Goal: Task Accomplishment & Management: Manage account settings

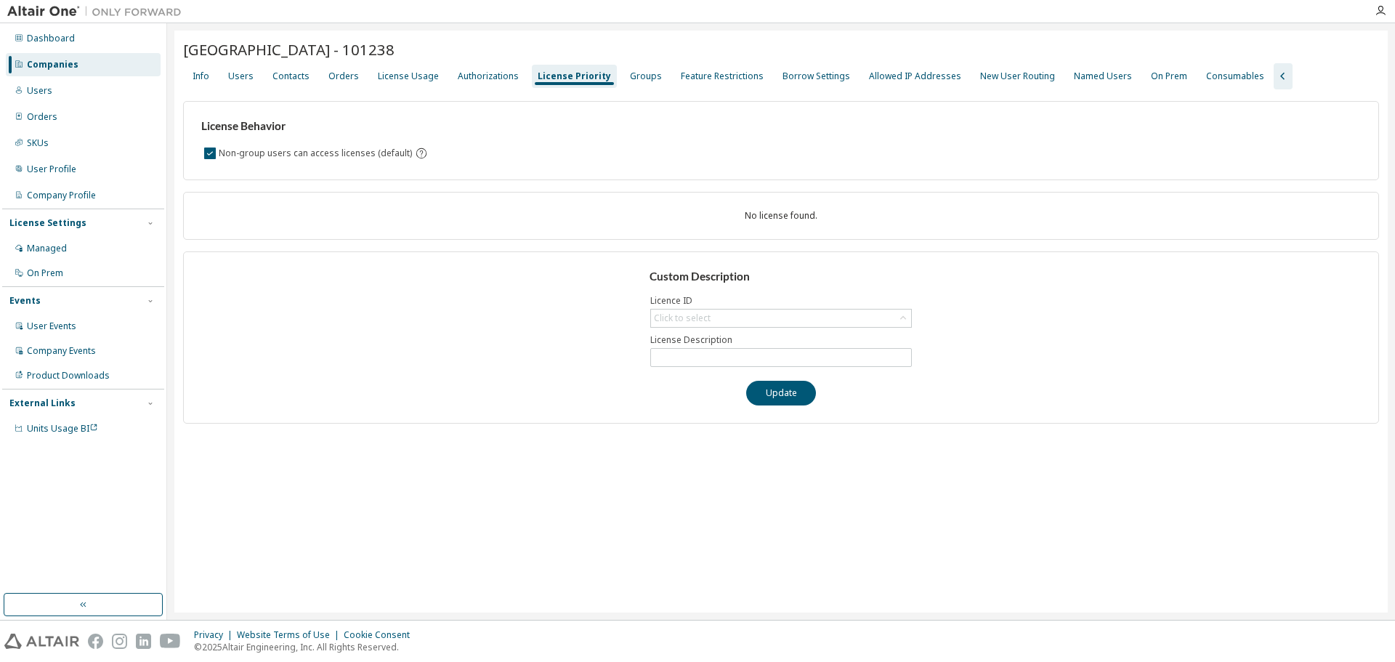
click at [439, 285] on div "Custom Description Licence ID Click to select License Description Update" at bounding box center [781, 337] width 1196 height 172
click at [200, 72] on div "Info" at bounding box center [201, 76] width 17 height 12
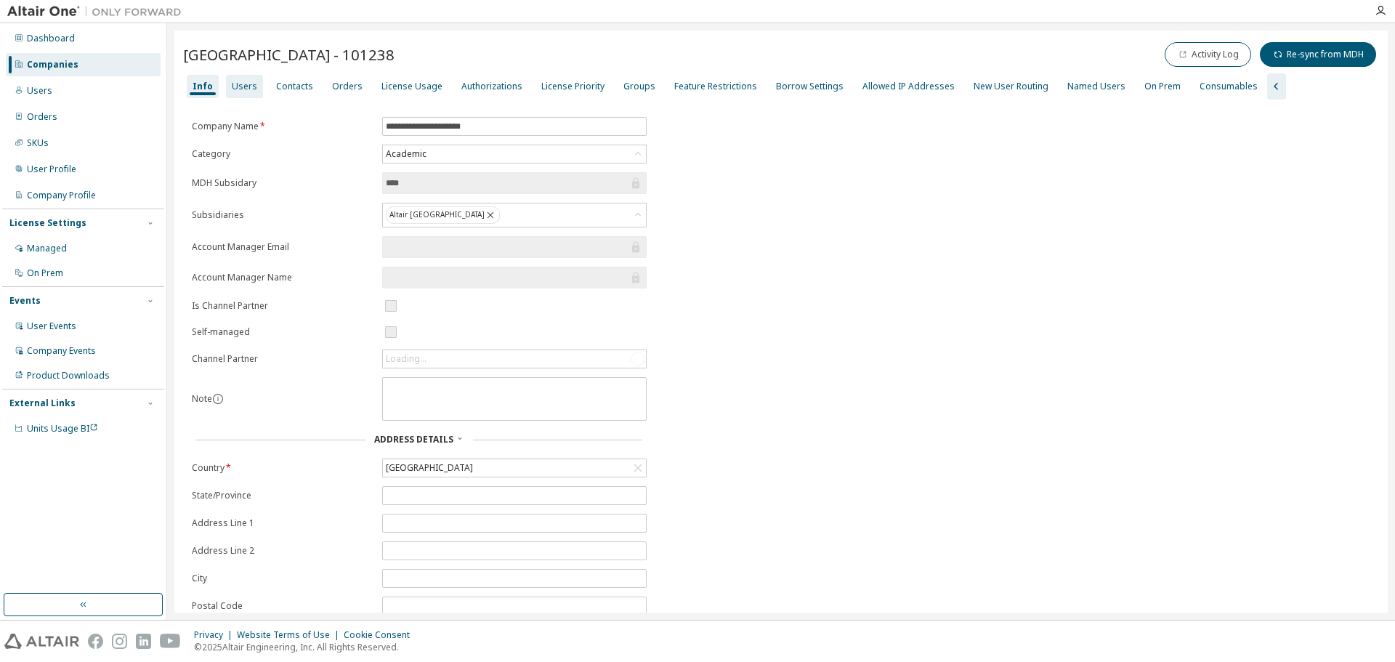
click at [245, 86] on div "Users" at bounding box center [244, 87] width 25 height 12
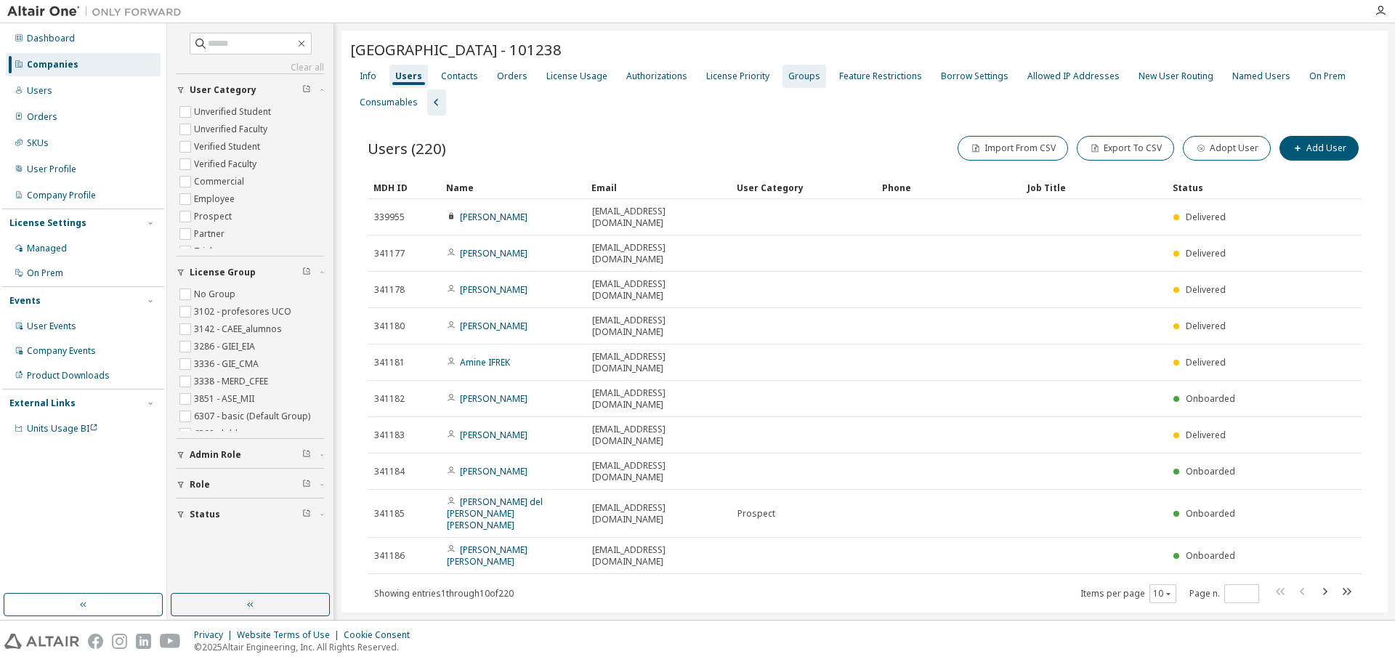
click at [791, 80] on div "Groups" at bounding box center [805, 76] width 32 height 12
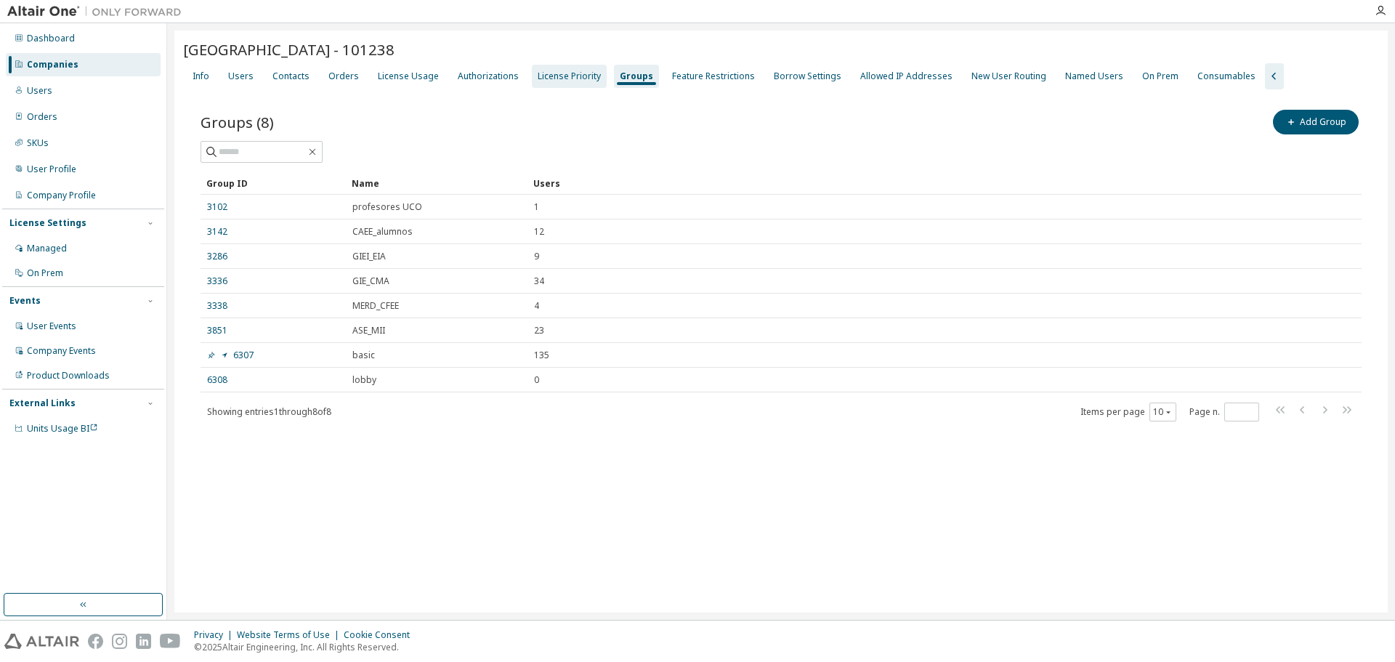
click at [557, 76] on div "License Priority" at bounding box center [569, 76] width 63 height 12
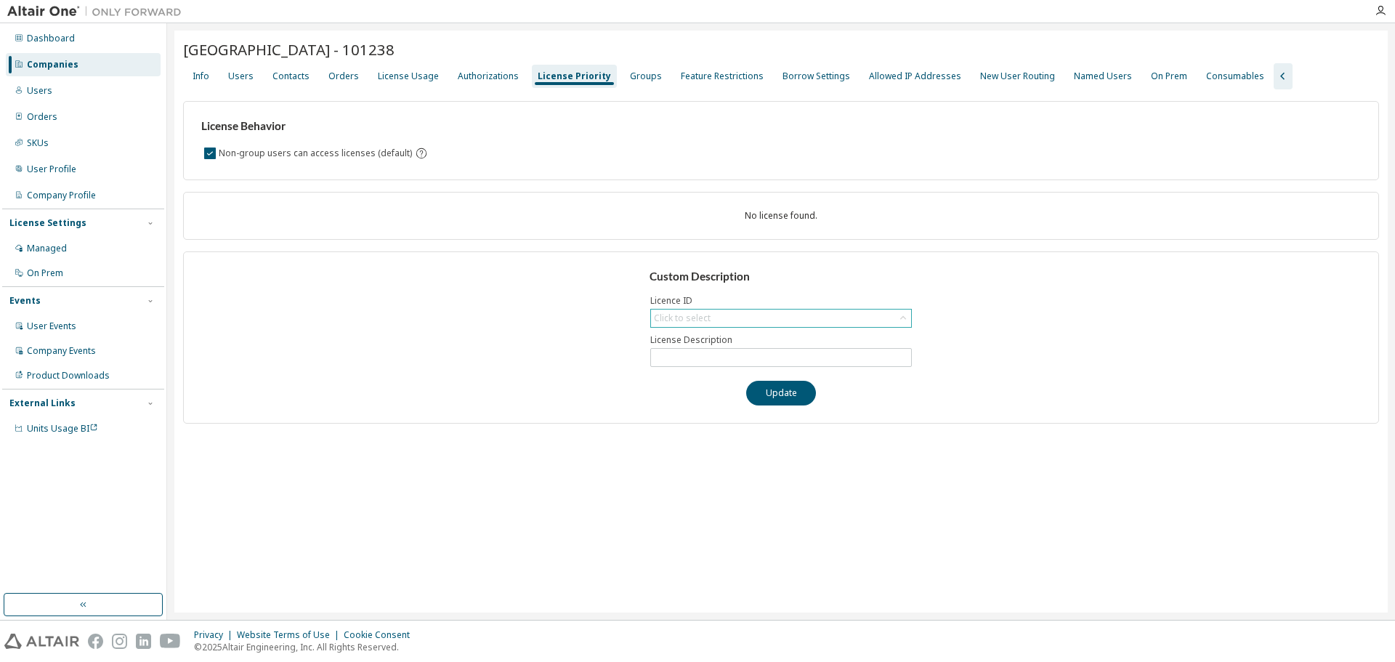
click at [709, 315] on div "Click to select" at bounding box center [682, 319] width 57 height 12
click at [415, 77] on div "License Usage" at bounding box center [408, 76] width 61 height 12
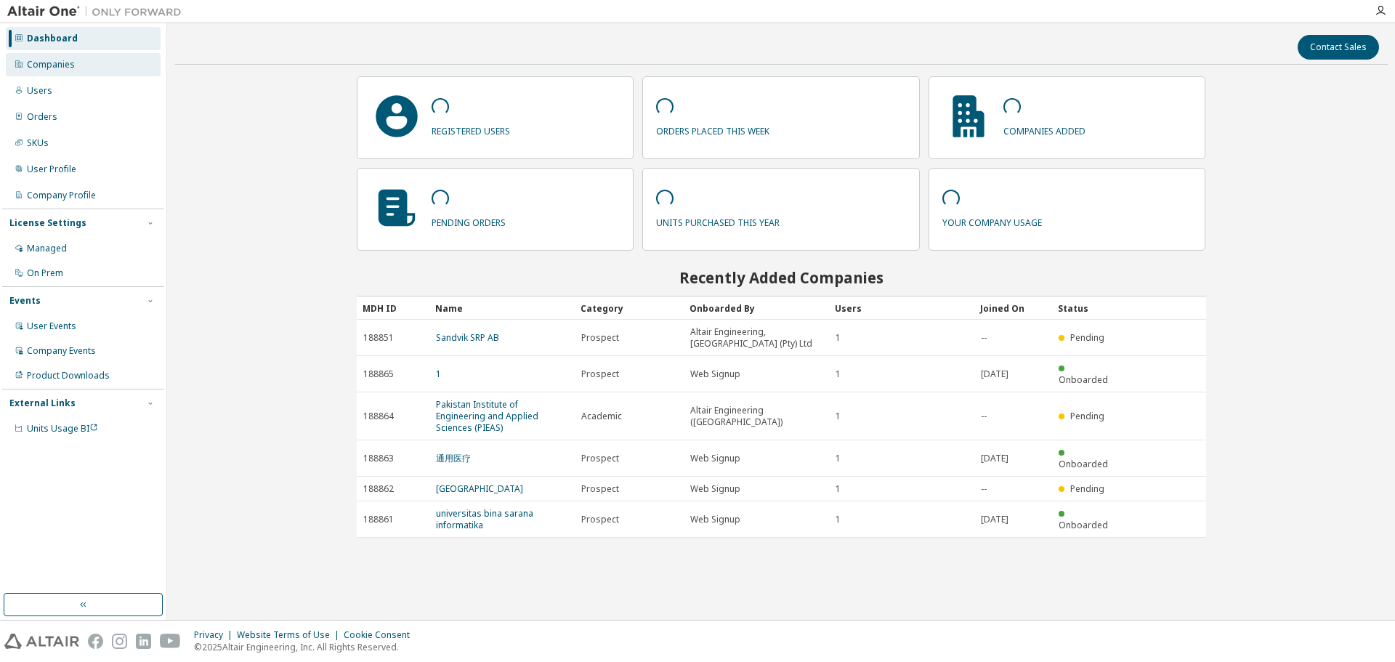
click at [77, 66] on div "Companies" at bounding box center [83, 64] width 155 height 23
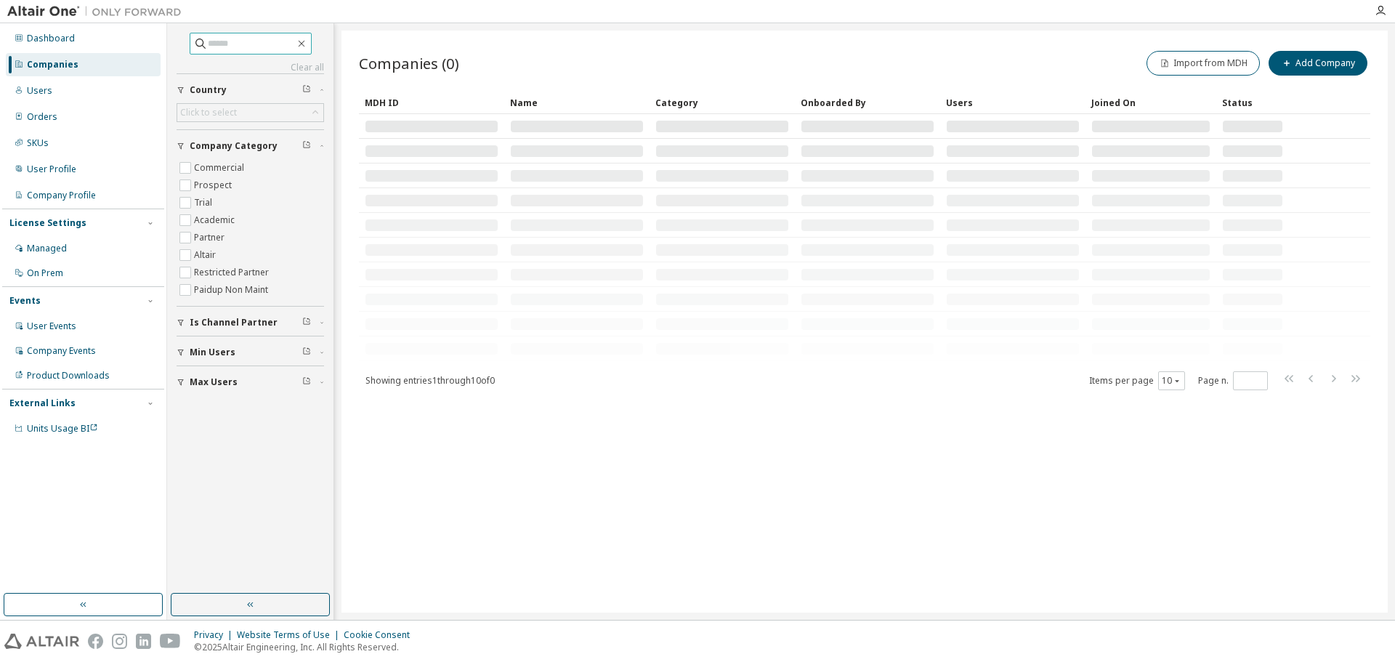
click at [223, 41] on input "text" at bounding box center [251, 43] width 87 height 15
type input "*******"
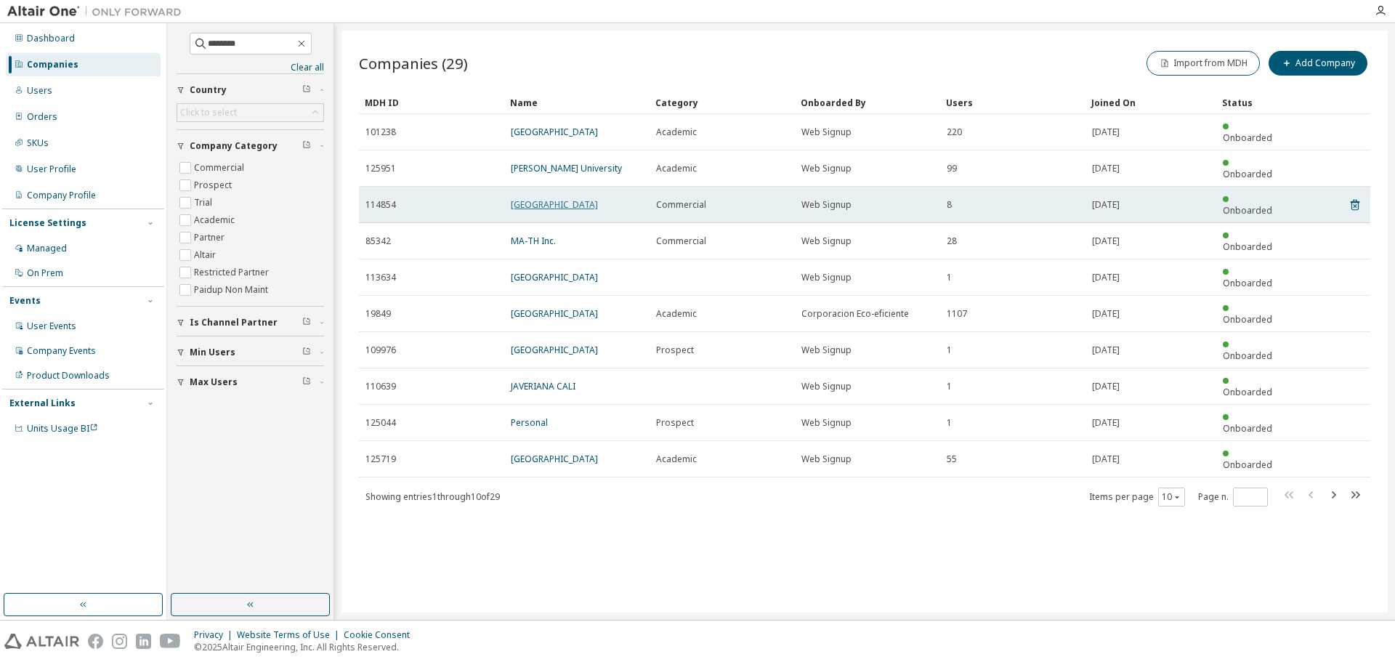
click at [545, 198] on link "Universidad de Cordoba" at bounding box center [554, 204] width 87 height 12
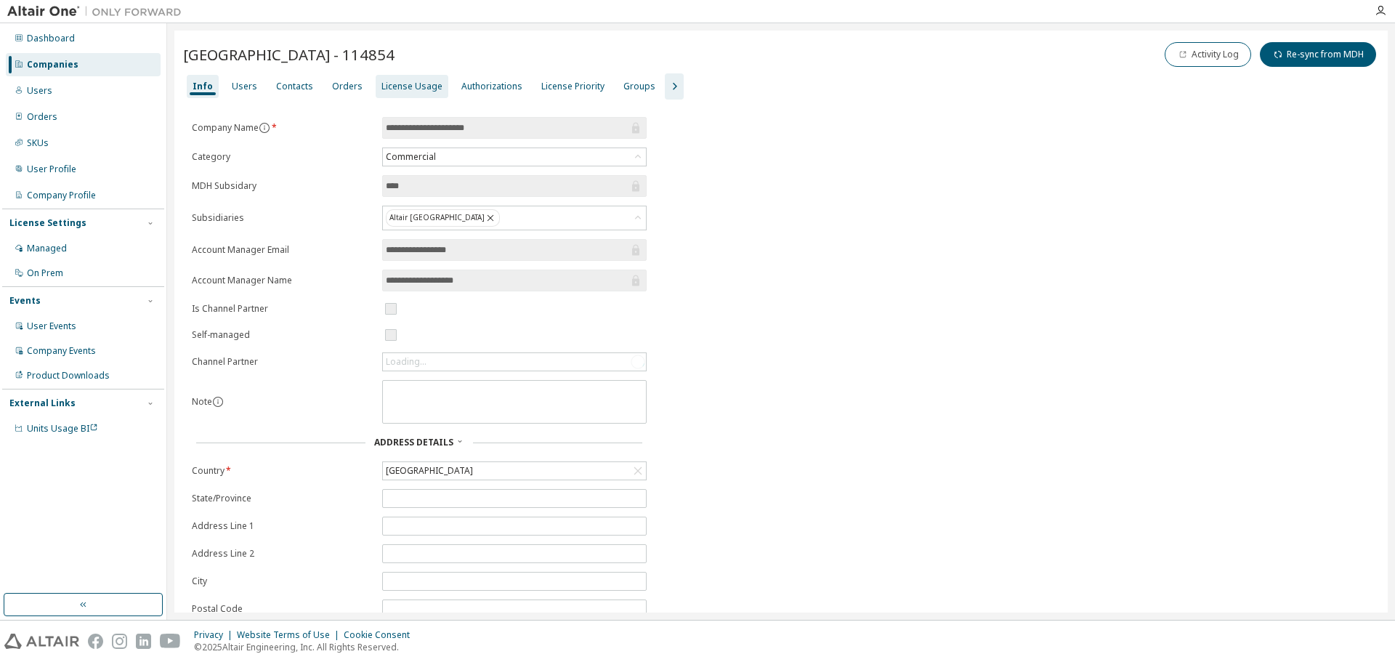
click at [416, 82] on div "License Usage" at bounding box center [412, 87] width 61 height 12
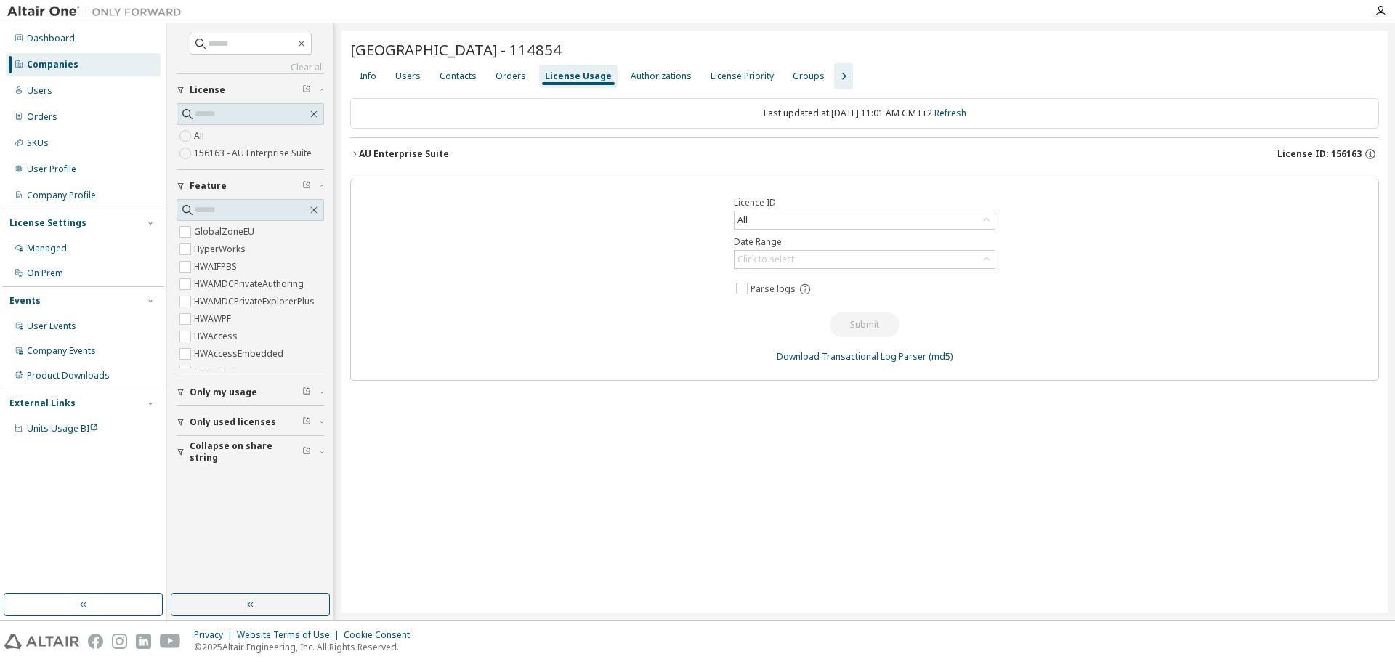
click at [418, 150] on div "AU Enterprise Suite" at bounding box center [404, 154] width 90 height 12
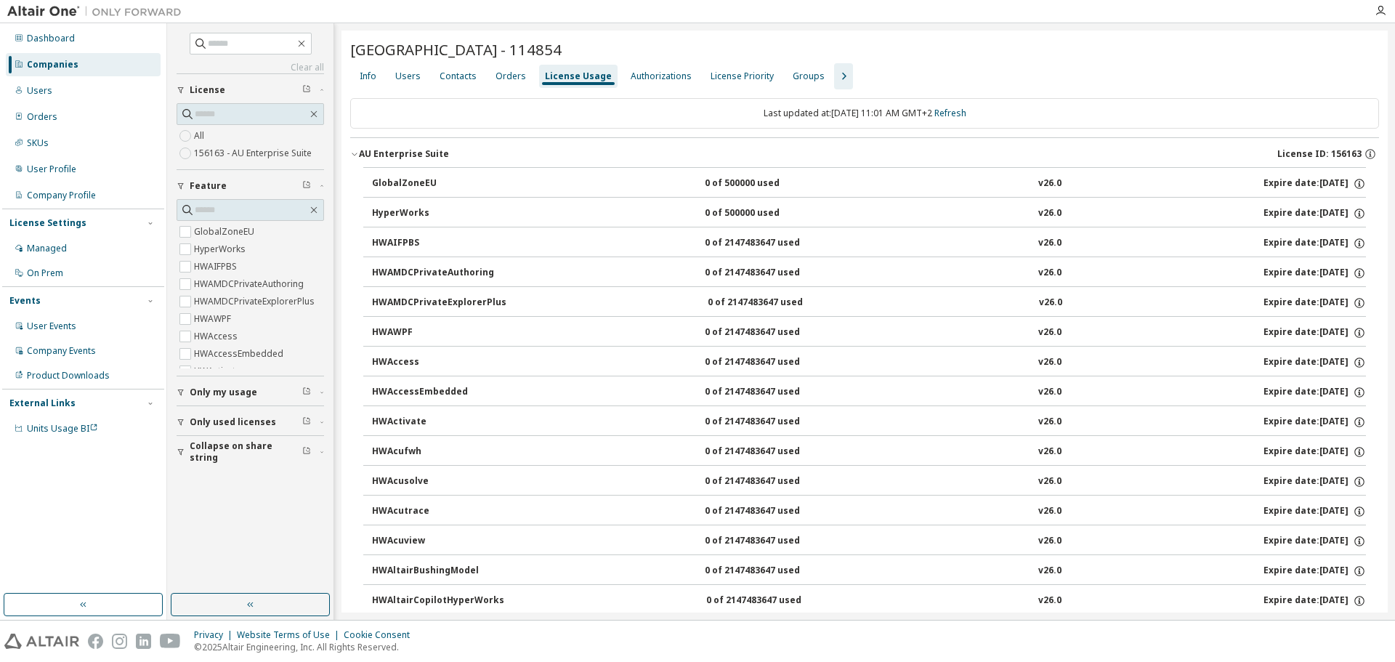
click at [418, 150] on div "AU Enterprise Suite" at bounding box center [404, 154] width 90 height 12
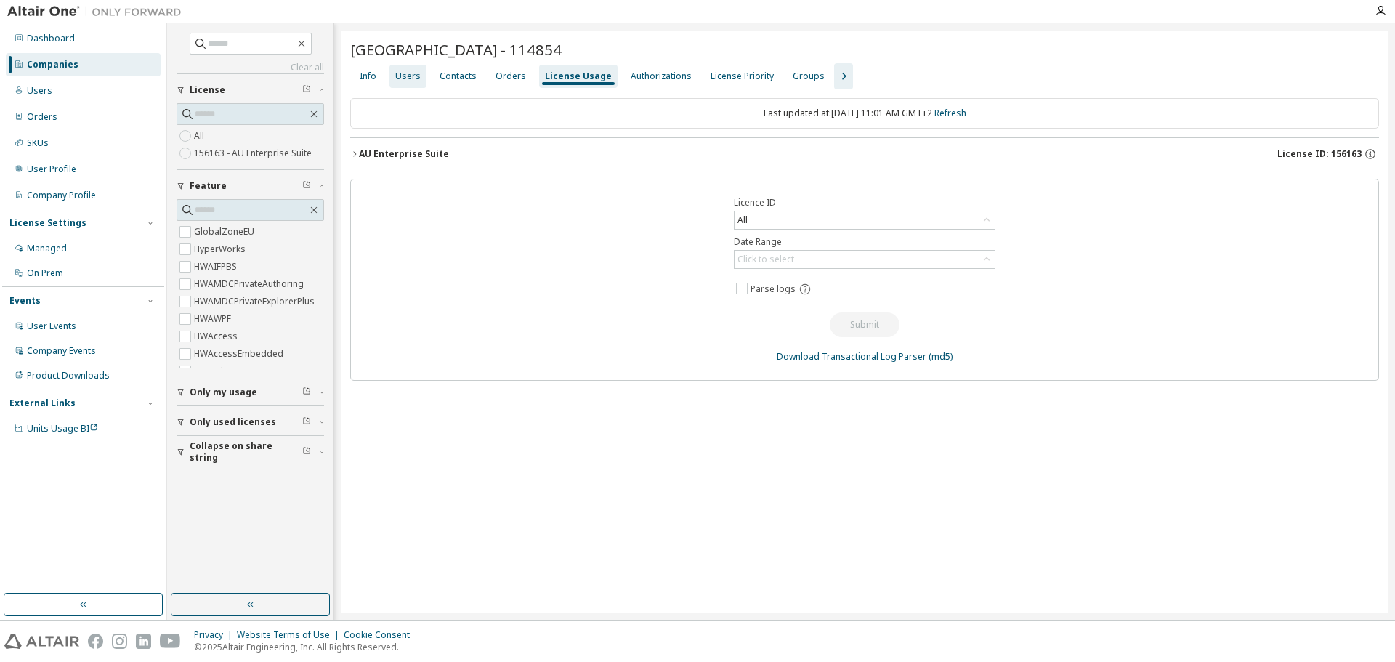
click at [413, 73] on div "Users" at bounding box center [407, 76] width 25 height 12
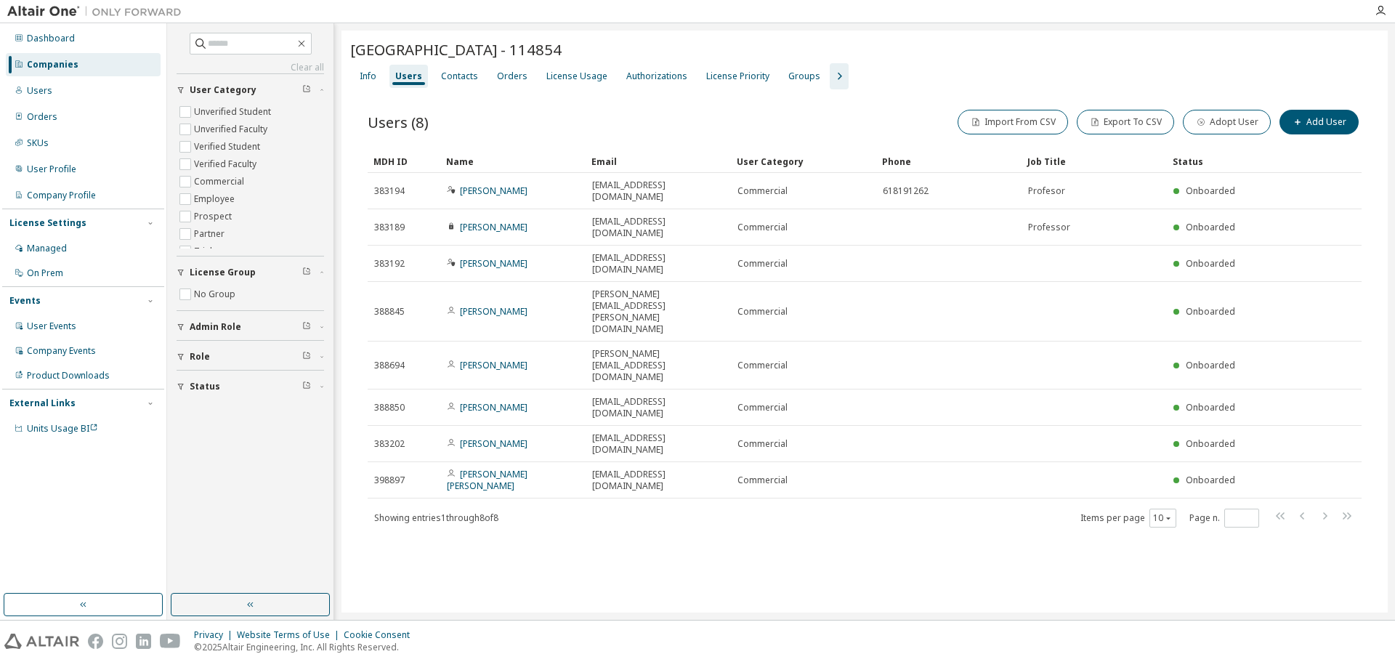
click at [831, 76] on icon "button" at bounding box center [839, 76] width 17 height 17
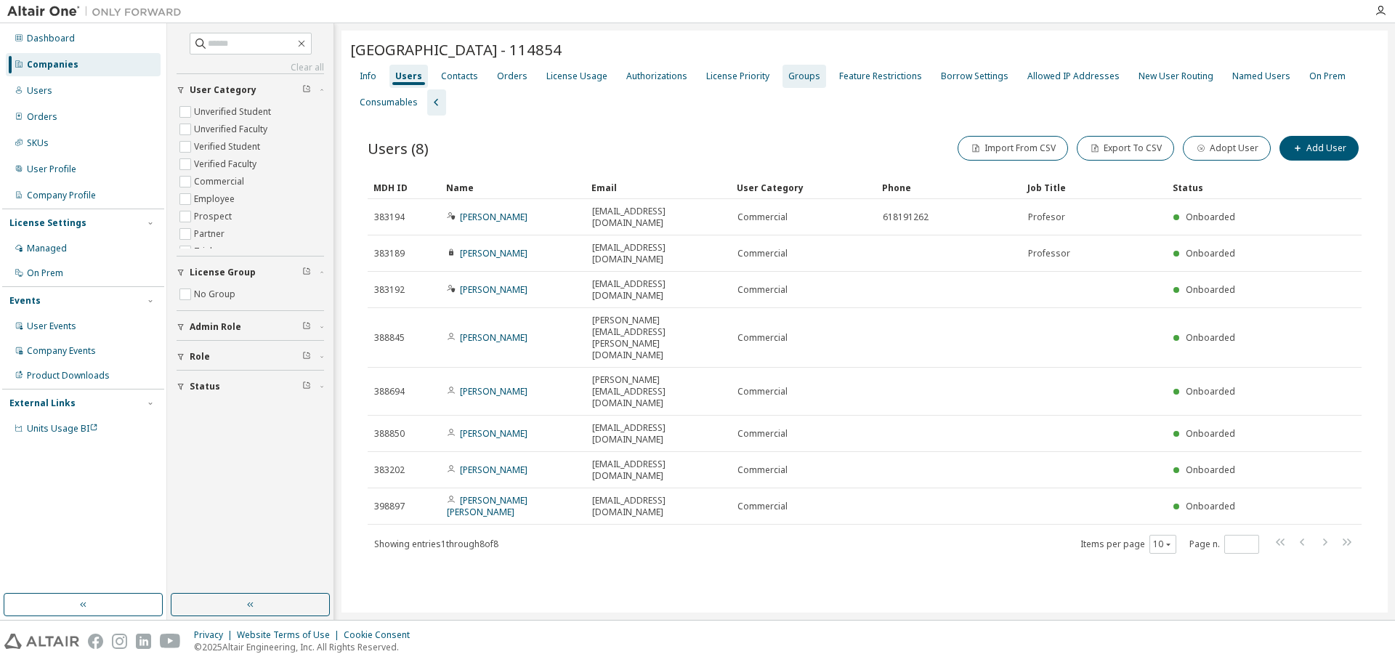
click at [795, 79] on div "Groups" at bounding box center [805, 76] width 32 height 12
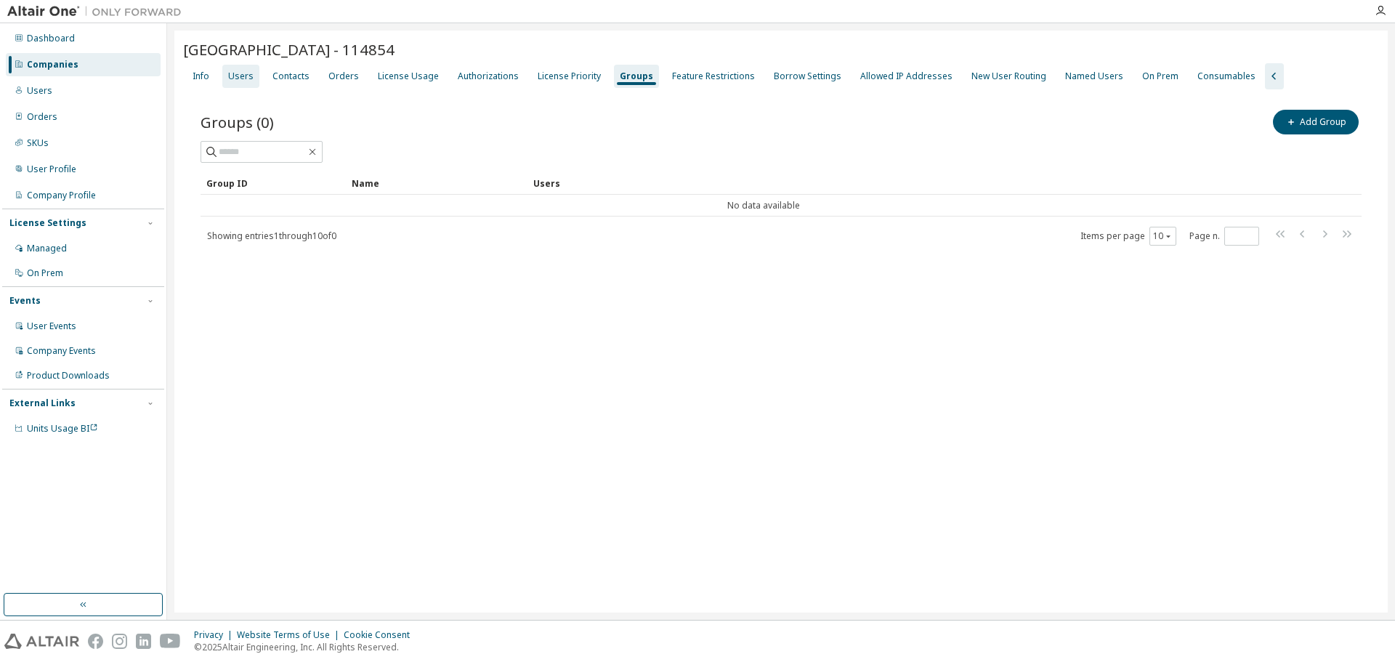
click at [249, 79] on div "Users" at bounding box center [240, 76] width 25 height 12
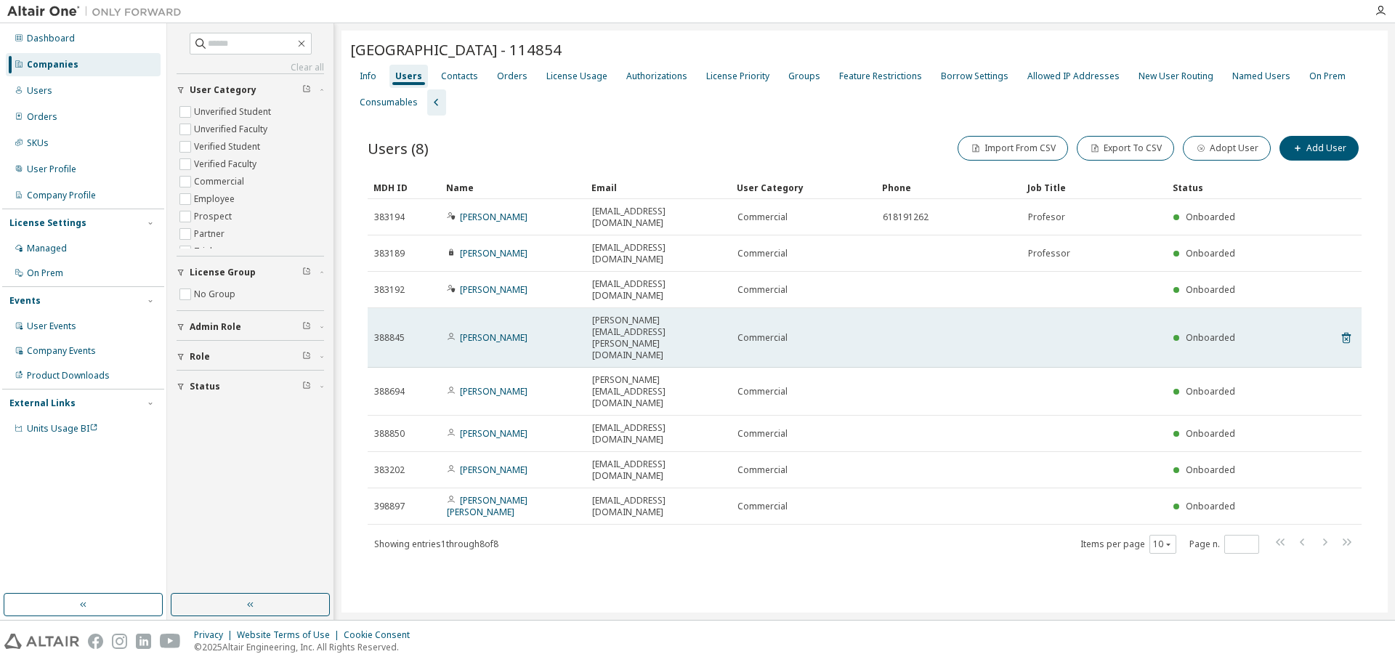
click at [531, 332] on div "Isabel Moreno" at bounding box center [513, 338] width 132 height 12
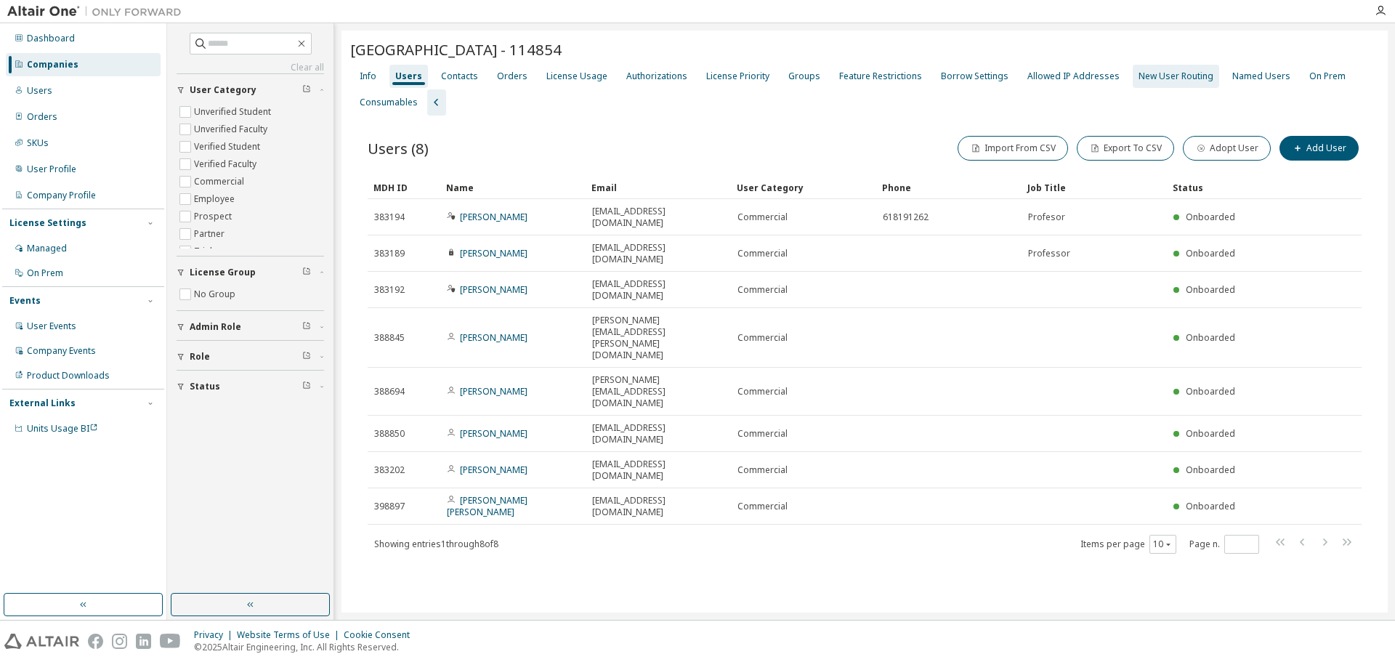
click at [1162, 73] on div "New User Routing" at bounding box center [1176, 76] width 75 height 12
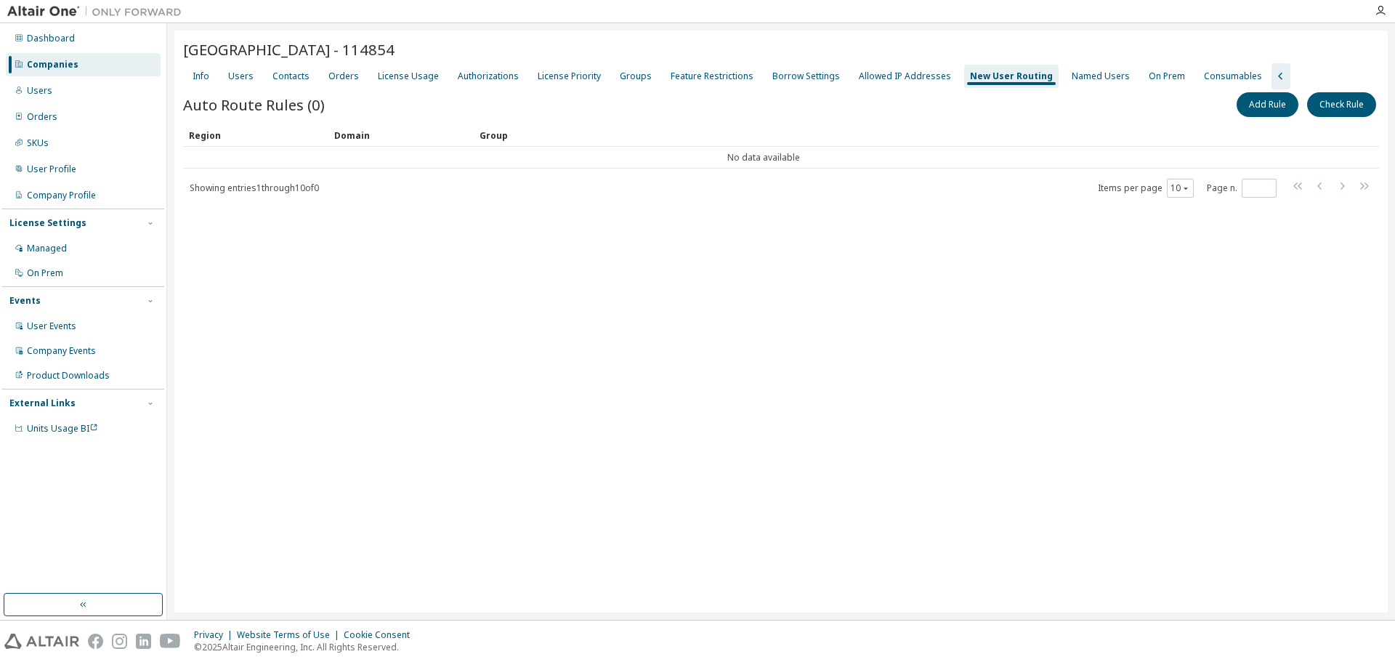
click at [544, 230] on div "Universidad de Cordoba - 114854 Clear Load Save Save As Field Operator Value Se…" at bounding box center [781, 322] width 1214 height 582
click at [620, 80] on div "Groups" at bounding box center [636, 76] width 32 height 12
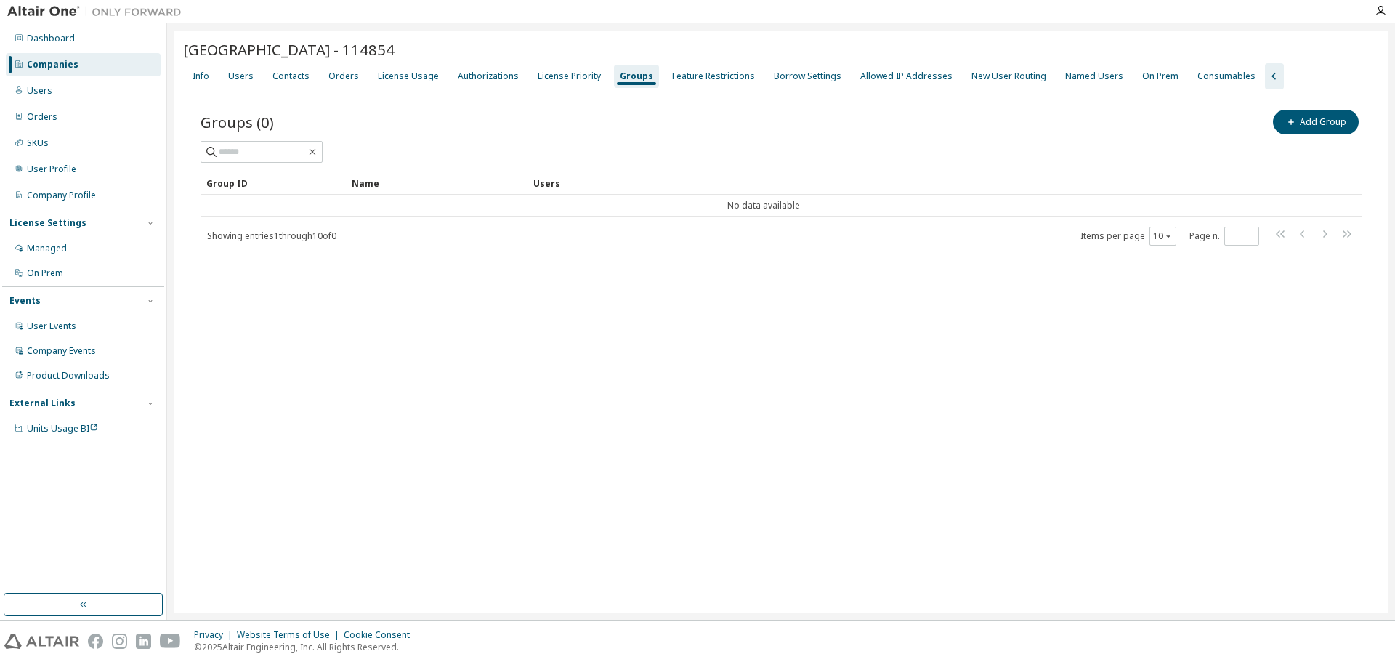
click at [624, 76] on div "Groups" at bounding box center [636, 76] width 33 height 12
click at [988, 87] on div "New User Routing" at bounding box center [1009, 76] width 86 height 23
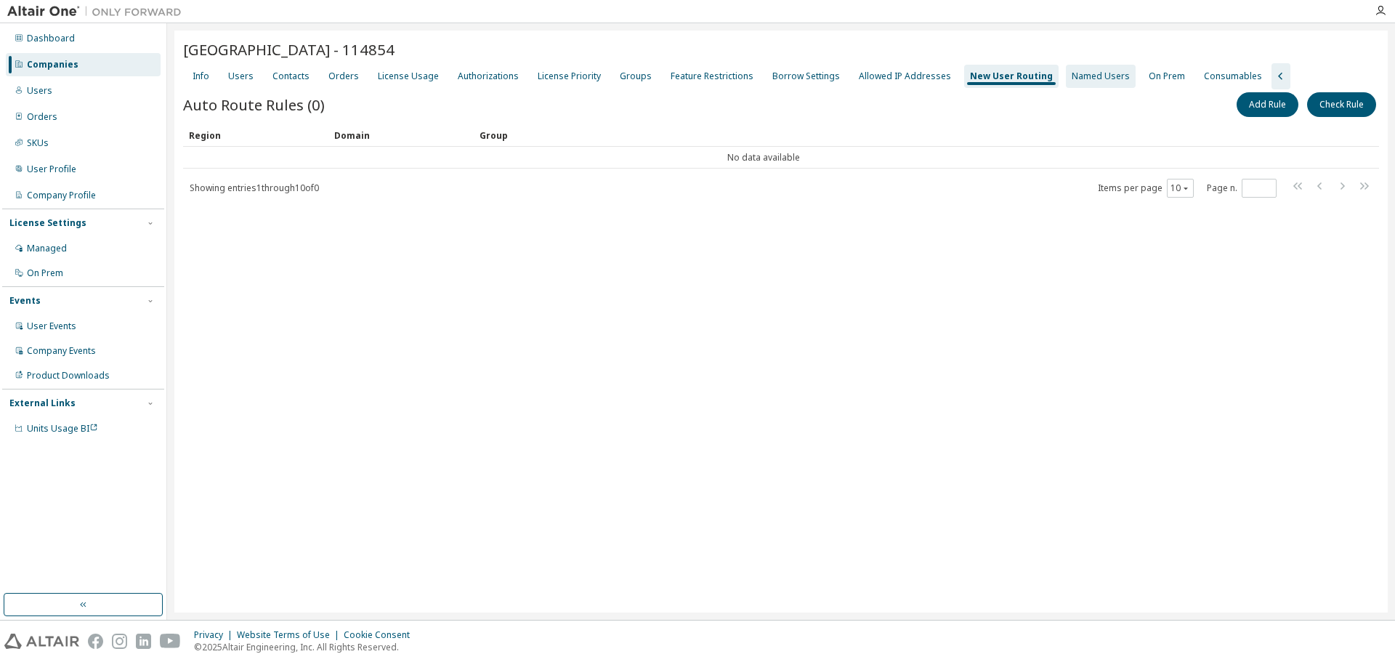
click at [1072, 77] on div "Named Users" at bounding box center [1101, 76] width 58 height 12
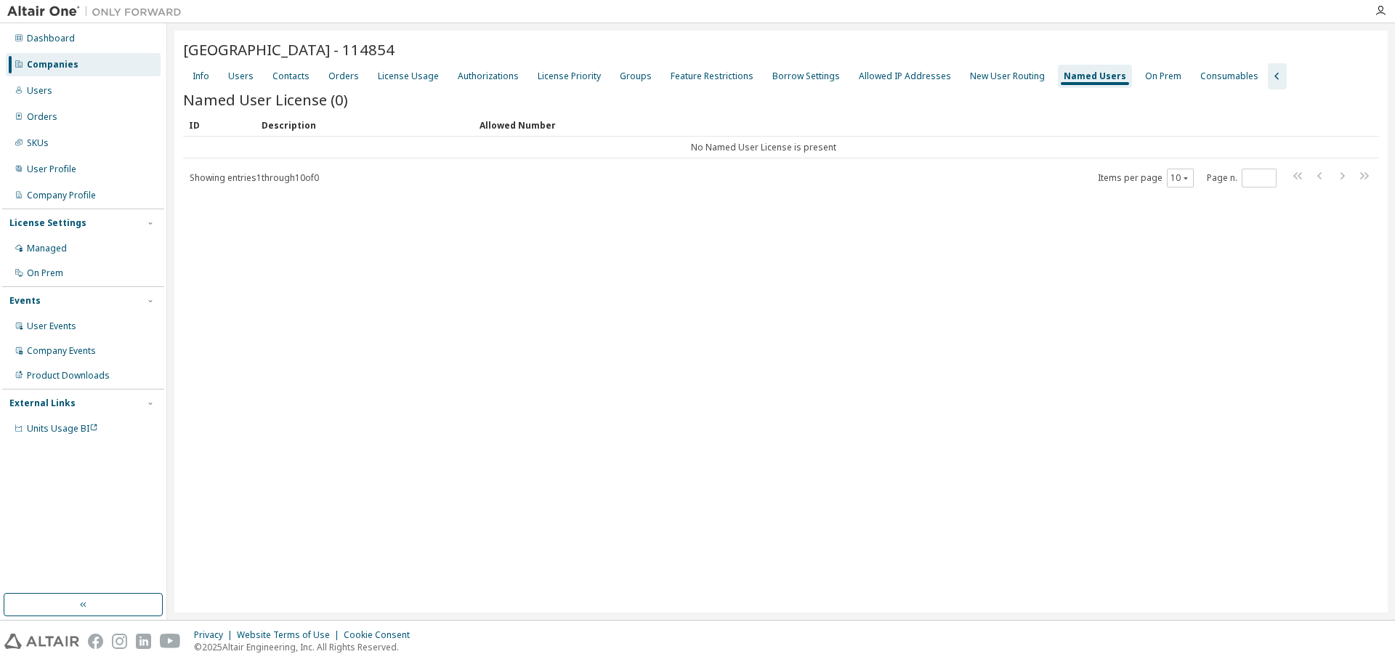
drag, startPoint x: 715, startPoint y: 372, endPoint x: 682, endPoint y: 351, distance: 38.9
click at [715, 372] on div "Universidad de Cordoba - 114854 Clear Load Save Save As Field Operator Value Se…" at bounding box center [781, 322] width 1214 height 582
click at [234, 82] on div "Users" at bounding box center [240, 76] width 37 height 23
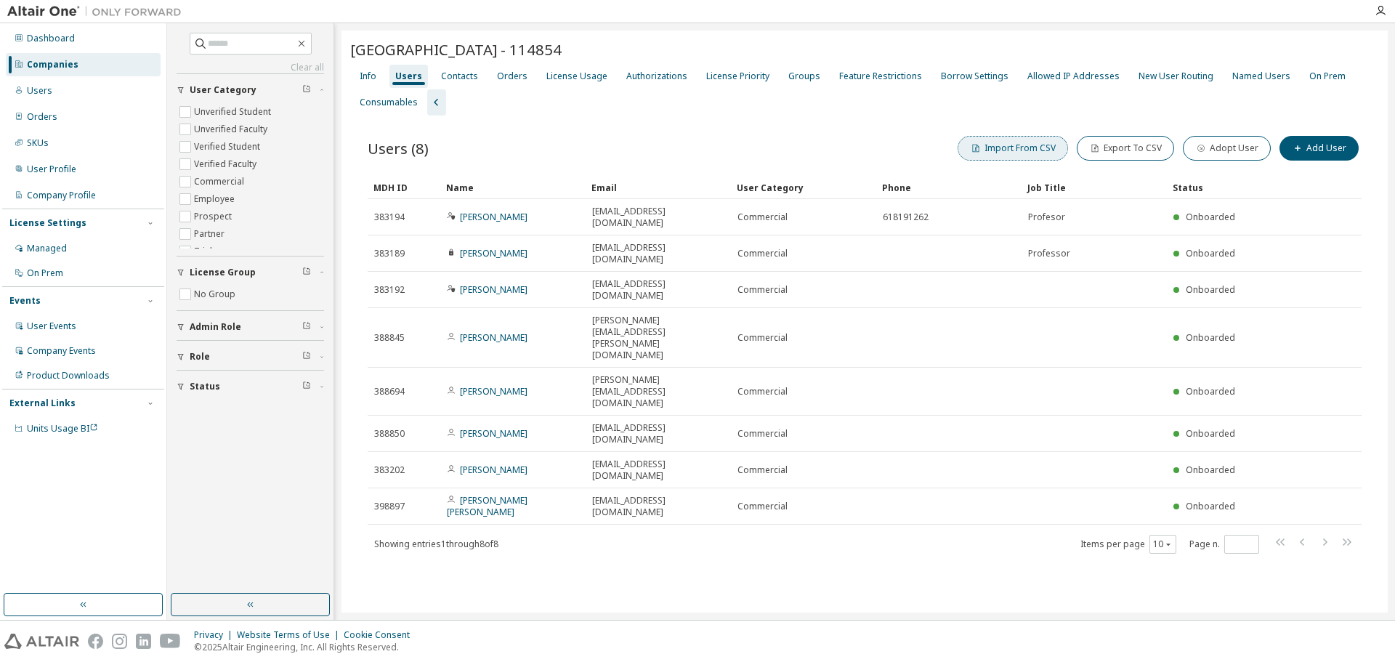
click at [1018, 148] on button "Import From CSV" at bounding box center [1013, 148] width 110 height 25
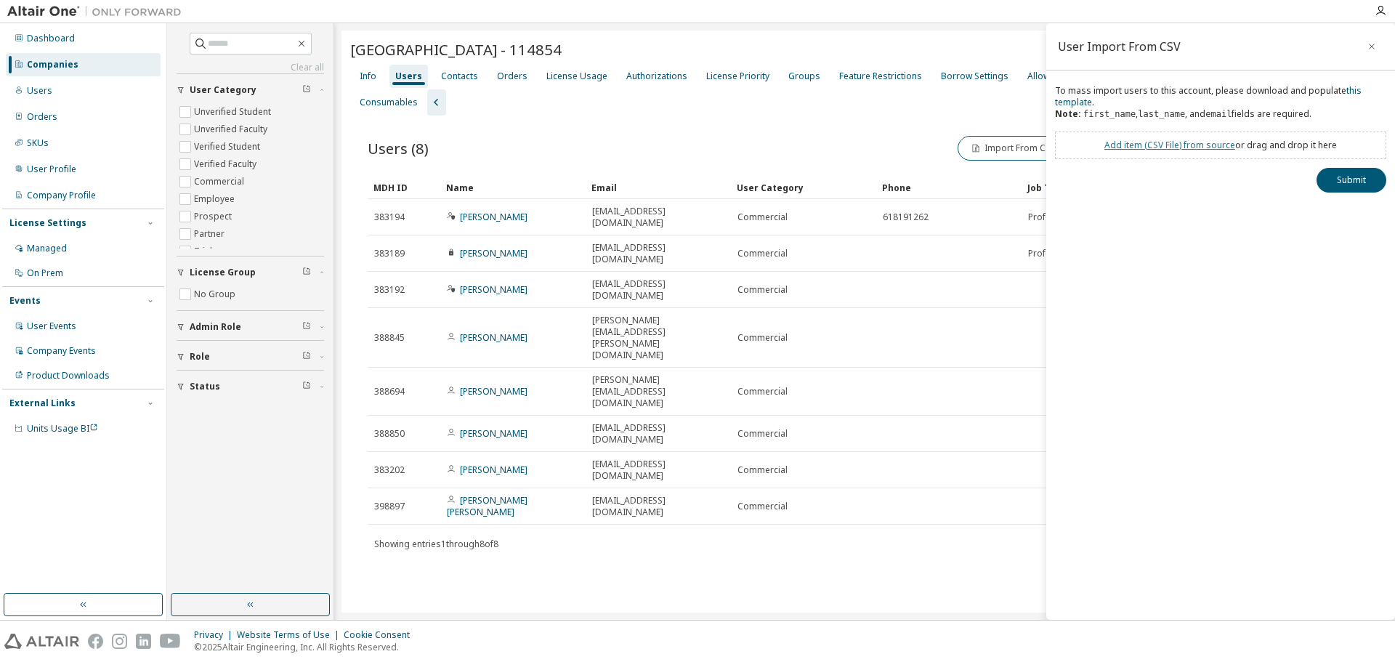
click at [1199, 146] on link "Add item ( CSV File ) from source" at bounding box center [1170, 145] width 131 height 12
click at [1349, 207] on button "Submit" at bounding box center [1352, 206] width 70 height 25
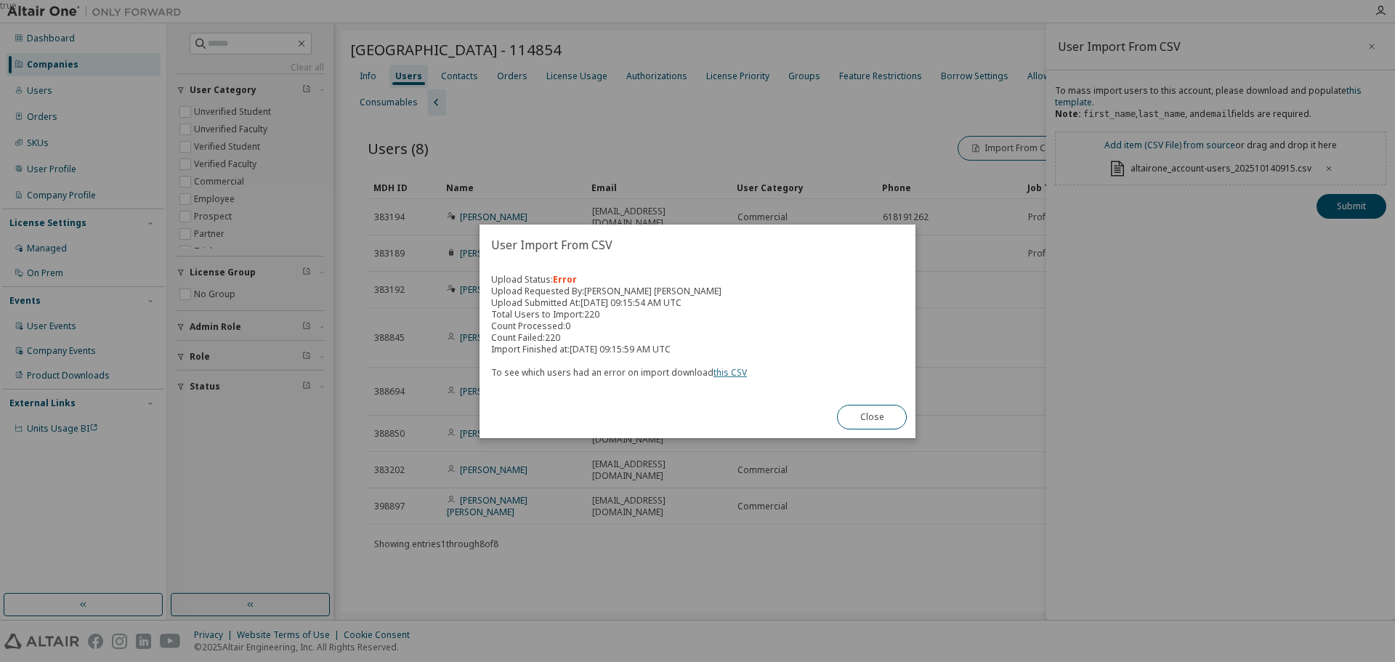
click at [727, 376] on link "this CSV" at bounding box center [730, 372] width 33 height 12
click at [875, 418] on button "Close" at bounding box center [872, 417] width 70 height 25
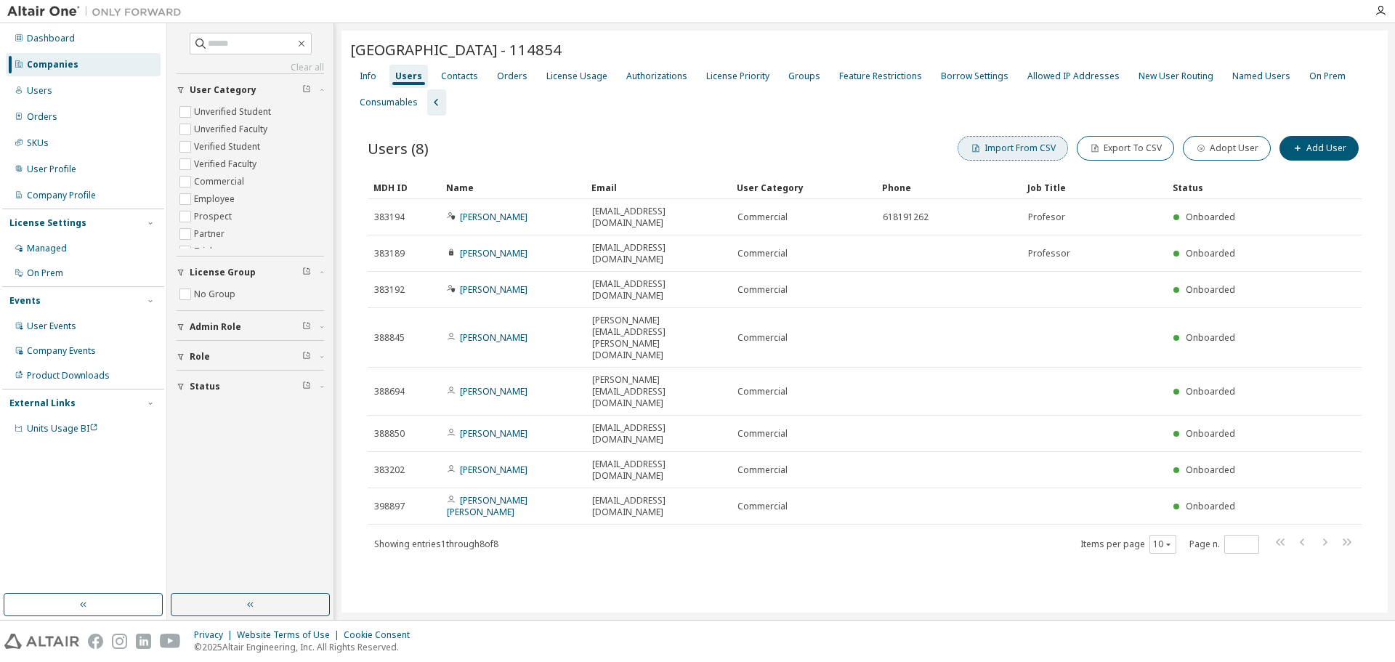
click at [1020, 143] on button "Import From CSV" at bounding box center [1013, 148] width 110 height 25
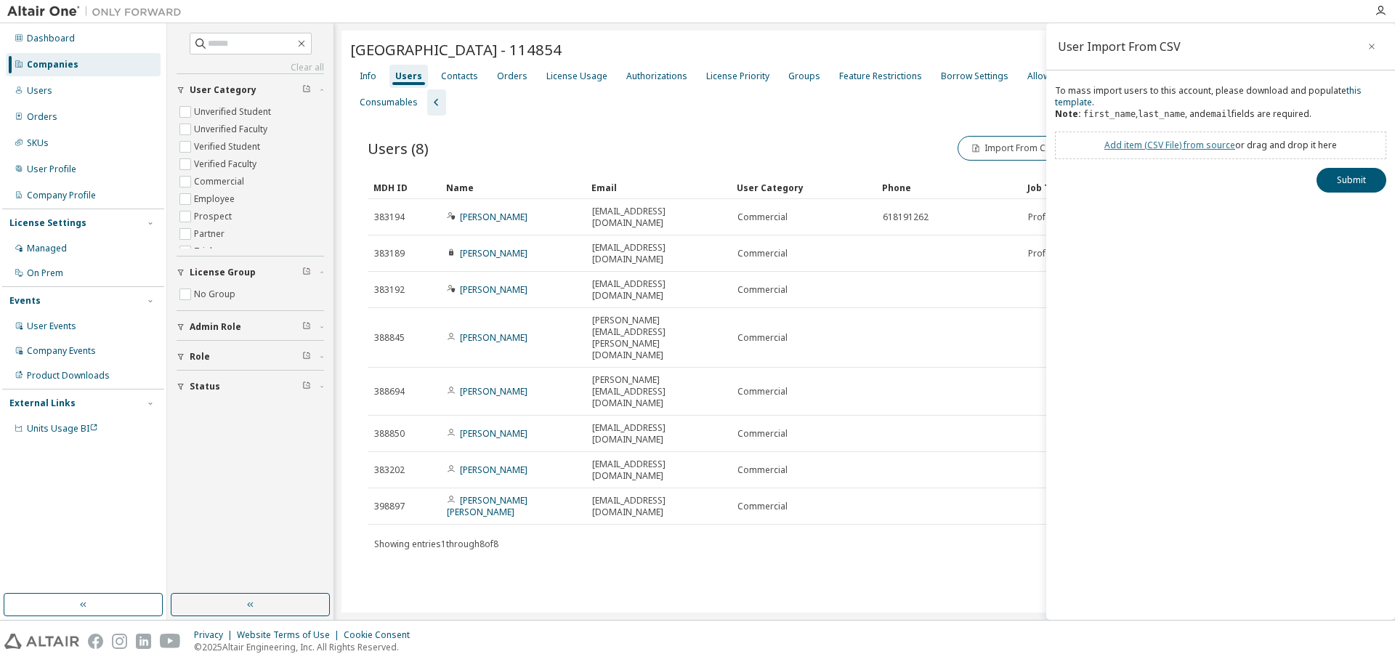
click at [1153, 142] on link "Add item ( CSV File ) from source" at bounding box center [1170, 145] width 131 height 12
click at [1380, 206] on button "Submit" at bounding box center [1352, 206] width 70 height 25
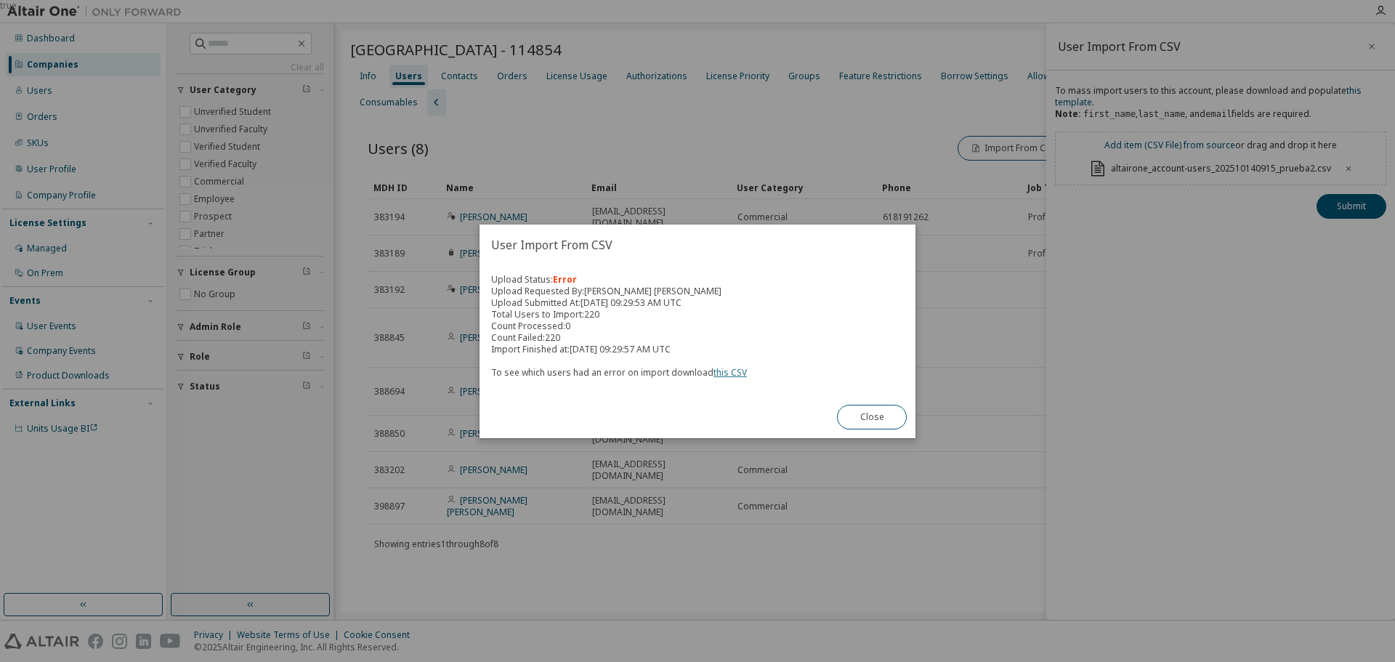
click at [724, 375] on link "this CSV" at bounding box center [730, 372] width 33 height 12
click at [885, 491] on div "true" at bounding box center [697, 331] width 1395 height 662
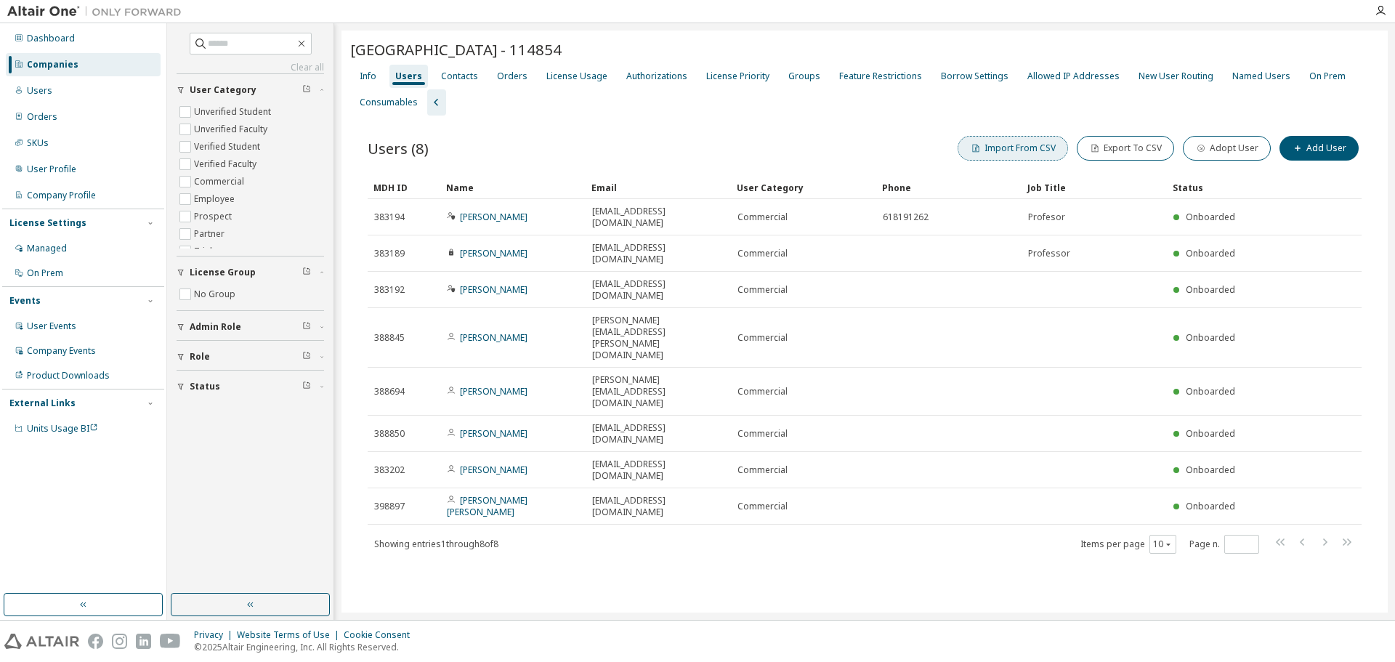
click at [1005, 153] on button "Import From CSV" at bounding box center [1013, 148] width 110 height 25
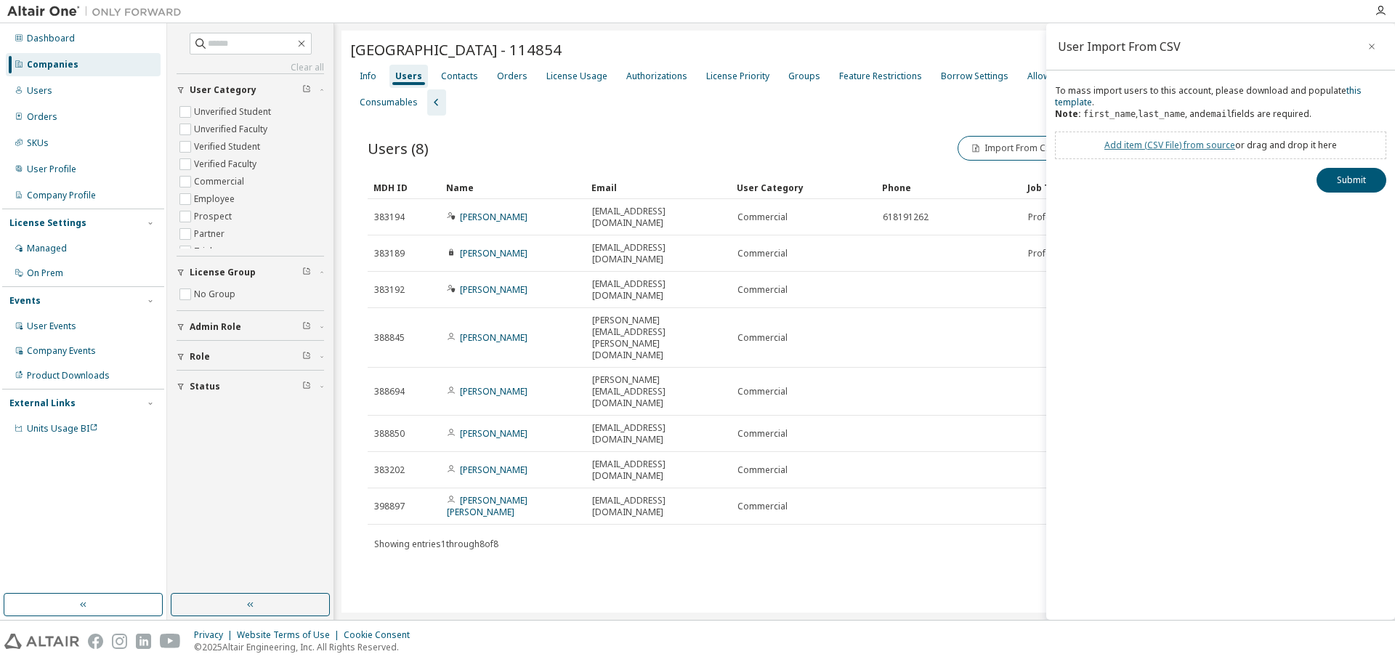
click at [1134, 145] on link "Add item ( CSV File ) from source" at bounding box center [1170, 145] width 131 height 12
click at [1344, 210] on button "Submit" at bounding box center [1352, 206] width 70 height 25
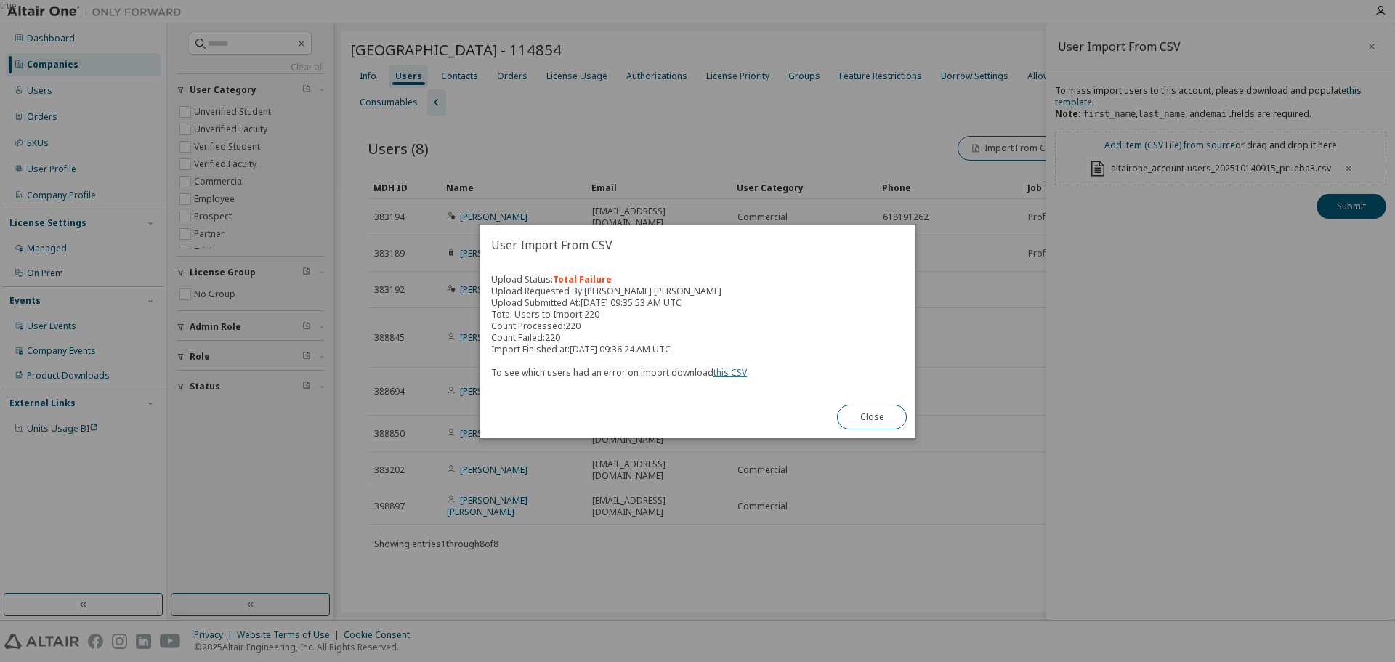
click at [733, 375] on link "this CSV" at bounding box center [730, 372] width 33 height 12
click at [1008, 379] on div "true" at bounding box center [697, 331] width 1395 height 662
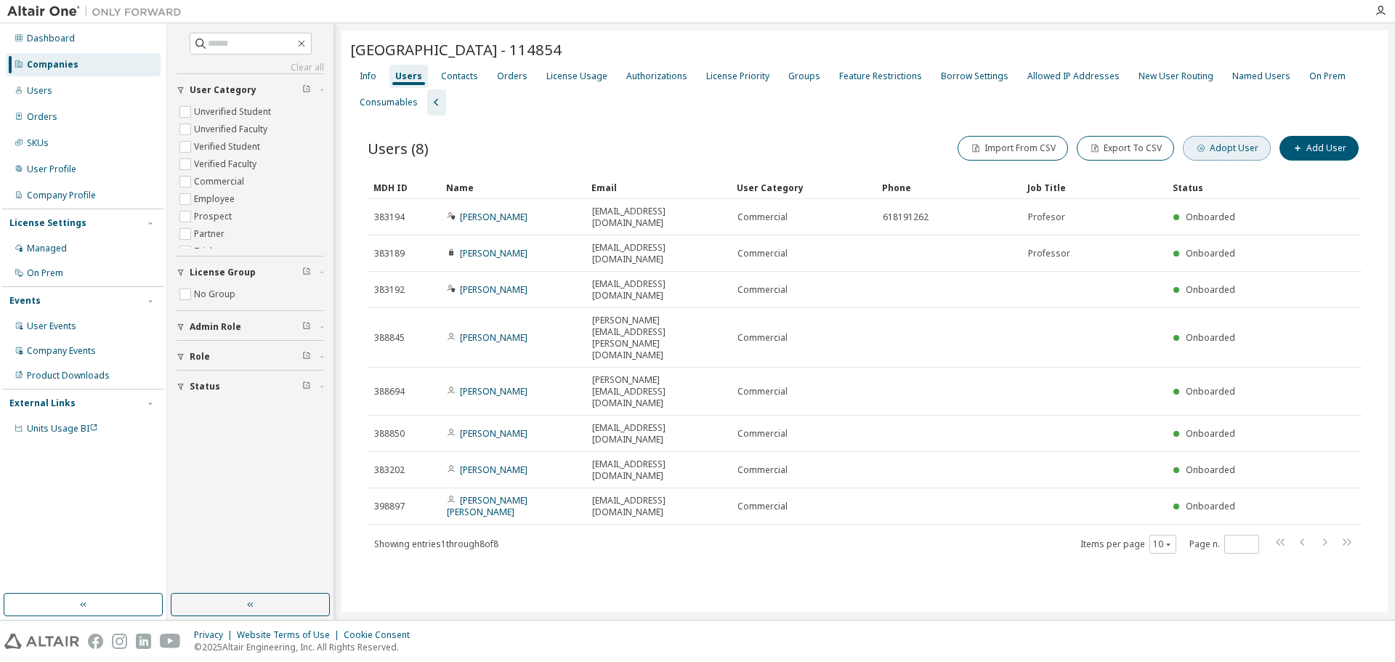
click at [1215, 148] on button "Adopt User" at bounding box center [1227, 148] width 88 height 25
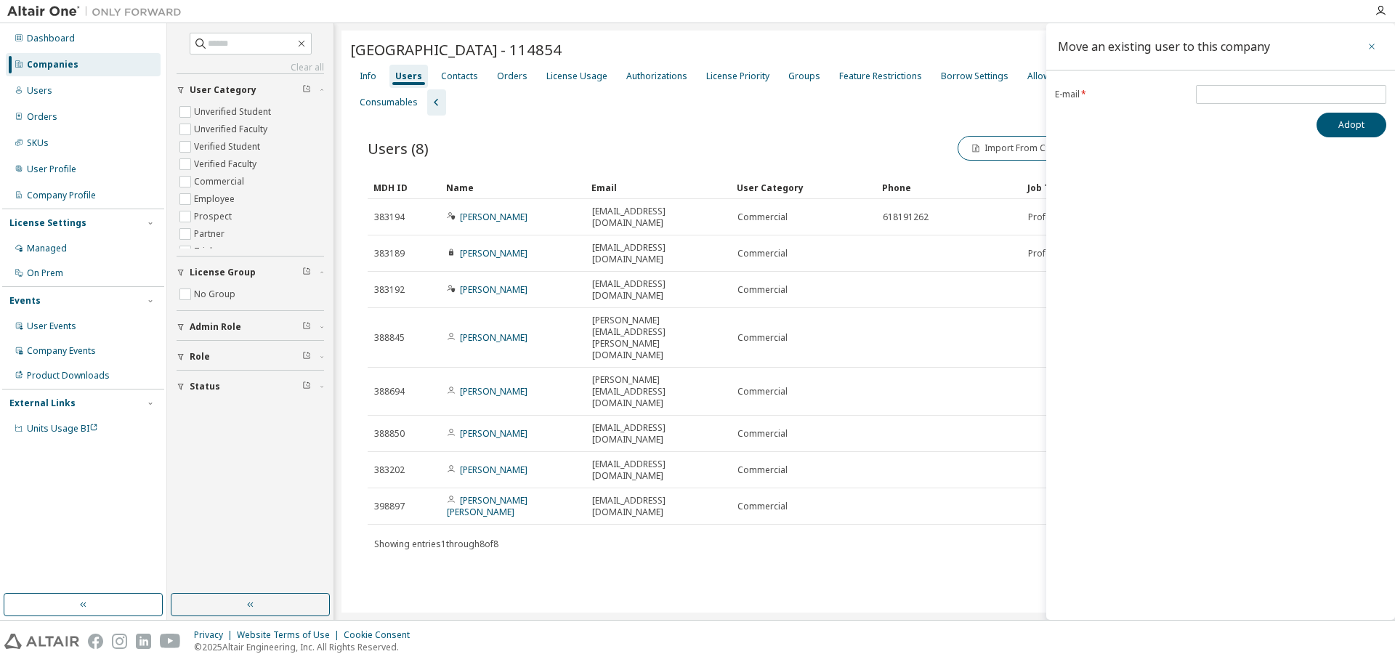
click at [1376, 43] on icon "button" at bounding box center [1372, 47] width 10 height 12
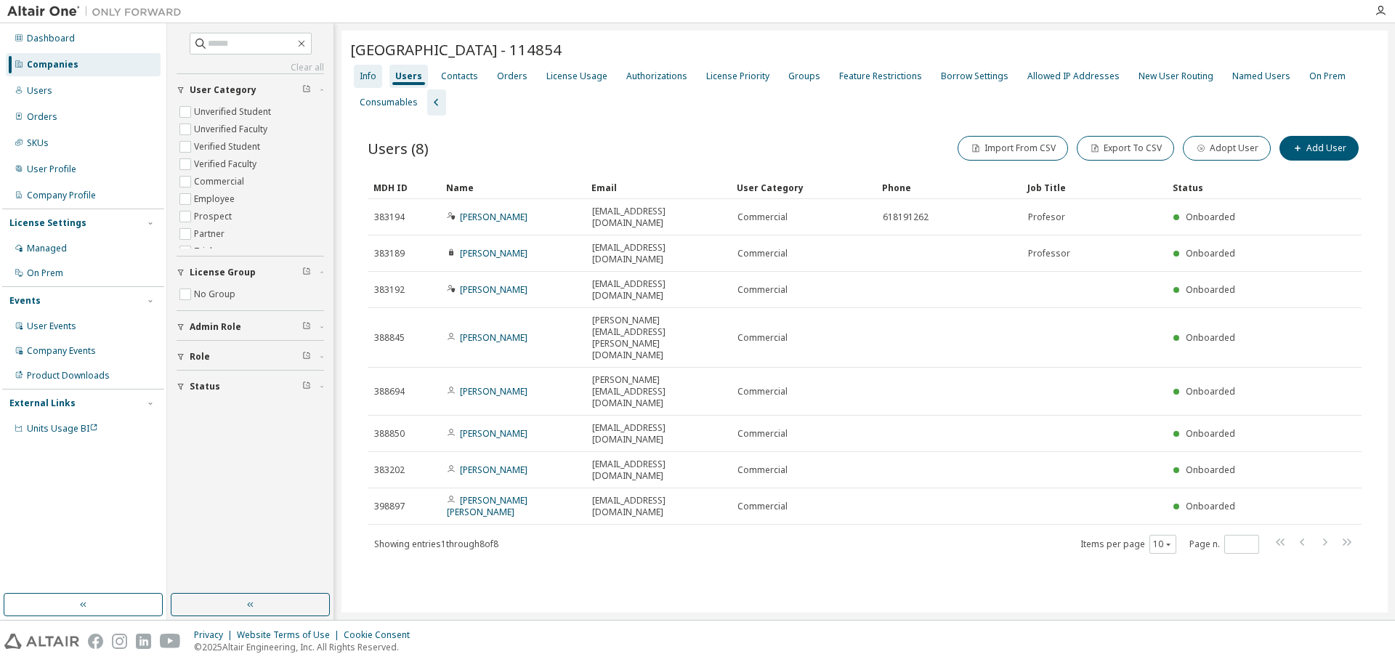
click at [377, 74] on div "Info" at bounding box center [368, 76] width 28 height 23
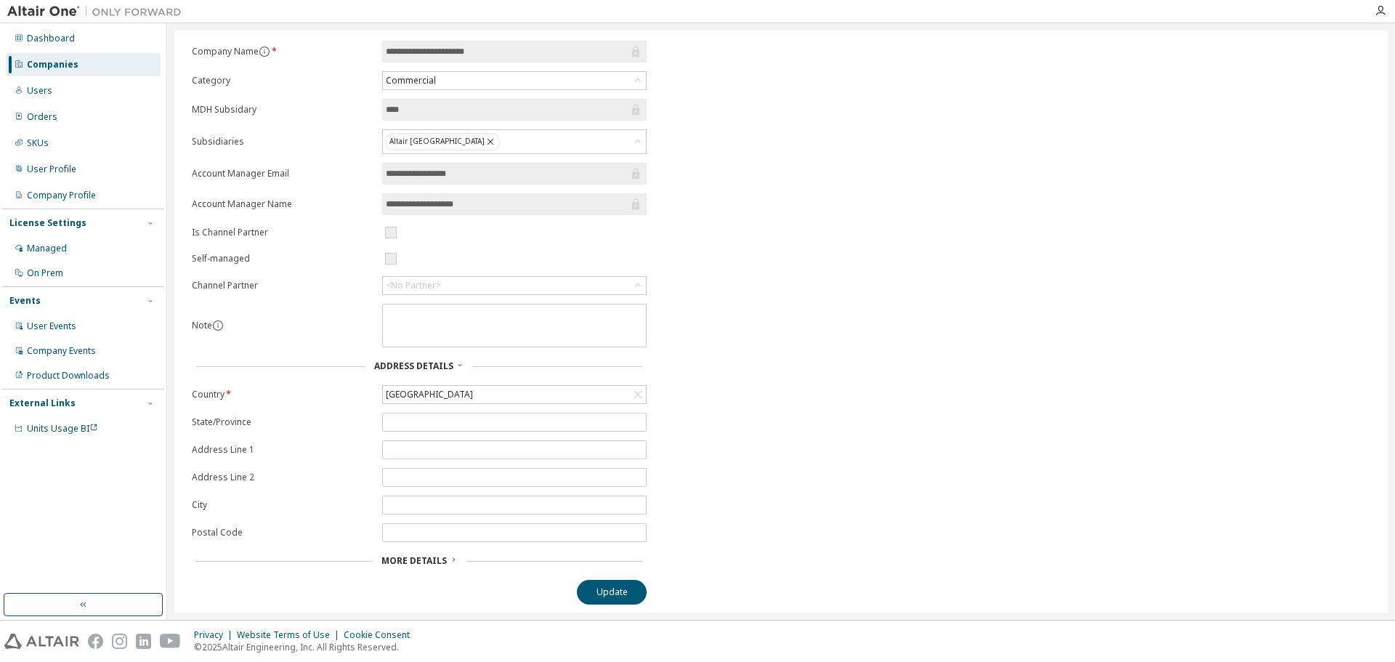
scroll to position [77, 0]
click at [439, 558] on span "More Details" at bounding box center [414, 560] width 65 height 12
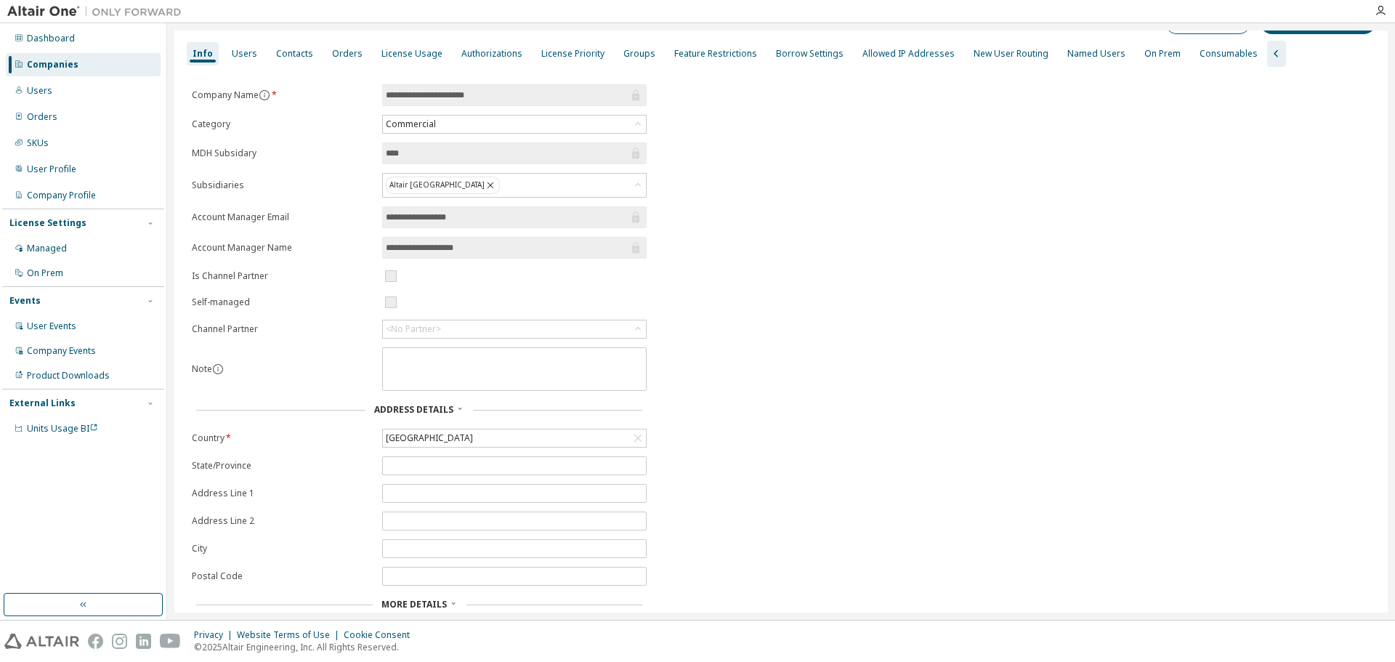
scroll to position [0, 0]
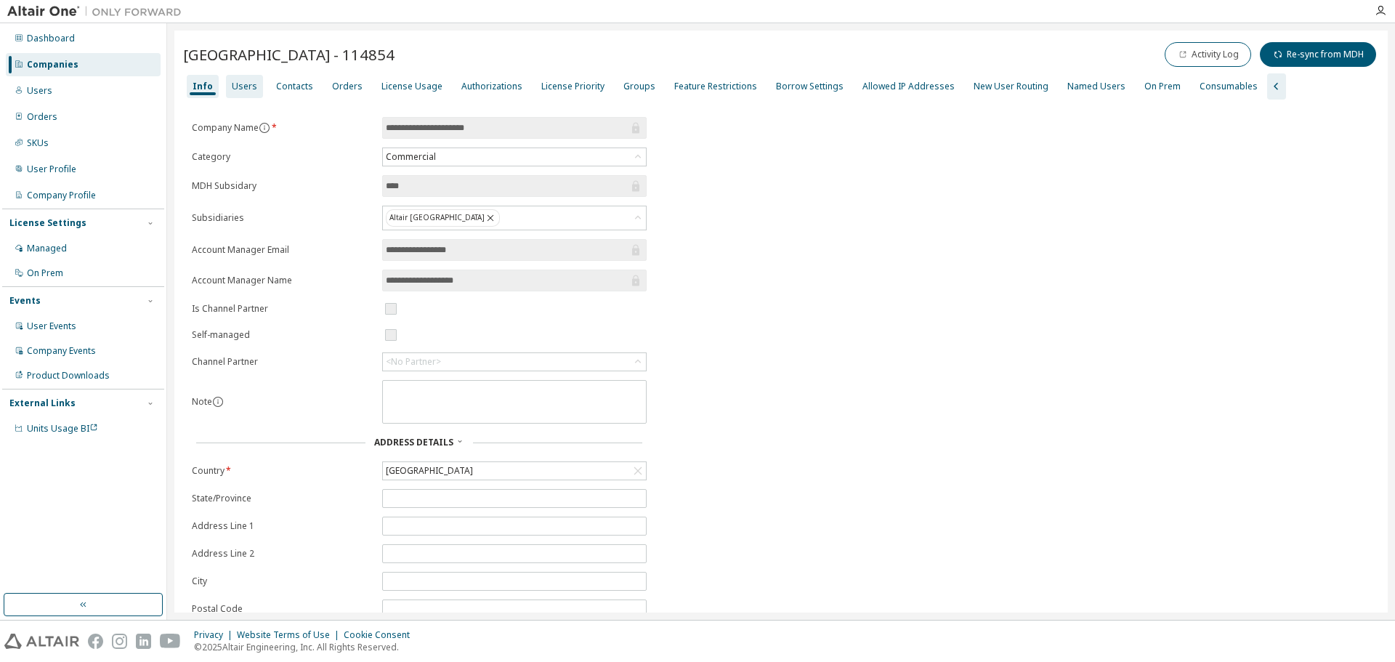
click at [249, 81] on div "Users" at bounding box center [244, 87] width 25 height 12
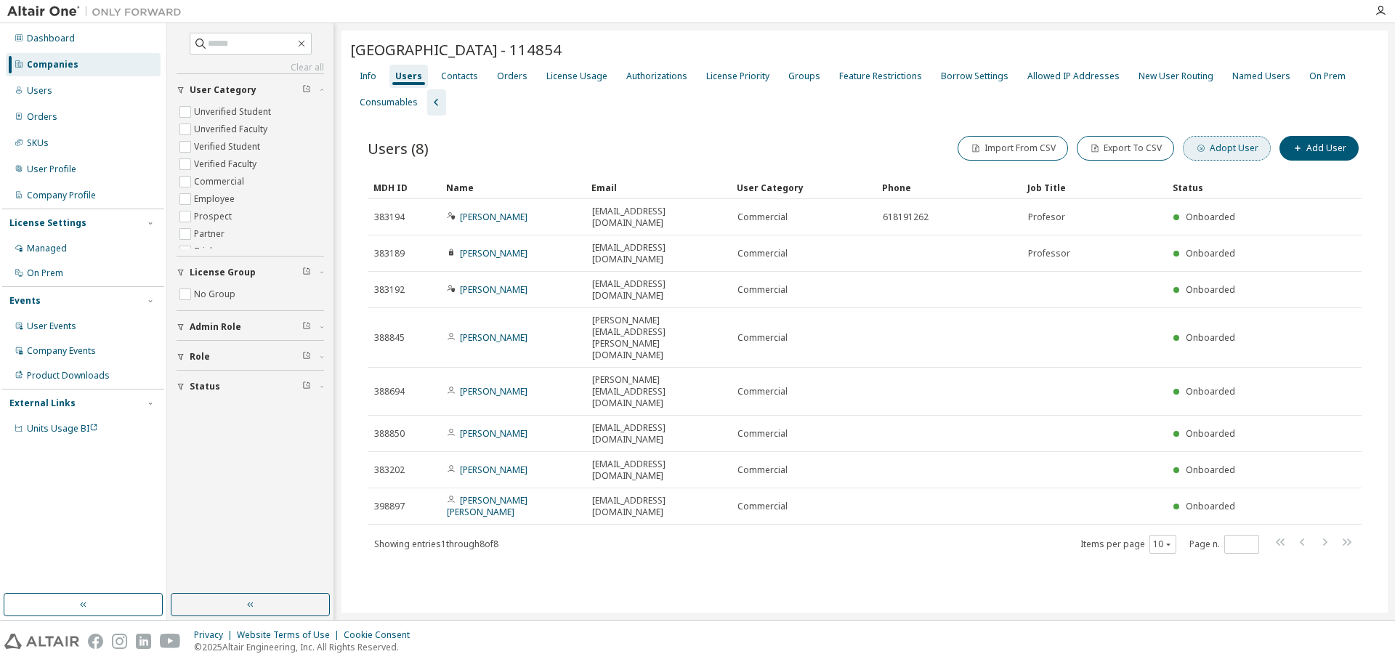
click at [1219, 153] on button "Adopt User" at bounding box center [1227, 148] width 88 height 25
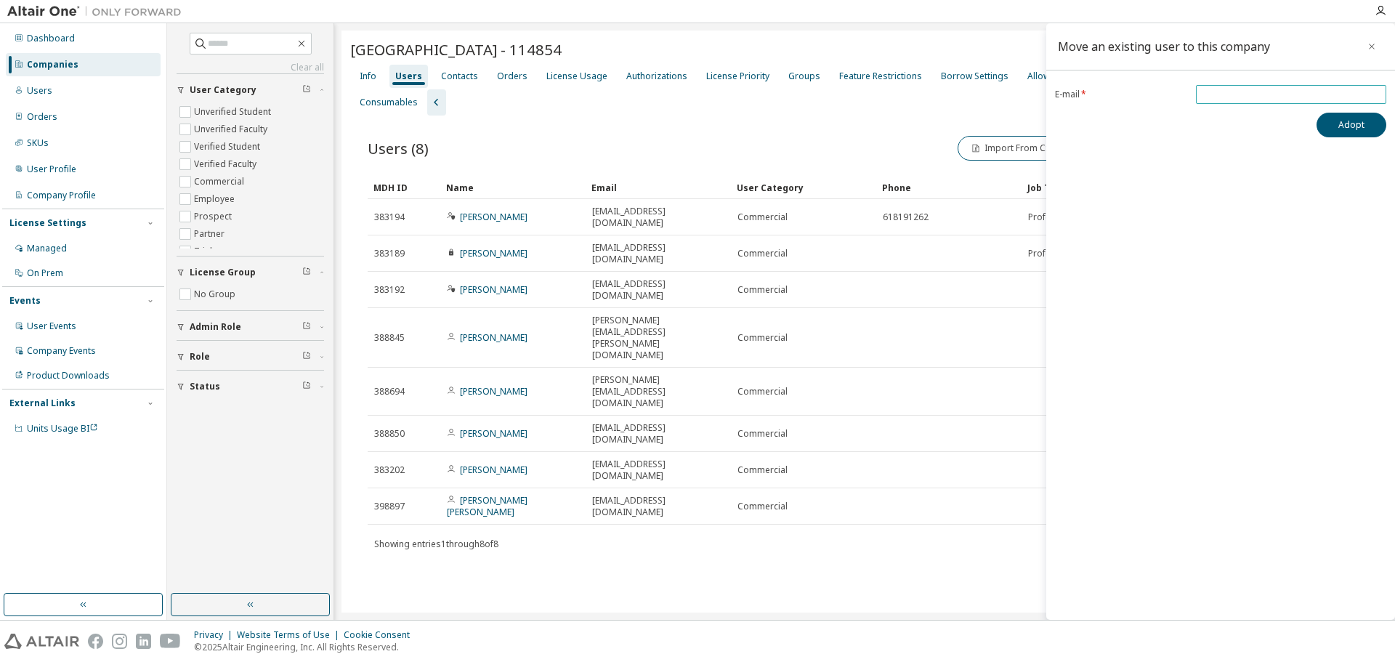
click at [1219, 99] on input "email" at bounding box center [1291, 95] width 183 height 12
click at [1185, 321] on div "Move an existing user to this company E-mail * Adopt" at bounding box center [1221, 321] width 349 height 597
click at [591, 515] on div "Universidad de Cordoba - 114854 Clear Load Save Save As Field Operator Value Se…" at bounding box center [865, 322] width 1047 height 582
click at [987, 494] on div "Universidad de Cordoba - 114854 Clear Load Save Save As Field Operator Value Se…" at bounding box center [865, 322] width 1047 height 582
click at [1371, 40] on button "button" at bounding box center [1371, 46] width 23 height 23
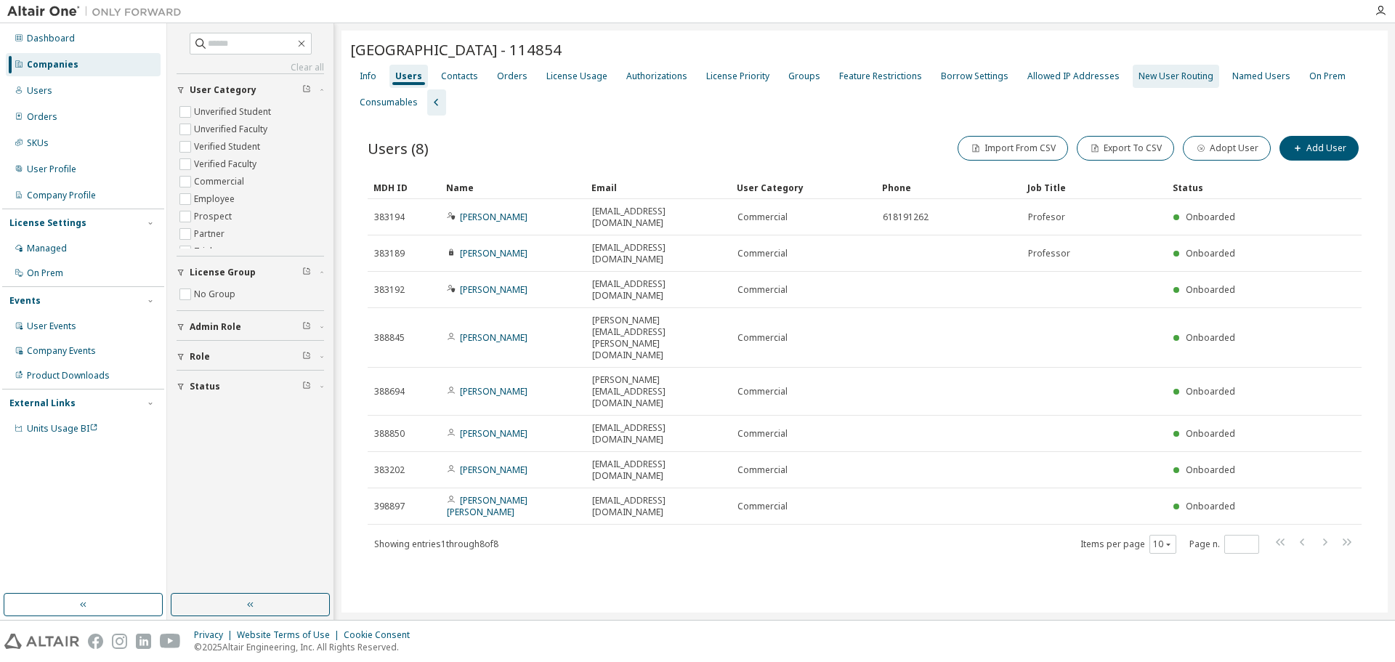
click at [1163, 74] on div "New User Routing" at bounding box center [1176, 76] width 75 height 12
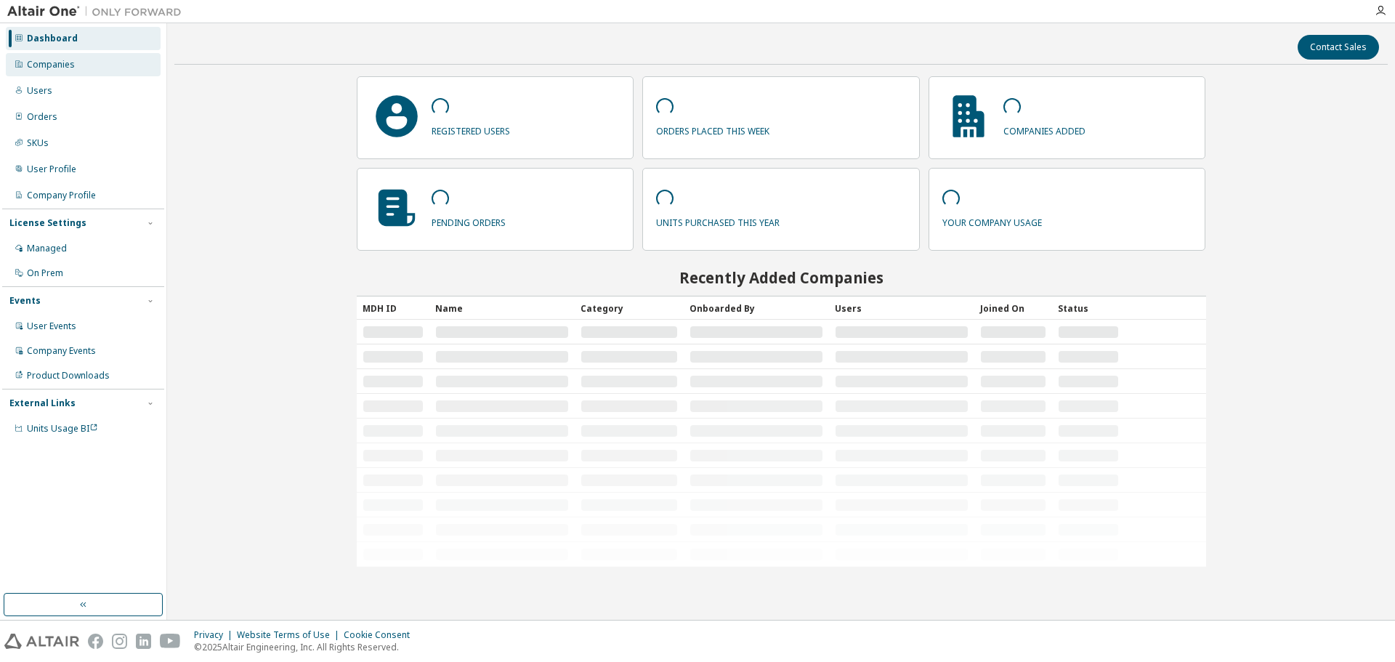
click at [84, 72] on div "Companies" at bounding box center [83, 64] width 155 height 23
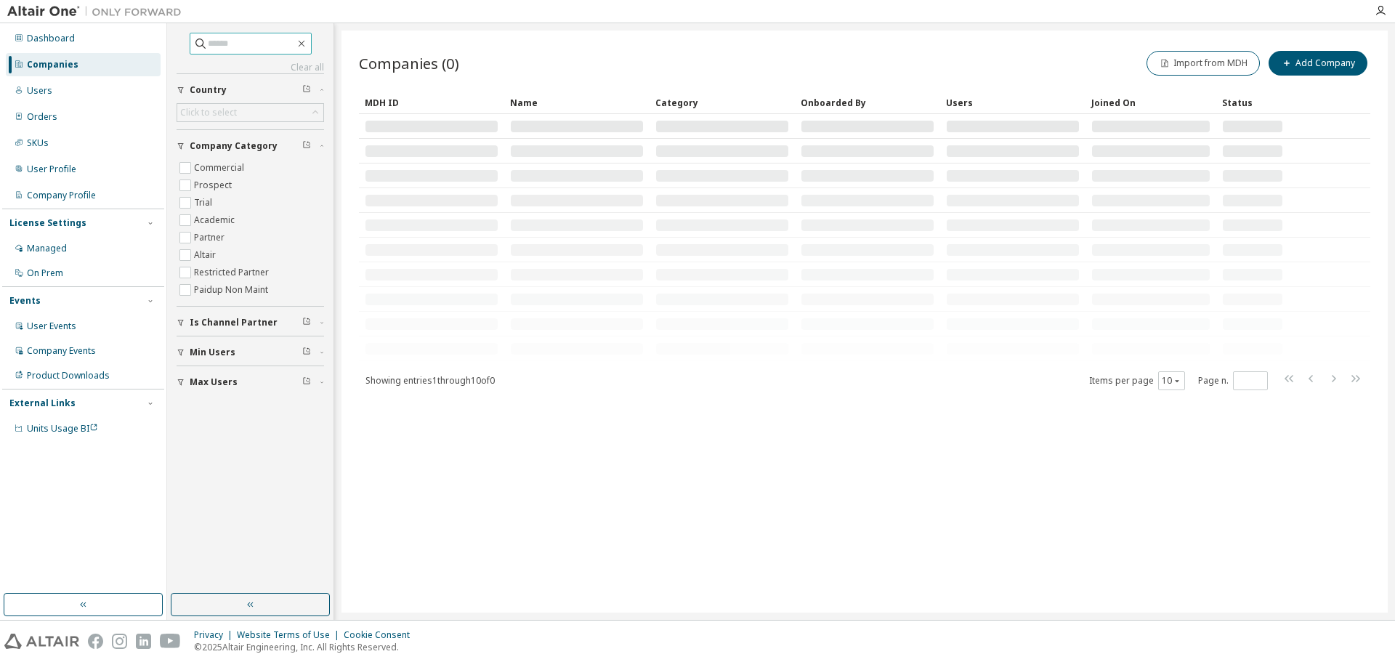
click at [209, 48] on input "text" at bounding box center [251, 43] width 87 height 15
type input "*******"
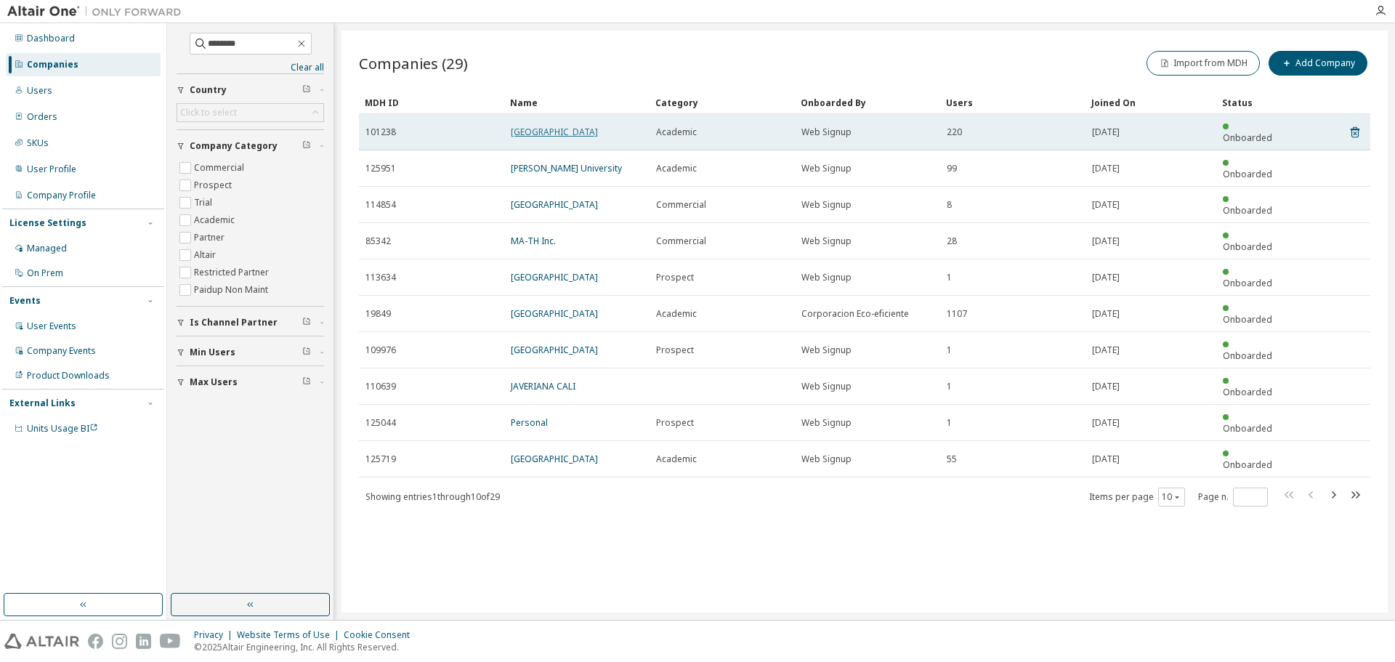
click at [546, 126] on link "University of Cordoba" at bounding box center [554, 132] width 87 height 12
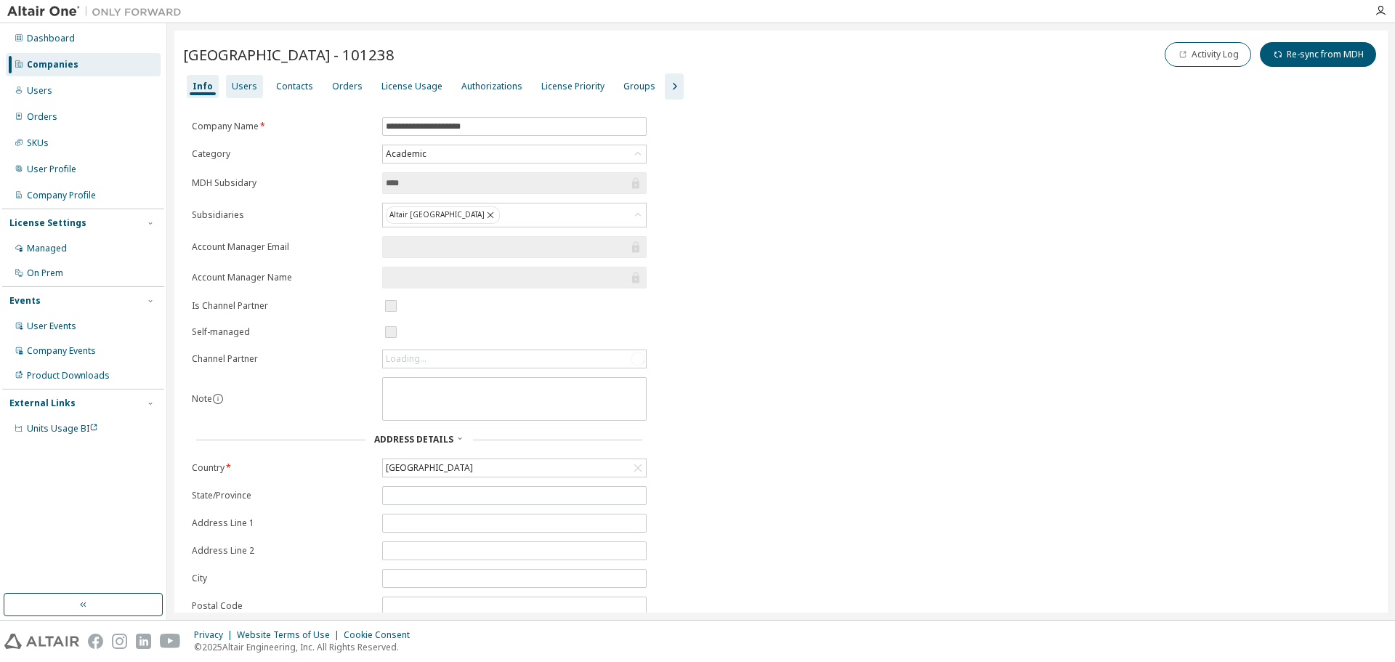
click at [243, 84] on div "Users" at bounding box center [244, 87] width 25 height 12
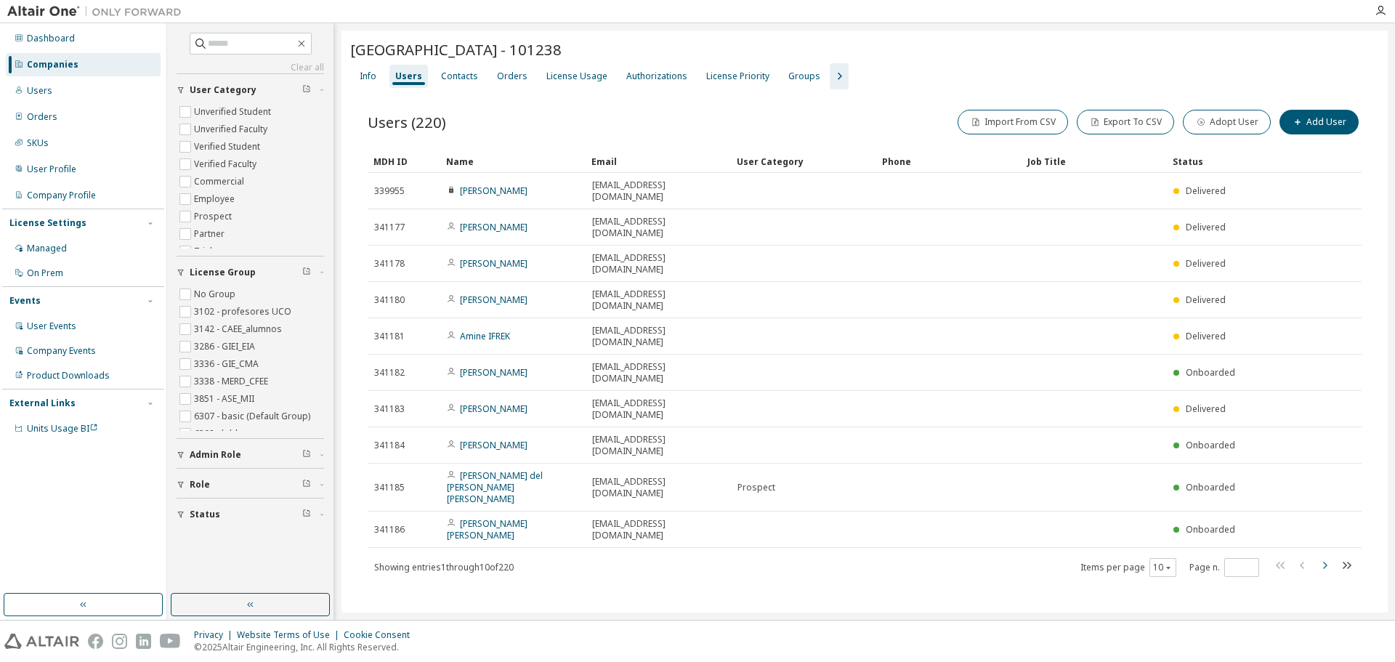
click at [1326, 562] on icon "button" at bounding box center [1325, 565] width 4 height 7
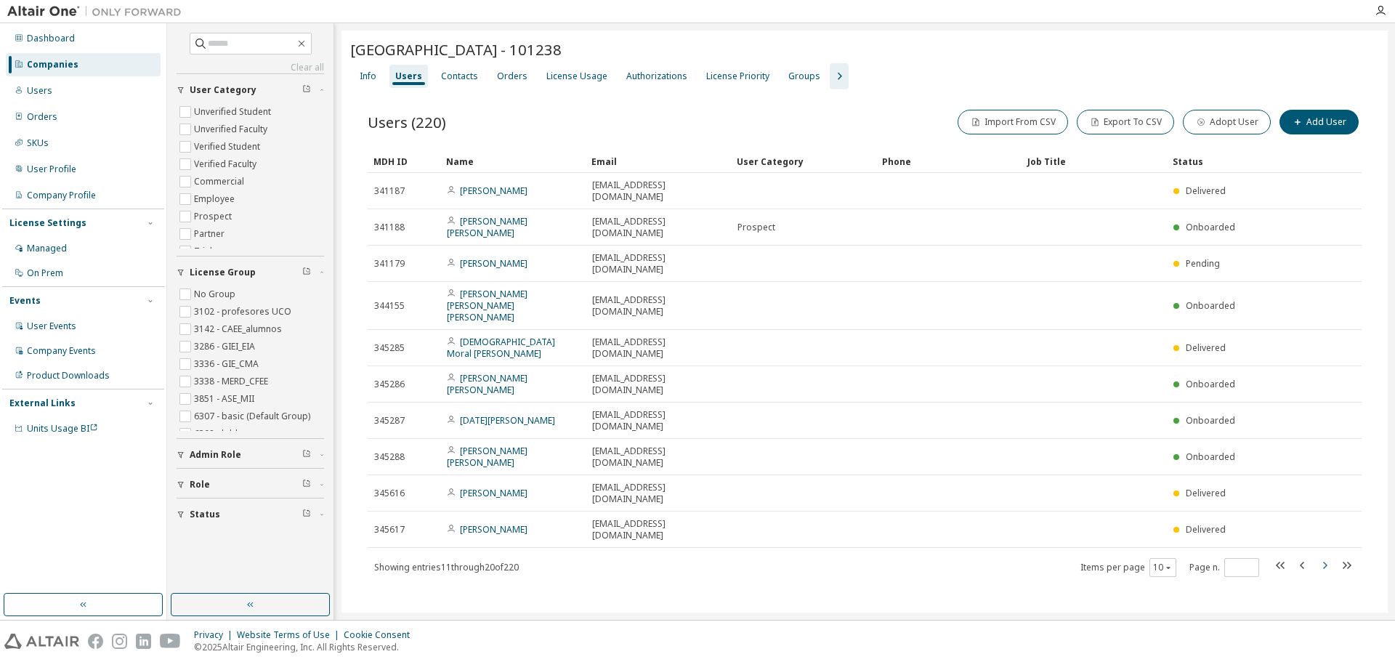
click at [1326, 562] on icon "button" at bounding box center [1325, 565] width 4 height 7
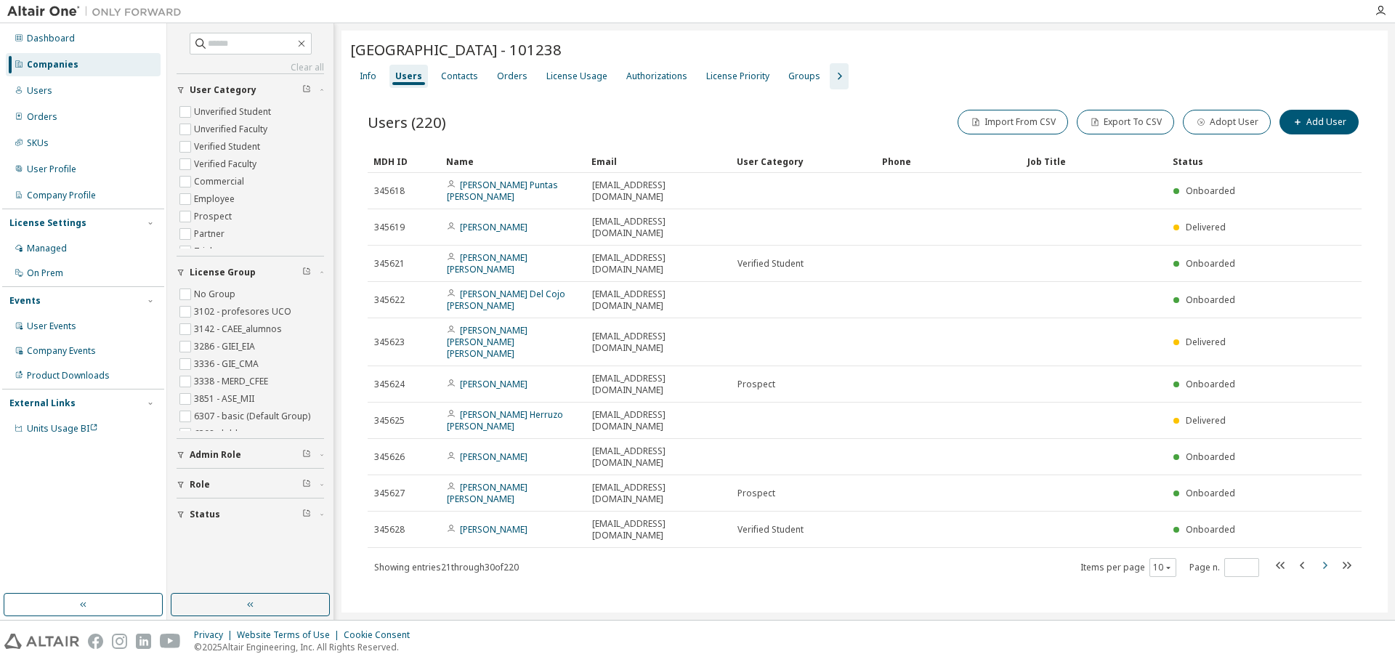
click at [1326, 557] on icon "button" at bounding box center [1324, 565] width 17 height 17
type input "*"
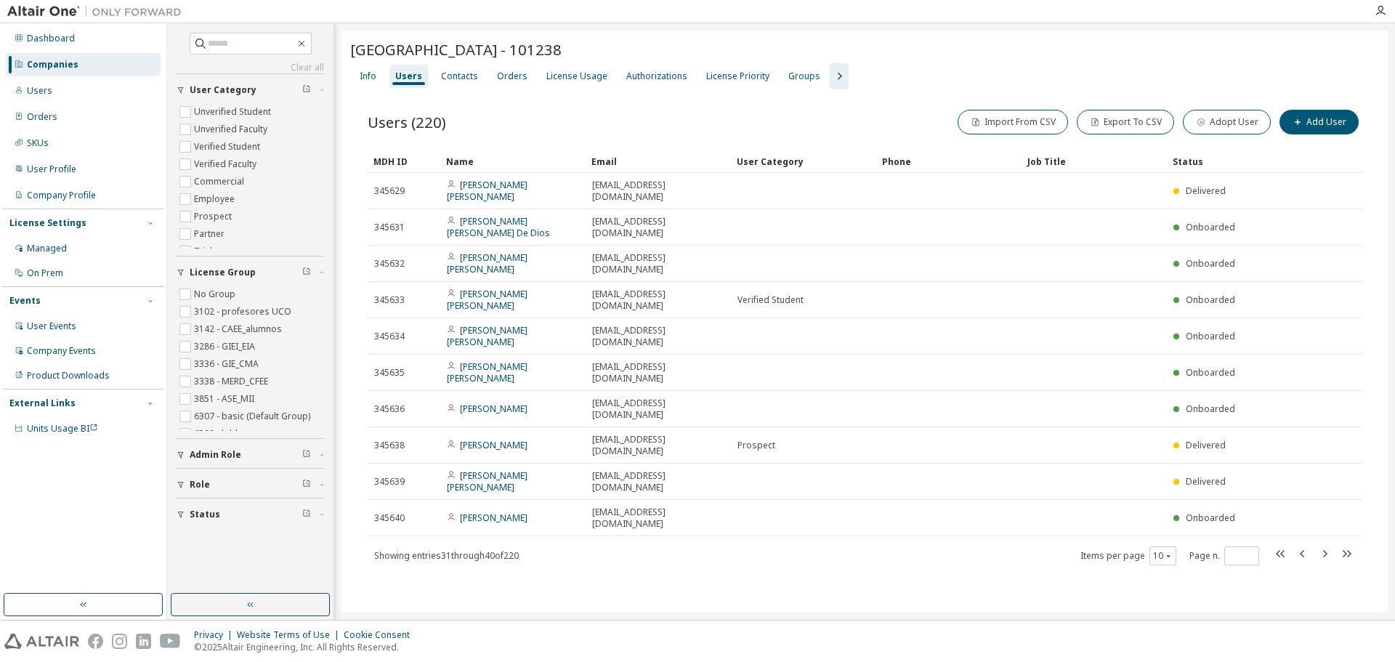
click at [831, 72] on icon "button" at bounding box center [839, 76] width 17 height 17
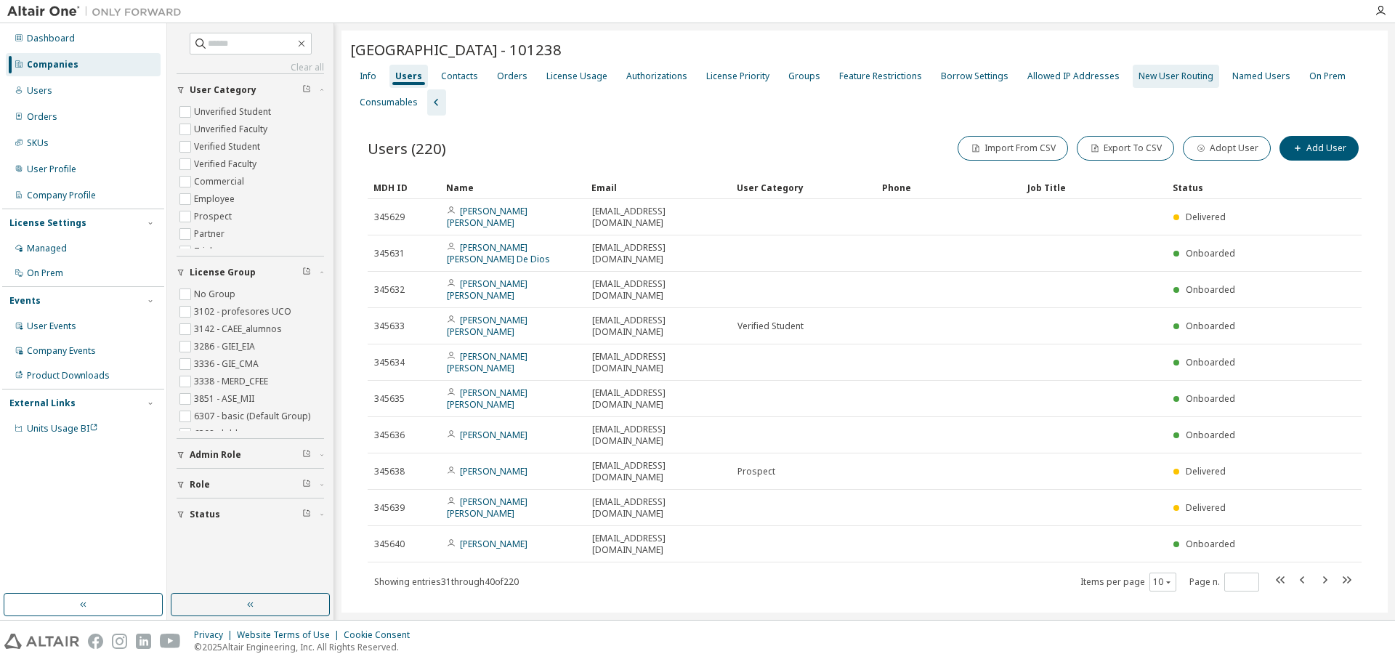
click at [1177, 78] on div "New User Routing" at bounding box center [1176, 76] width 75 height 12
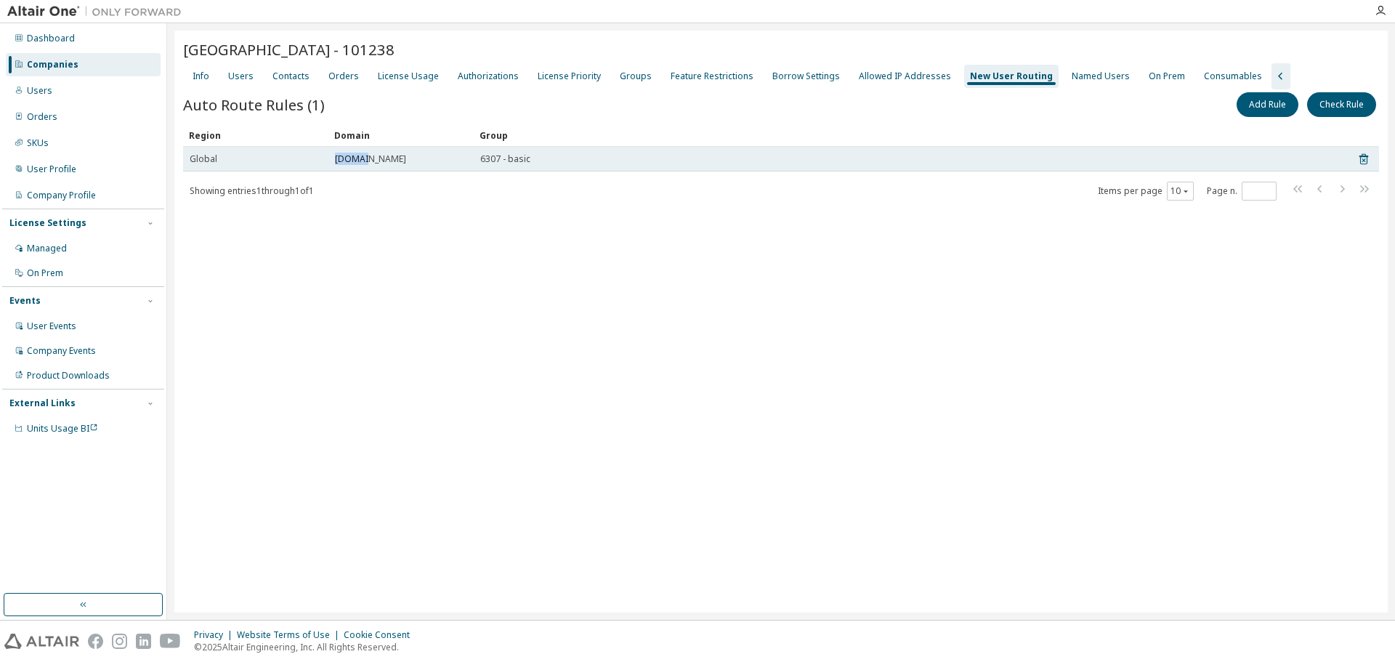
drag, startPoint x: 367, startPoint y: 158, endPoint x: 329, endPoint y: 158, distance: 37.8
click at [329, 158] on td "uco.es" at bounding box center [400, 159] width 145 height 25
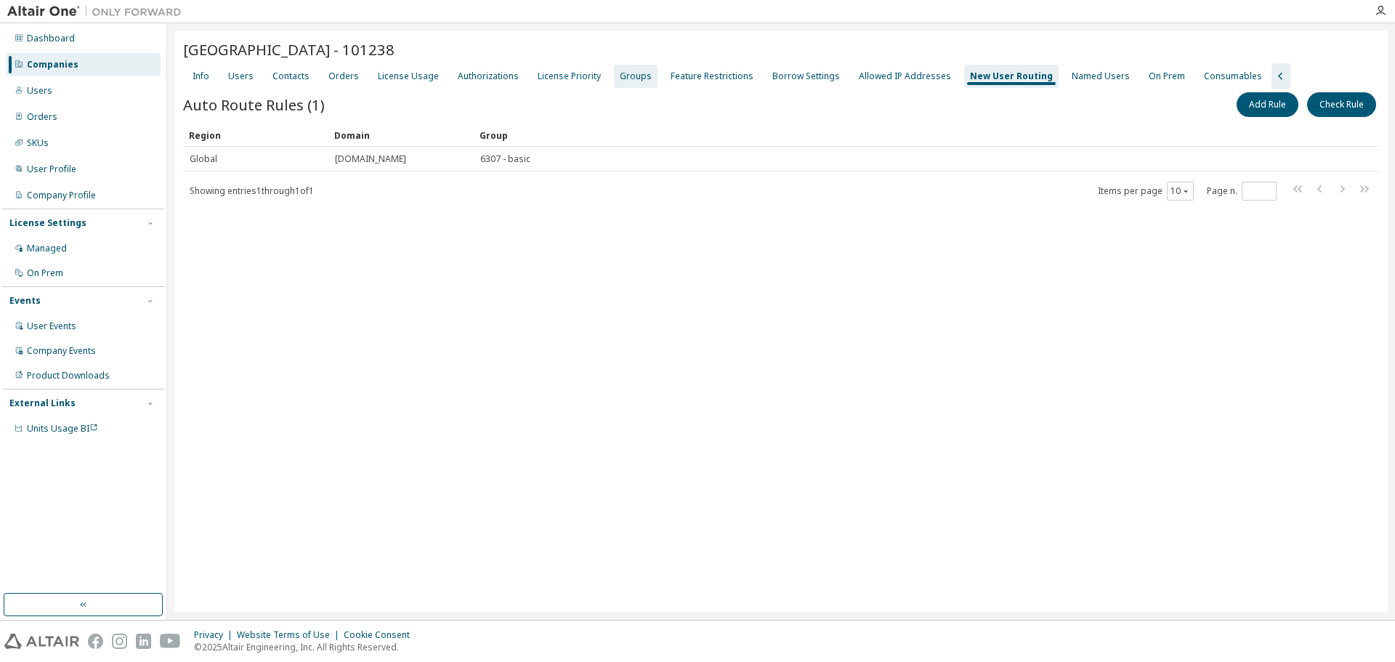
click at [621, 78] on div "Groups" at bounding box center [636, 76] width 32 height 12
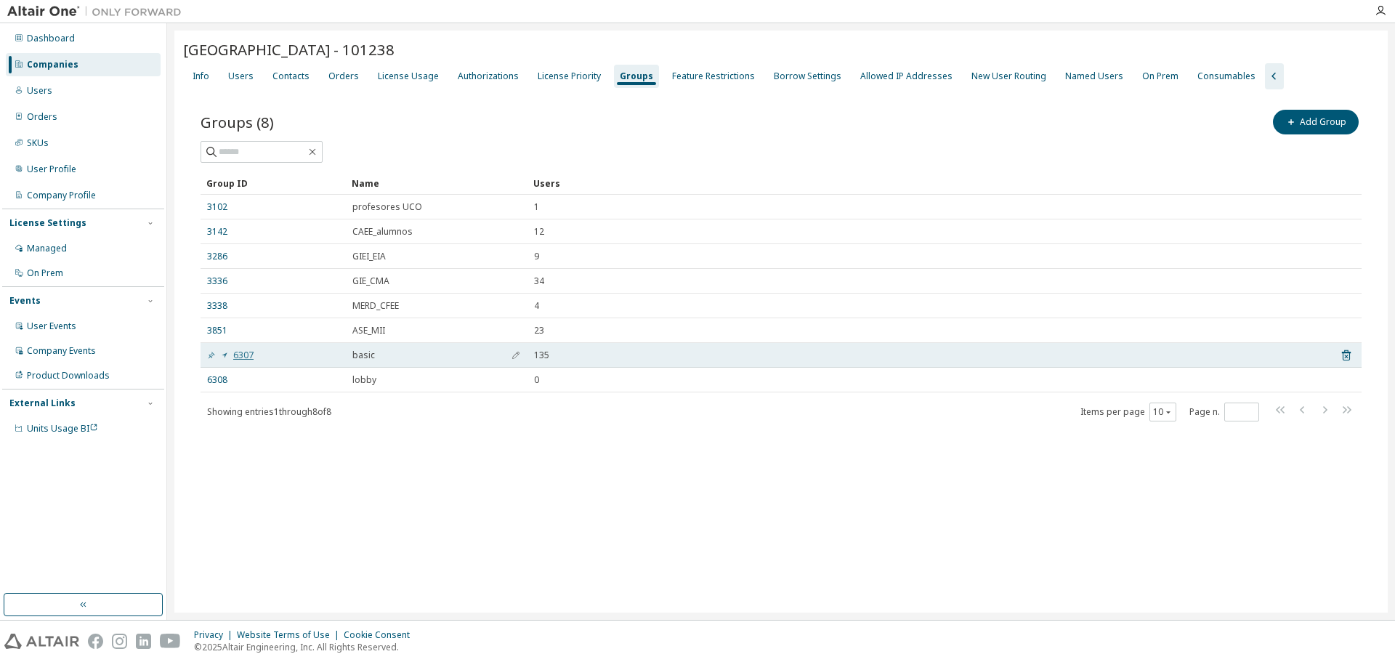
click at [237, 357] on link "6307" at bounding box center [230, 356] width 47 height 12
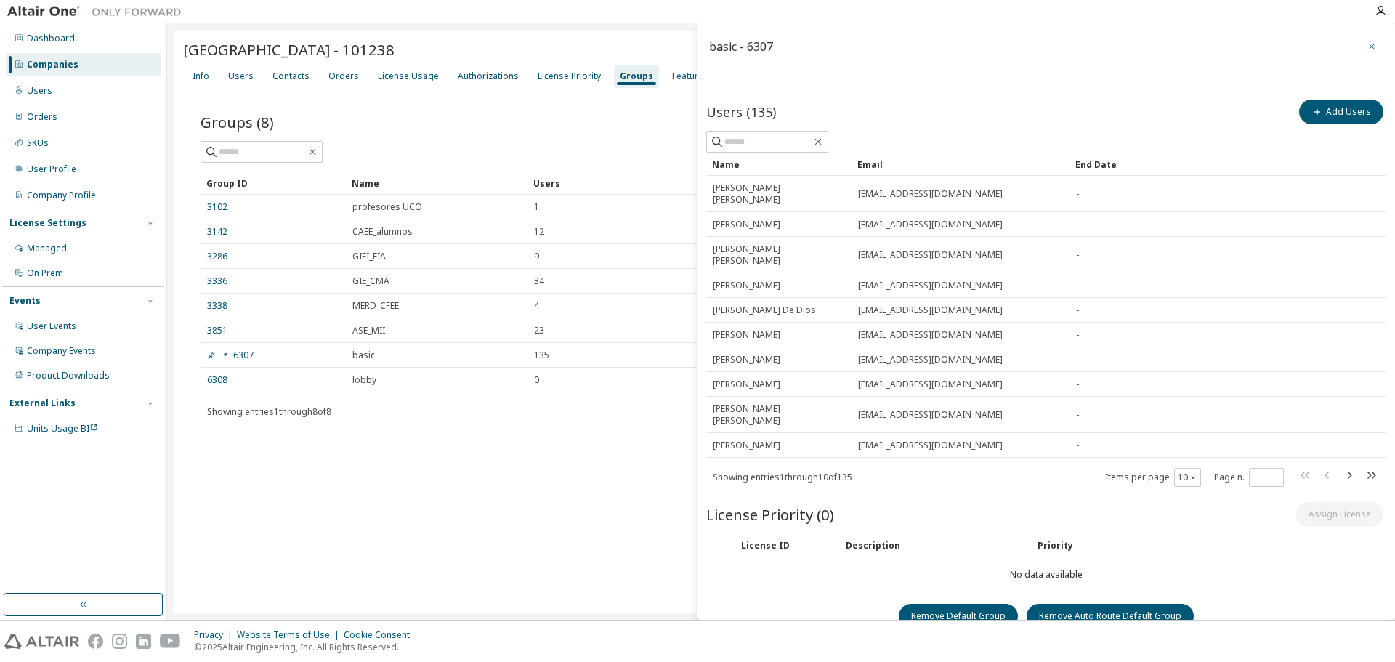
click at [1372, 47] on icon "button" at bounding box center [1372, 47] width 6 height 6
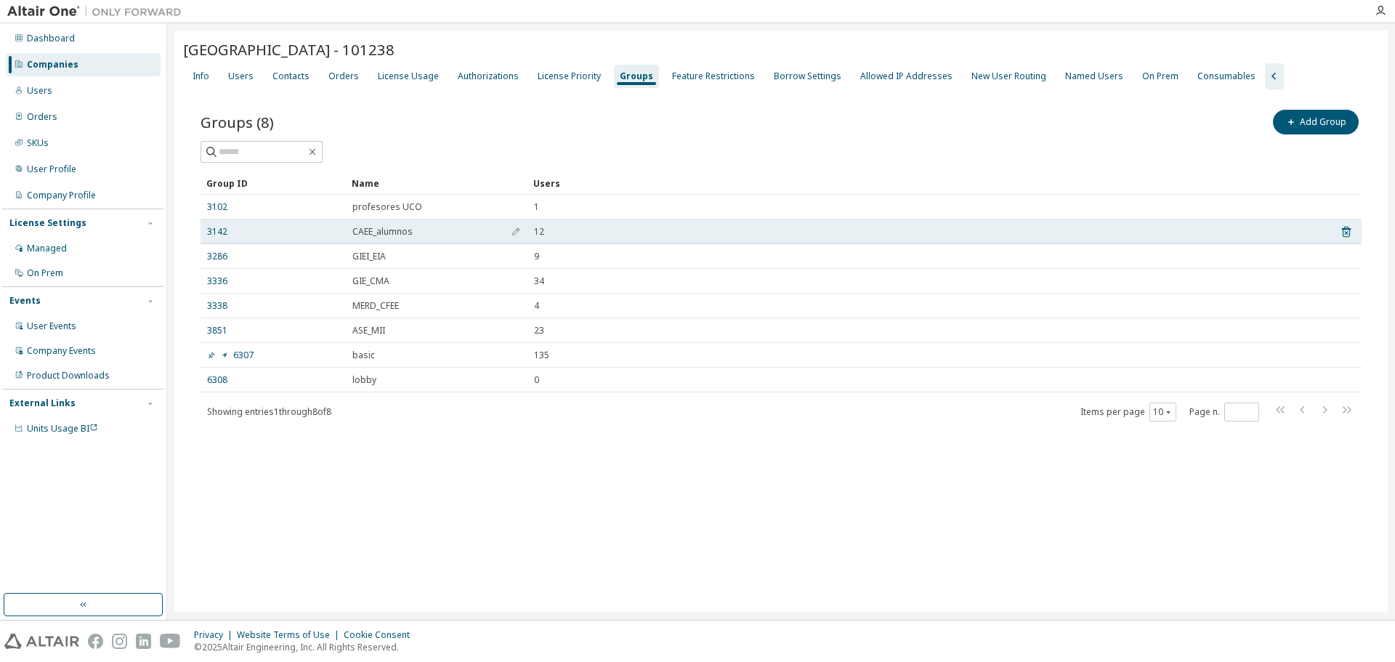
click at [373, 235] on span "CAEE_alumnos" at bounding box center [382, 232] width 60 height 12
click at [214, 232] on link "3142" at bounding box center [217, 232] width 20 height 12
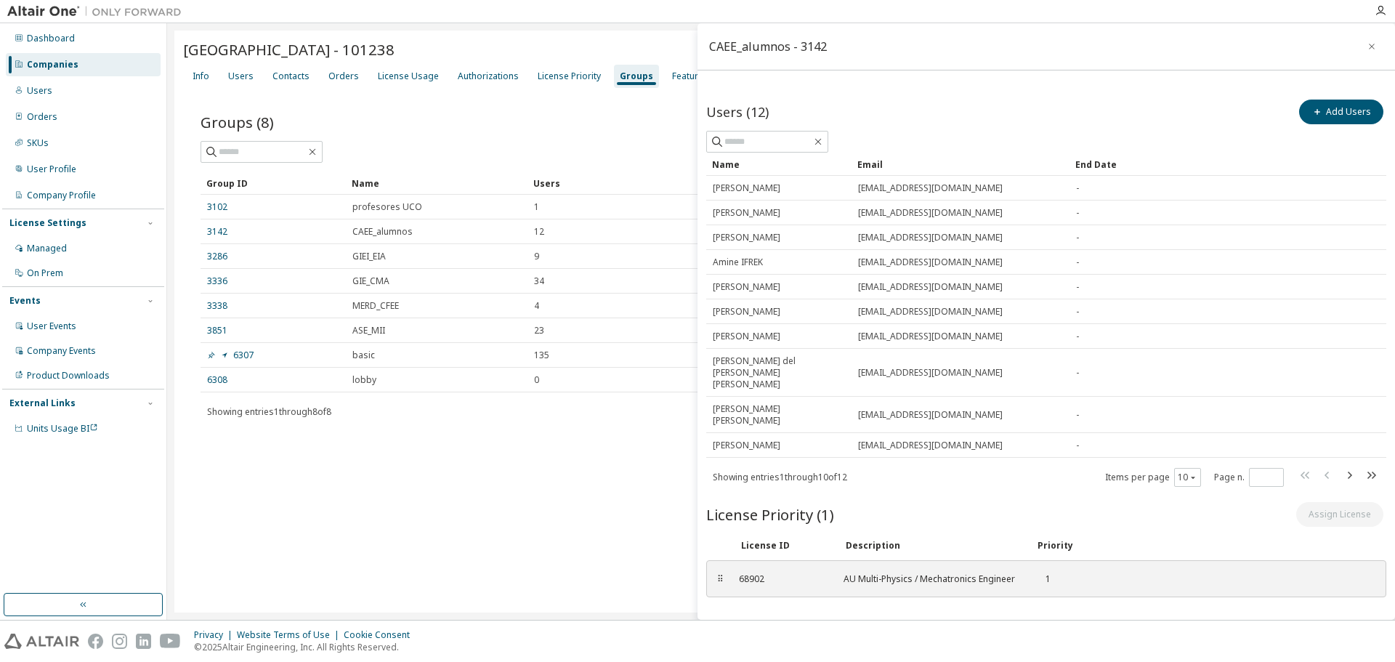
click at [339, 468] on div "University of Cordoba - 101238 Clear Load Save Save As Field Operator Value Sel…" at bounding box center [781, 322] width 1214 height 582
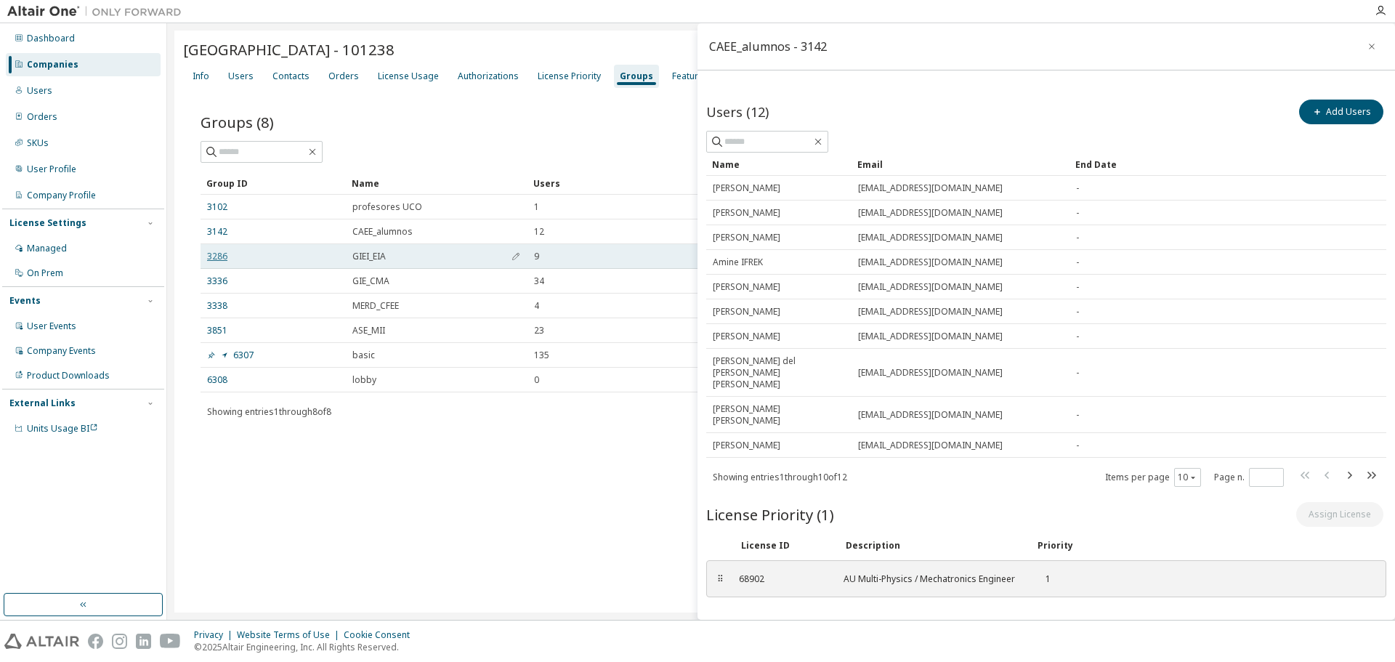
click at [214, 259] on link "3286" at bounding box center [217, 257] width 20 height 12
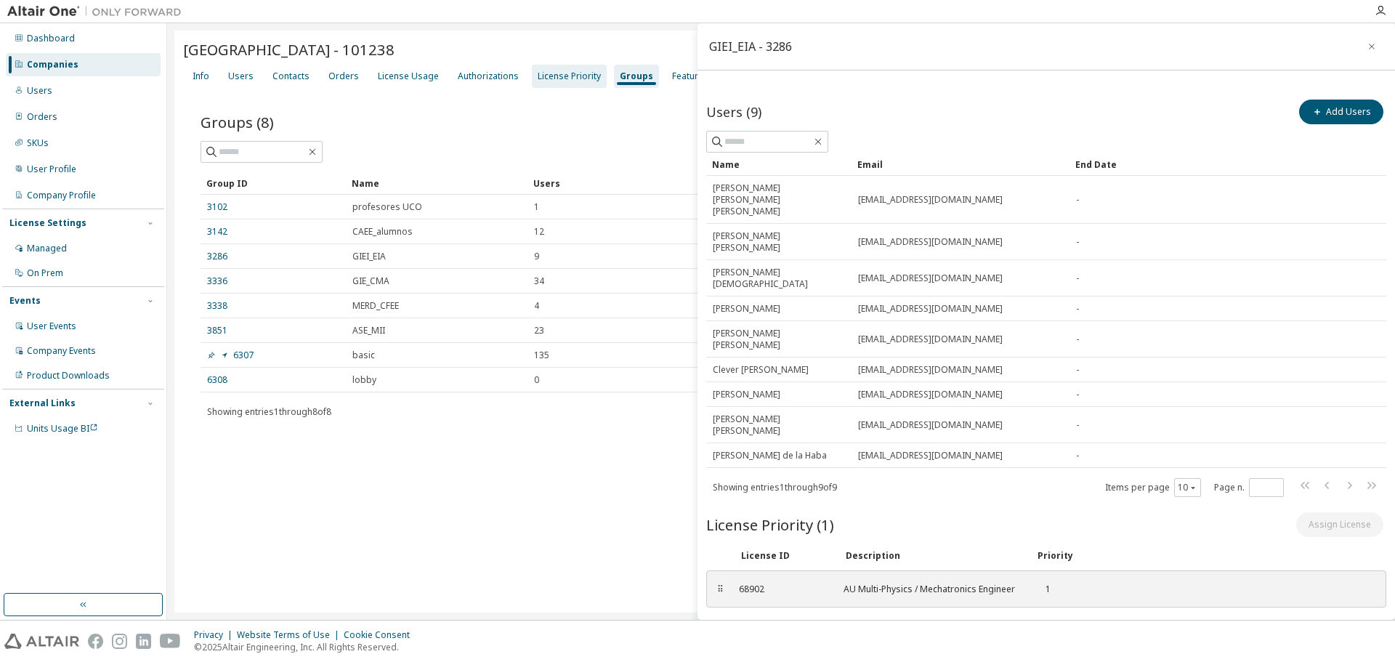
click at [553, 80] on div "License Priority" at bounding box center [569, 76] width 63 height 12
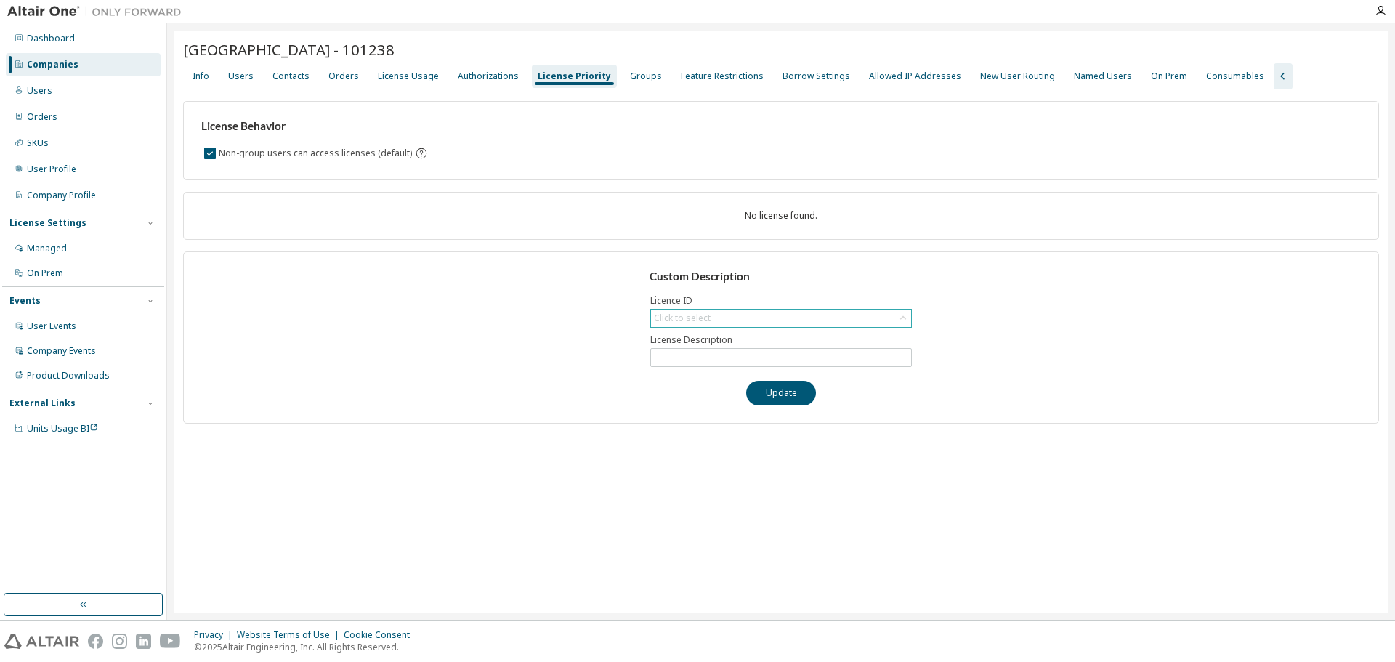
click at [717, 315] on div "Click to select" at bounding box center [781, 318] width 260 height 17
click at [477, 76] on div "Authorizations" at bounding box center [488, 76] width 61 height 12
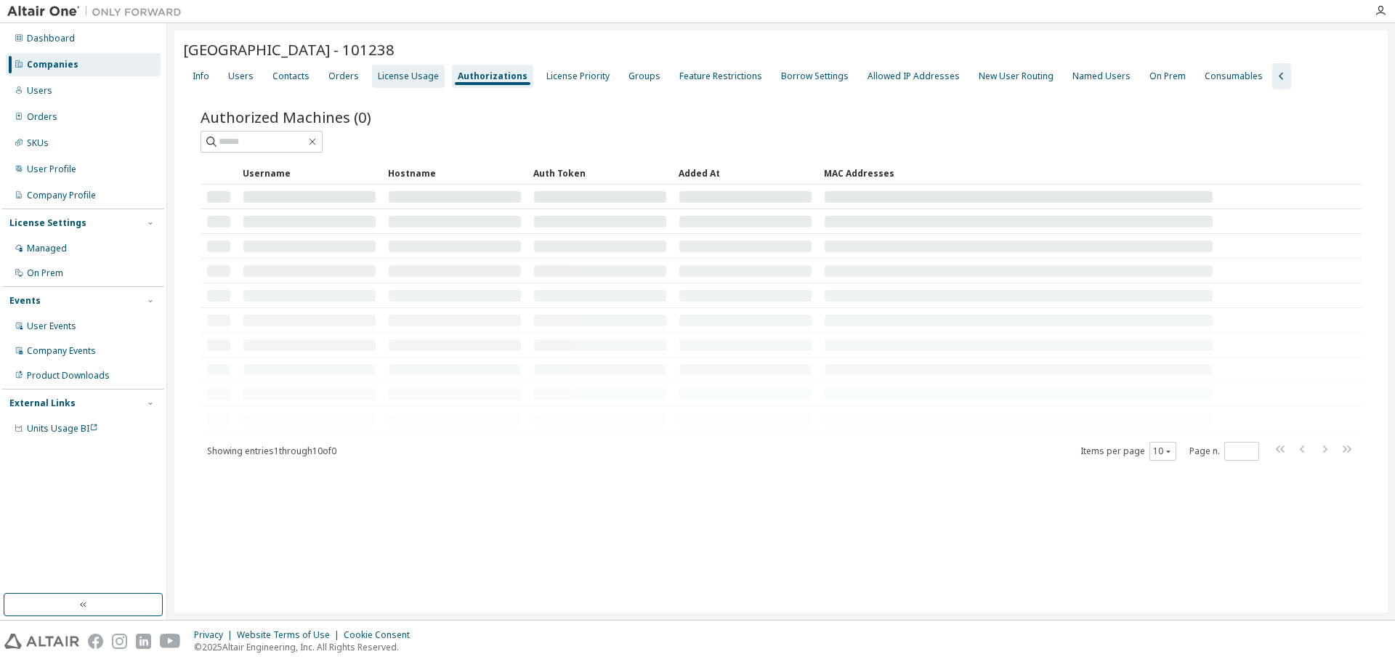
click at [411, 76] on div "License Usage" at bounding box center [408, 76] width 61 height 12
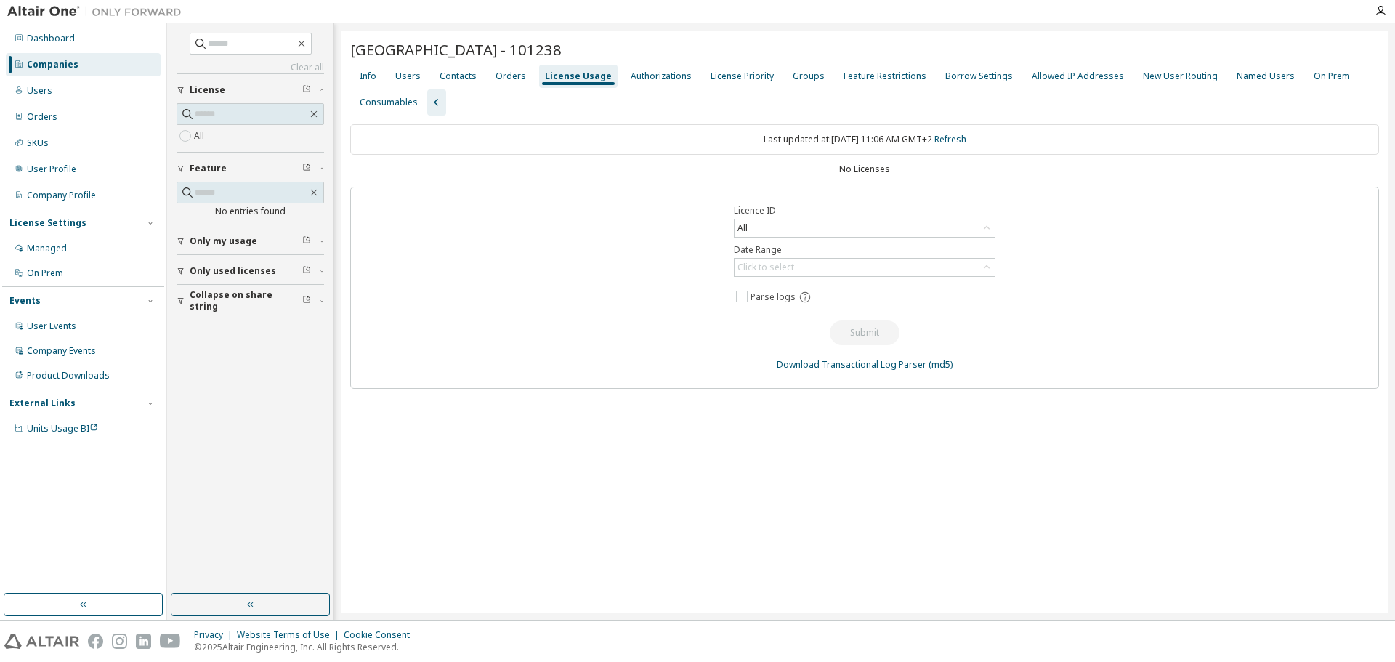
click at [797, 169] on div "No Licenses" at bounding box center [864, 170] width 1029 height 12
click at [395, 102] on div "Consumables" at bounding box center [389, 103] width 58 height 12
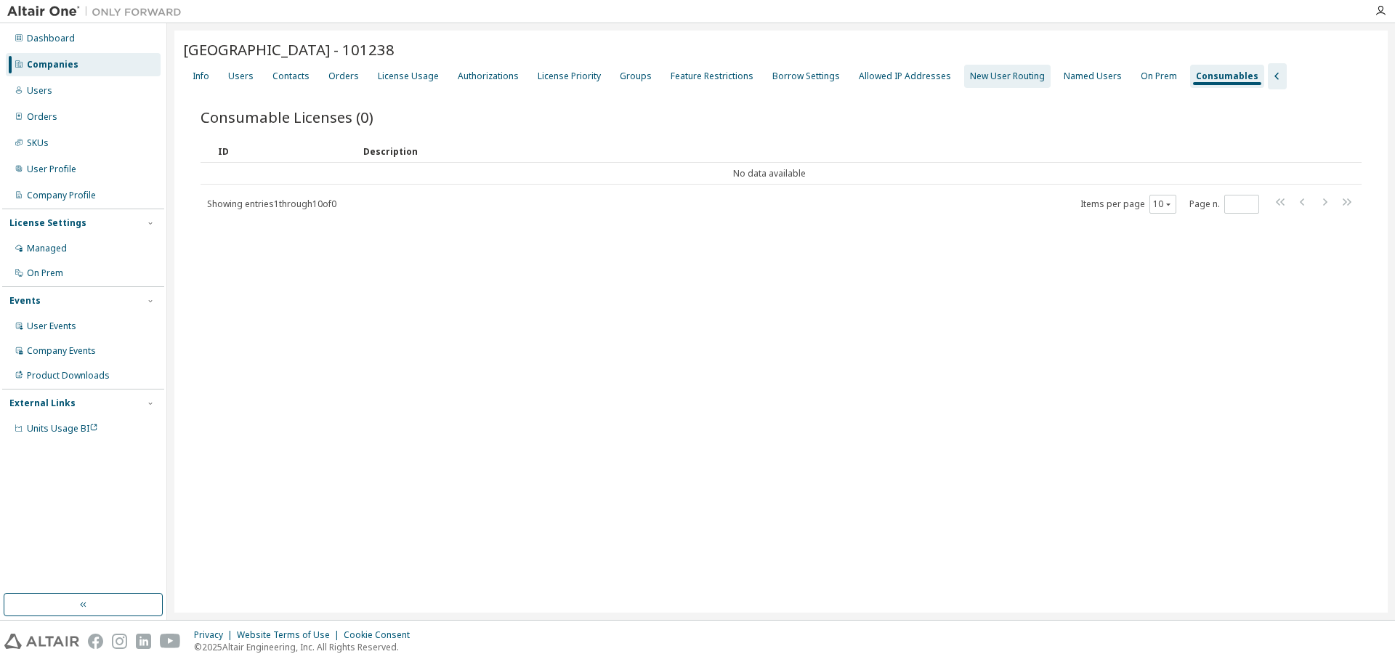
click at [996, 75] on div "New User Routing" at bounding box center [1007, 76] width 75 height 12
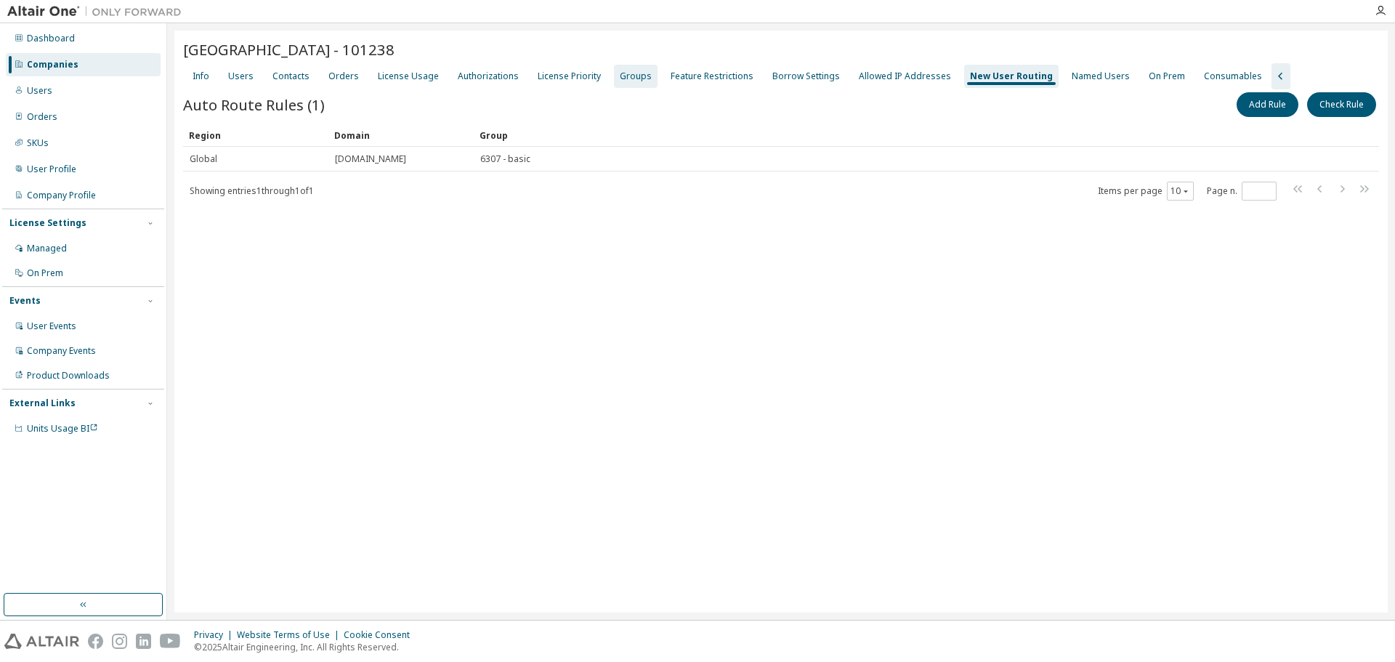
click at [631, 76] on div "Groups" at bounding box center [636, 76] width 32 height 12
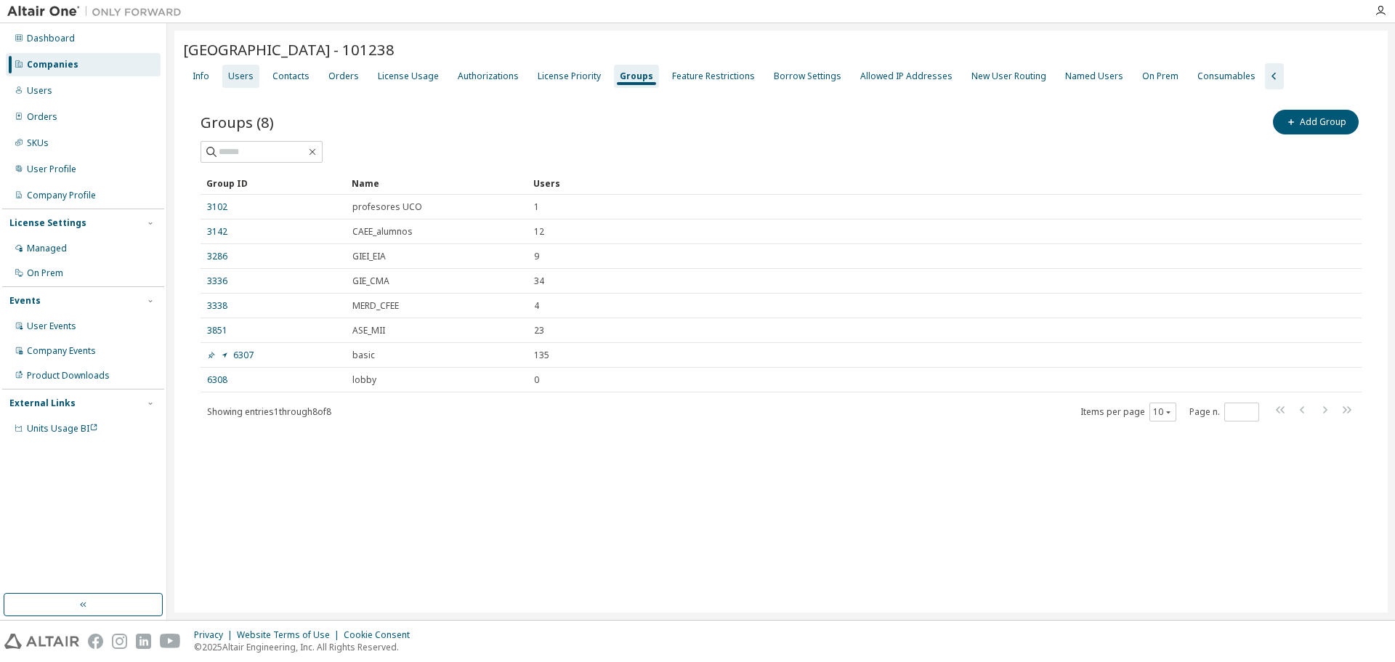
click at [235, 80] on div "Users" at bounding box center [240, 76] width 25 height 12
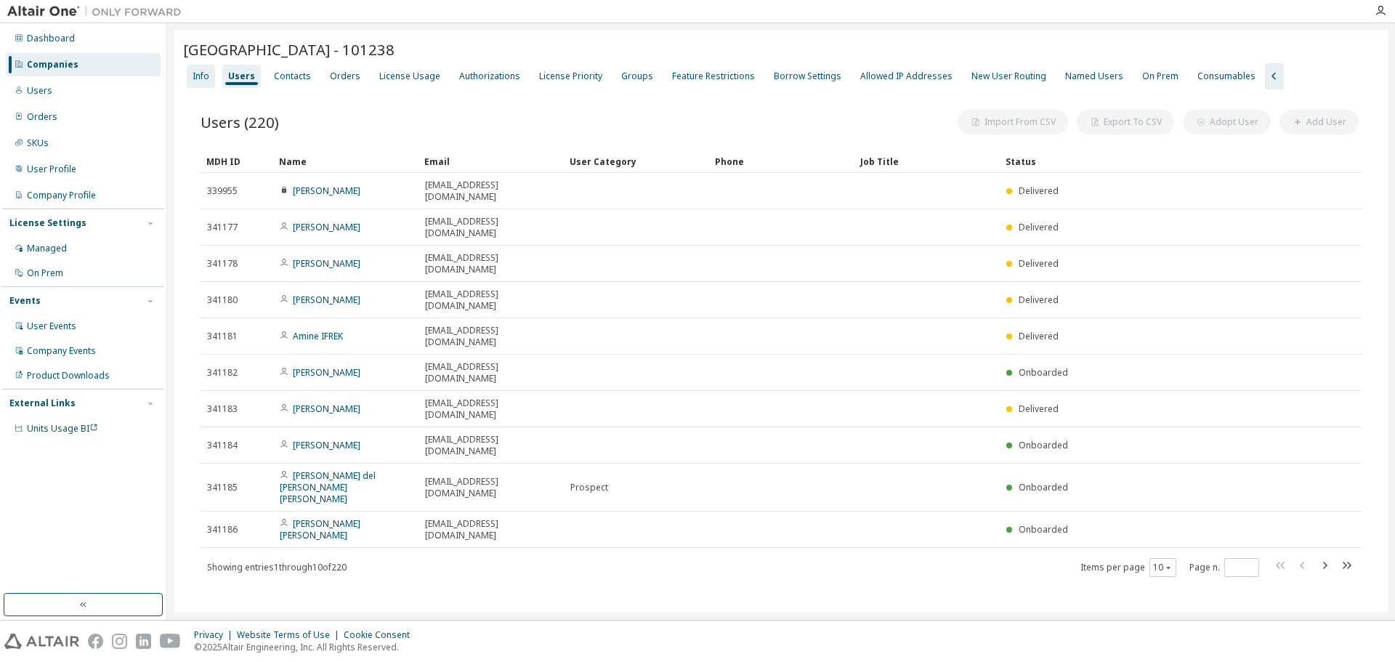
click at [200, 76] on div "Info" at bounding box center [201, 76] width 17 height 12
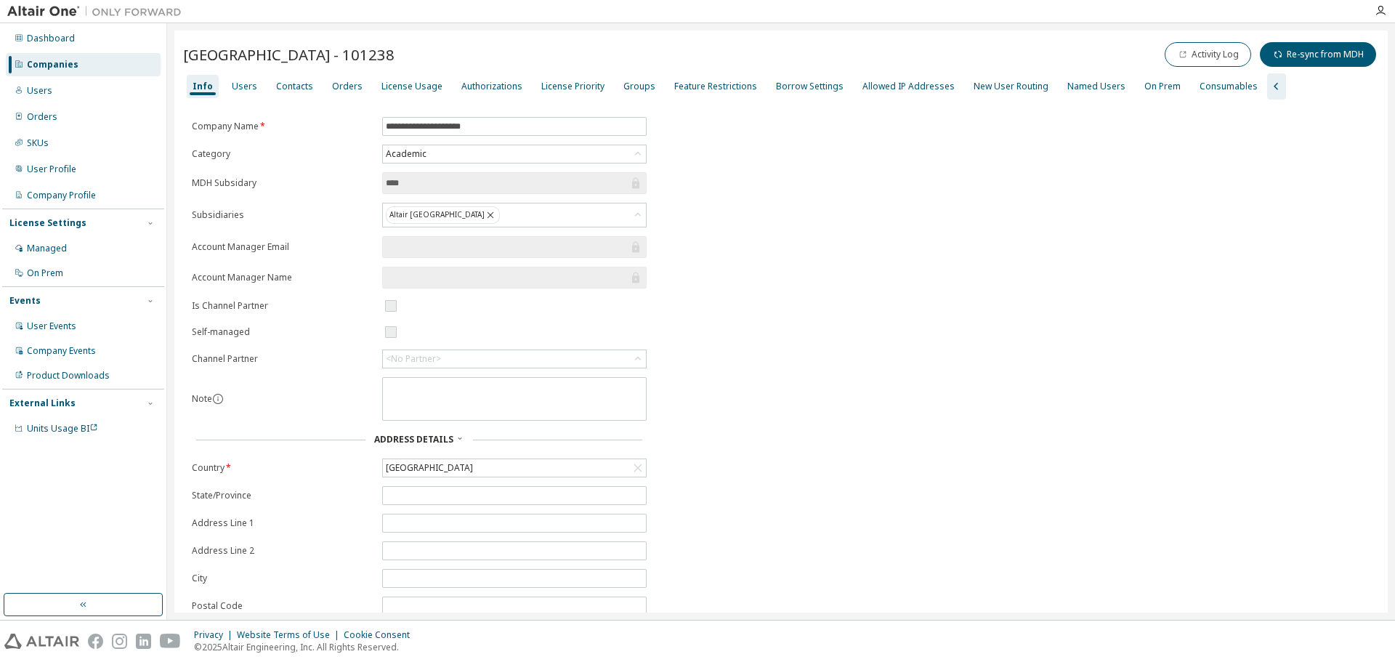
click at [1268, 89] on icon "button" at bounding box center [1276, 86] width 17 height 17
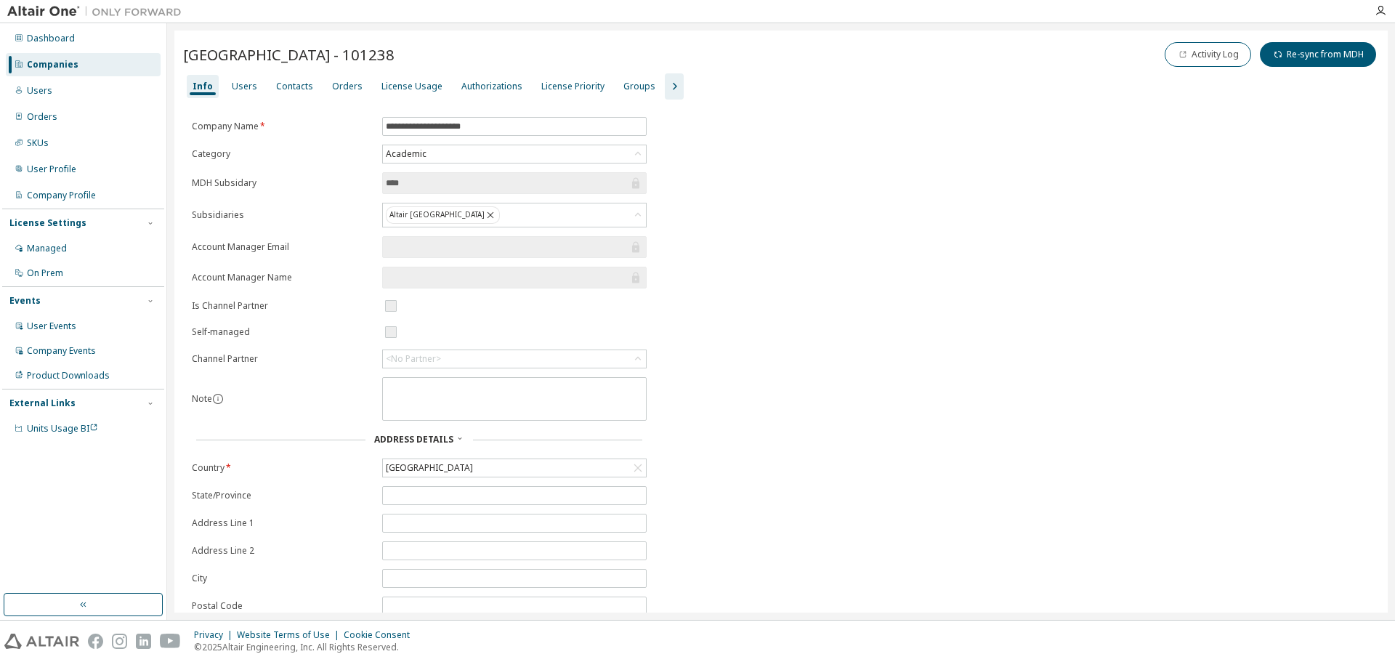
click at [666, 89] on icon "button" at bounding box center [674, 86] width 17 height 17
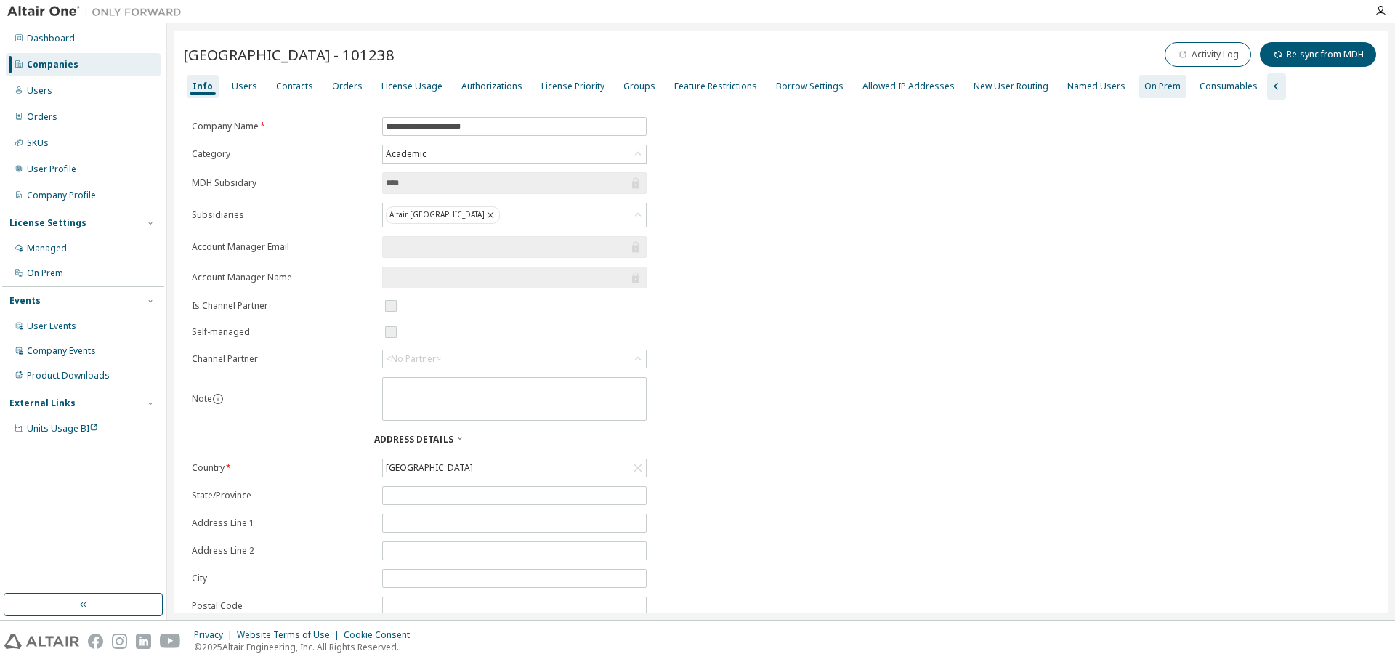
click at [1145, 85] on div "On Prem" at bounding box center [1163, 87] width 36 height 12
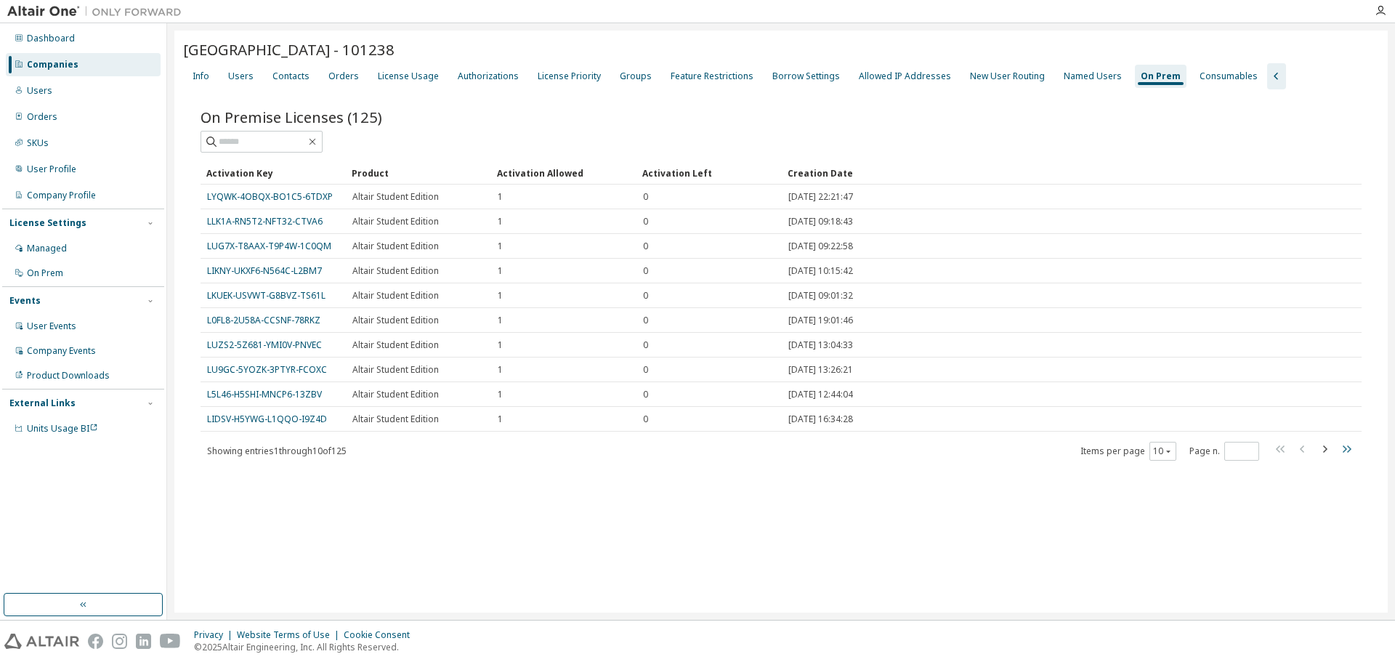
click at [1345, 451] on icon "button" at bounding box center [1347, 448] width 9 height 7
type input "**"
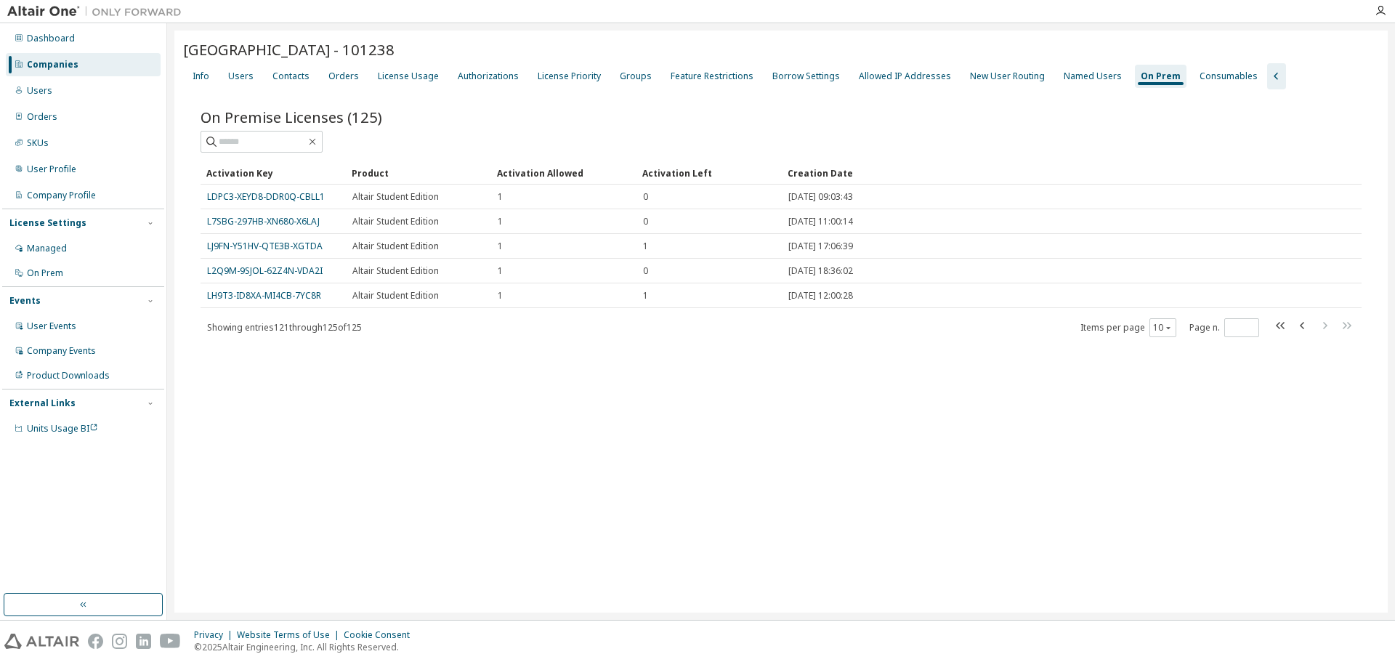
click at [560, 424] on div "University of Cordoba - 101238 Clear Load Save Save As Field Operator Value Sel…" at bounding box center [781, 322] width 1214 height 582
click at [620, 81] on div "Groups" at bounding box center [636, 76] width 32 height 12
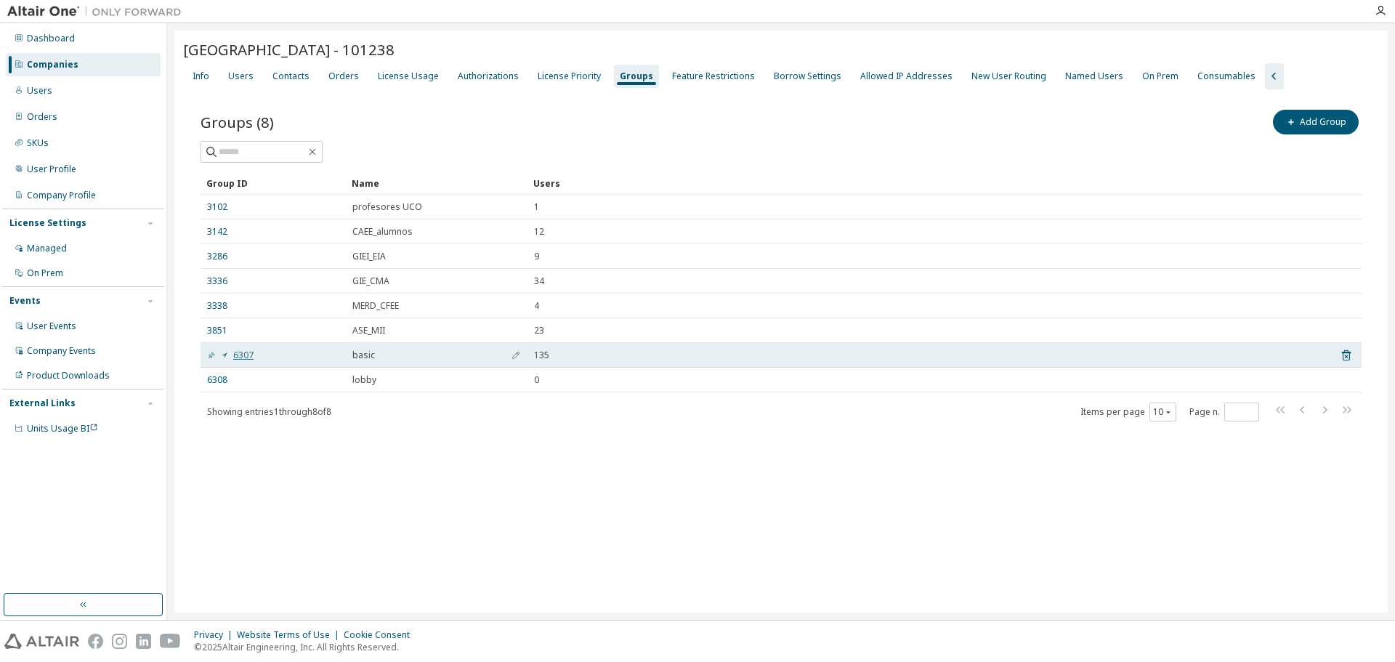
click at [249, 355] on link "6307" at bounding box center [230, 356] width 47 height 12
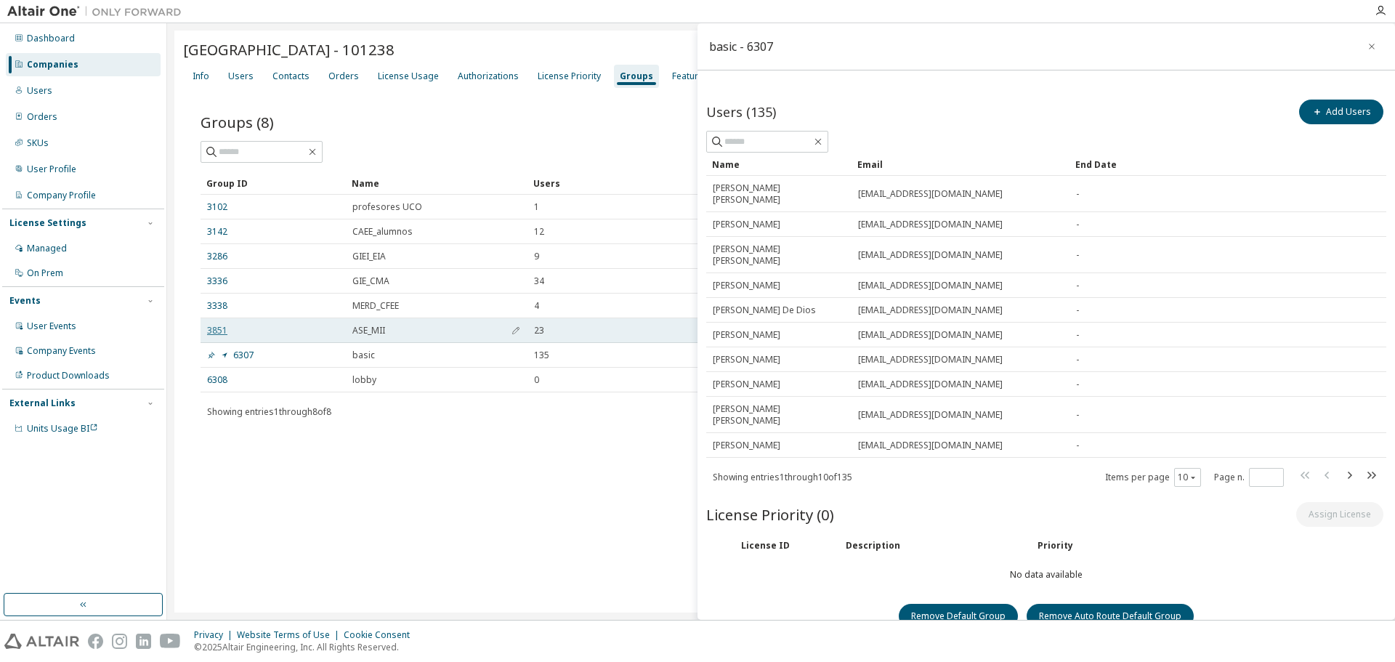
click at [218, 326] on link "3851" at bounding box center [217, 331] width 20 height 12
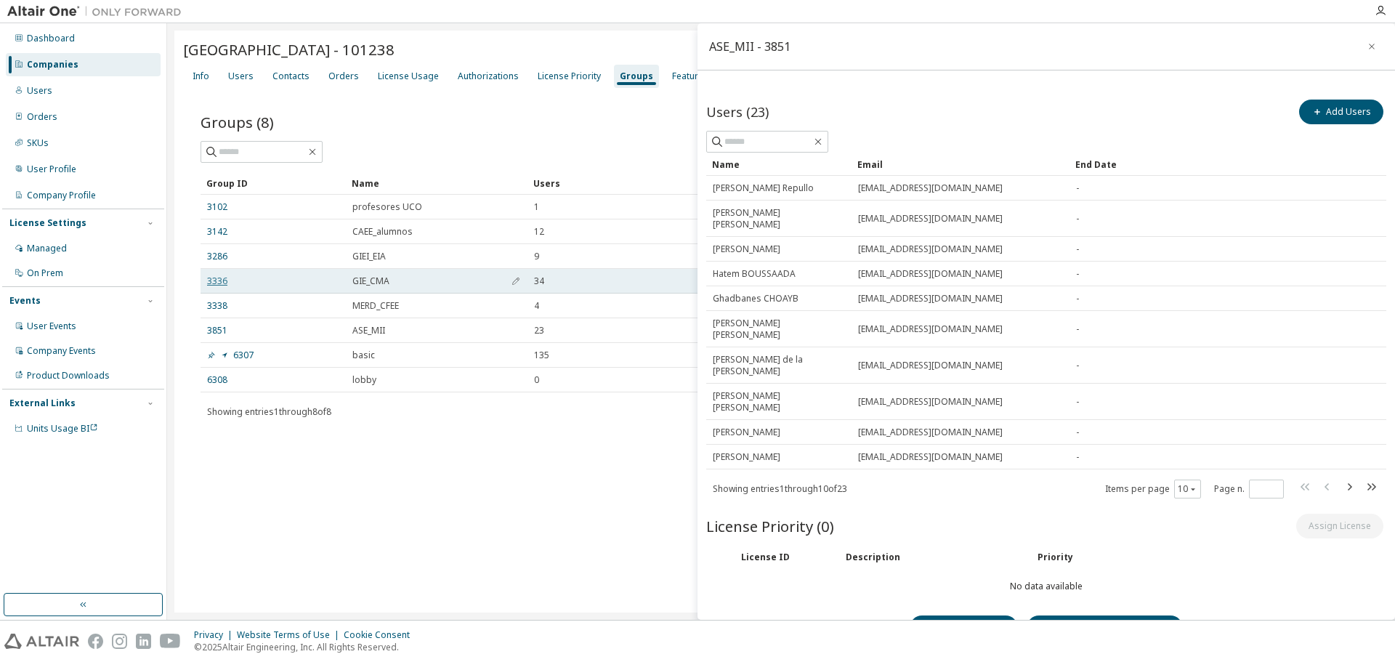
click at [222, 277] on link "3336" at bounding box center [217, 281] width 20 height 12
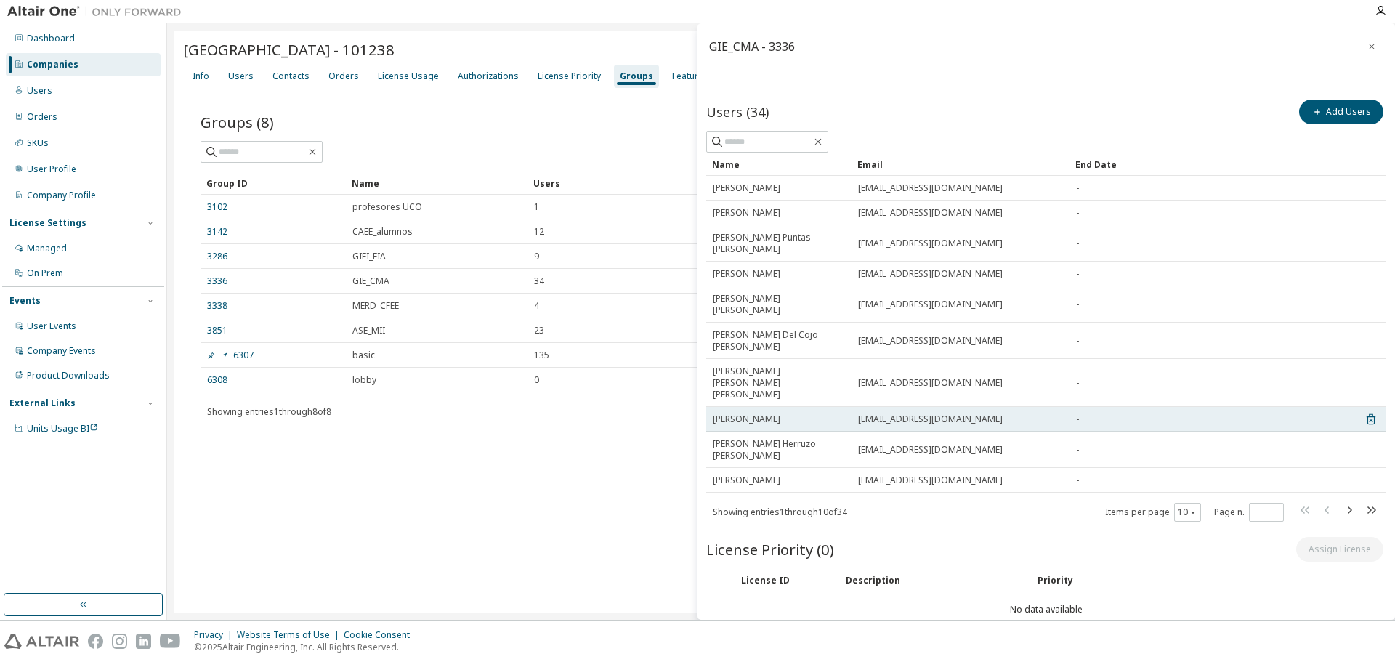
click at [917, 414] on span "p42luhea@uco.es" at bounding box center [930, 420] width 145 height 12
drag, startPoint x: 941, startPoint y: 360, endPoint x: 858, endPoint y: 360, distance: 82.9
click at [858, 414] on div "p42luhea@uco.es" at bounding box center [960, 420] width 205 height 12
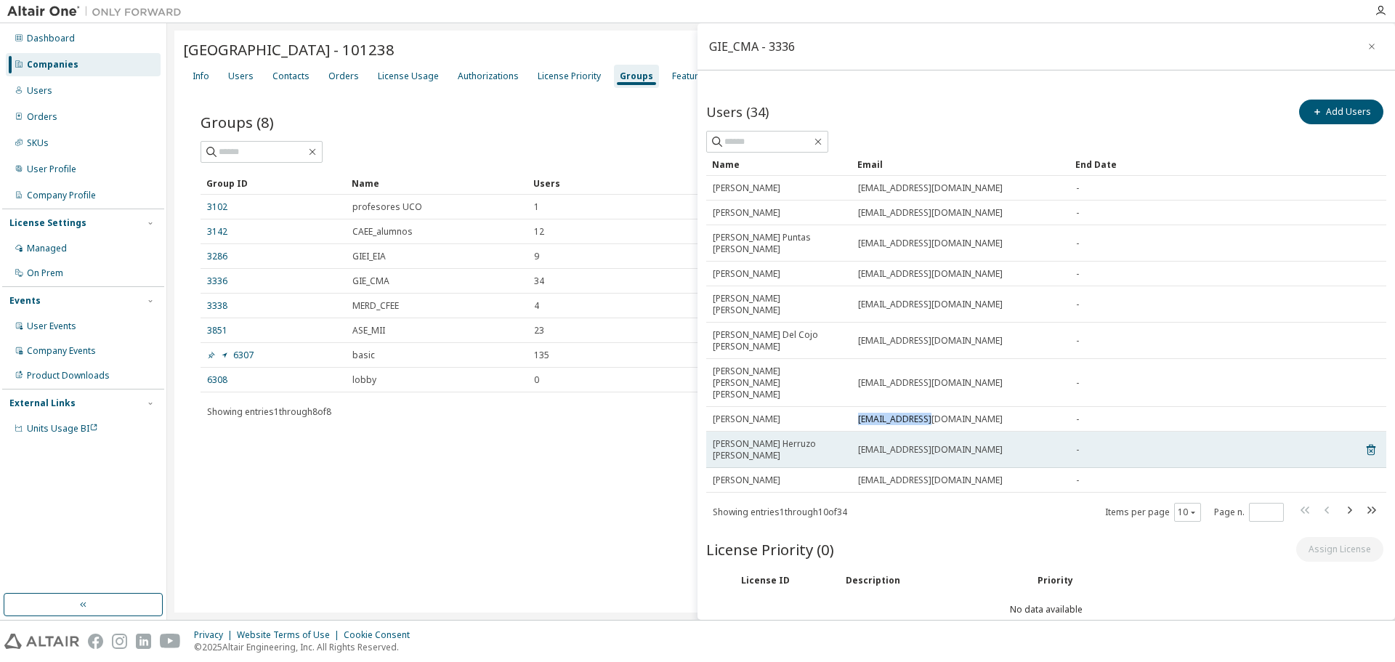
copy span "p42luhea@uco.es"
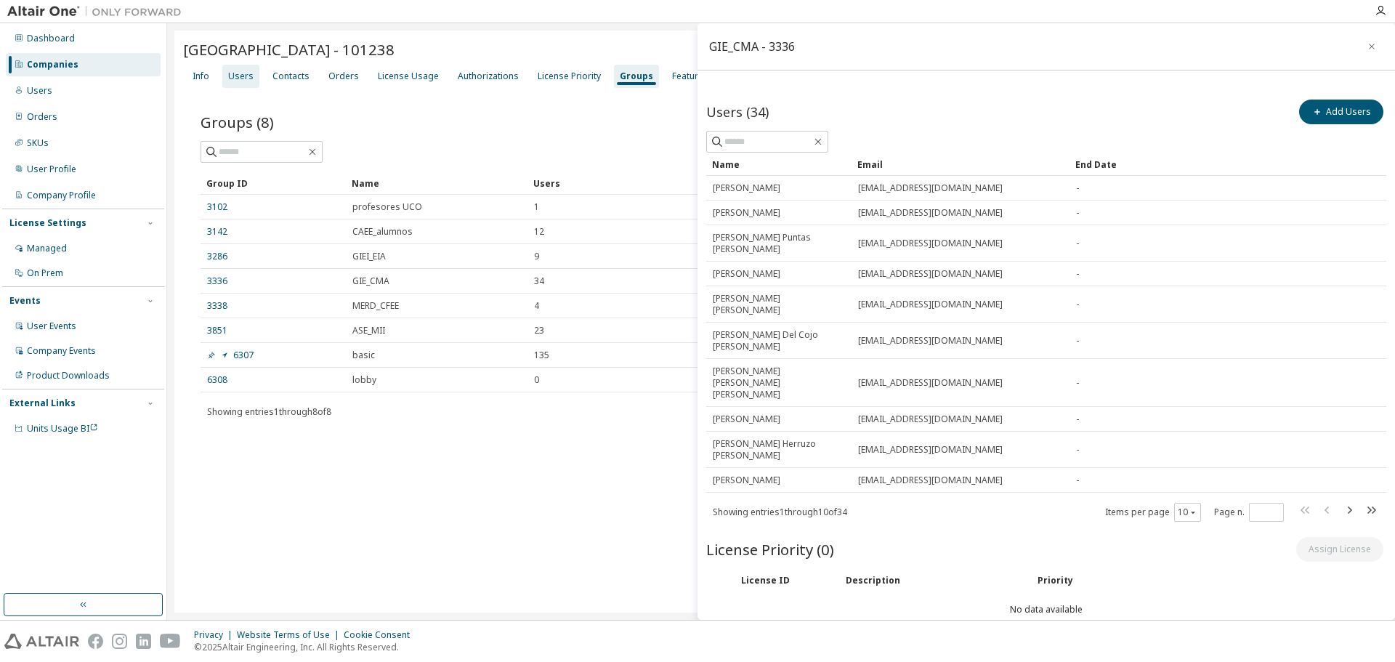
click at [243, 76] on div "Users" at bounding box center [240, 76] width 25 height 12
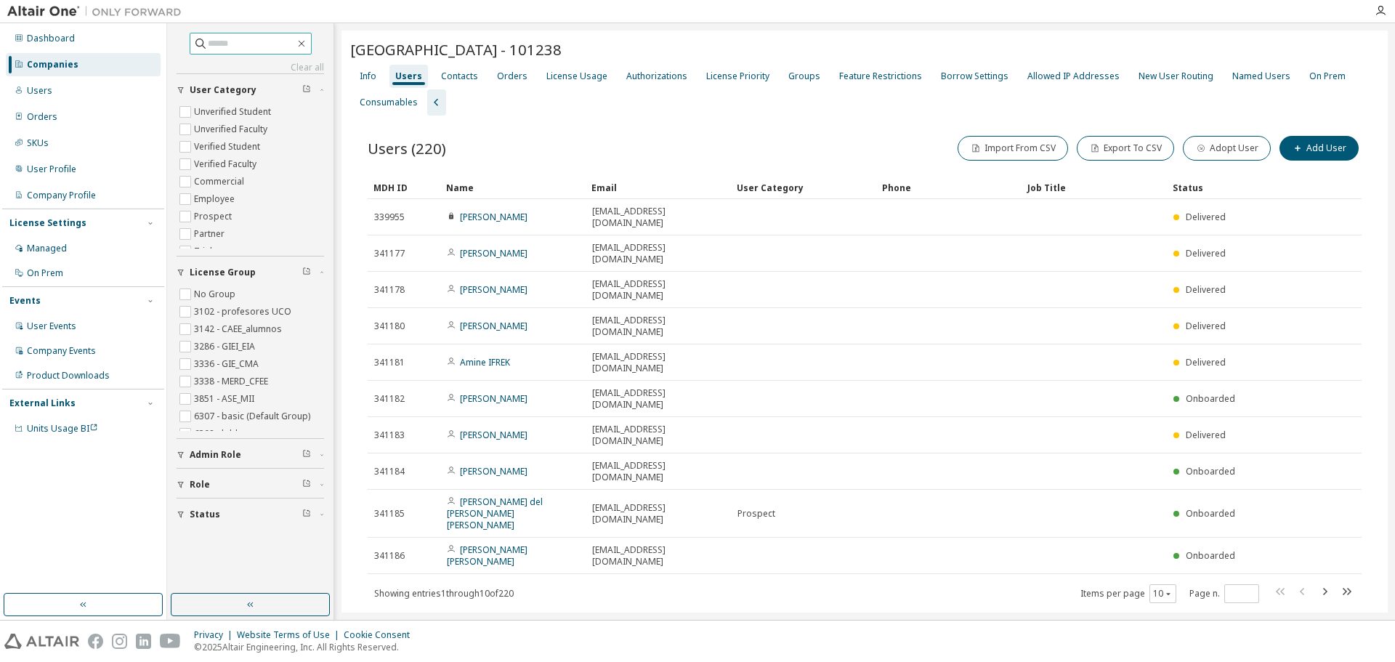
click at [239, 40] on input "text" at bounding box center [251, 43] width 87 height 15
paste input "**********"
type input "**********"
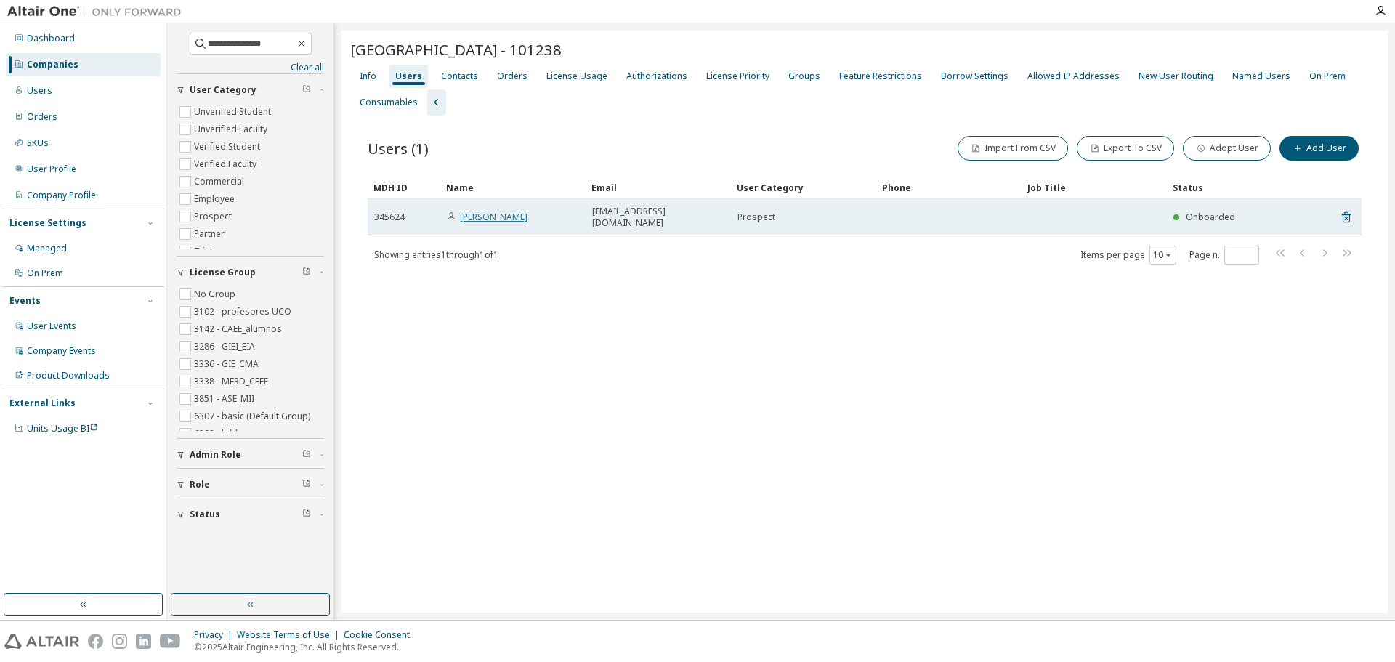
click at [528, 212] on link "Alberto Luna Hernandez" at bounding box center [494, 217] width 68 height 12
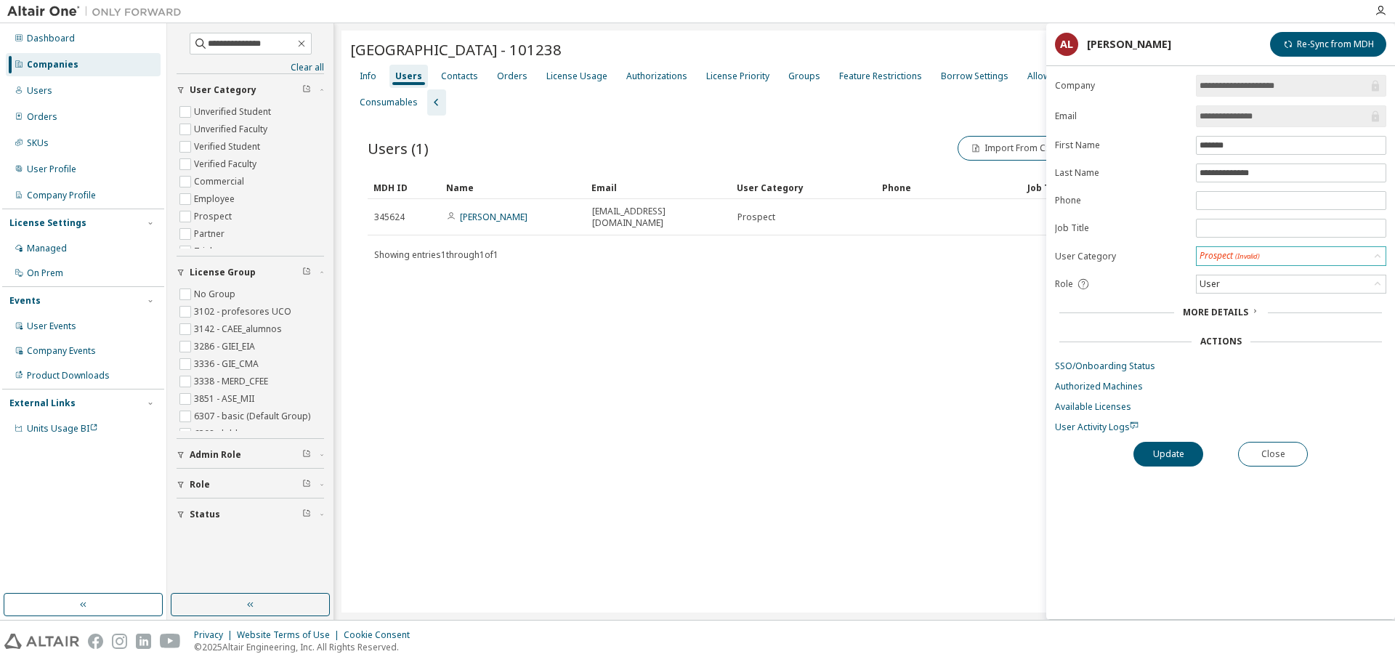
click at [1240, 257] on span "(Invalid)" at bounding box center [1247, 255] width 25 height 9
click at [1303, 289] on li "Verified Student" at bounding box center [1291, 294] width 186 height 19
click at [1163, 453] on button "Update" at bounding box center [1169, 453] width 70 height 25
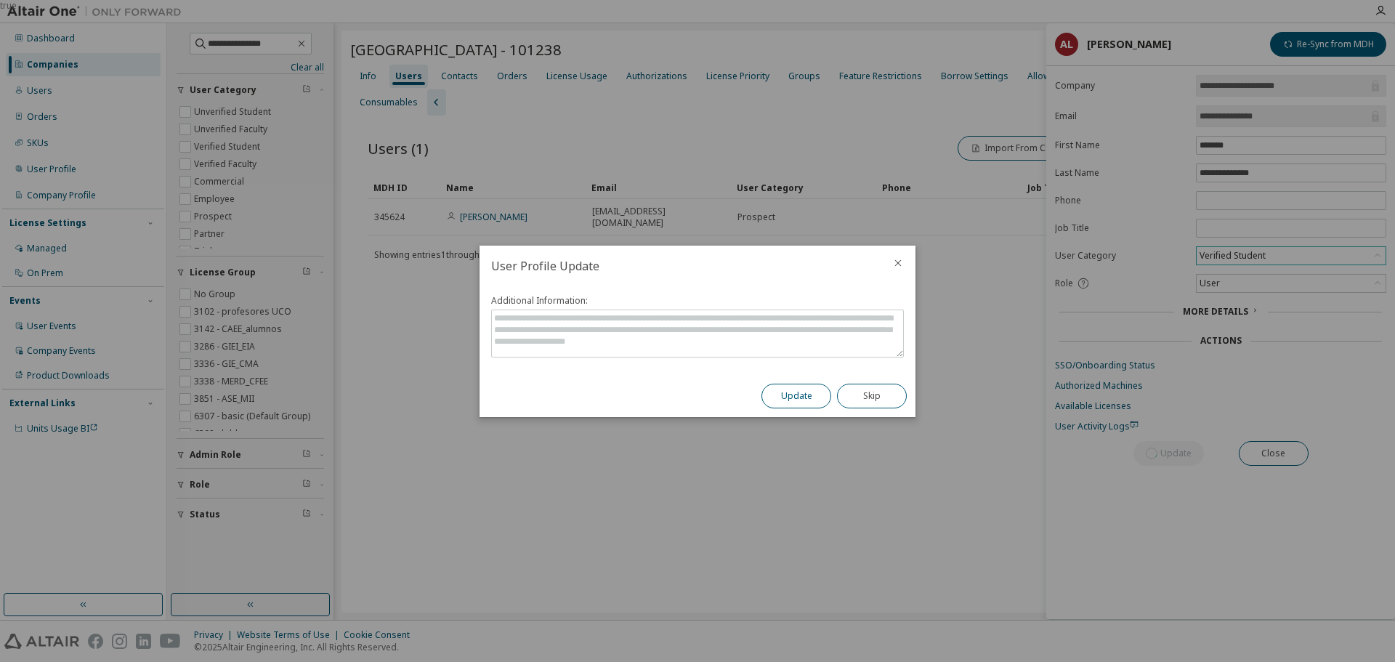
click at [776, 385] on button "Update" at bounding box center [797, 396] width 70 height 25
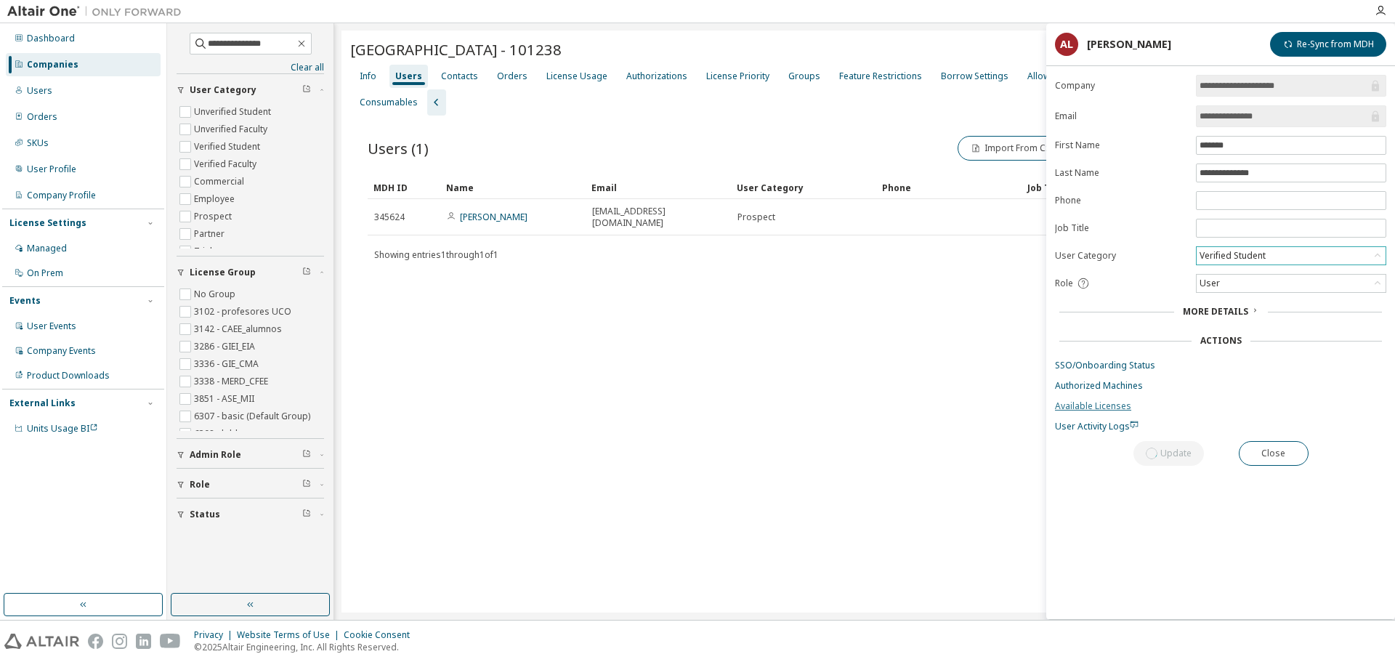
click at [1068, 407] on link "Available Licenses" at bounding box center [1220, 406] width 331 height 12
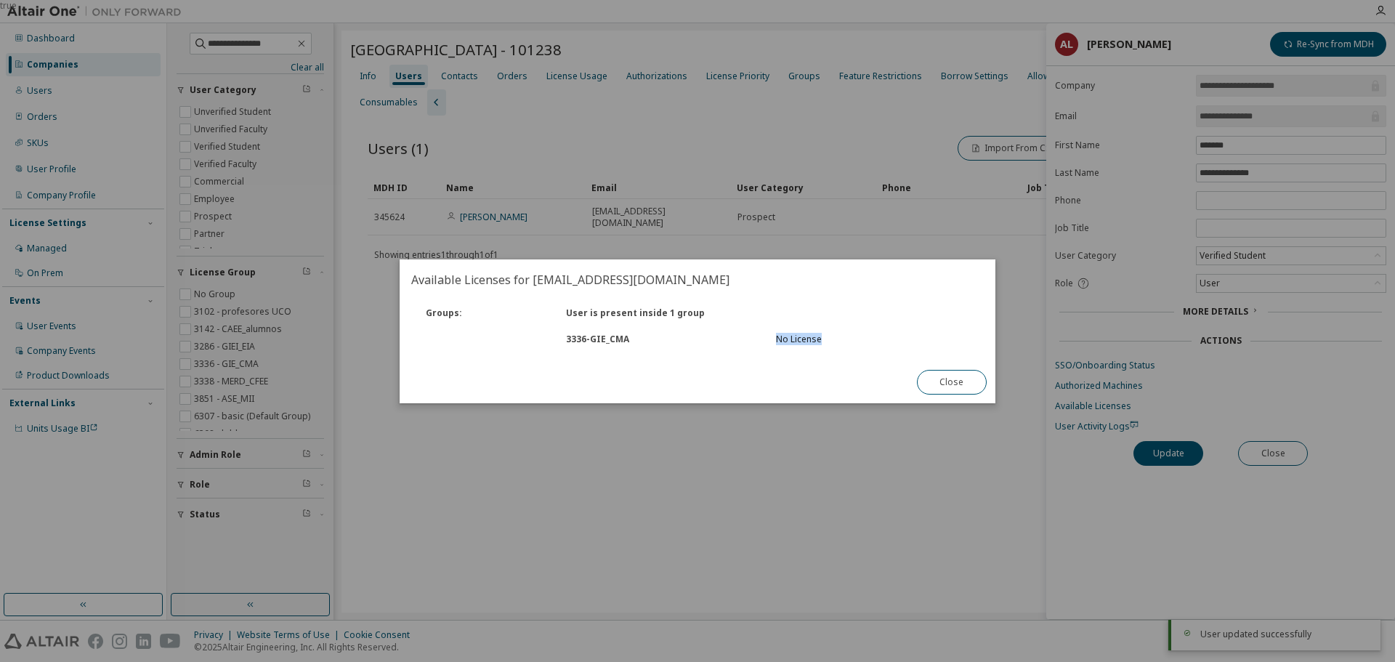
drag, startPoint x: 775, startPoint y: 342, endPoint x: 834, endPoint y: 342, distance: 59.6
click at [833, 342] on div "No License" at bounding box center [872, 340] width 210 height 12
click at [835, 342] on div "No License" at bounding box center [872, 340] width 193 height 12
click at [969, 383] on button "Close" at bounding box center [952, 382] width 70 height 25
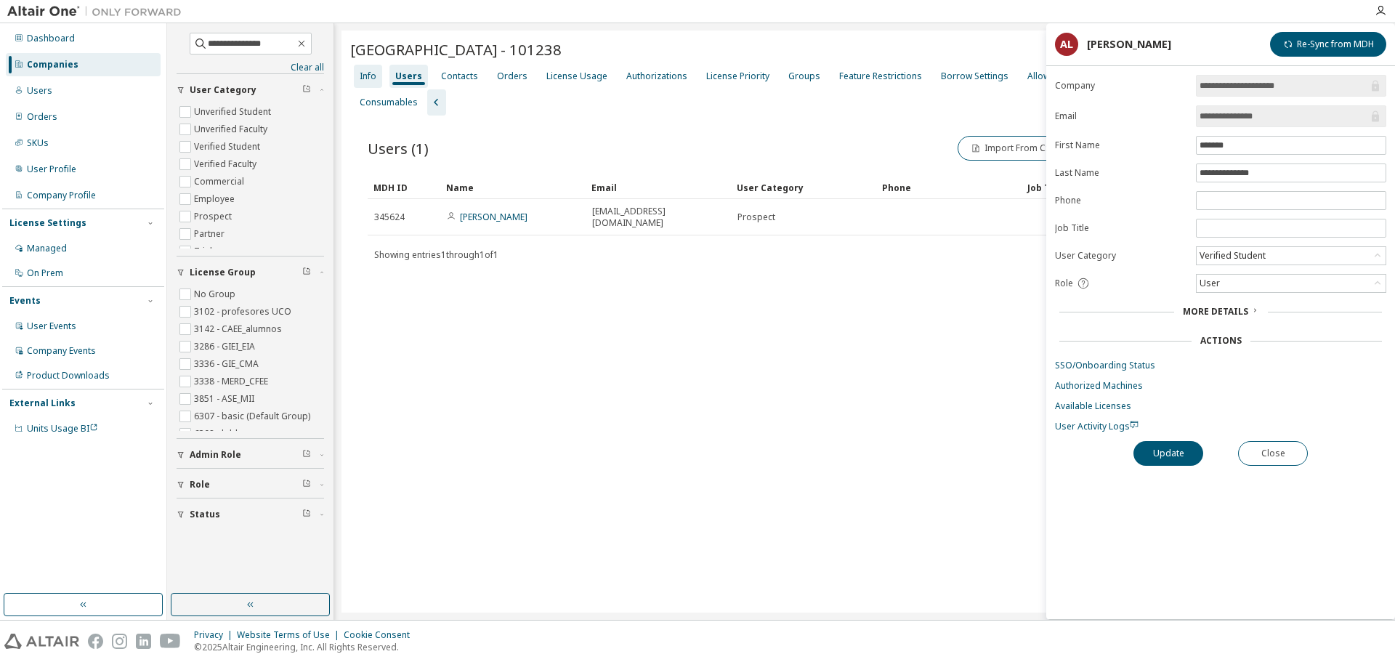
click at [377, 76] on div "Info" at bounding box center [368, 76] width 28 height 23
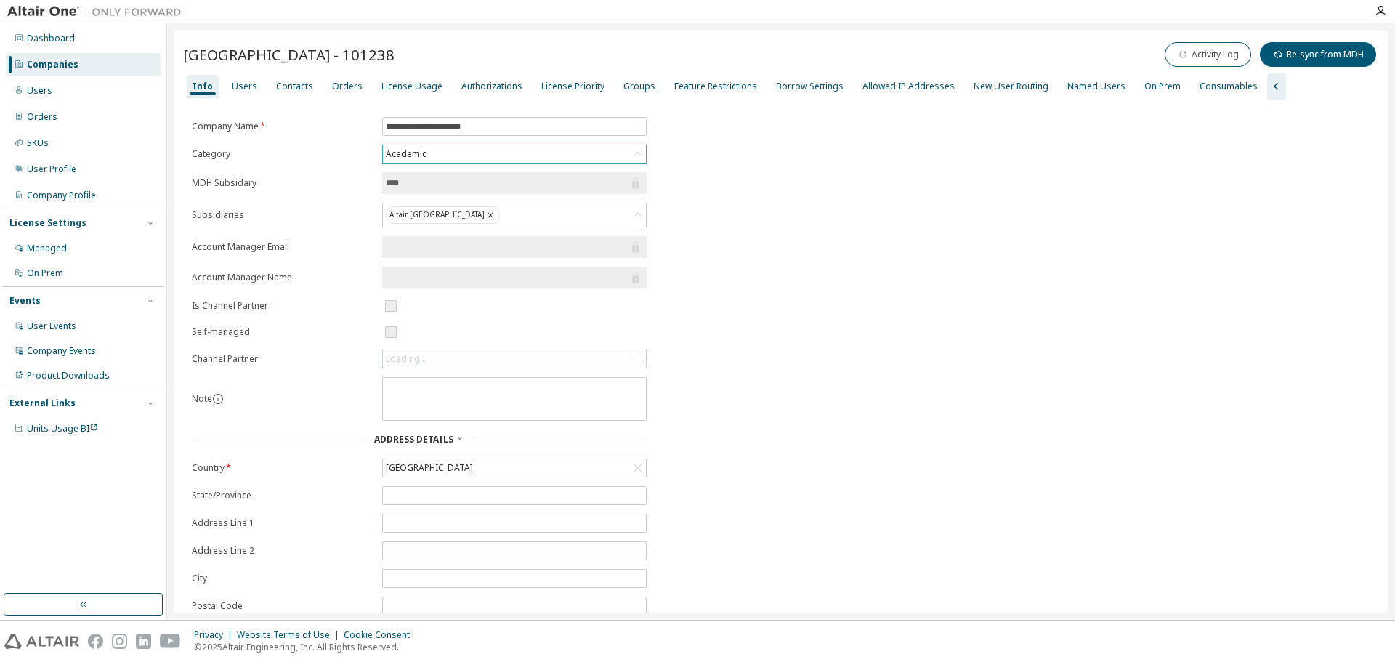
click at [451, 158] on div "Academic" at bounding box center [514, 153] width 263 height 17
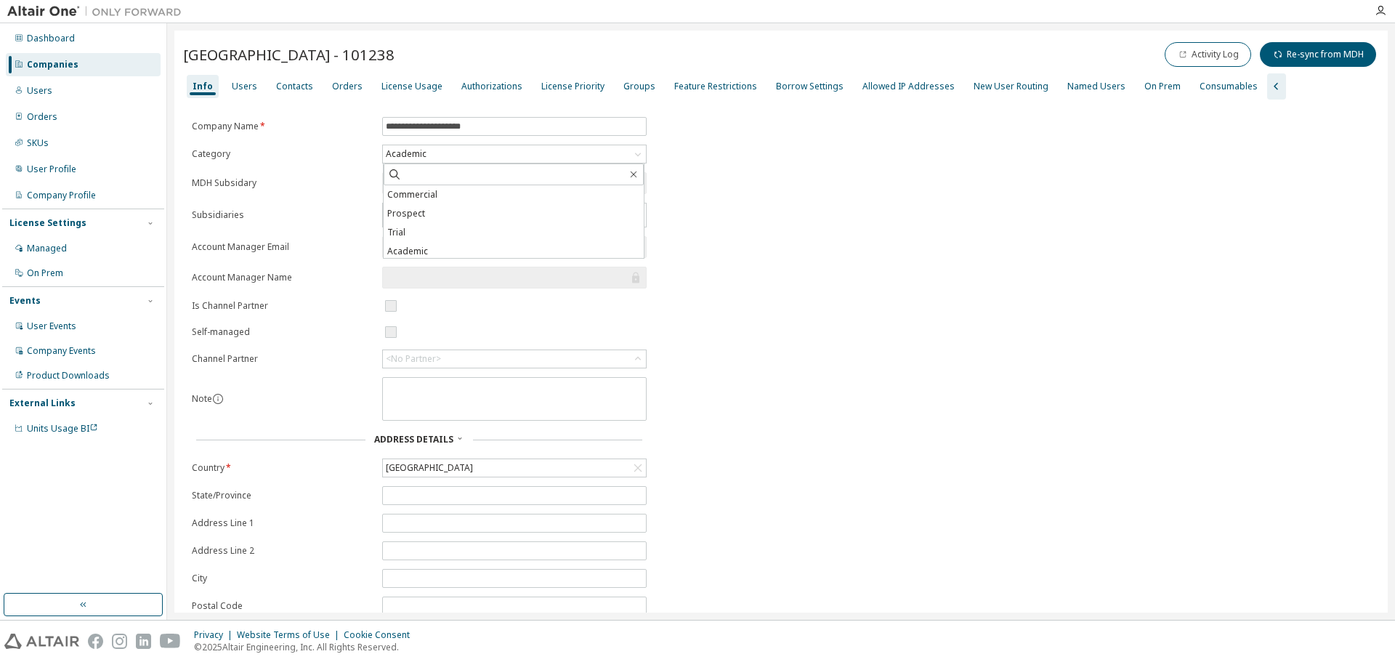
click at [836, 180] on div "**********" at bounding box center [781, 397] width 1196 height 561
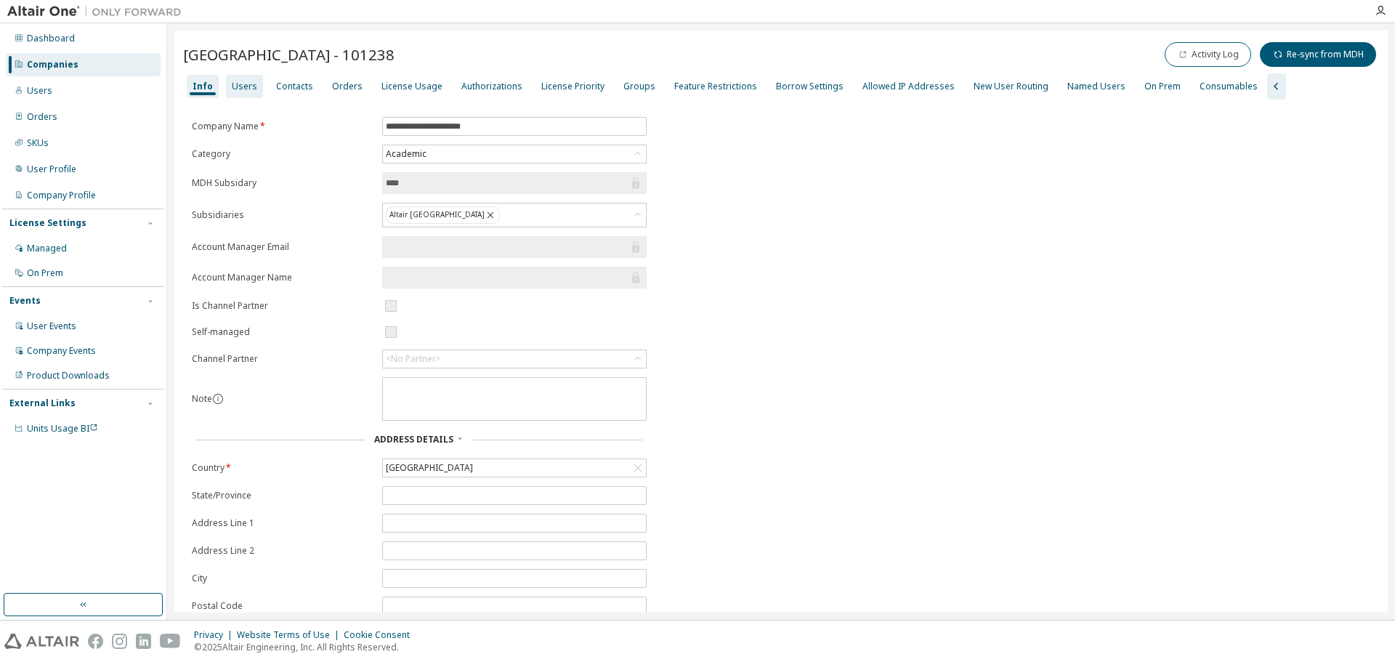
click at [245, 96] on div "Users" at bounding box center [244, 86] width 37 height 23
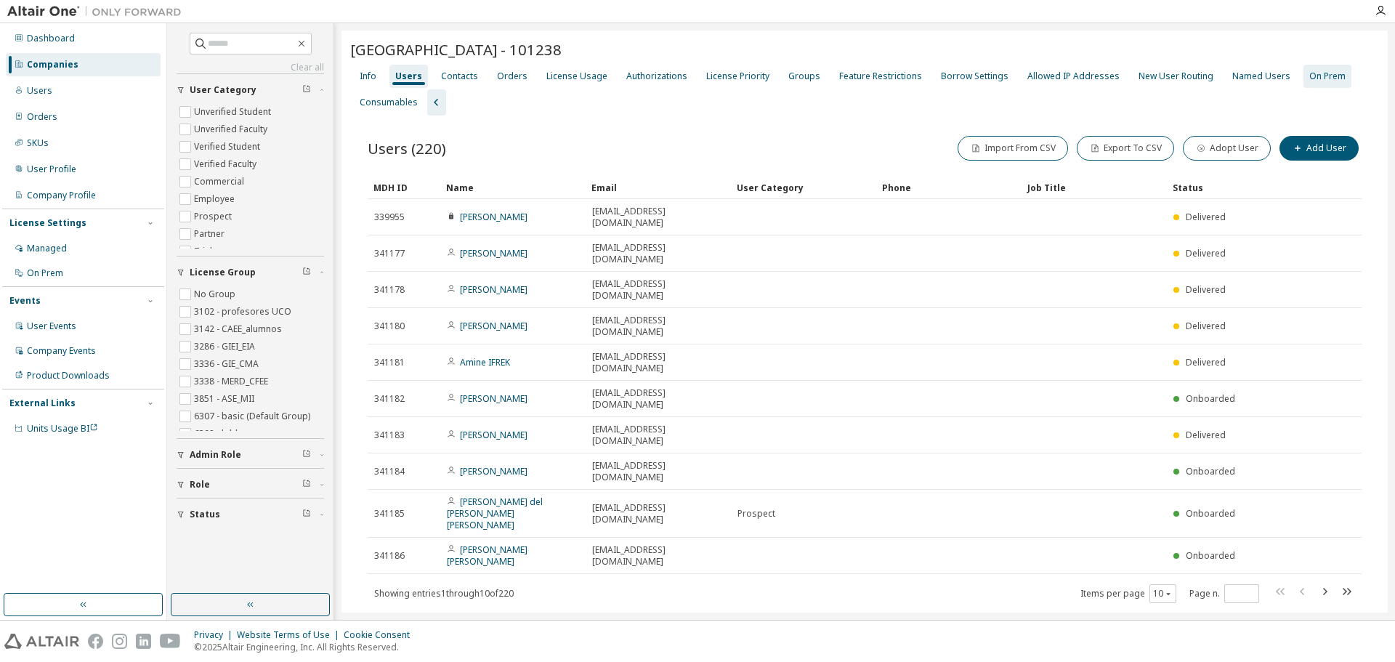
click at [1311, 70] on div "On Prem" at bounding box center [1328, 76] width 36 height 12
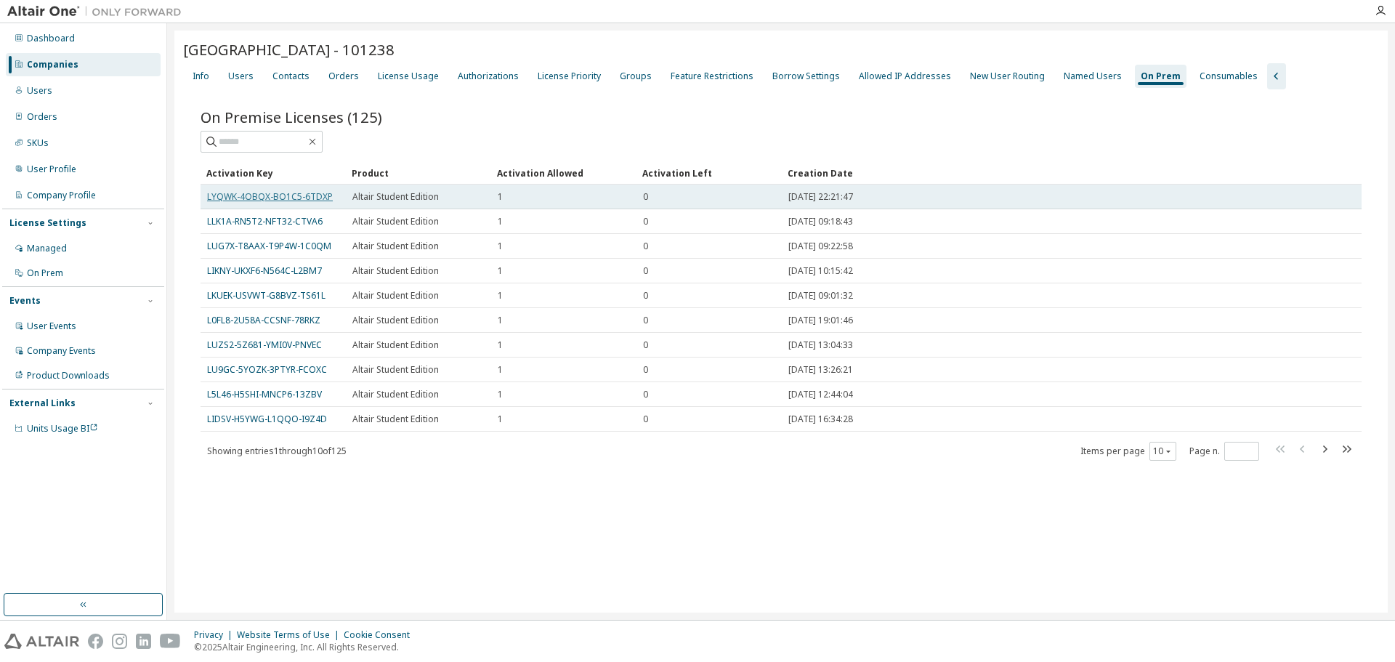
click at [267, 198] on link "LYQWK-4OBQX-BO1C5-6TDXP" at bounding box center [270, 196] width 126 height 12
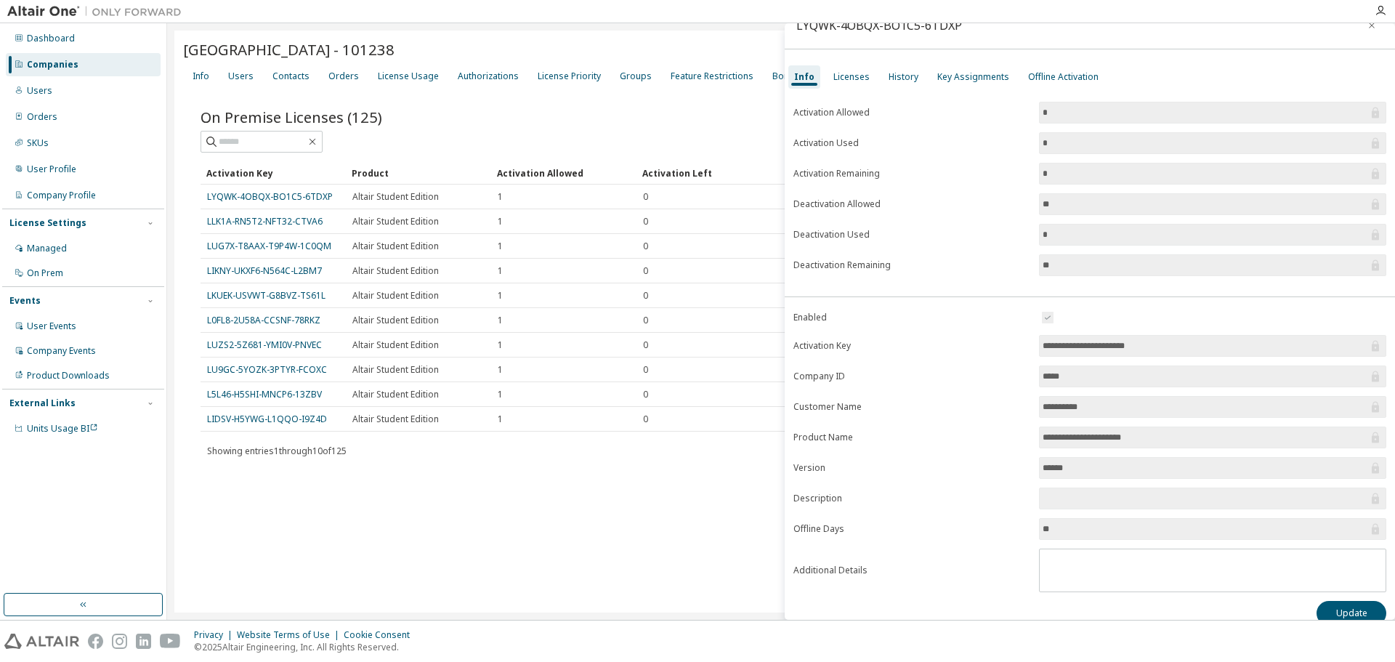
scroll to position [39, 0]
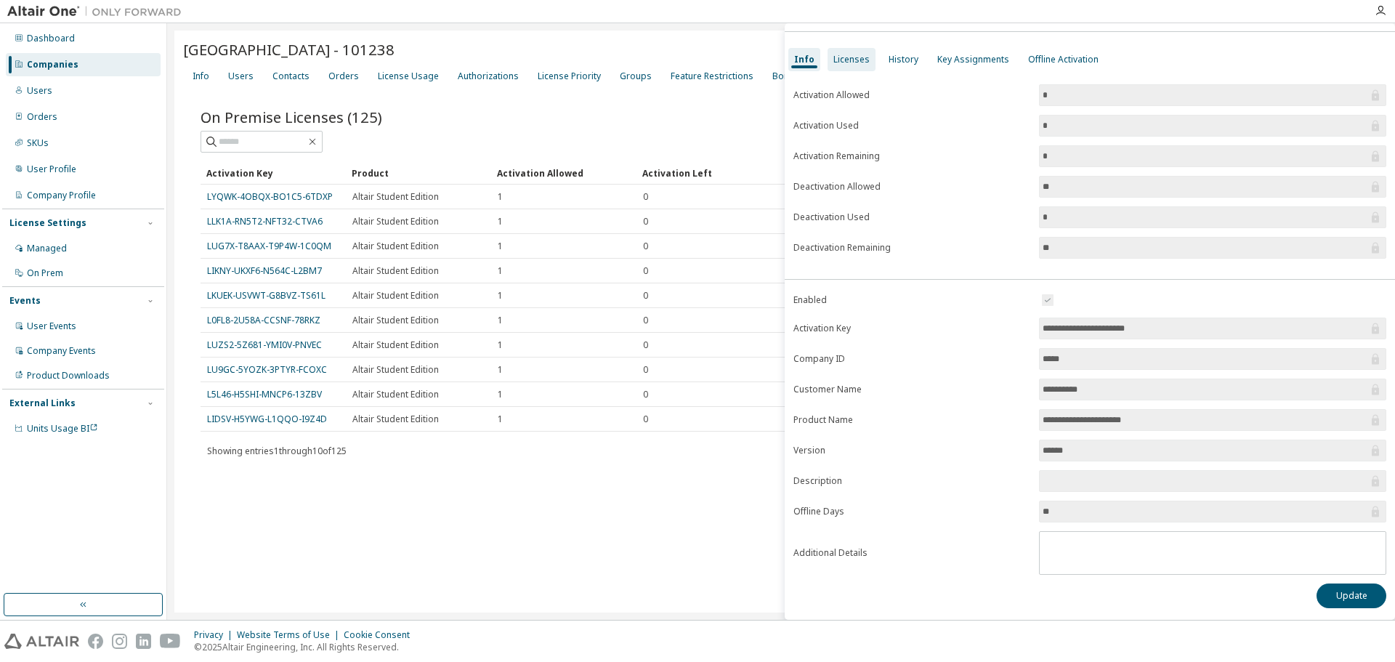
click at [852, 58] on div "Licenses" at bounding box center [852, 60] width 36 height 12
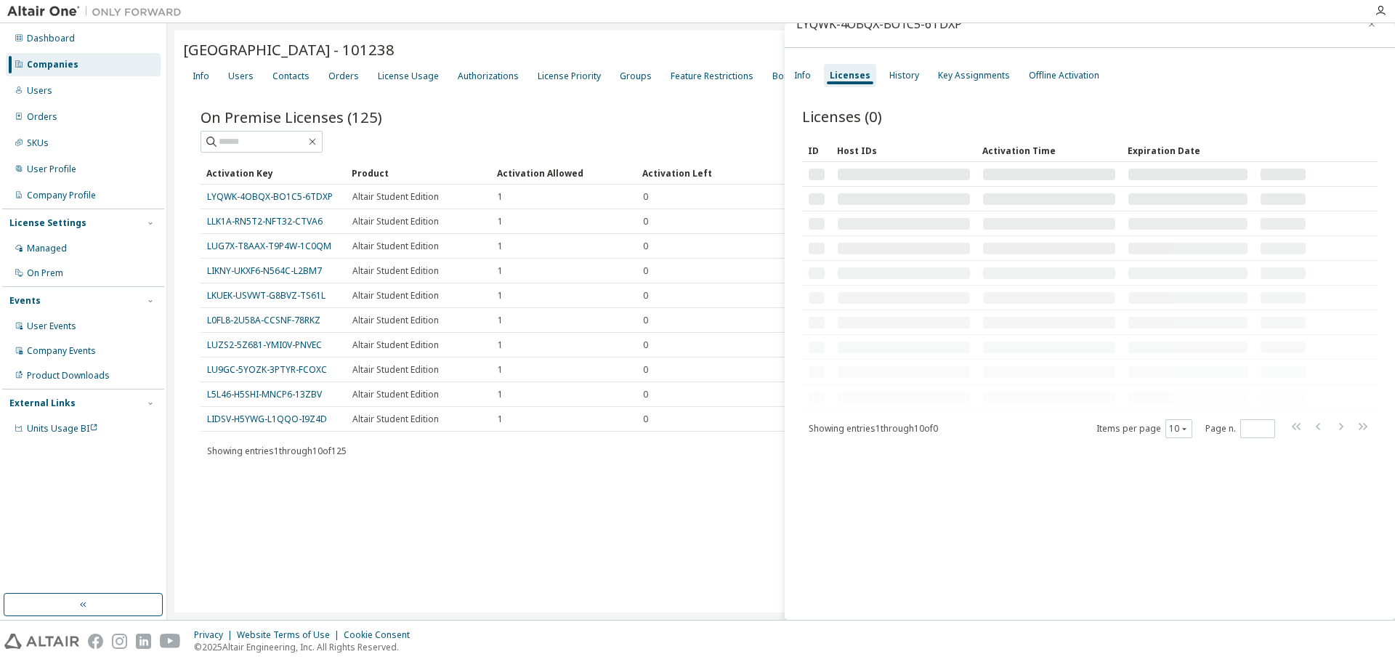
scroll to position [23, 0]
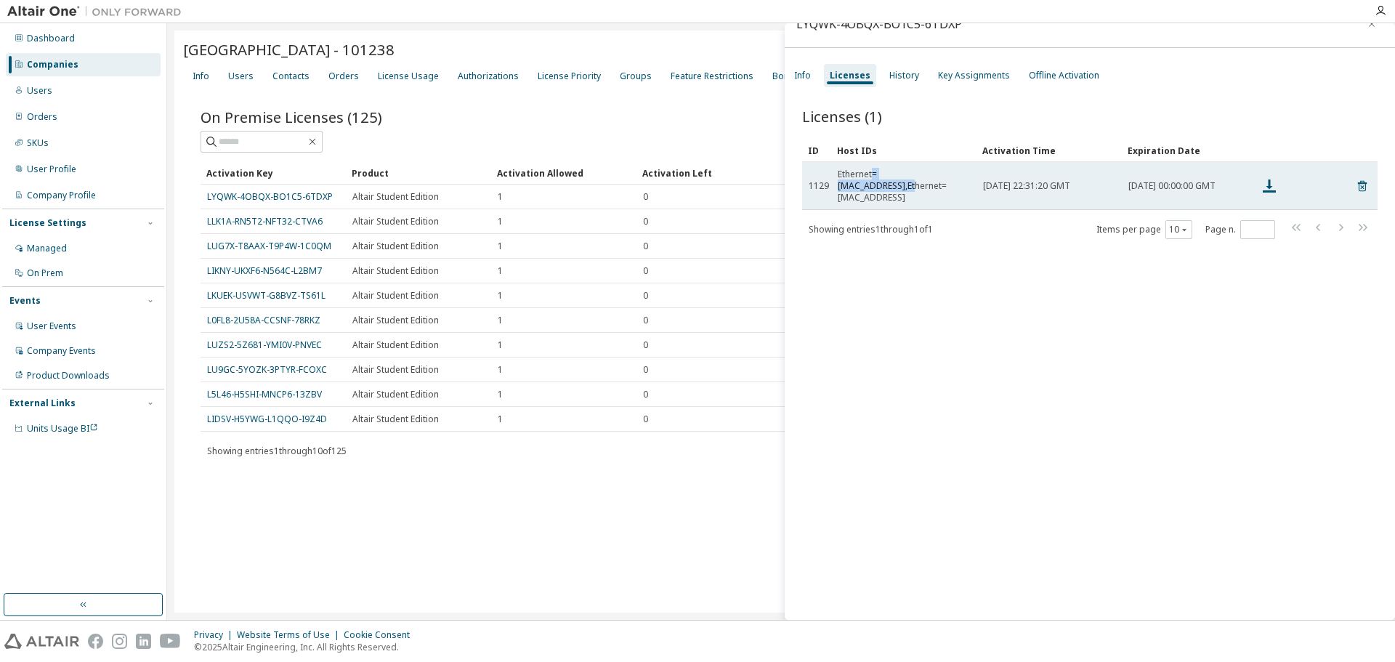
drag, startPoint x: 874, startPoint y: 183, endPoint x: 963, endPoint y: 191, distance: 89.0
click at [955, 181] on div "Ethernet=10E7C6FA2597,Ethernet=9CDA3EEDB00C" at bounding box center [904, 186] width 132 height 35
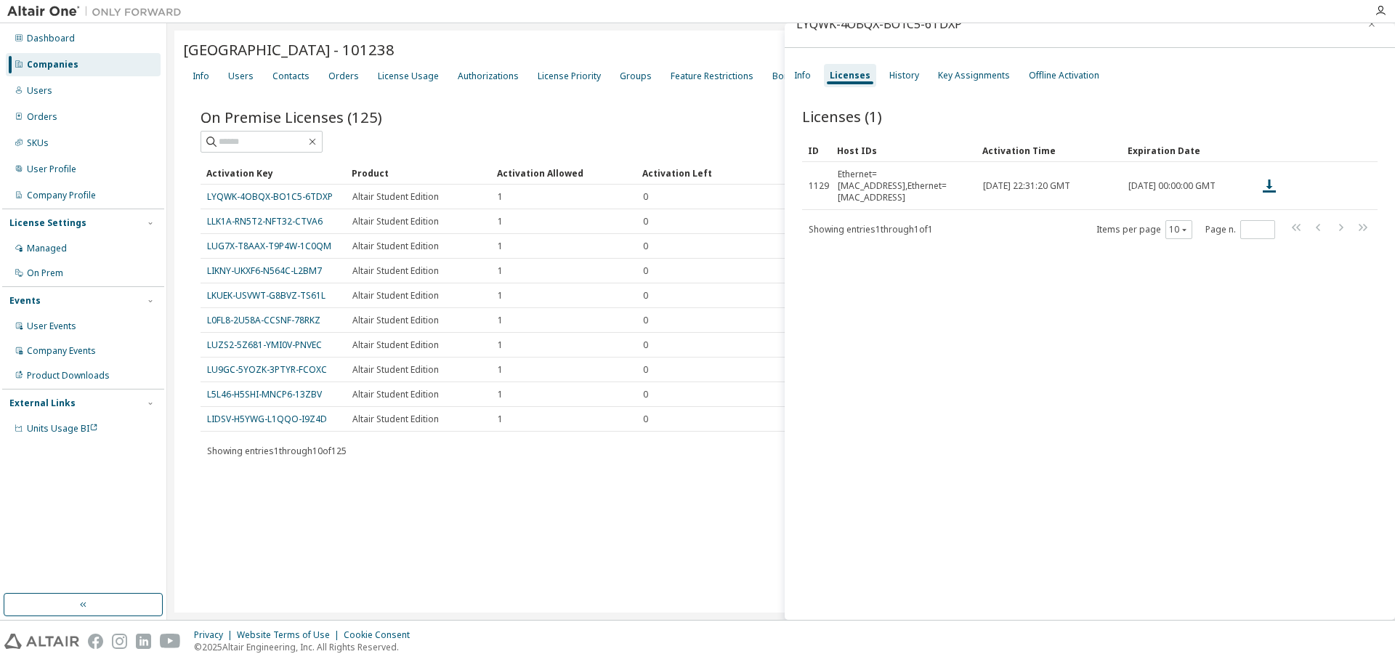
click at [1036, 235] on div "Licenses (1) Clear Load Save Save As Field Operator Value Select filter Select …" at bounding box center [1090, 354] width 610 height 531
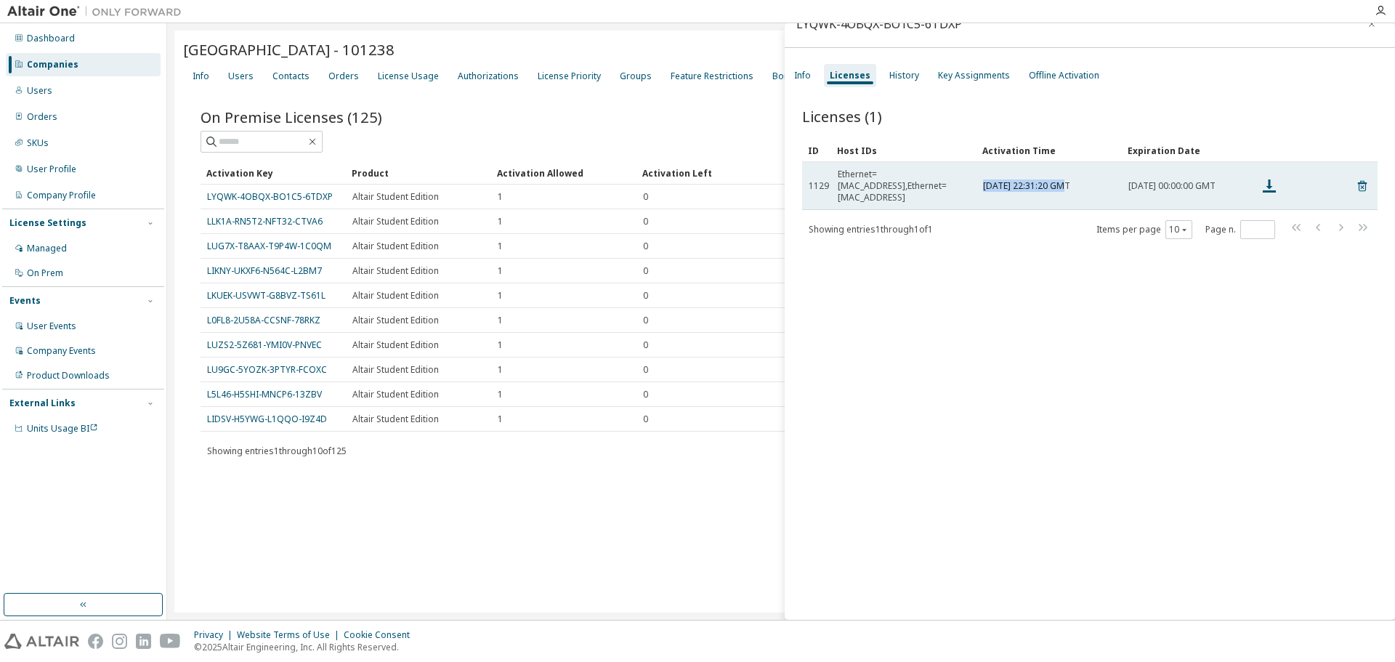
drag, startPoint x: 982, startPoint y: 172, endPoint x: 1057, endPoint y: 177, distance: 75.0
click at [1054, 175] on td "Fri, 09 Feb 2024 22:31:20 GMT" at bounding box center [1049, 186] width 145 height 48
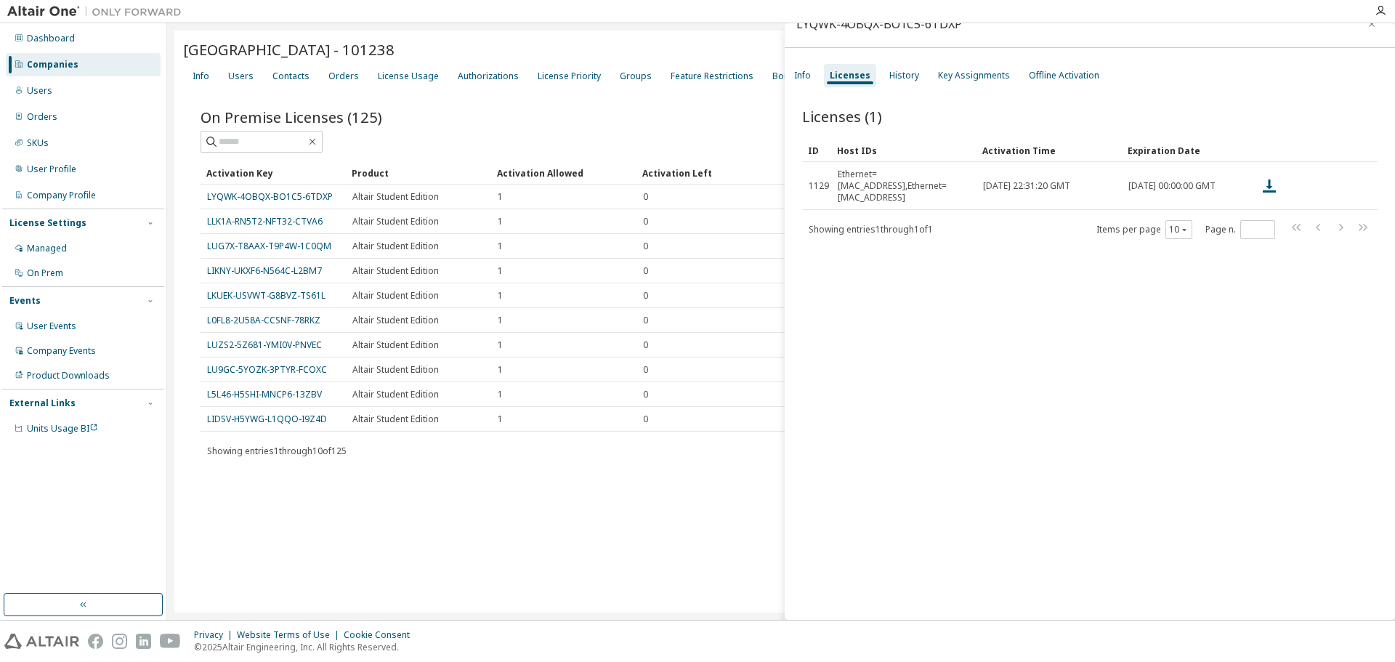
click at [1067, 307] on div "Licenses (1) Clear Load Save Save As Field Operator Value Select filter Select …" at bounding box center [1090, 354] width 610 height 531
click at [592, 531] on div "University of Cordoba - 101238 Clear Load Save Save As Field Operator Value Sel…" at bounding box center [781, 322] width 1214 height 582
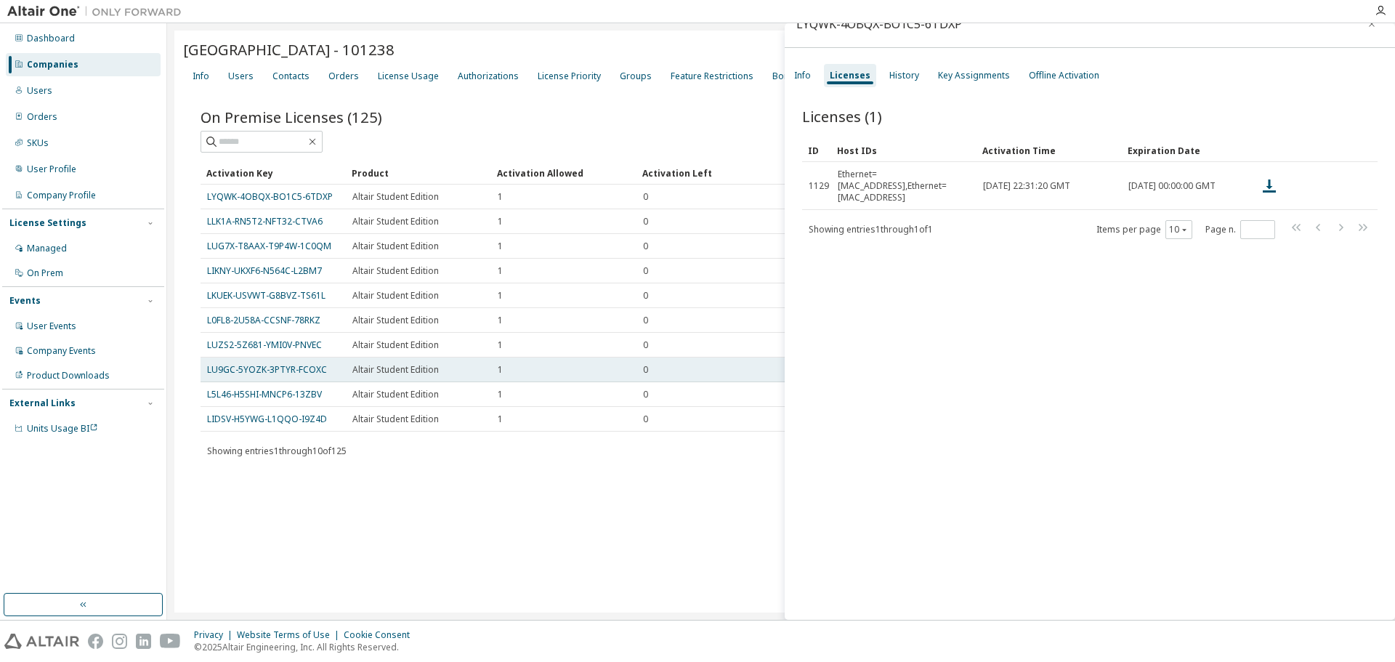
click at [512, 382] on td "1" at bounding box center [563, 370] width 145 height 25
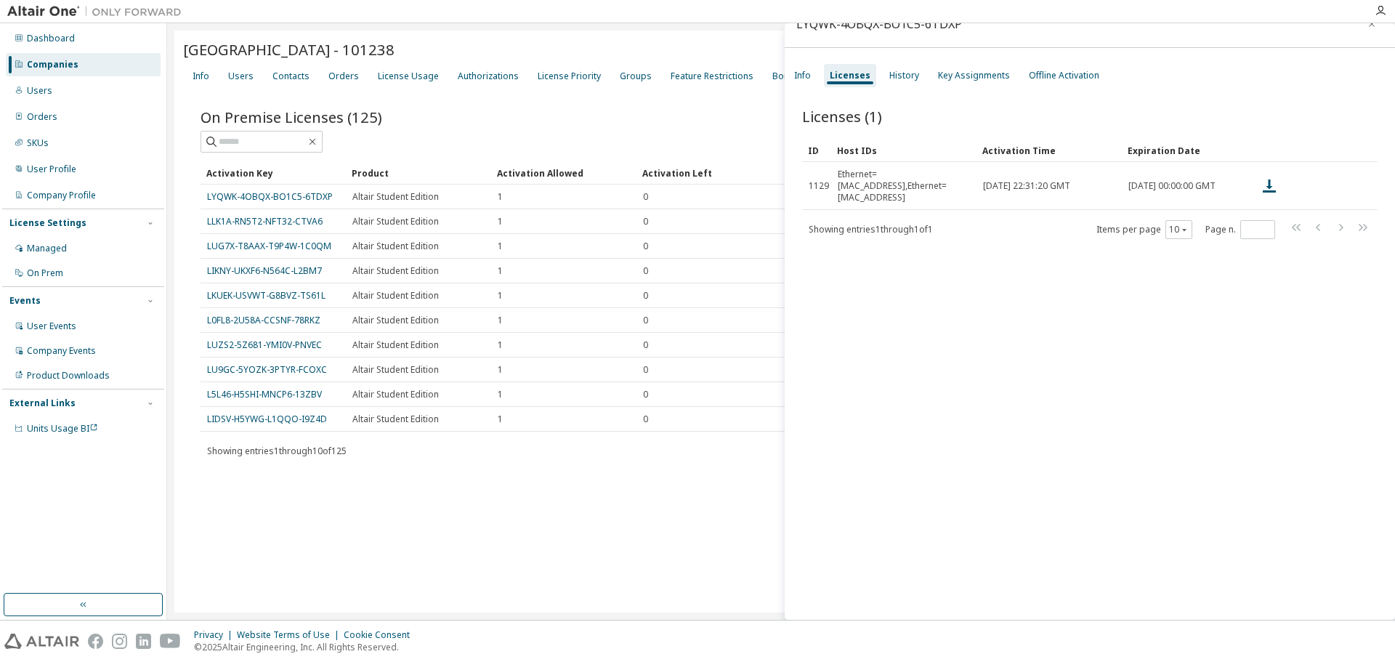
click at [518, 484] on div "On Premise Licenses (125) Clear Load Save Save As Field Operator Value Select f…" at bounding box center [781, 294] width 1196 height 410
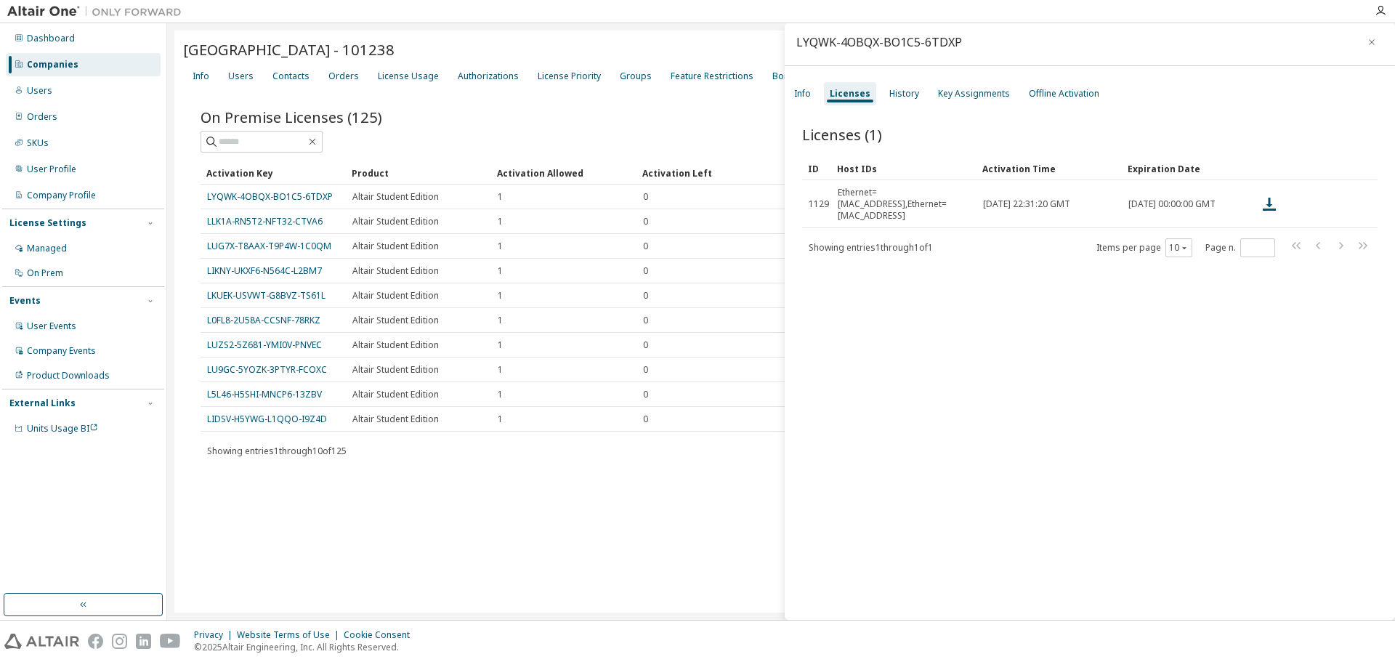
scroll to position [0, 0]
click at [1367, 42] on icon "button" at bounding box center [1372, 47] width 10 height 12
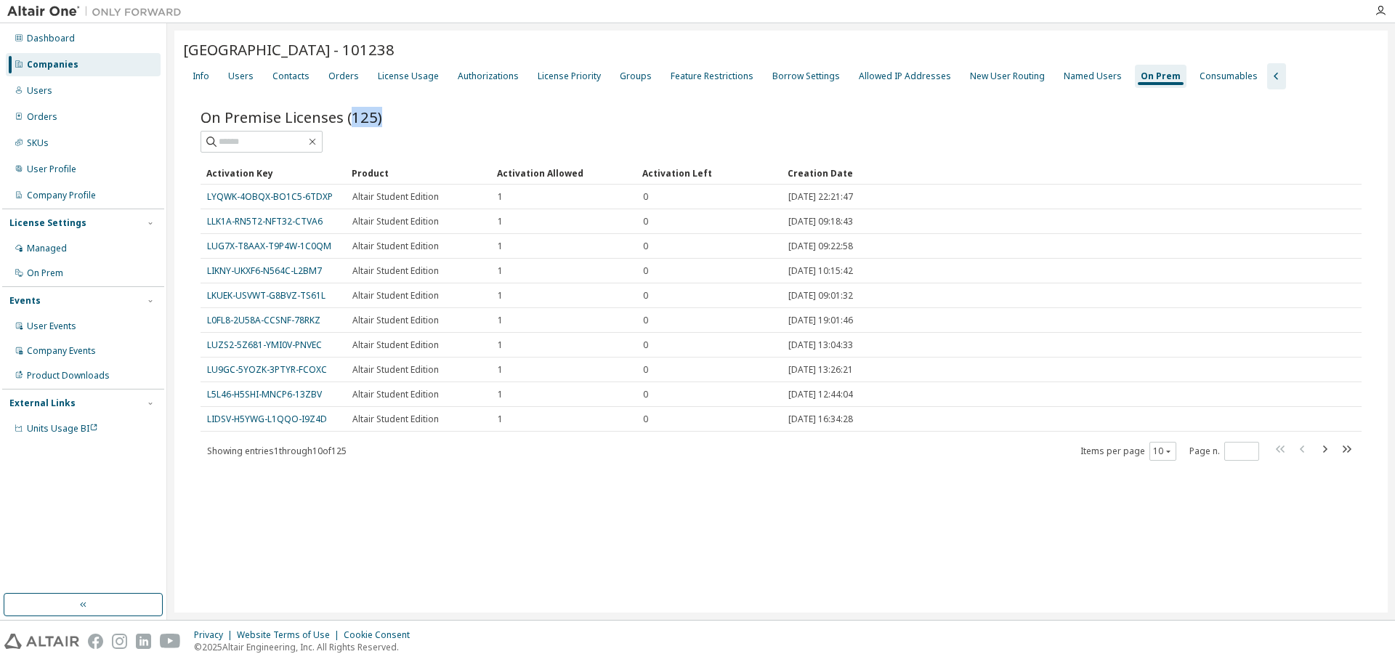
drag, startPoint x: 353, startPoint y: 115, endPoint x: 383, endPoint y: 116, distance: 29.8
click at [383, 116] on div "On Premise Licenses (125)" at bounding box center [781, 117] width 1161 height 20
click at [496, 131] on div at bounding box center [781, 142] width 1161 height 22
click at [621, 78] on div "Groups" at bounding box center [636, 76] width 32 height 12
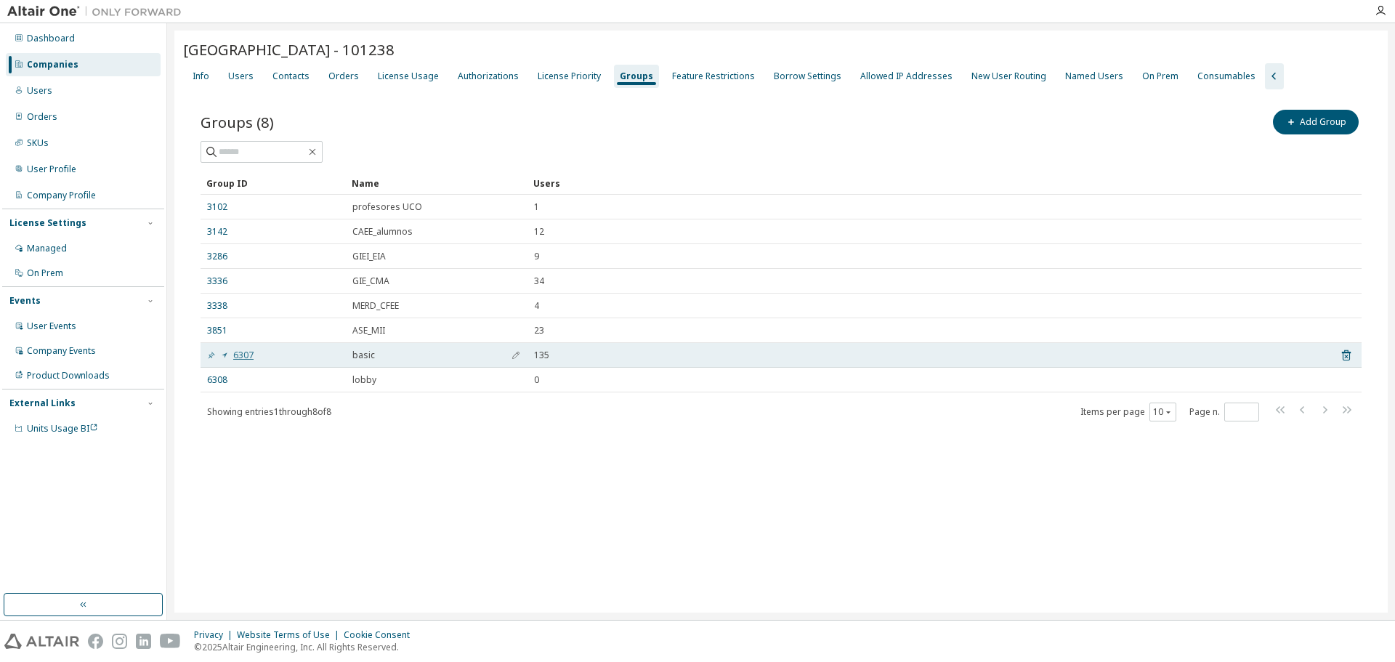
click at [236, 359] on link "6307" at bounding box center [230, 356] width 47 height 12
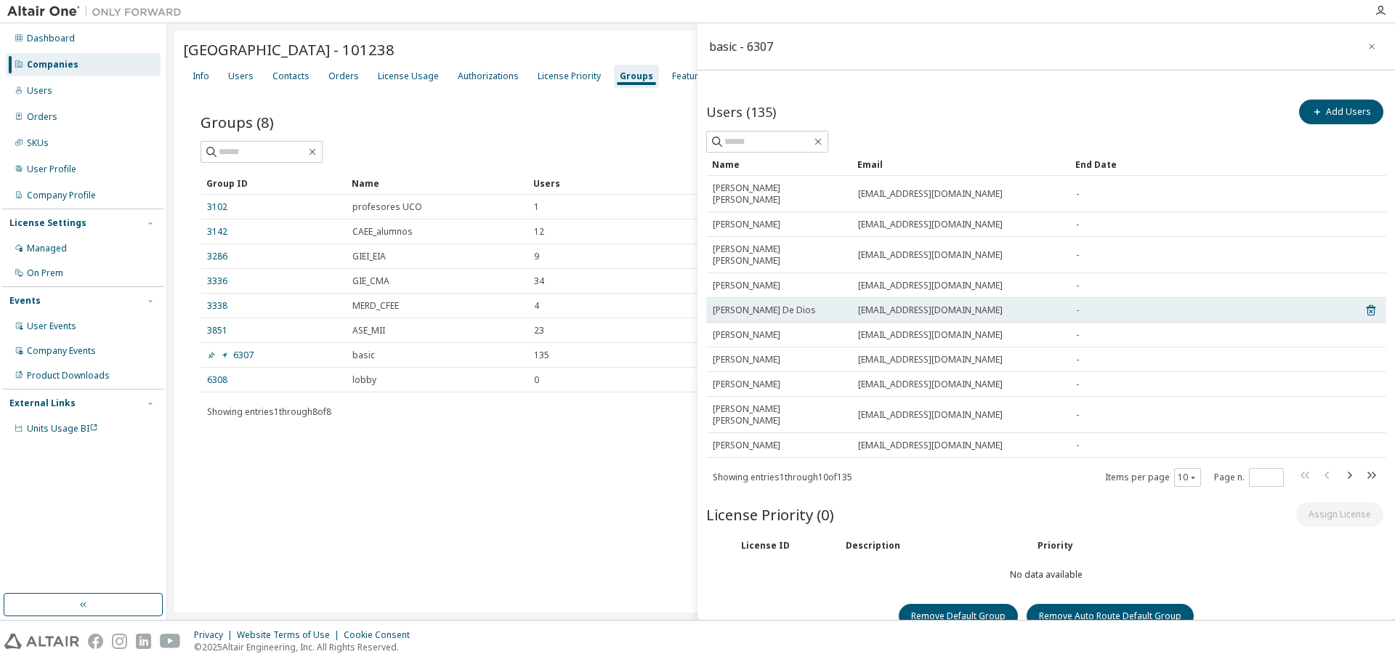
click at [759, 305] on span "Daniel Felix Orozco De Dios" at bounding box center [764, 311] width 103 height 12
drag, startPoint x: 932, startPoint y: 291, endPoint x: 839, endPoint y: 291, distance: 93.0
click at [839, 298] on tr "Daniel Felix Orozco De Dios p02ordid@uco.es -" at bounding box center [1046, 310] width 680 height 25
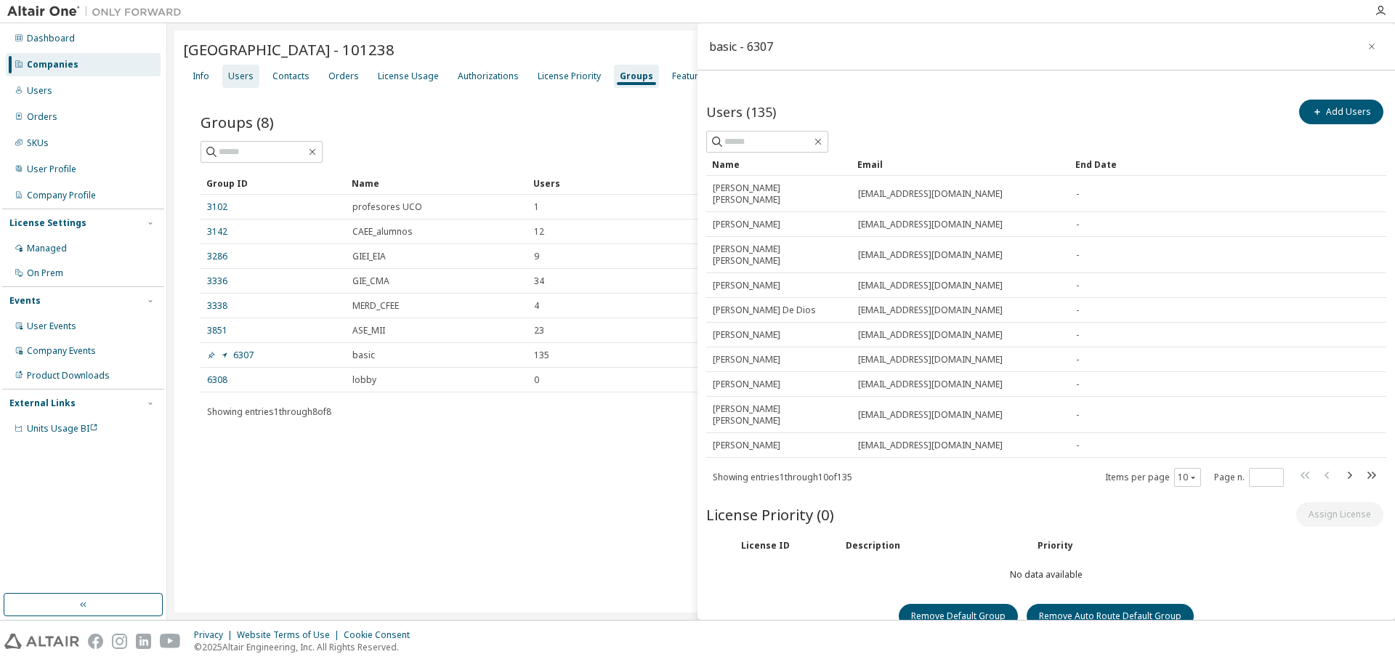
click at [243, 74] on div "Users" at bounding box center [240, 76] width 25 height 12
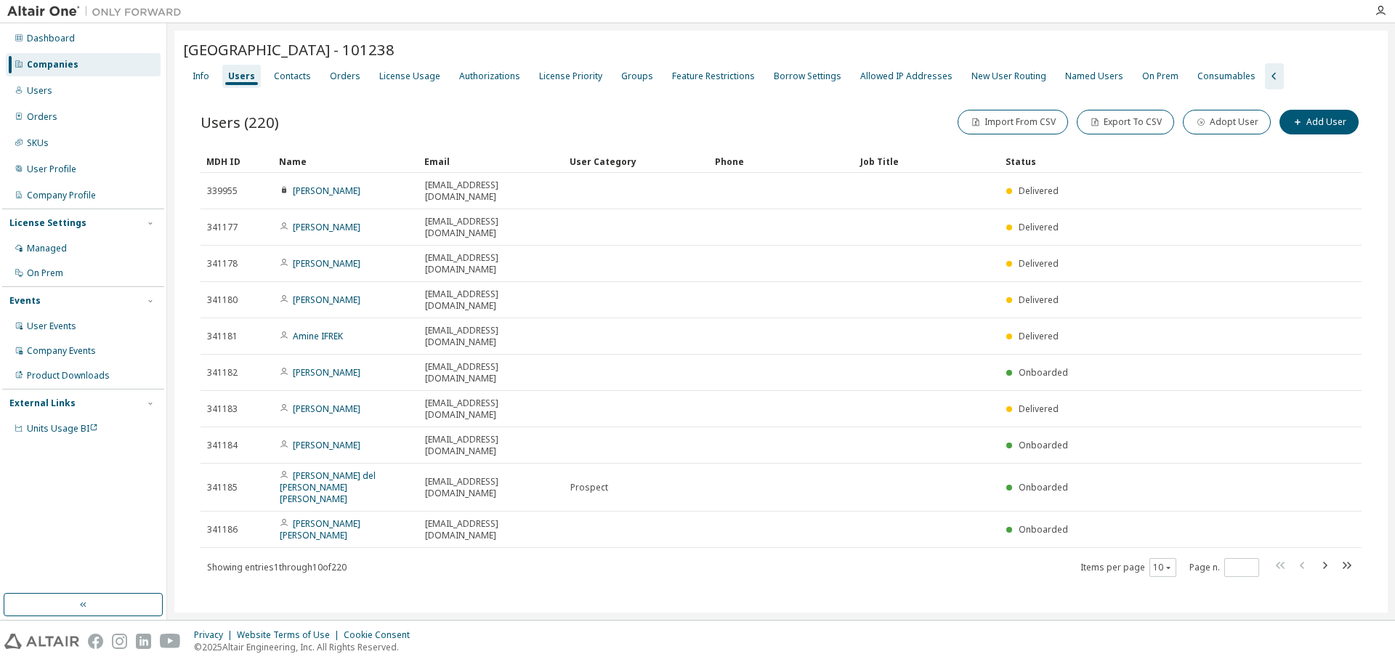
click at [253, 80] on div "Users" at bounding box center [241, 76] width 39 height 23
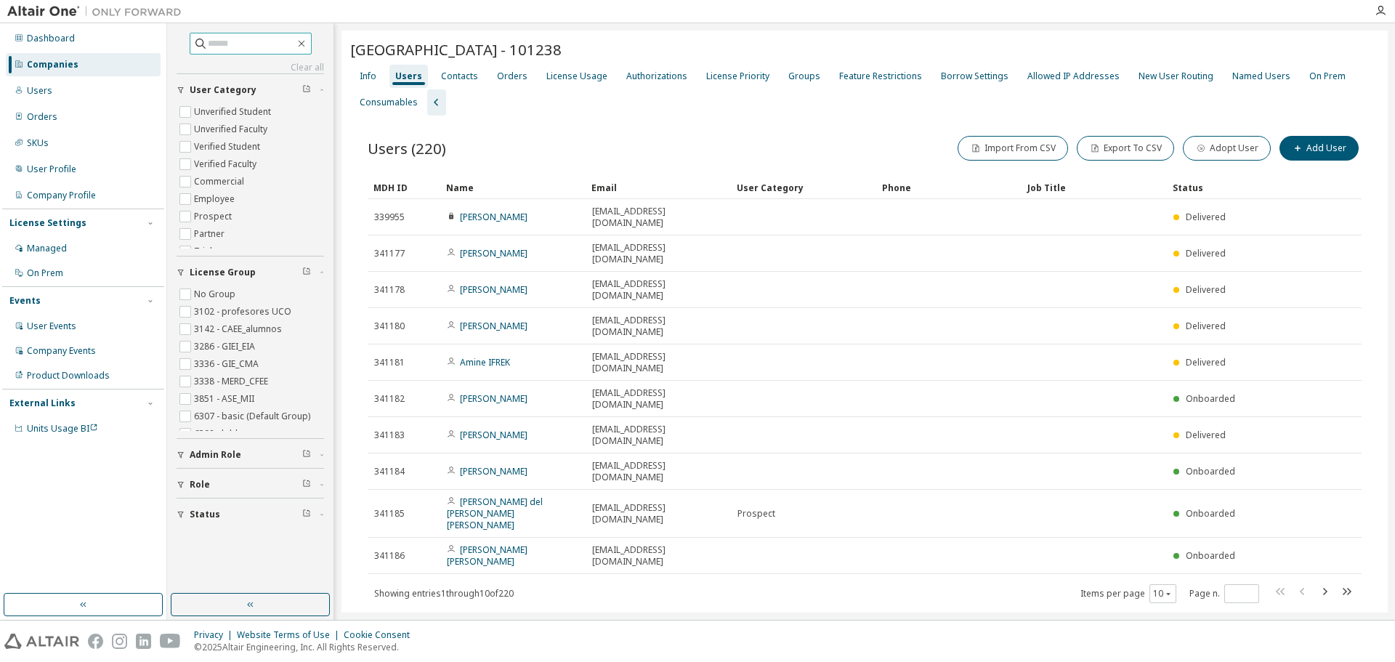
click at [222, 46] on input "text" at bounding box center [251, 43] width 87 height 15
paste input "**********"
click at [267, 31] on div "**********" at bounding box center [250, 308] width 162 height 566
click at [269, 43] on input "**********" at bounding box center [251, 43] width 87 height 15
type input "**********"
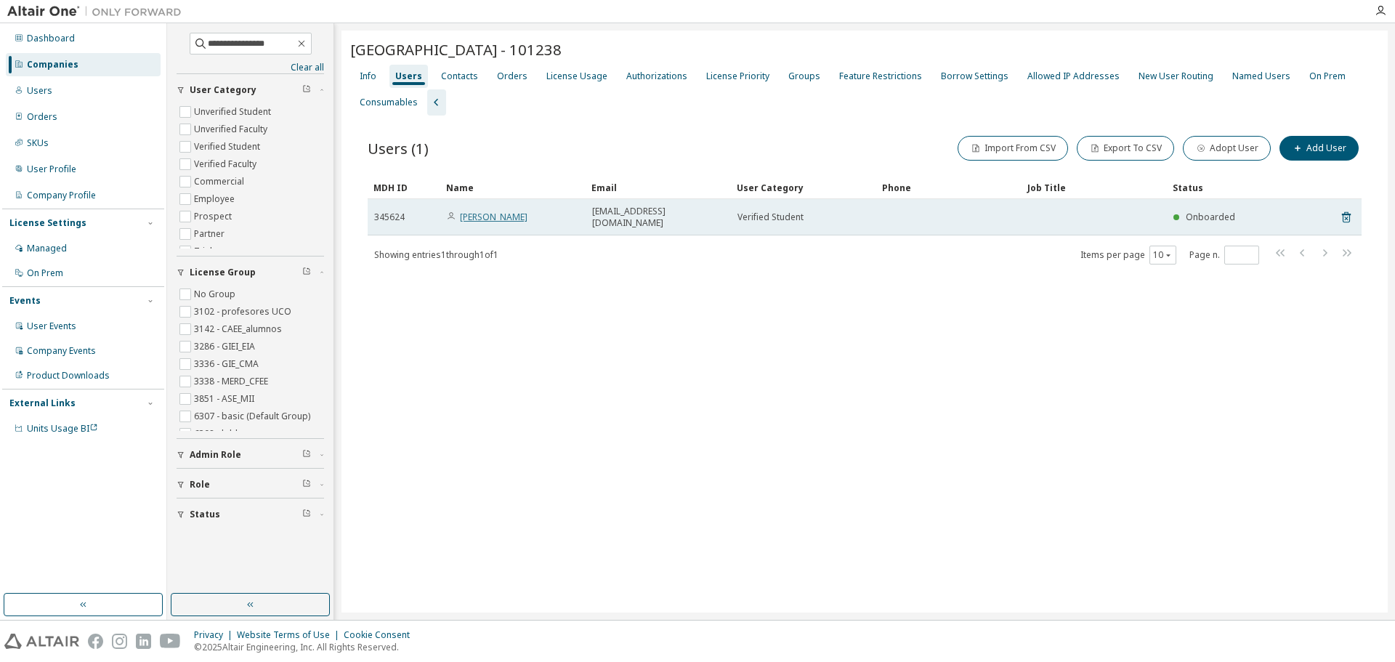
click at [505, 214] on link "Alberto Luna Hernandez" at bounding box center [494, 217] width 68 height 12
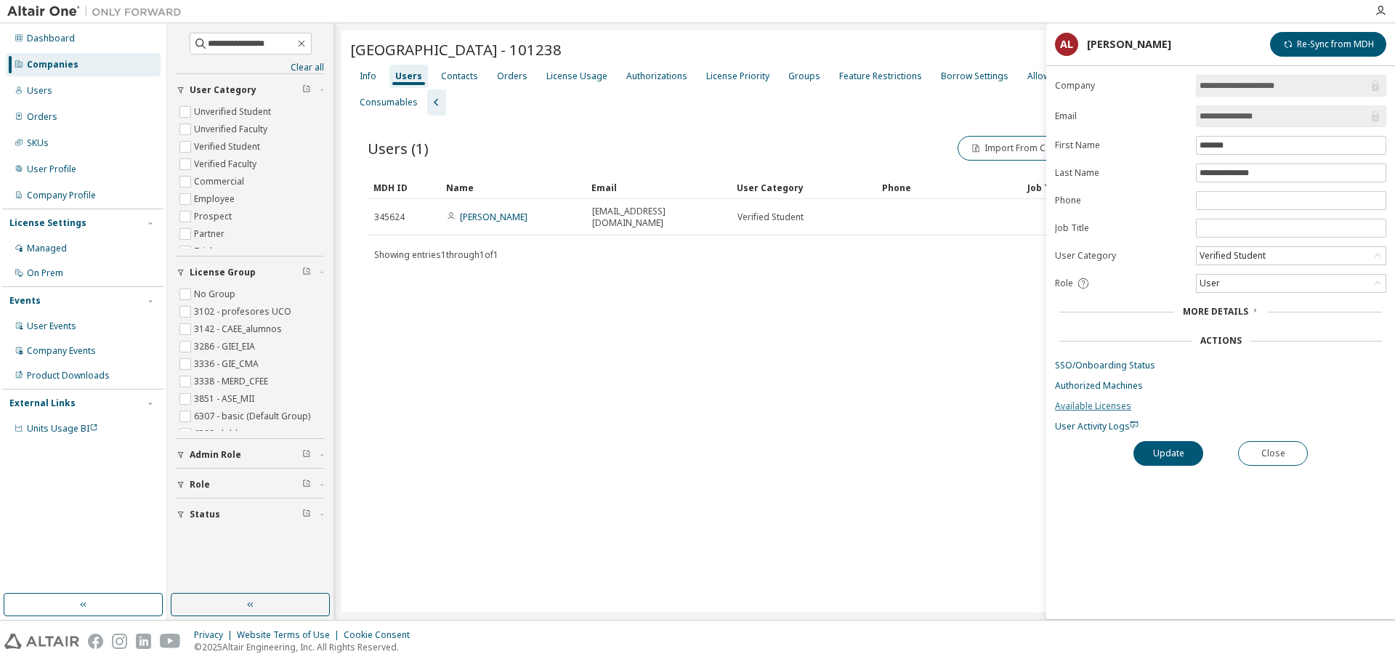
click at [1102, 411] on link "Available Licenses" at bounding box center [1220, 406] width 331 height 12
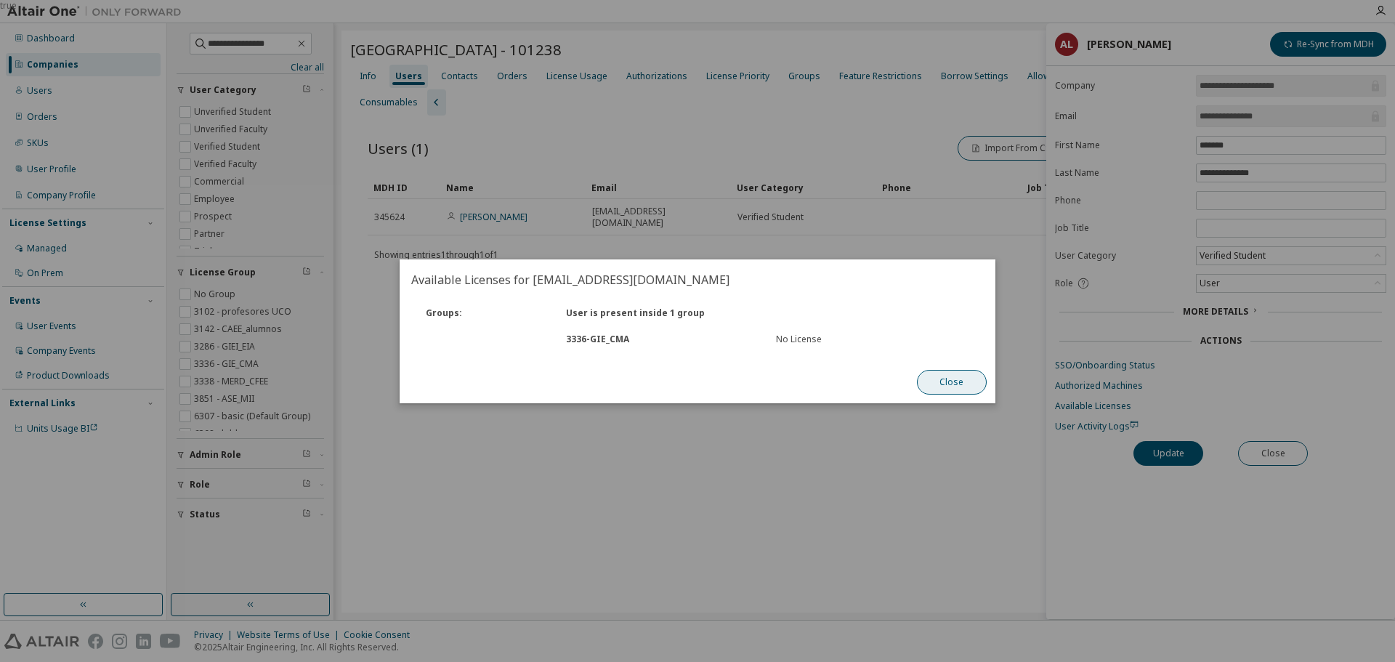
click at [953, 376] on button "Close" at bounding box center [952, 382] width 70 height 25
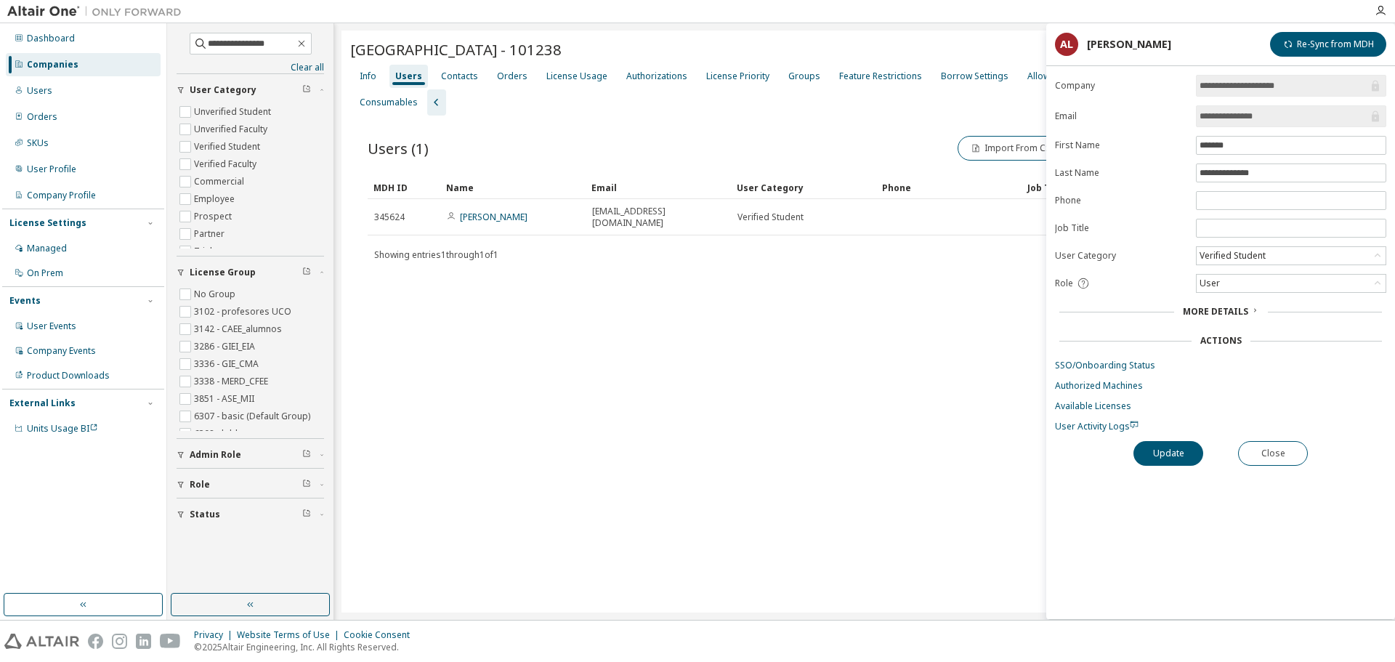
drag, startPoint x: 880, startPoint y: 504, endPoint x: 1214, endPoint y: 129, distance: 501.8
click at [885, 493] on div "University of Cordoba - 101238 Clear Load Save Save As Field Operator Value Sel…" at bounding box center [865, 322] width 1047 height 582
click at [1277, 459] on button "Close" at bounding box center [1273, 453] width 70 height 25
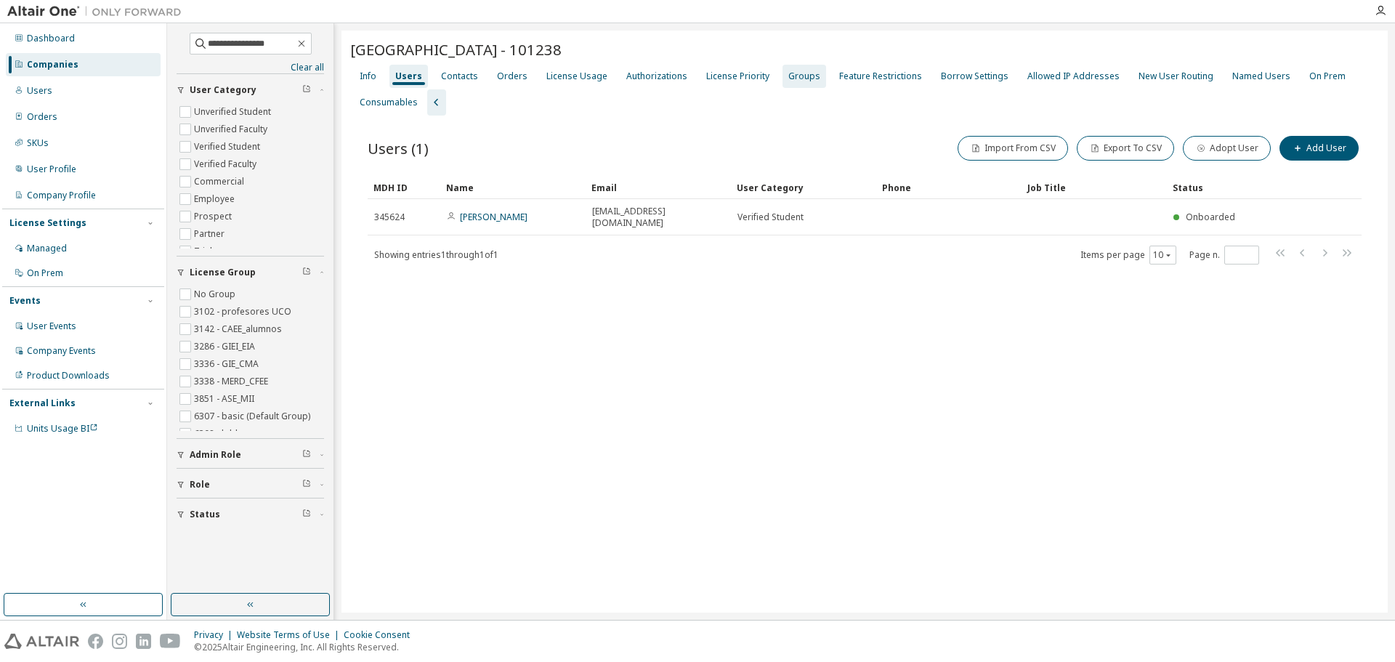
click at [783, 84] on div "Groups" at bounding box center [805, 76] width 44 height 23
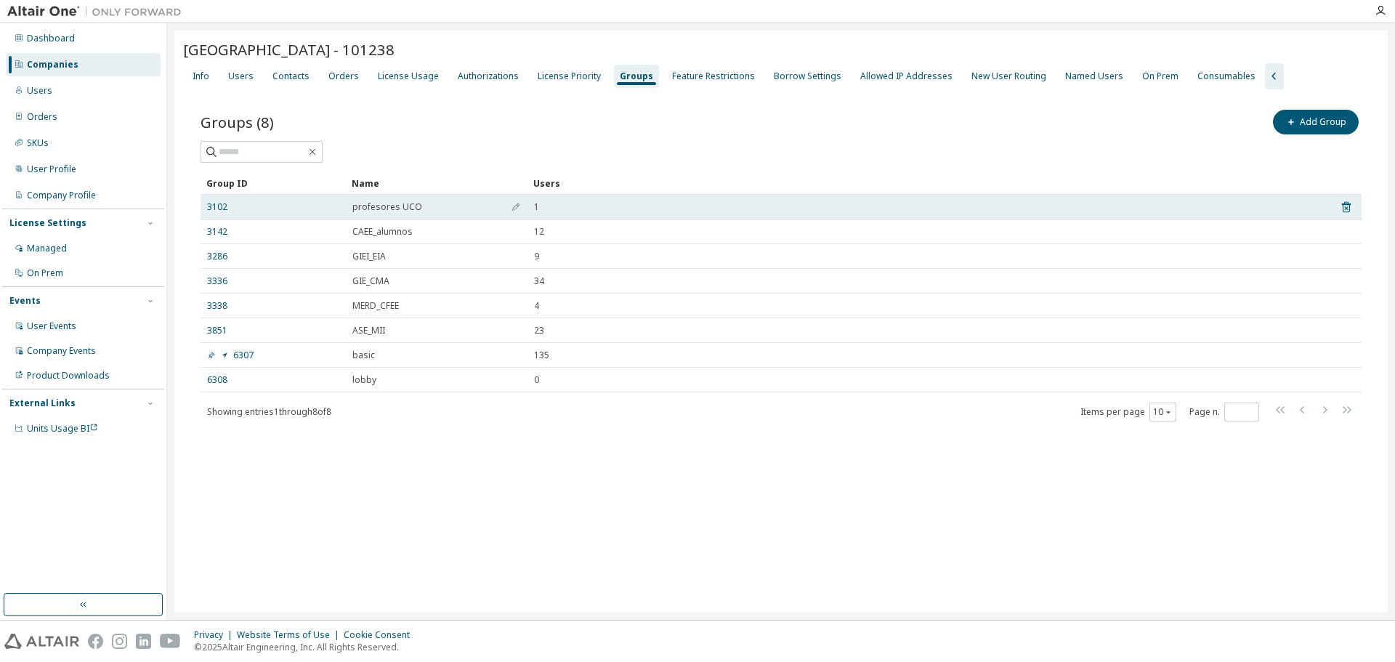
click at [227, 209] on div "3102" at bounding box center [273, 207] width 132 height 12
click at [219, 205] on link "3102" at bounding box center [217, 207] width 20 height 12
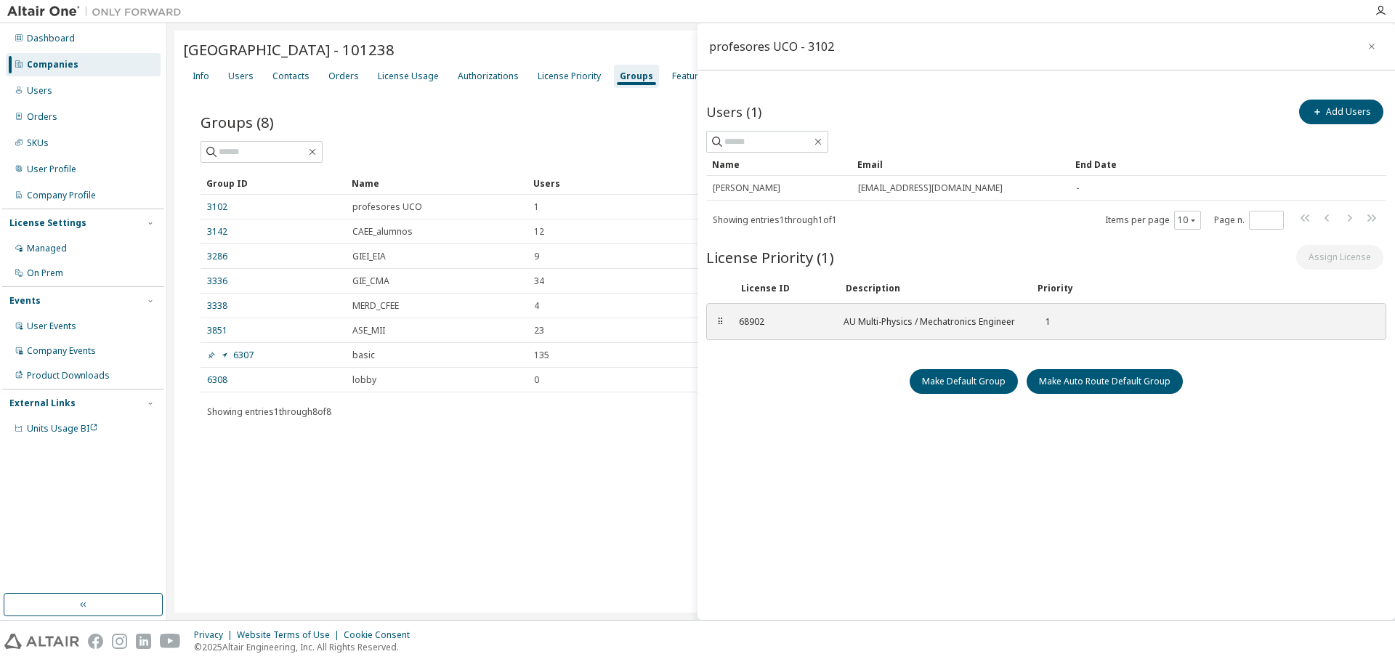
click at [635, 430] on div "Groups (8) Add Group Clear Load Save Save As Field Operator Value Select filter…" at bounding box center [781, 274] width 1196 height 371
click at [1371, 46] on icon "button" at bounding box center [1372, 47] width 10 height 12
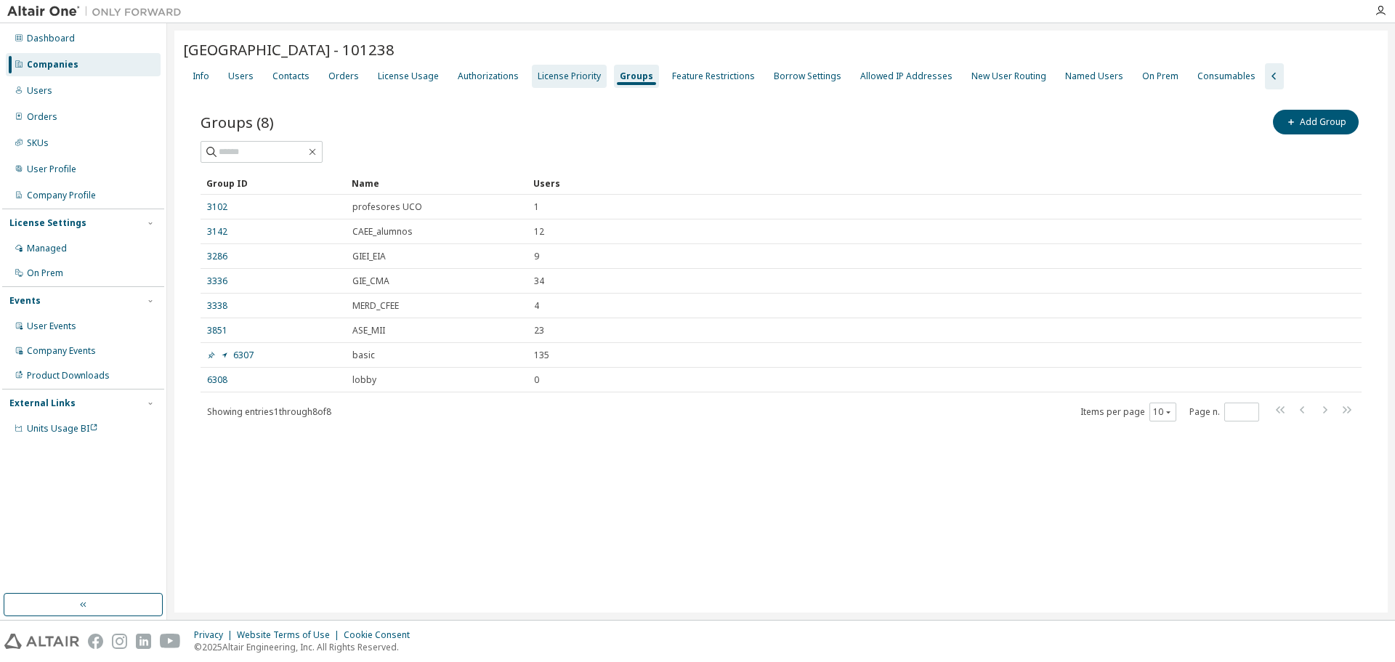
click at [549, 71] on div "License Priority" at bounding box center [569, 76] width 63 height 12
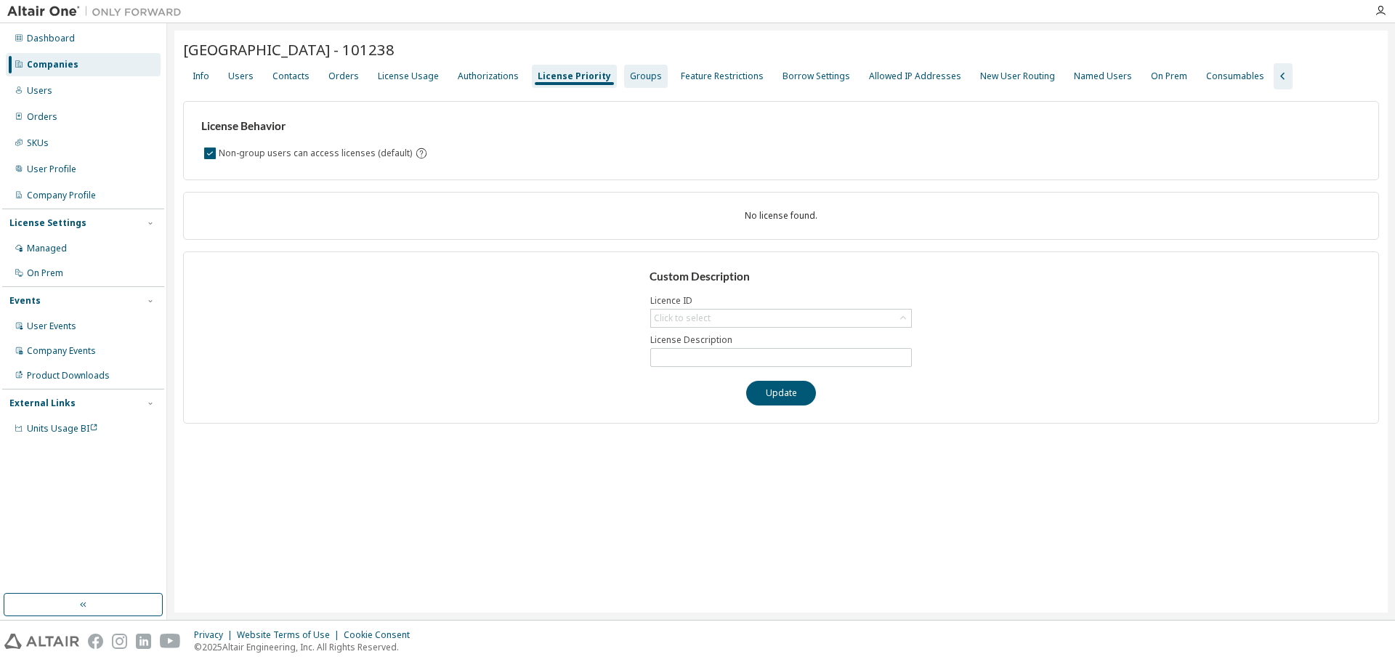
click at [630, 78] on div "Groups" at bounding box center [646, 76] width 32 height 12
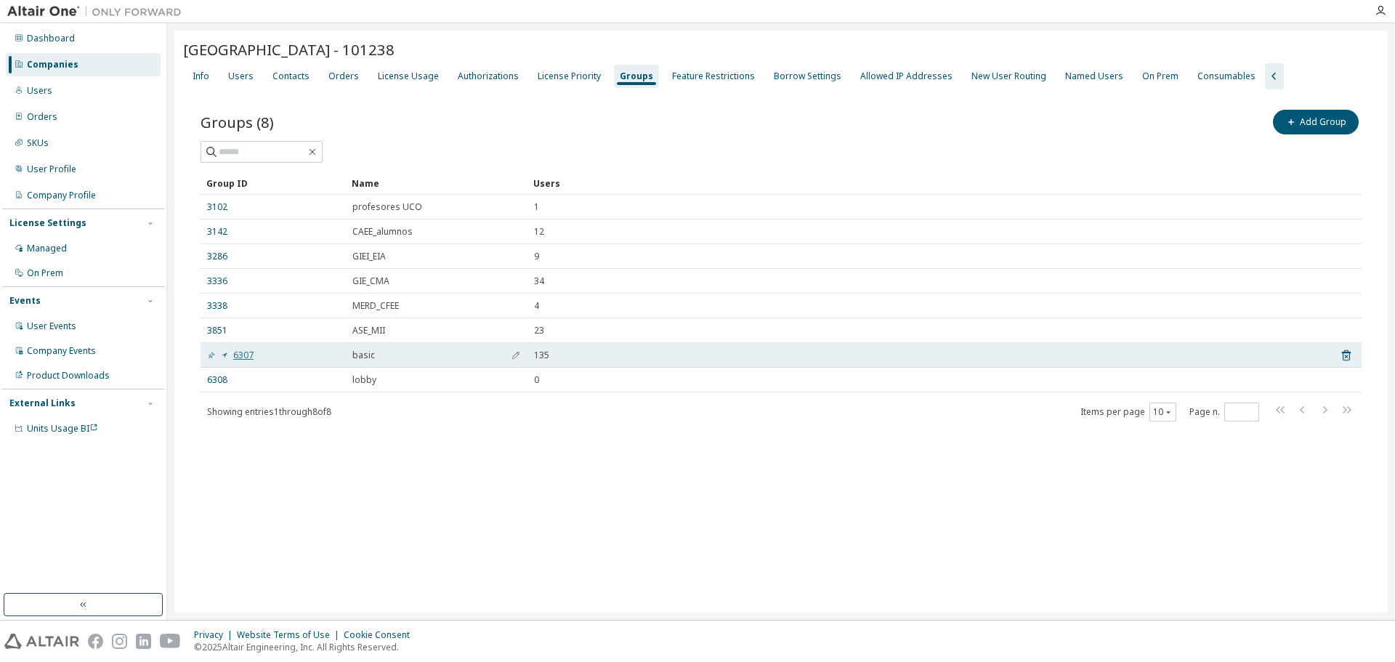
click at [249, 355] on link "6307" at bounding box center [230, 356] width 47 height 12
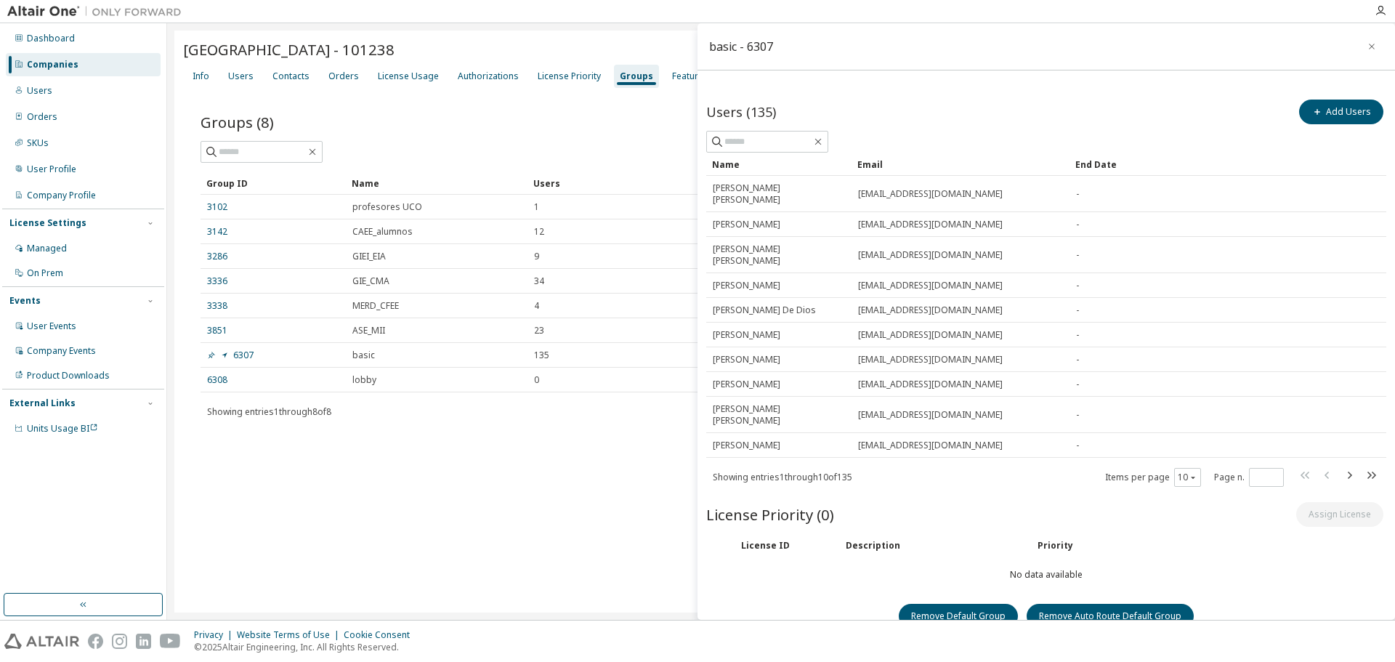
click at [605, 512] on div "University of Cordoba - 101238 Clear Load Save Save As Field Operator Value Sel…" at bounding box center [781, 322] width 1214 height 582
click at [1371, 43] on icon "button" at bounding box center [1372, 47] width 10 height 12
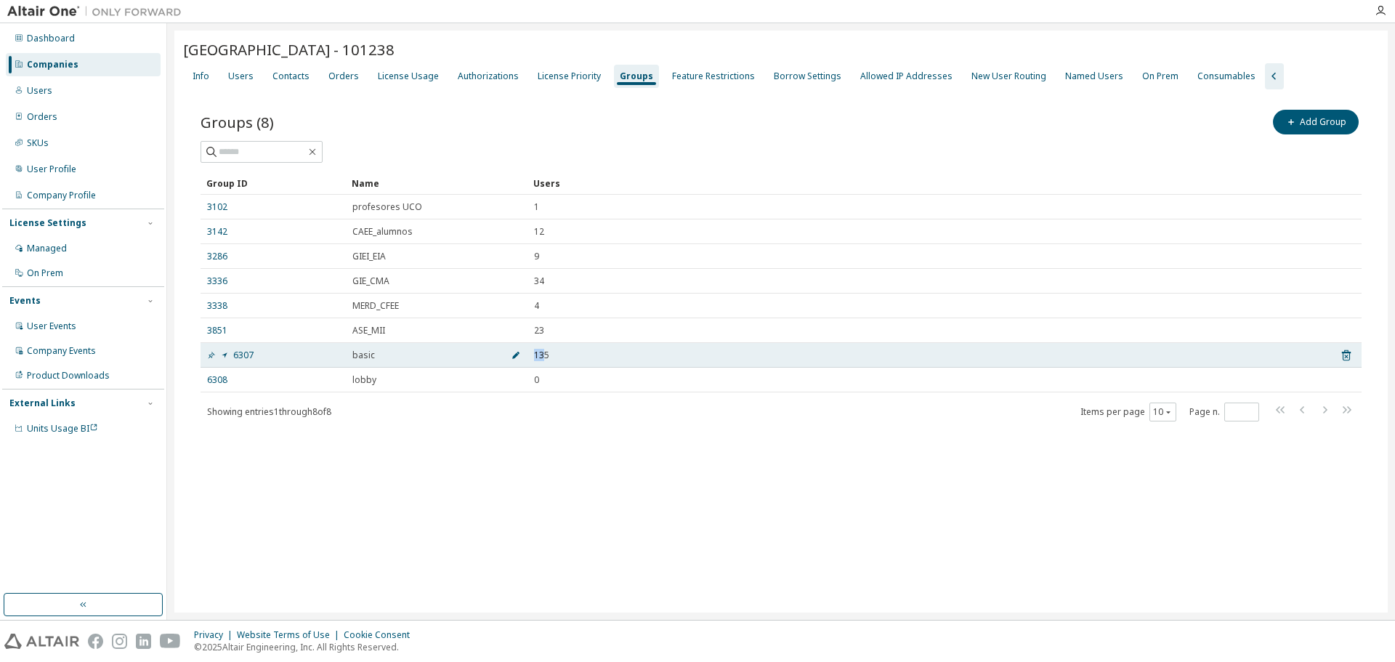
drag, startPoint x: 531, startPoint y: 362, endPoint x: 512, endPoint y: 363, distance: 18.9
click at [512, 363] on tr "6307 basic 135" at bounding box center [781, 355] width 1161 height 25
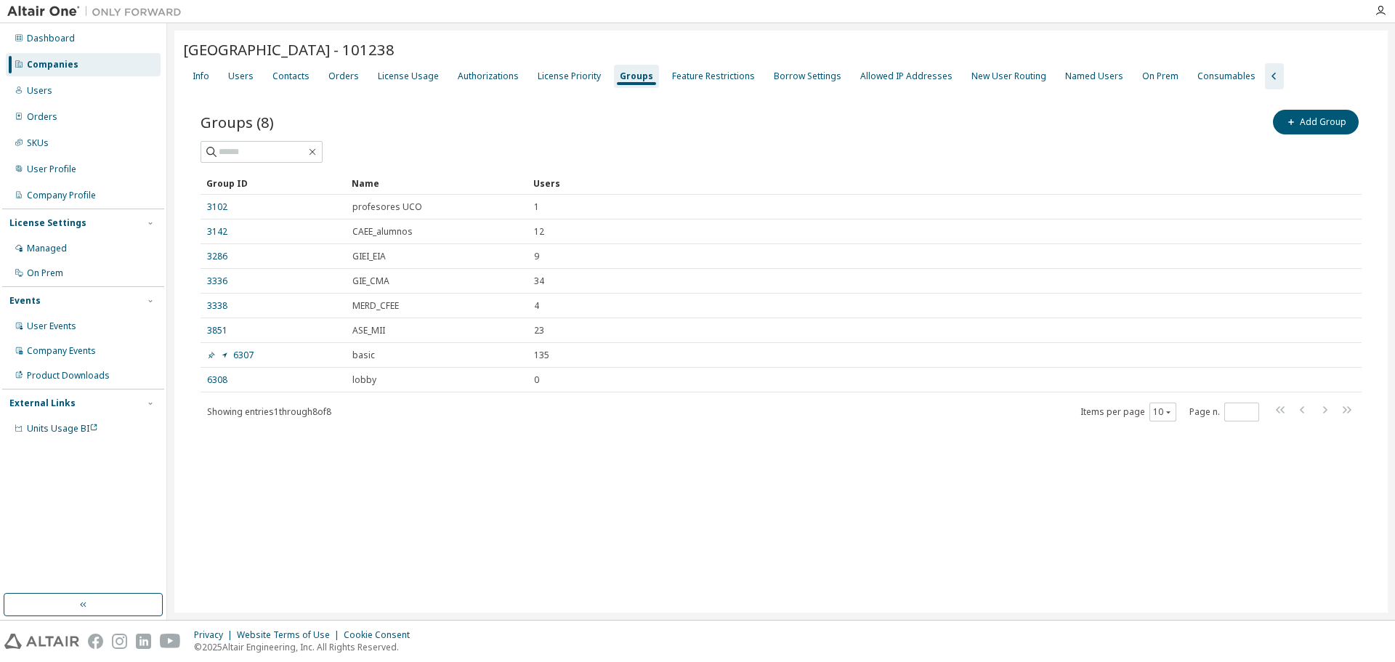
click at [446, 507] on div "University of Cordoba - 101238 Clear Load Save Save As Field Operator Value Sel…" at bounding box center [781, 322] width 1214 height 582
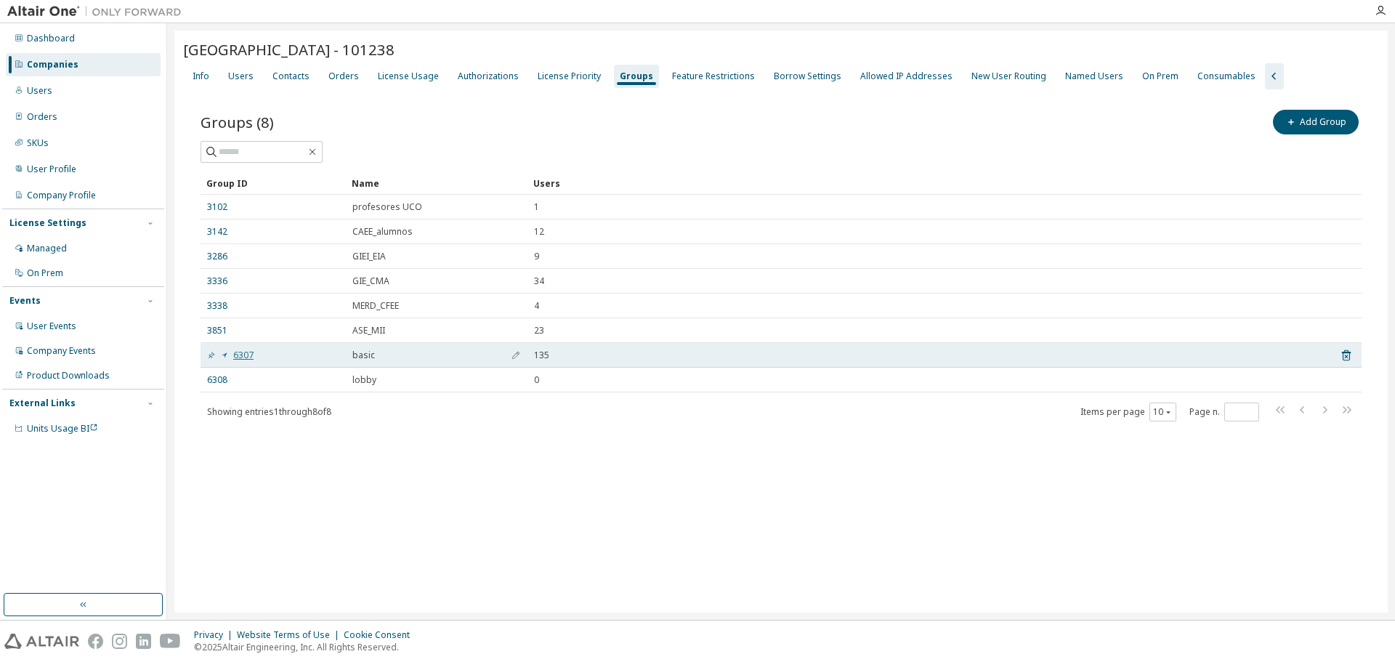
click at [240, 356] on link "6307" at bounding box center [230, 356] width 47 height 12
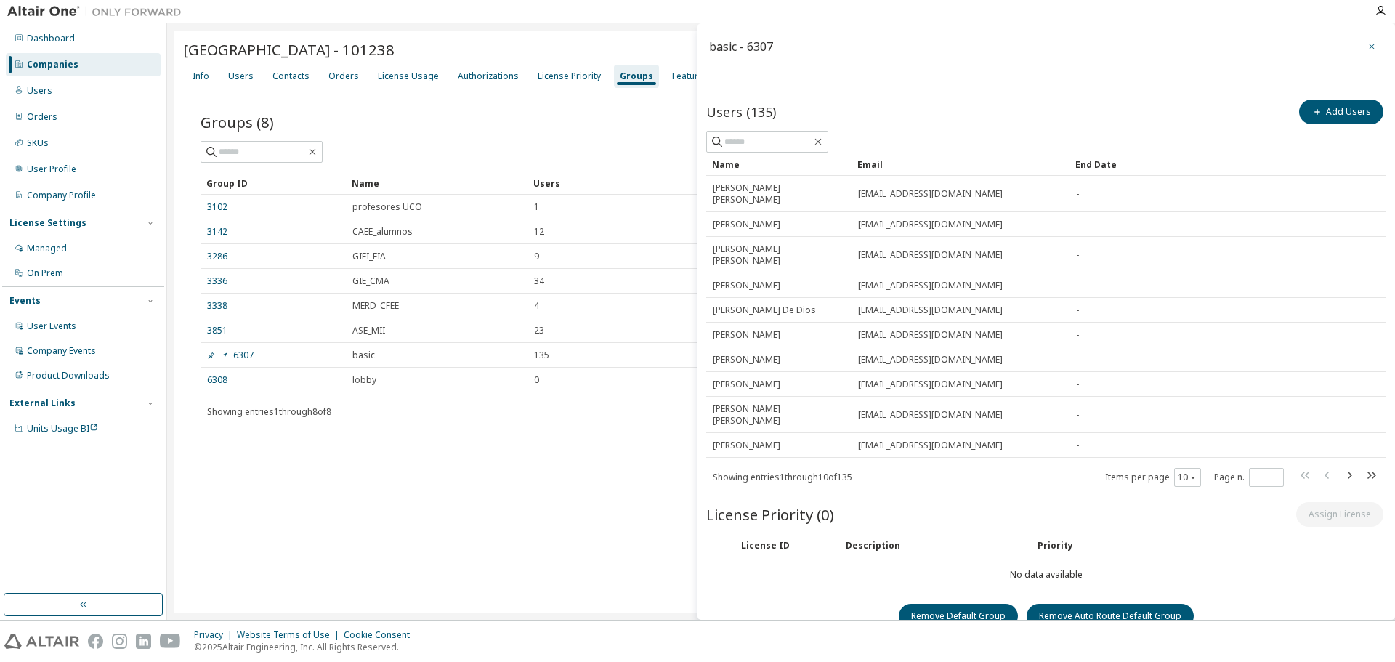
click at [1373, 47] on icon "button" at bounding box center [1372, 47] width 6 height 6
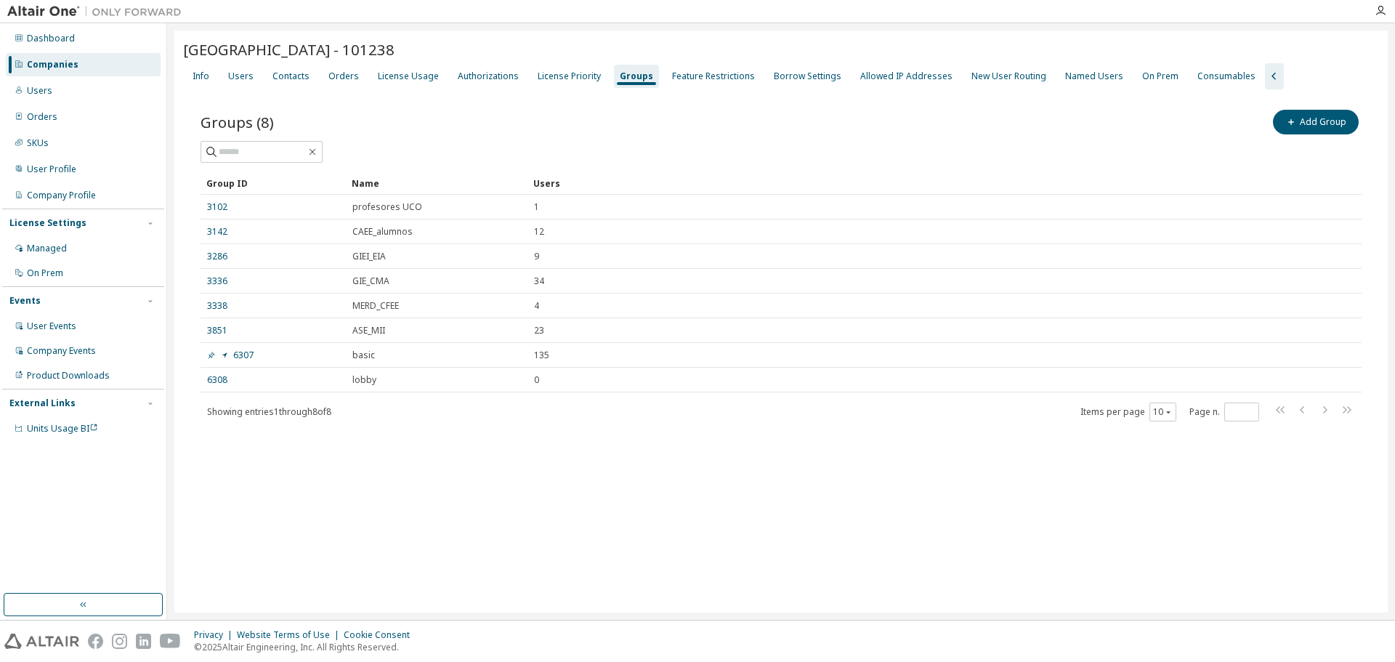
click at [921, 445] on div "Groups (8) Add Group Clear Load Save Save As Field Operator Value Select filter…" at bounding box center [781, 274] width 1196 height 371
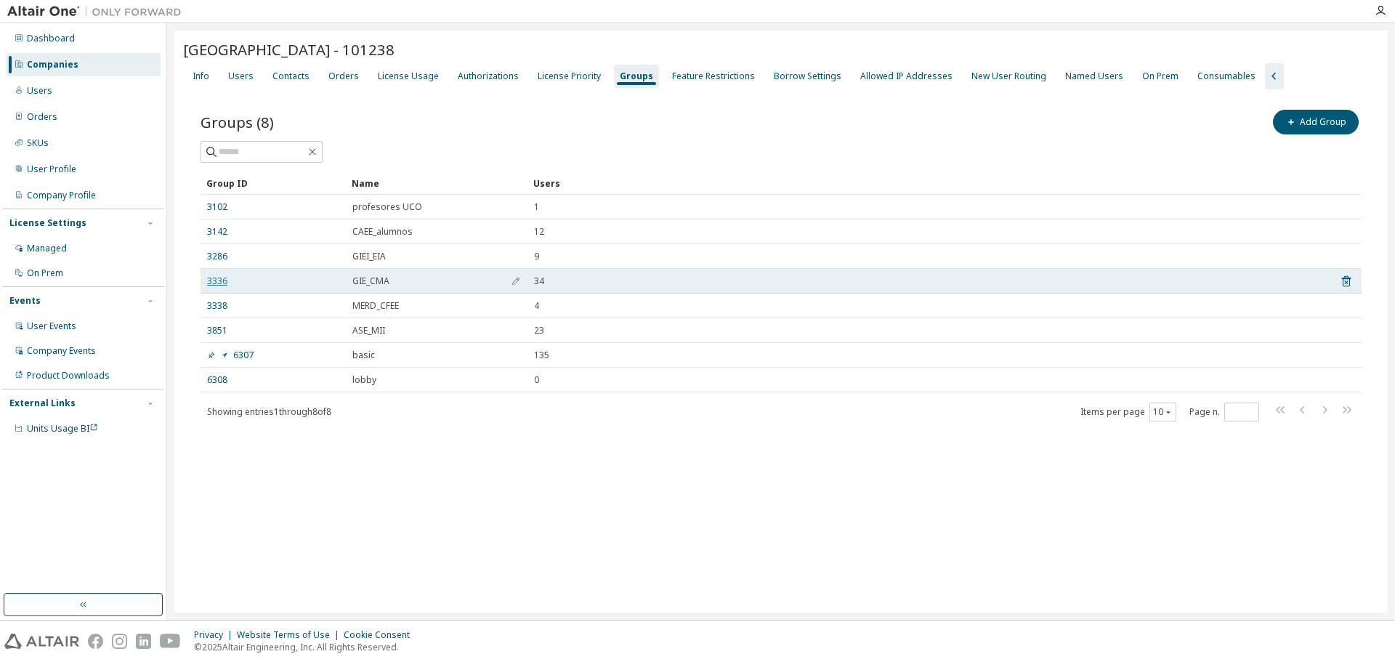
click at [219, 276] on link "3336" at bounding box center [217, 281] width 20 height 12
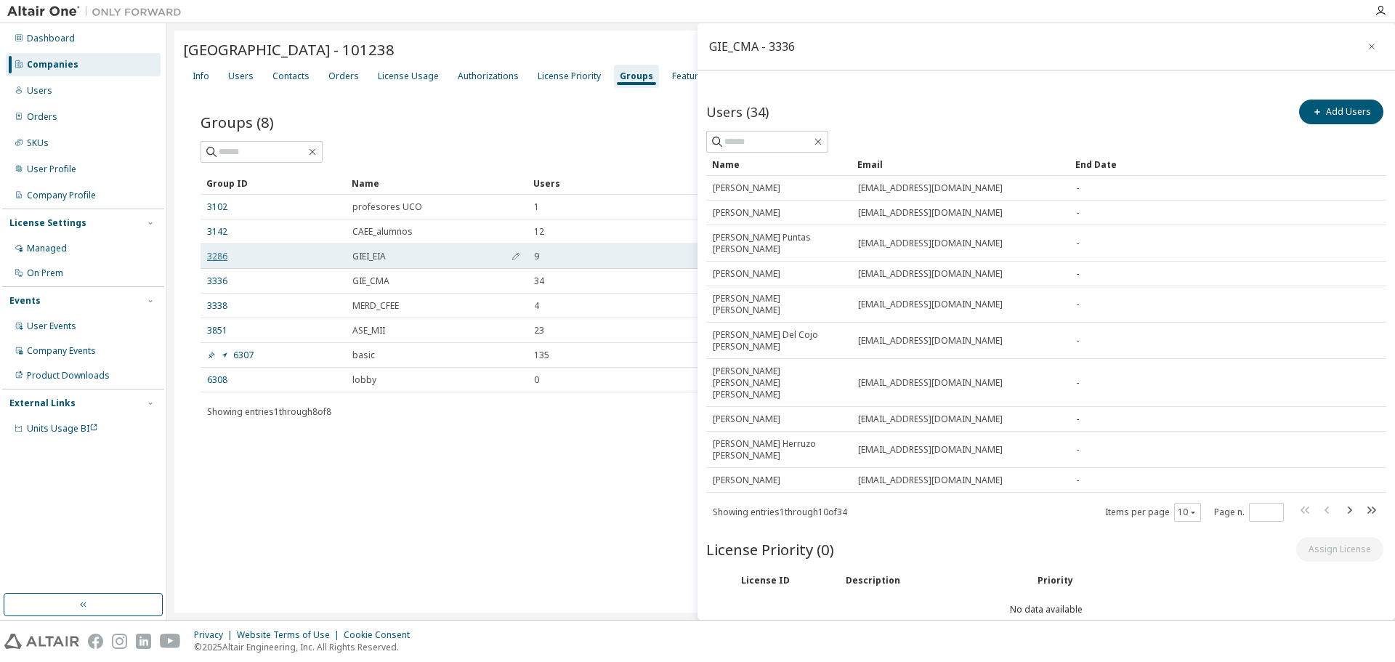
click at [212, 254] on link "3286" at bounding box center [217, 257] width 20 height 12
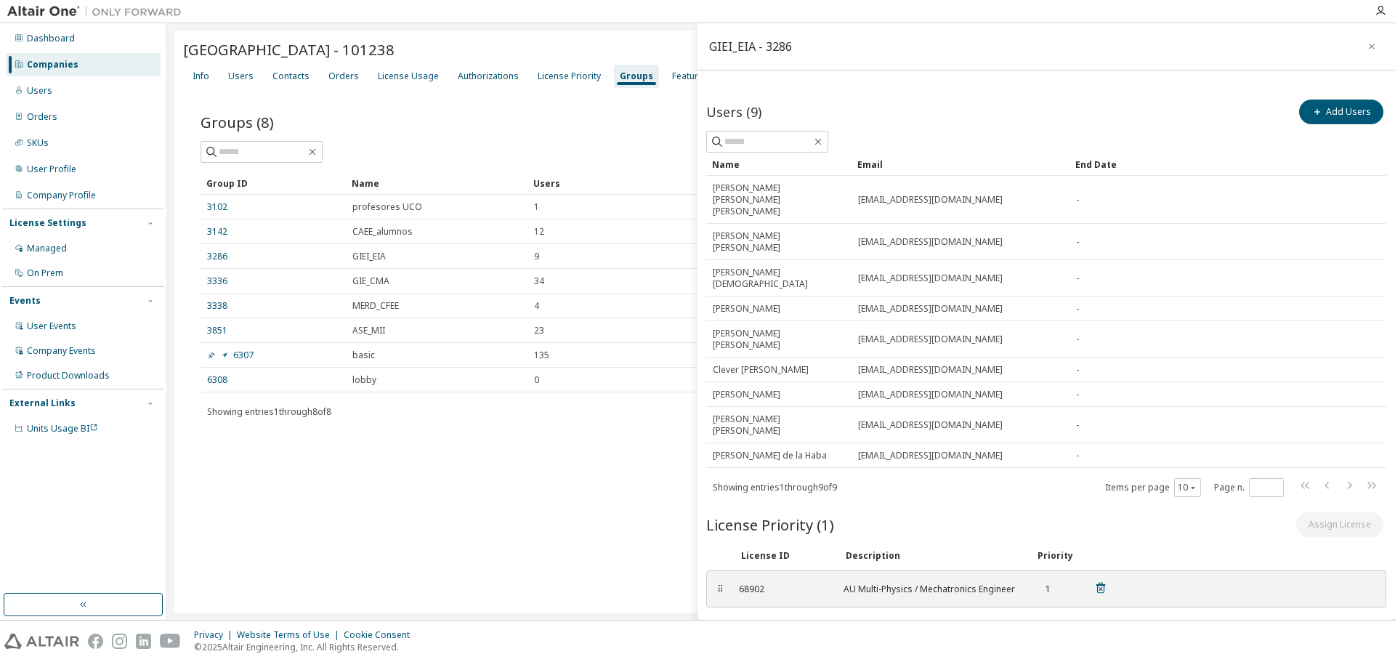
click at [720, 584] on div "⠿" at bounding box center [720, 590] width 9 height 12
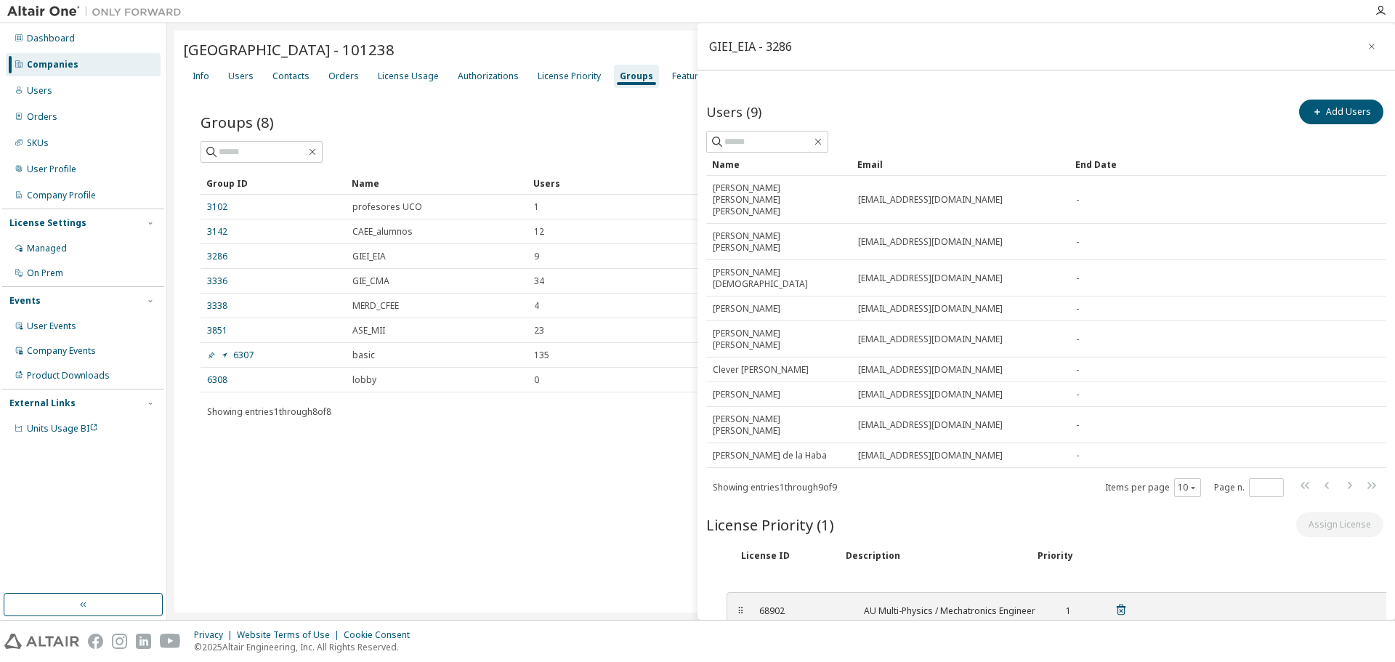
drag, startPoint x: 720, startPoint y: 523, endPoint x: 735, endPoint y: 525, distance: 14.7
click at [736, 605] on div "⠿" at bounding box center [740, 611] width 9 height 12
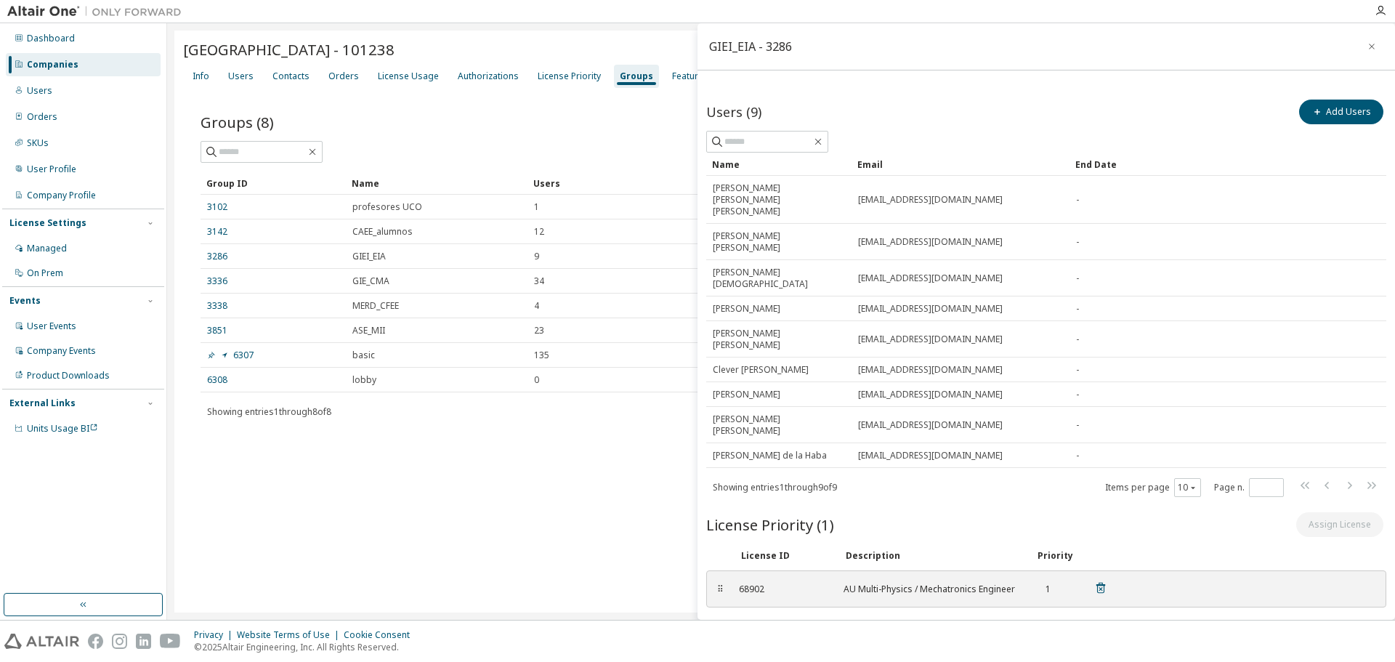
click at [887, 584] on div "AU Multi-Physics / Mechatronics Engineer" at bounding box center [931, 590] width 174 height 12
drag, startPoint x: 823, startPoint y: 520, endPoint x: 1002, endPoint y: 517, distance: 179.5
click at [995, 577] on div "68902 AU Multi-Physics / Mechatronics Engineer 1" at bounding box center [923, 589] width 386 height 24
click at [557, 561] on div "University of Cordoba - 101238 Clear Load Save Save As Field Operator Value Sel…" at bounding box center [781, 322] width 1214 height 582
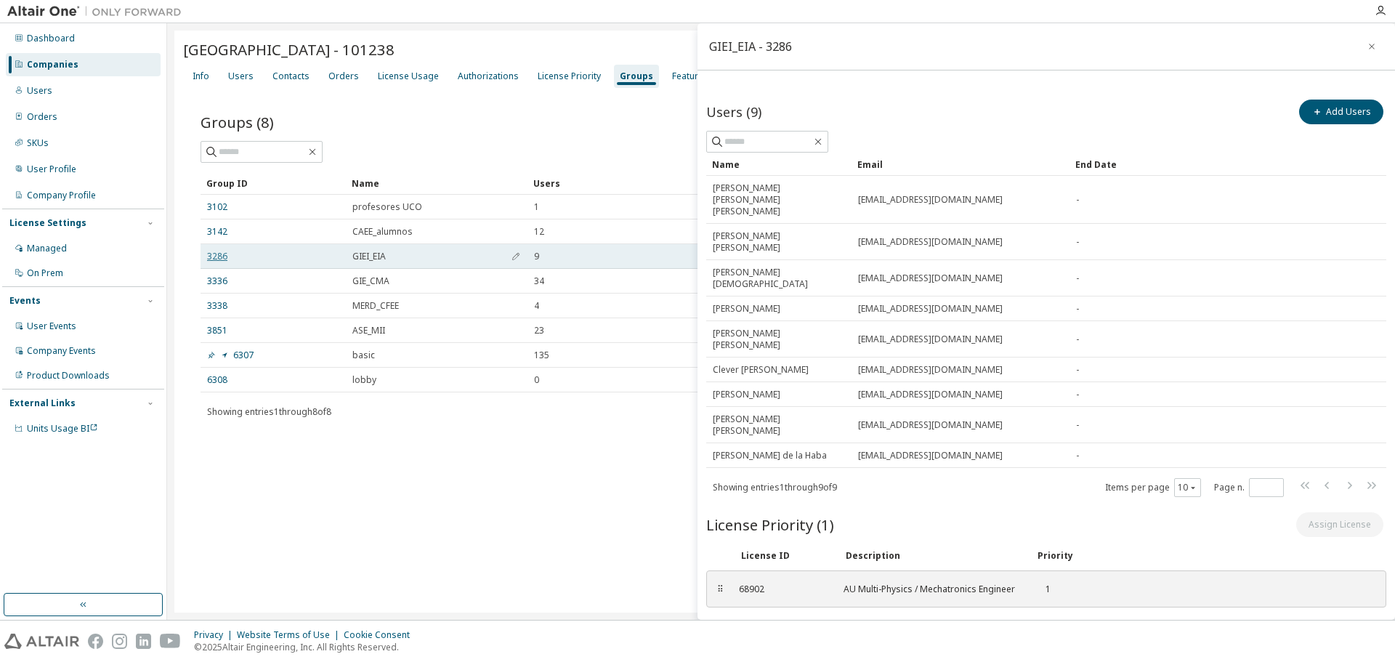
click at [211, 255] on link "3286" at bounding box center [217, 257] width 20 height 12
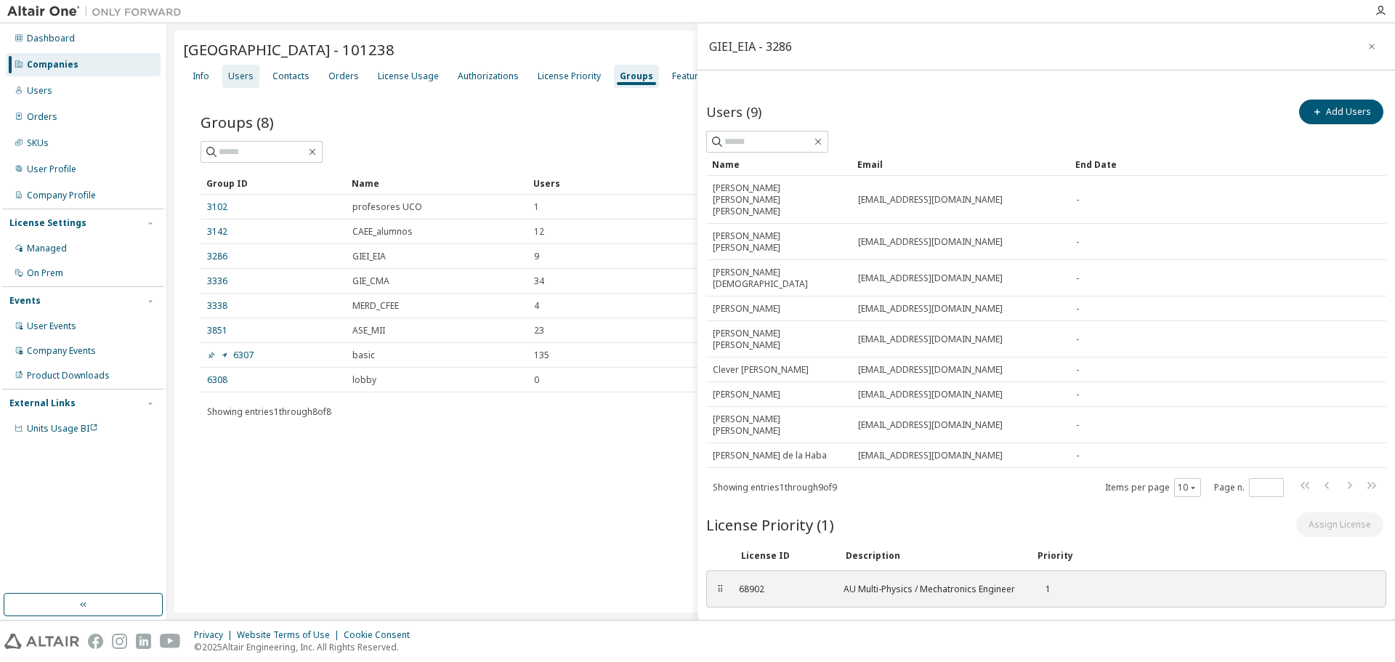
click at [240, 71] on div "Users" at bounding box center [240, 76] width 25 height 12
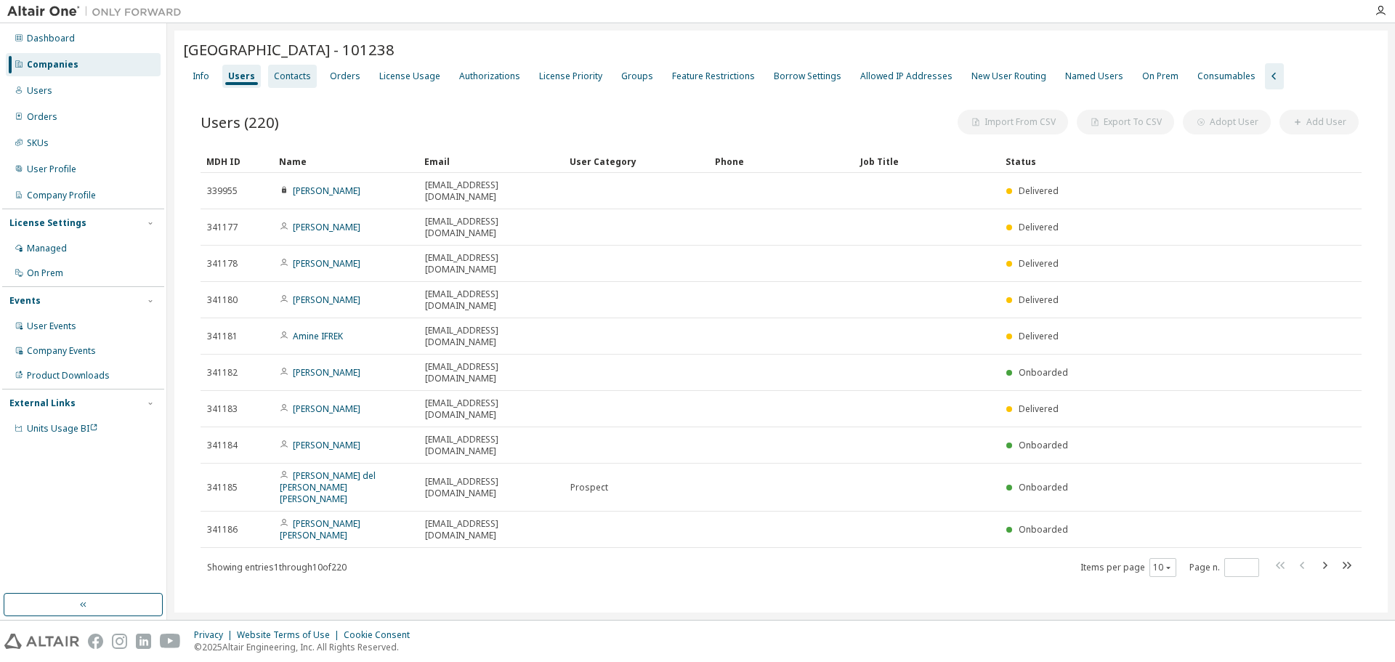
click at [297, 74] on div "Contacts" at bounding box center [292, 76] width 37 height 12
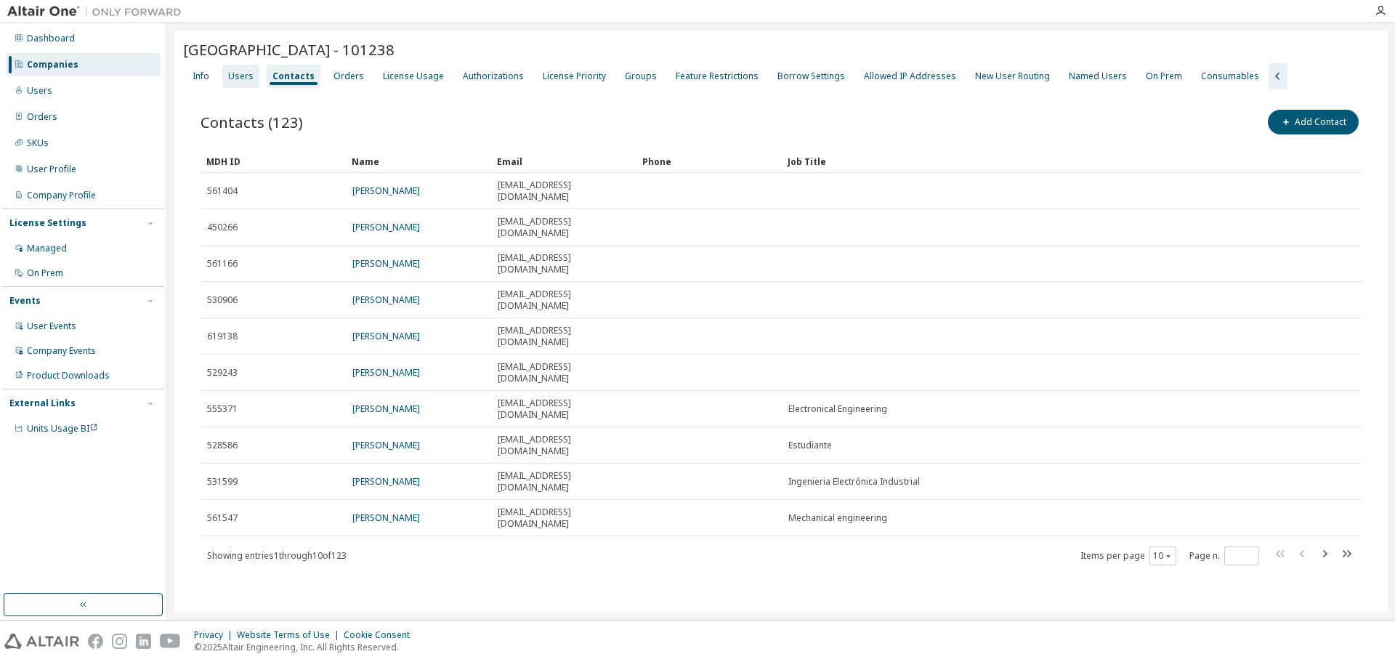
click at [243, 75] on div "Users" at bounding box center [240, 76] width 25 height 12
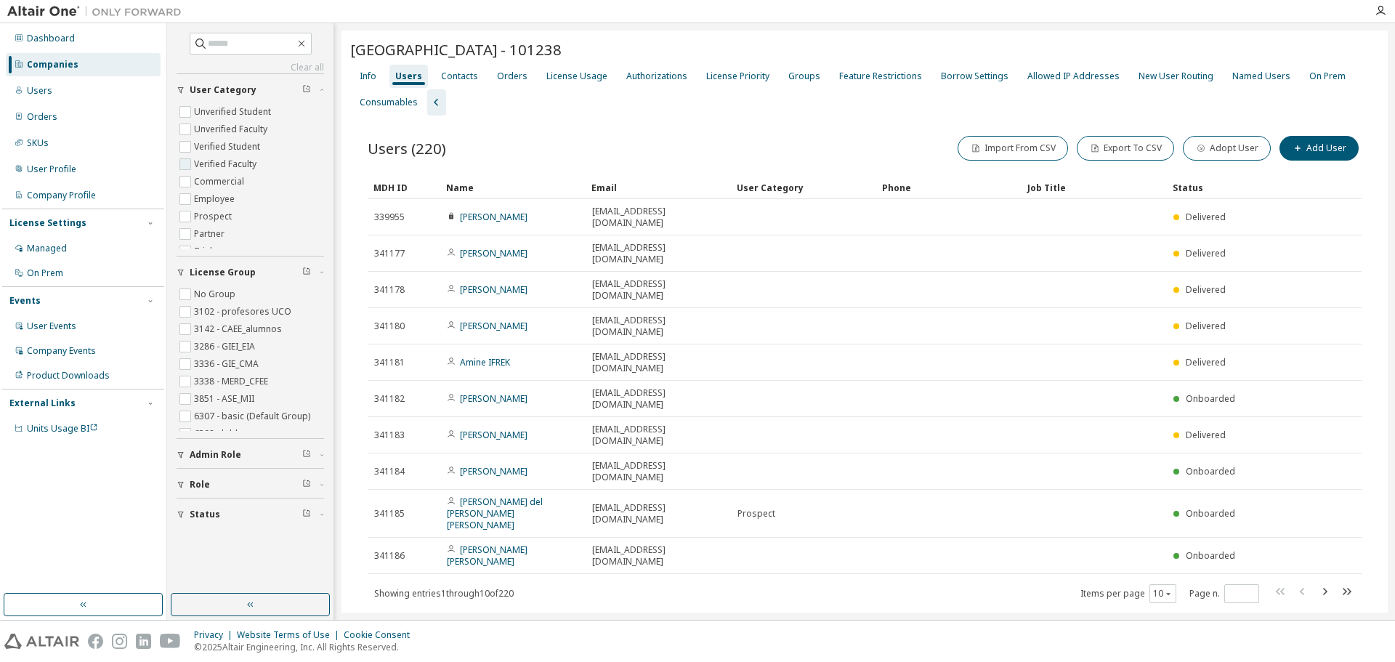
click at [248, 164] on label "Verified Faculty" at bounding box center [226, 164] width 65 height 17
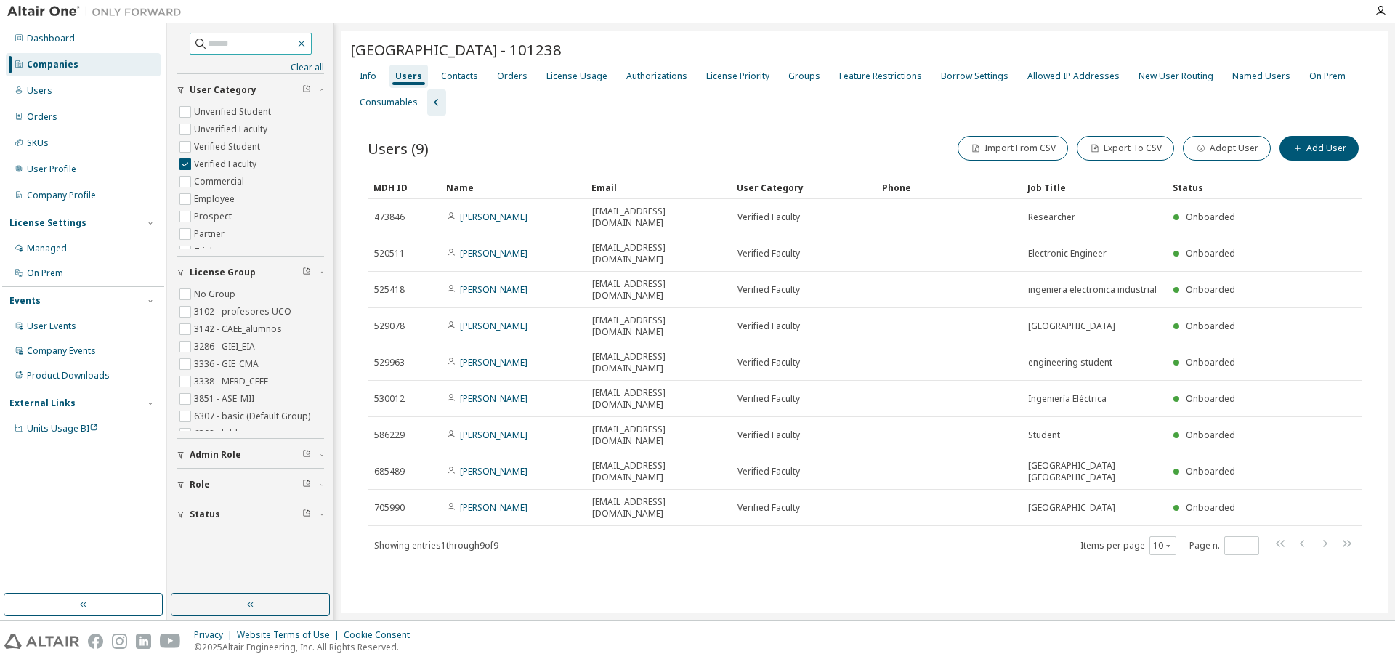
click at [307, 44] on icon "button" at bounding box center [302, 44] width 12 height 12
click at [237, 160] on label "Verified Faculty" at bounding box center [226, 164] width 65 height 17
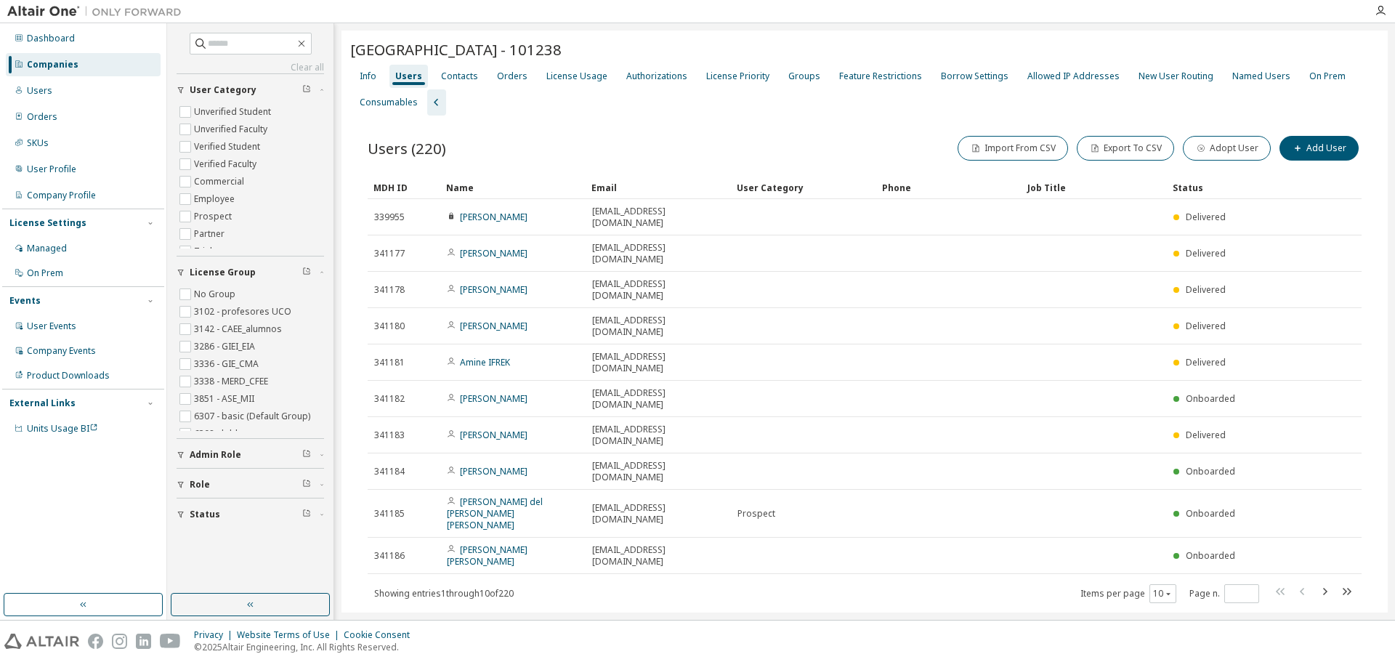
click at [962, 563] on div "University of Cordoba - 101238 Clear Load Save Save As Field Operator Value Sel…" at bounding box center [865, 341] width 1047 height 620
click at [1150, 149] on button "Export To CSV" at bounding box center [1125, 148] width 97 height 25
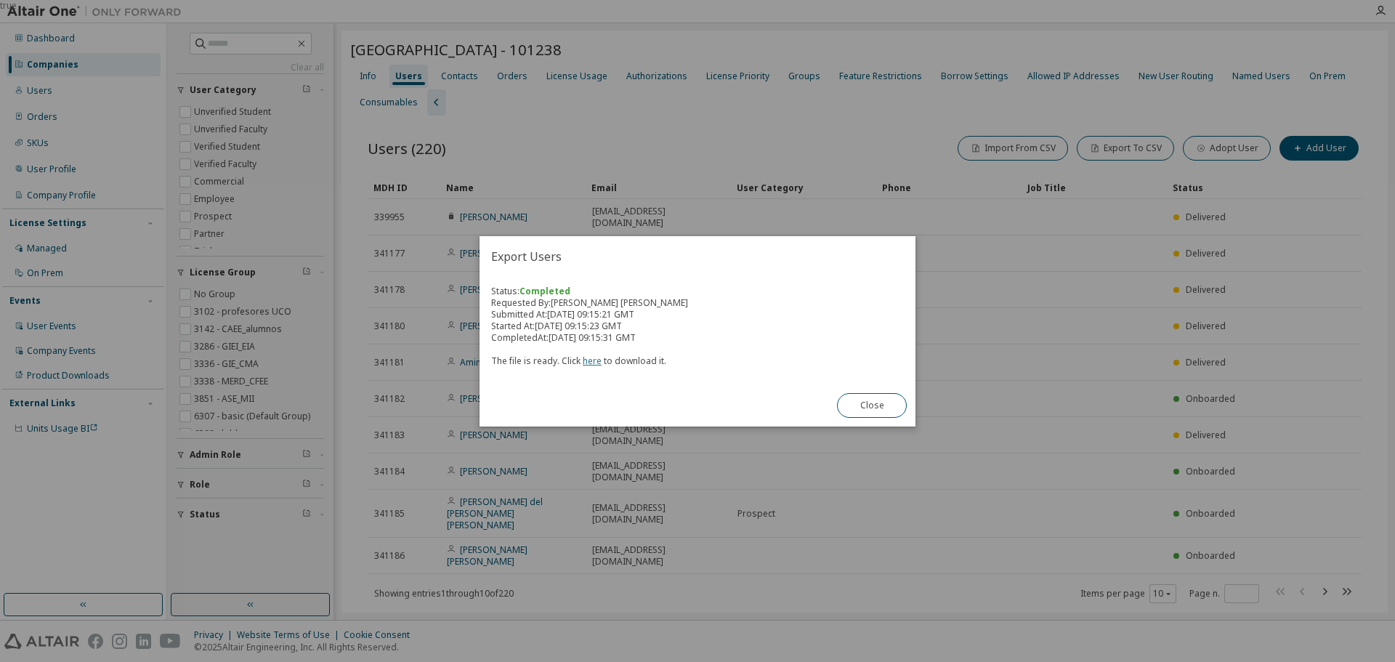
click at [584, 363] on link "here" at bounding box center [592, 361] width 19 height 12
click at [872, 403] on button "Close" at bounding box center [872, 405] width 70 height 25
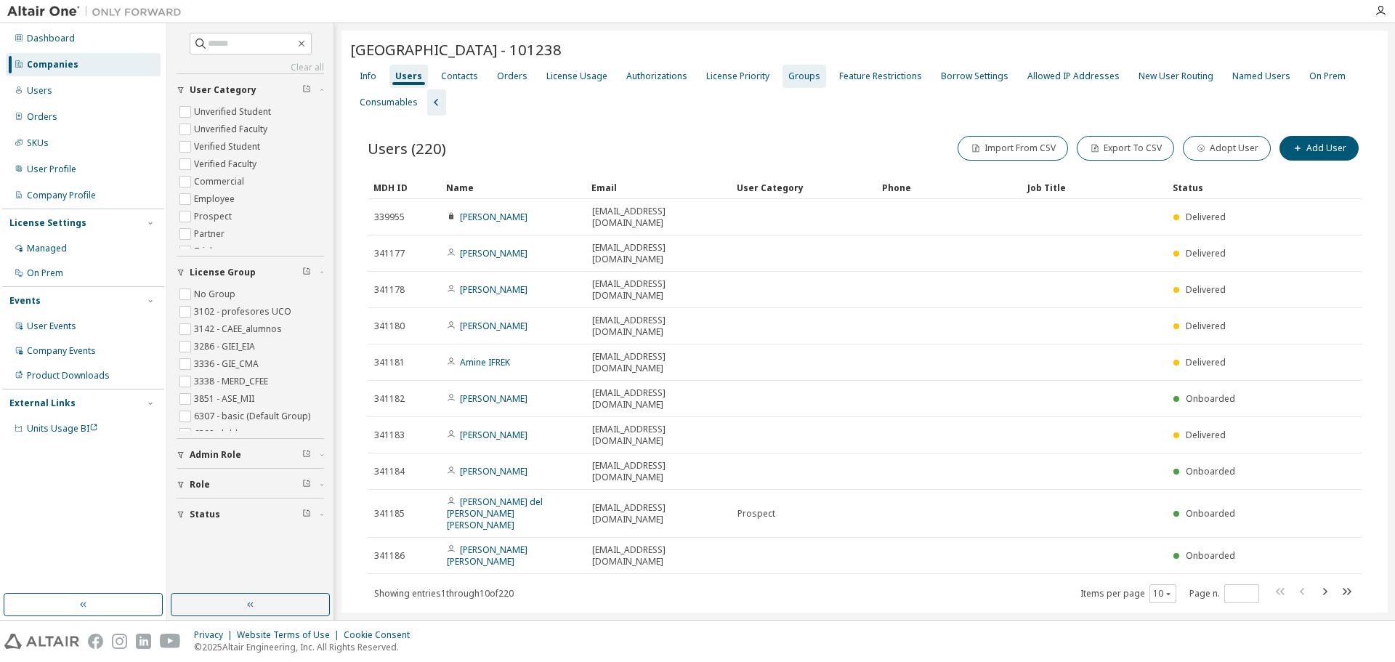
click at [797, 80] on div "Groups" at bounding box center [805, 76] width 32 height 12
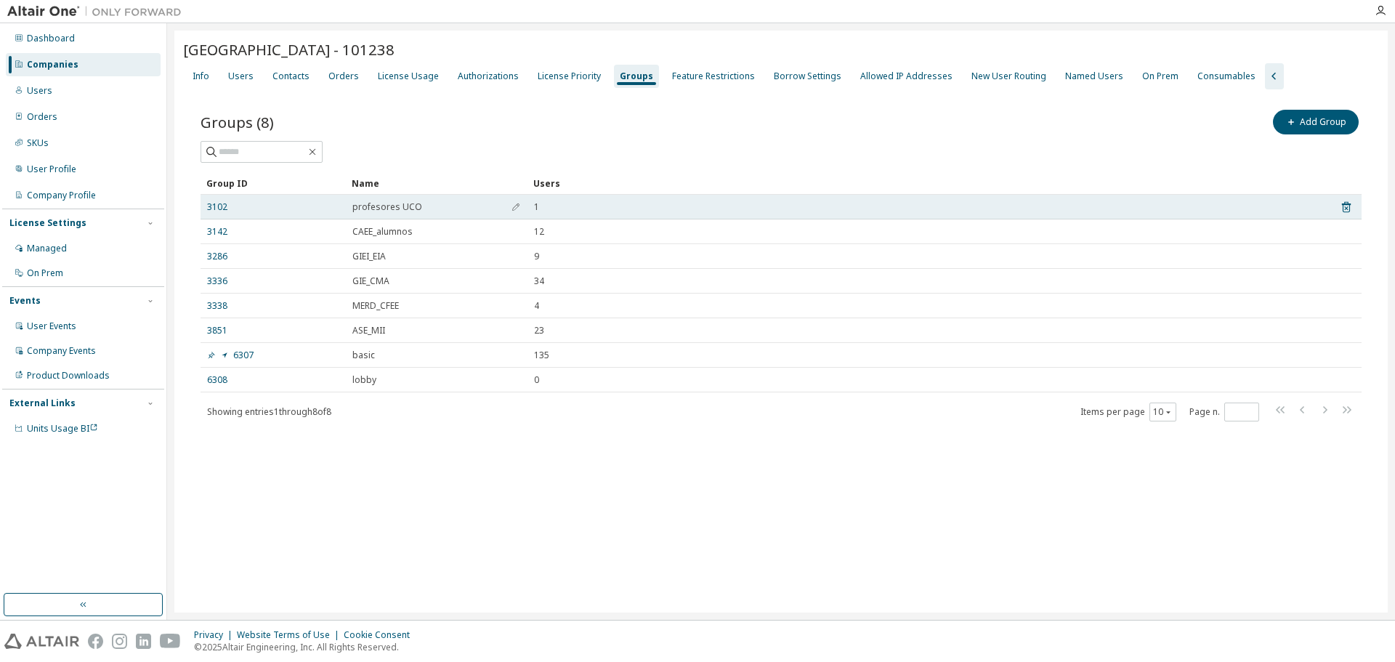
click at [403, 211] on span "profesores UCO" at bounding box center [387, 207] width 70 height 12
click at [224, 206] on link "3102" at bounding box center [217, 207] width 20 height 12
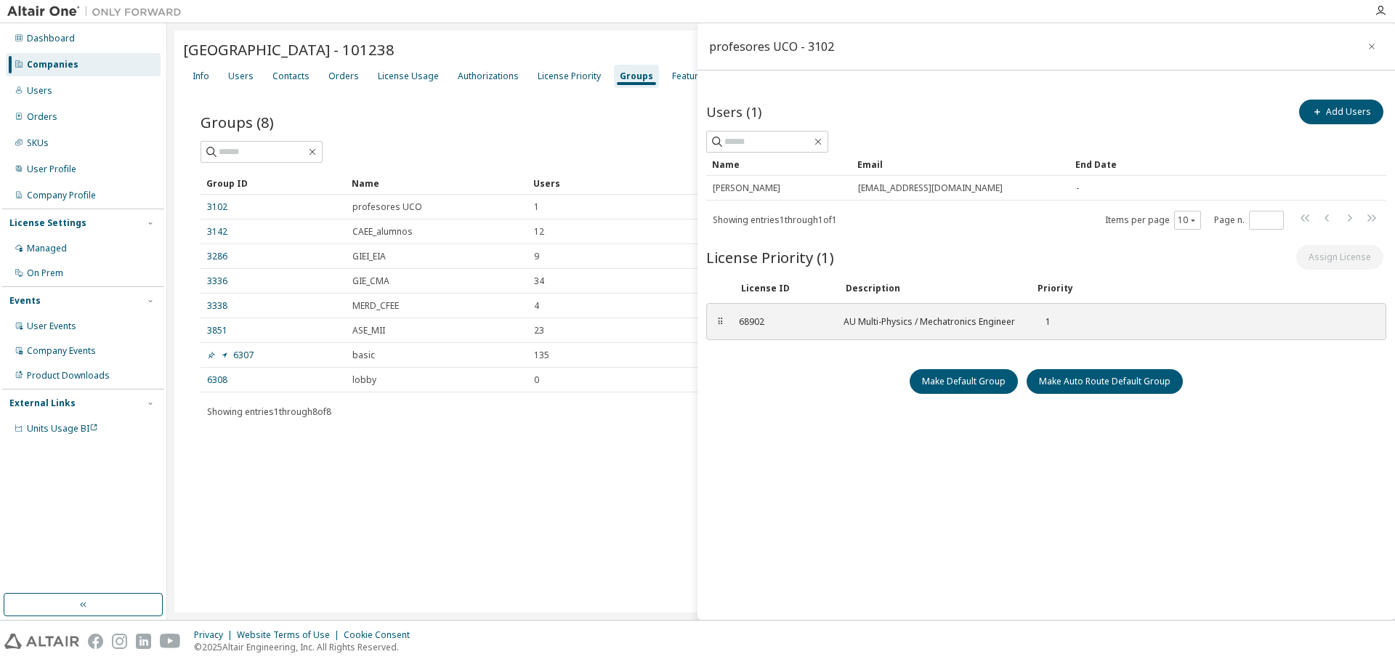
click at [427, 495] on div "University of Cordoba - 101238 Clear Load Save Save As Field Operator Value Sel…" at bounding box center [781, 322] width 1214 height 582
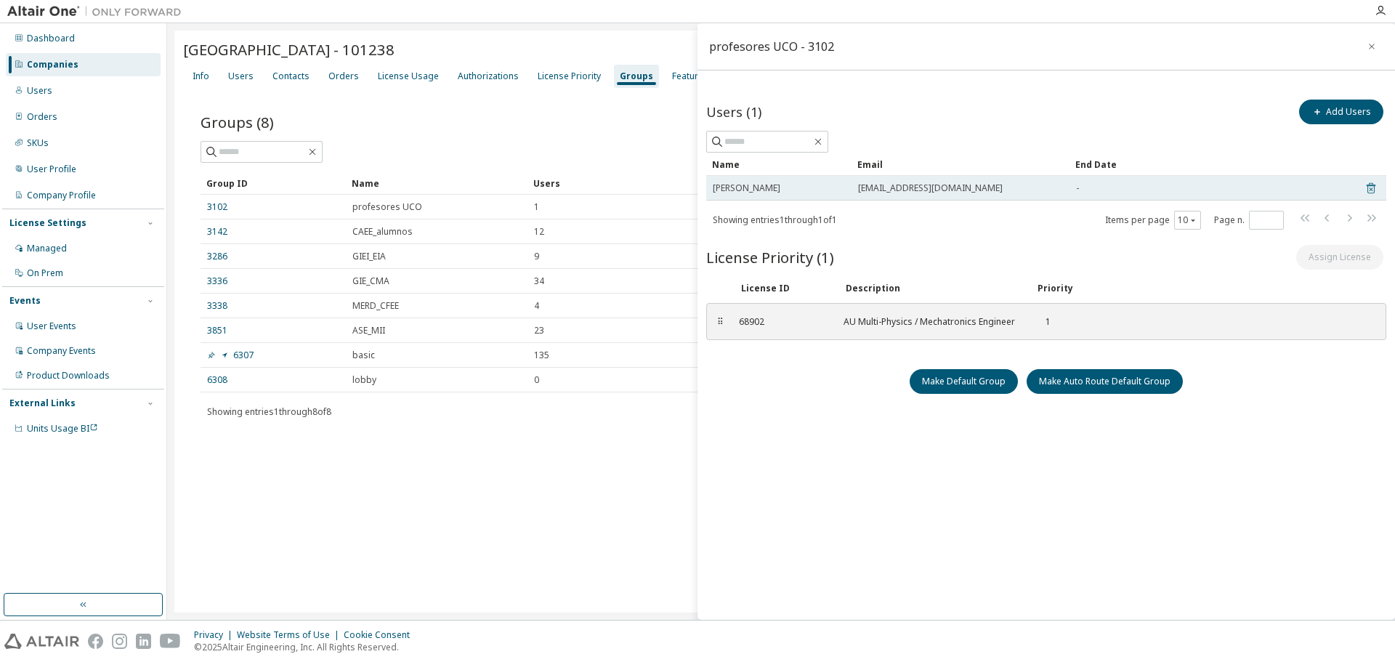
click at [1373, 188] on icon at bounding box center [1371, 188] width 13 height 17
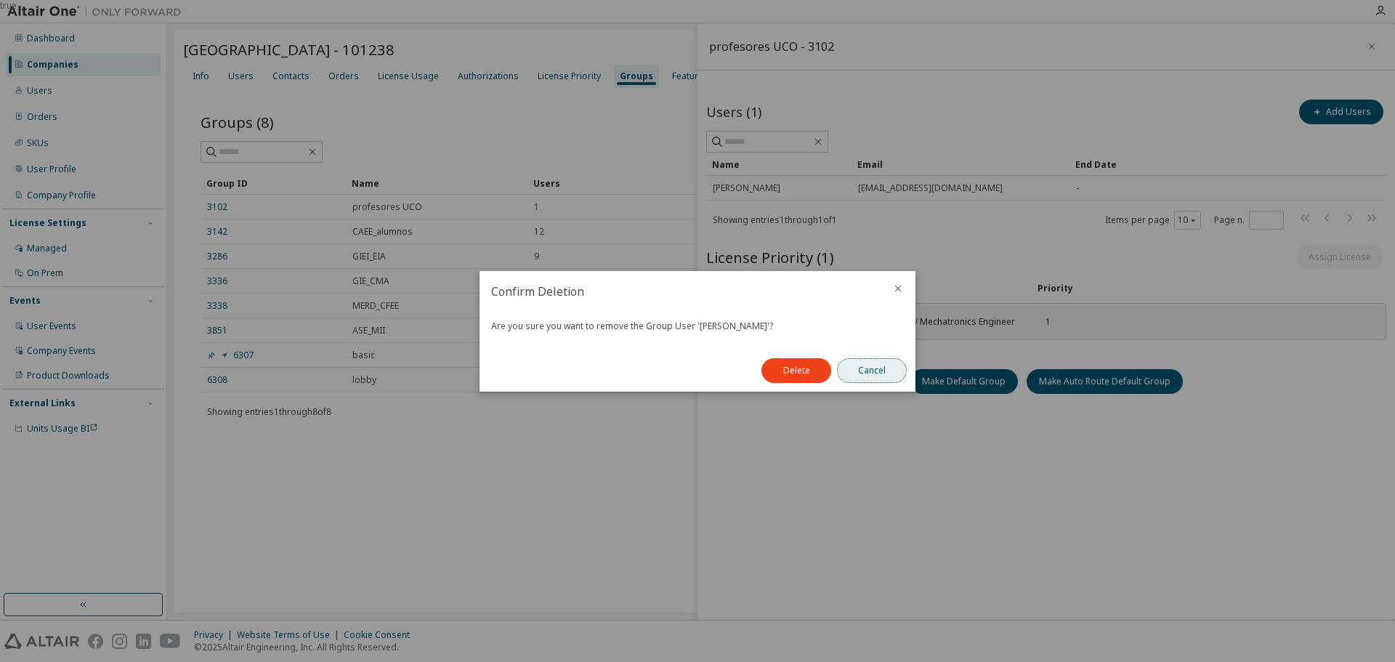
click at [877, 372] on button "Cancel" at bounding box center [872, 370] width 70 height 25
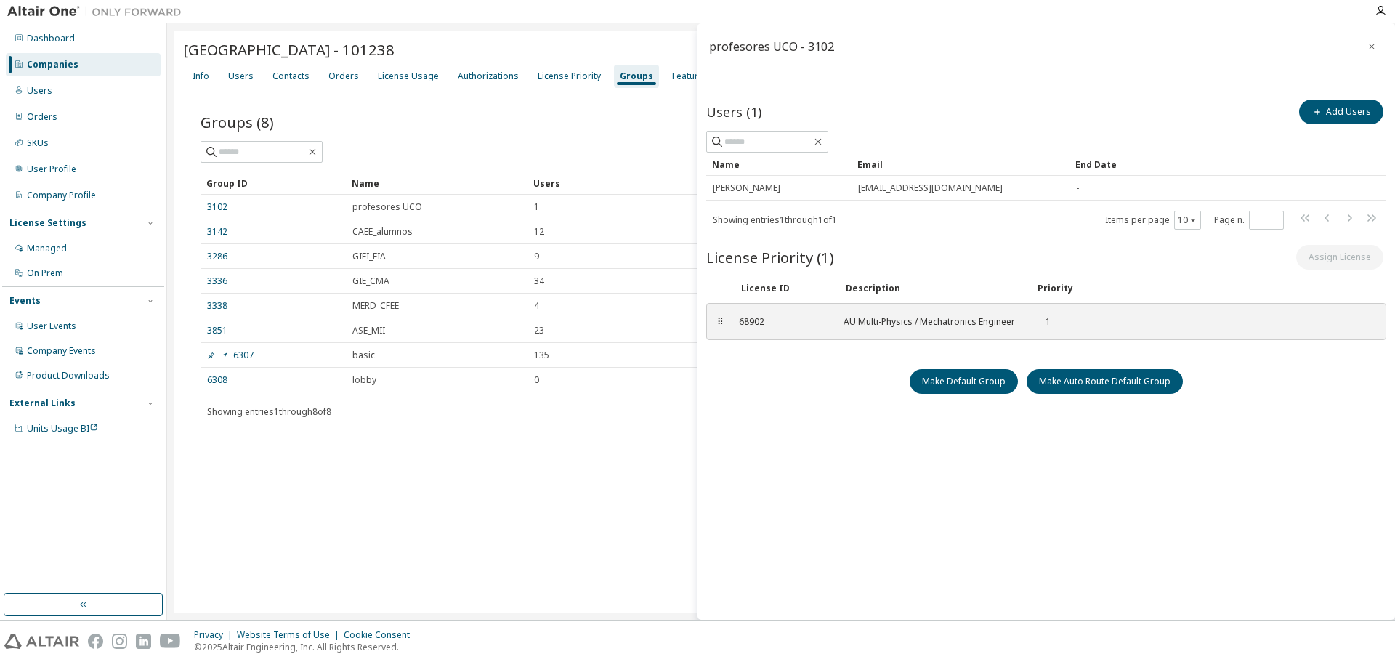
click at [546, 488] on div "University of Cordoba - 101238 Clear Load Save Save As Field Operator Value Sel…" at bounding box center [781, 322] width 1214 height 582
click at [1369, 46] on icon "button" at bounding box center [1372, 47] width 10 height 12
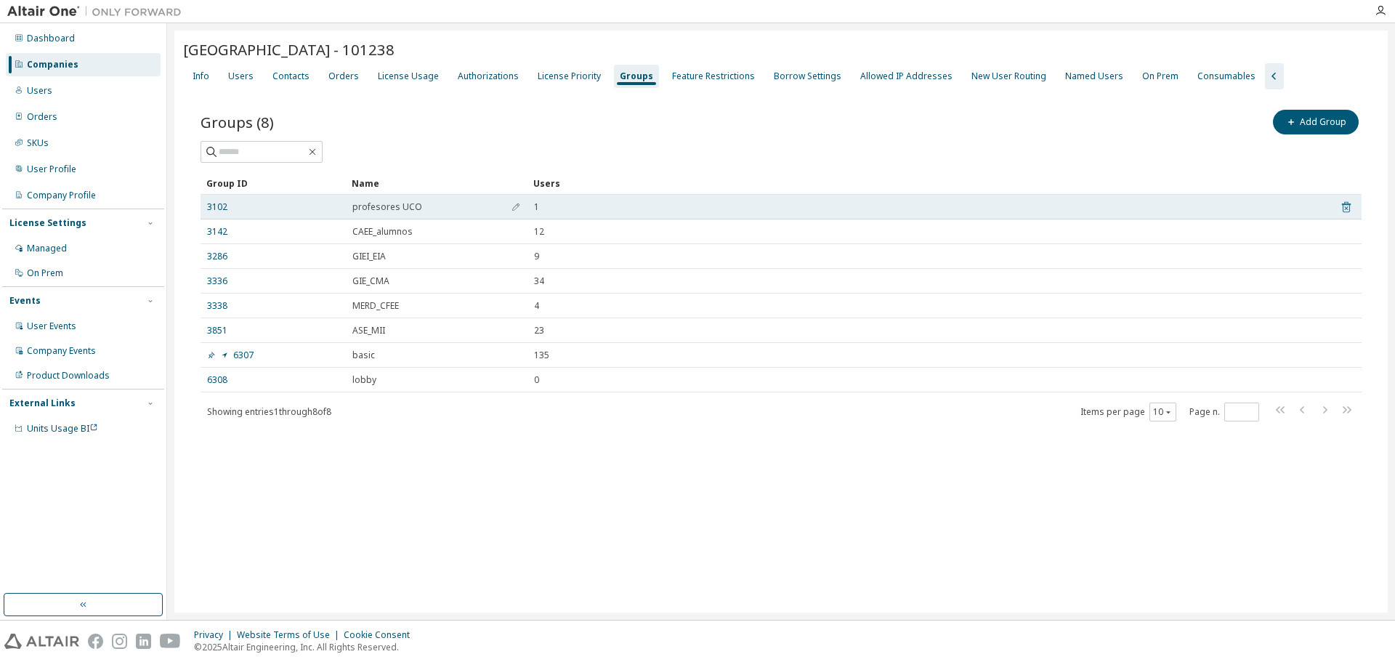
click at [1344, 208] on icon at bounding box center [1346, 206] width 13 height 17
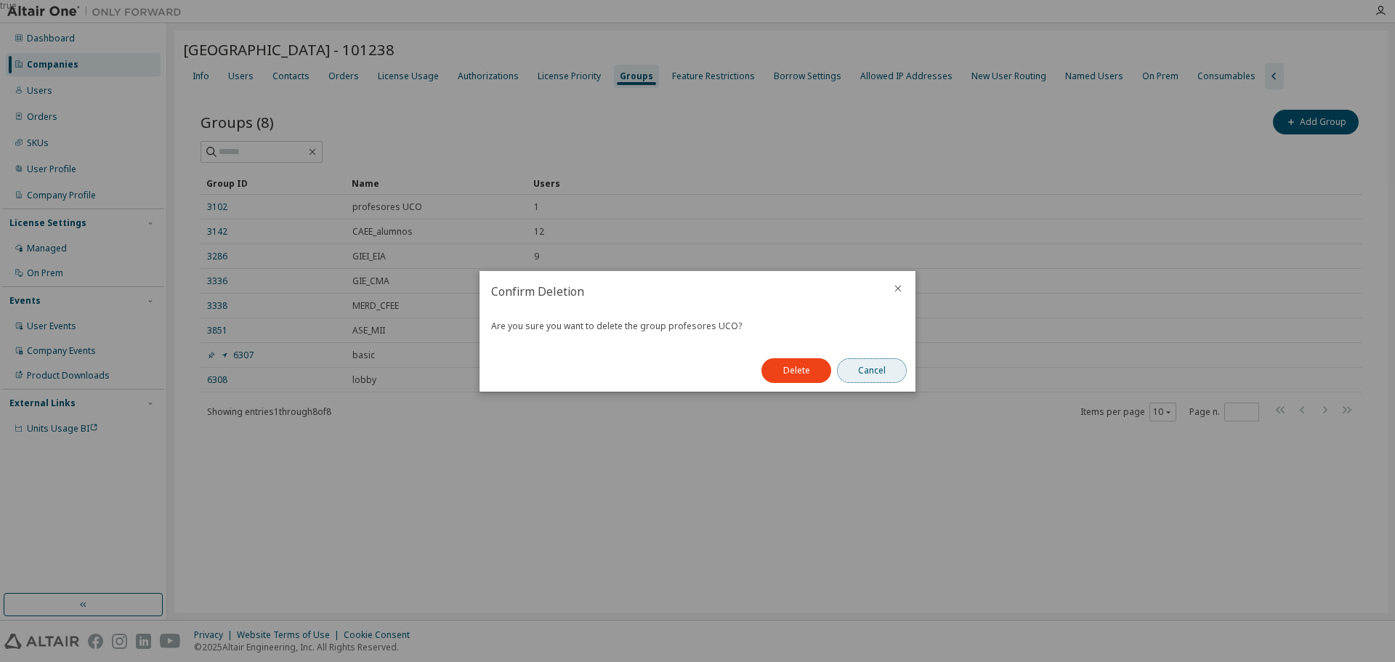
click at [867, 371] on button "Cancel" at bounding box center [872, 370] width 70 height 25
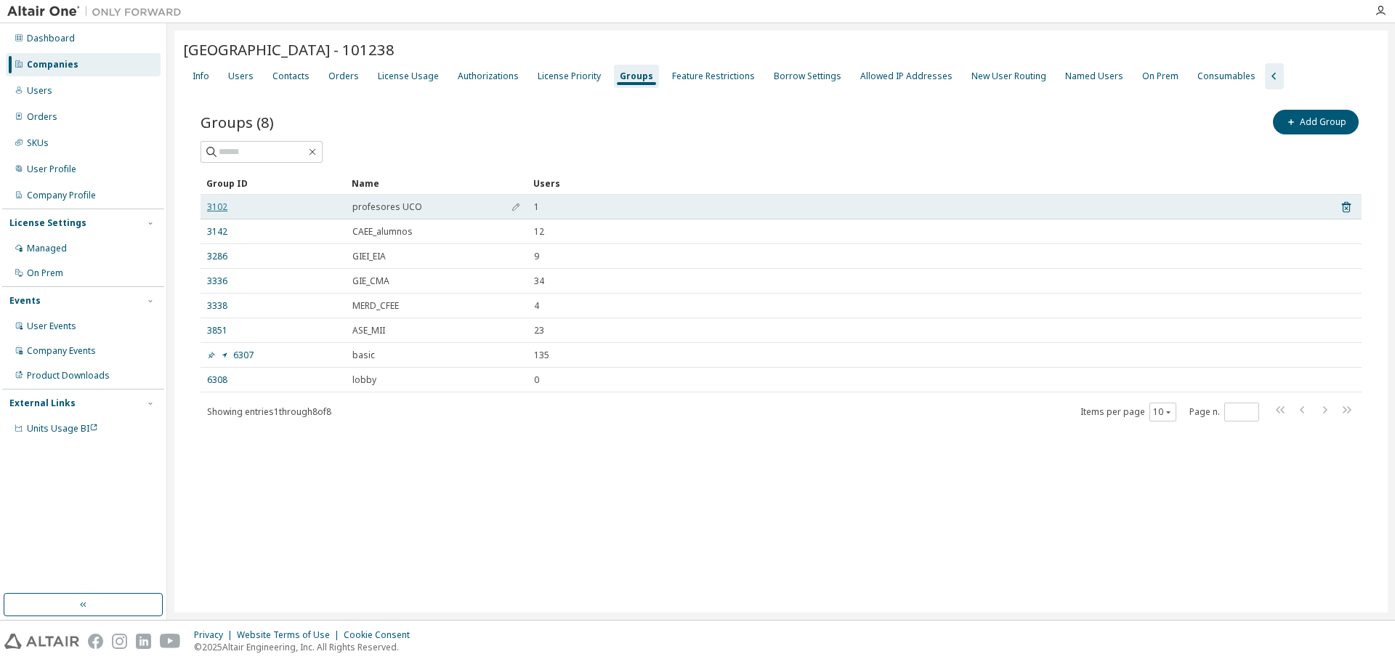
click at [215, 203] on link "3102" at bounding box center [217, 207] width 20 height 12
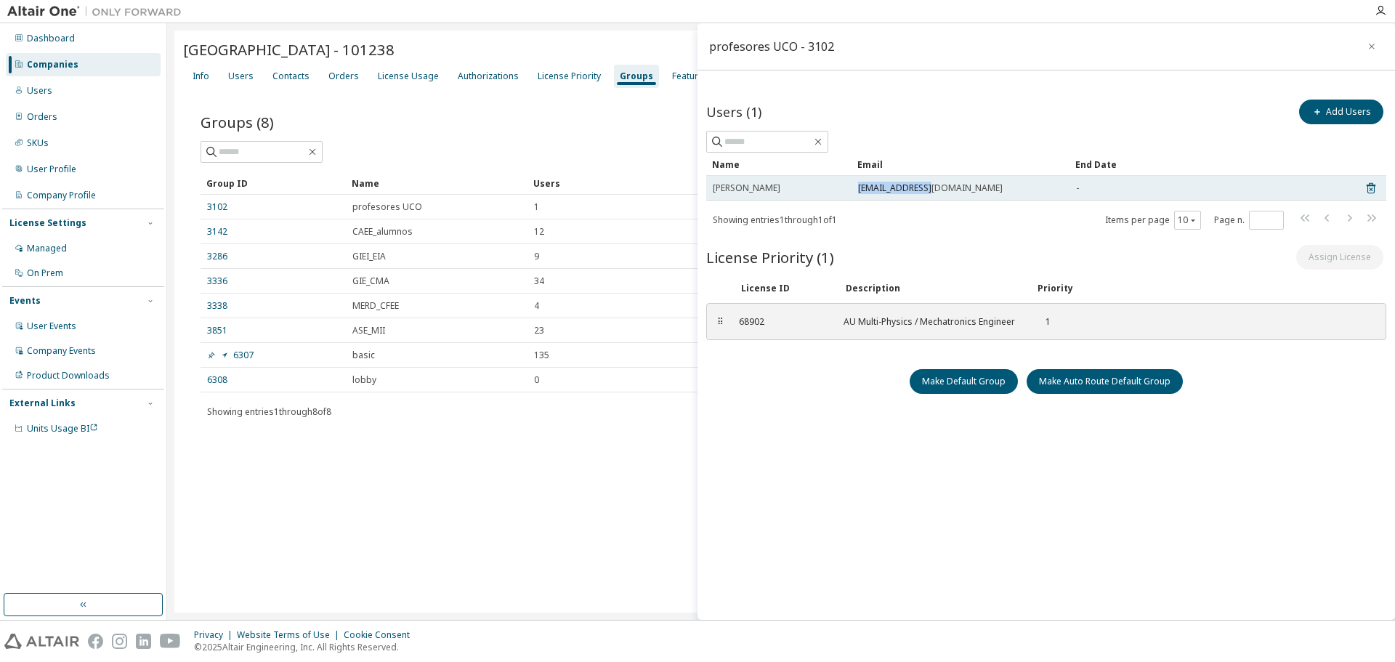
drag, startPoint x: 942, startPoint y: 190, endPoint x: 852, endPoint y: 197, distance: 89.6
click at [852, 197] on td "p22gazaj@uco.es" at bounding box center [961, 188] width 218 height 25
copy span "p22gazaj@uco.es"
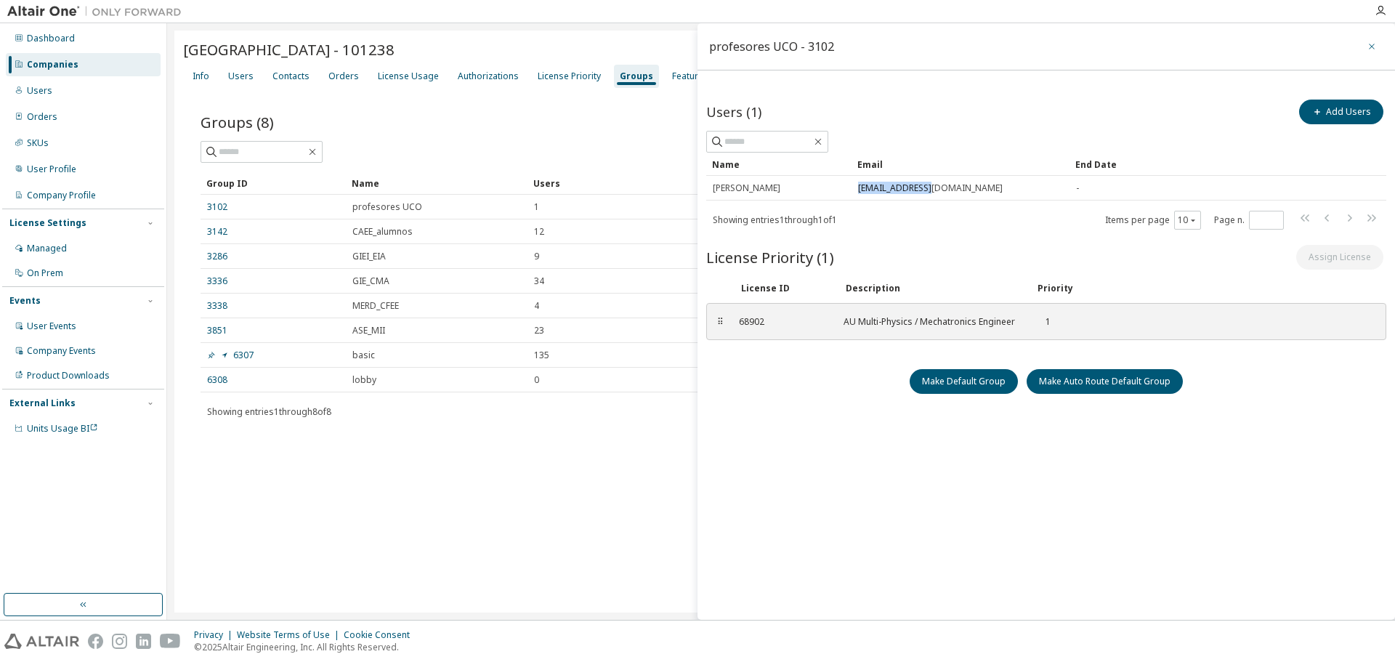
click at [1369, 49] on icon "button" at bounding box center [1372, 47] width 10 height 12
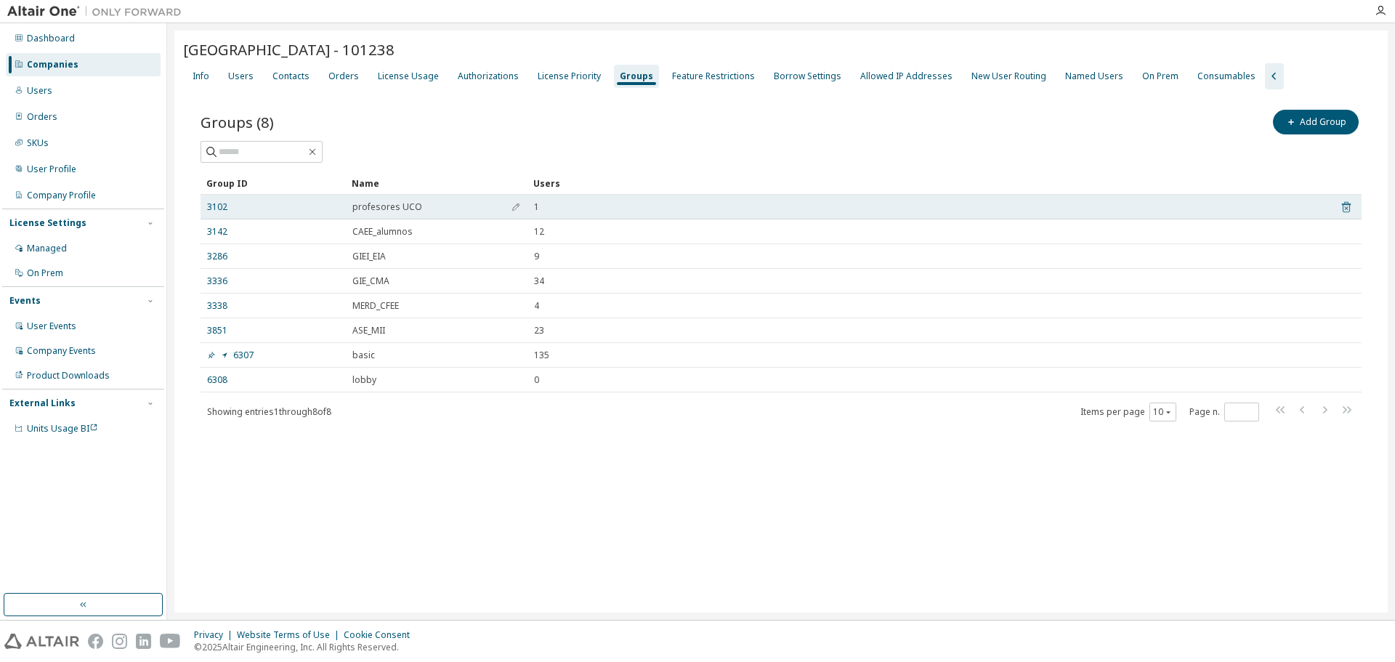
click at [1347, 206] on icon at bounding box center [1346, 206] width 13 height 17
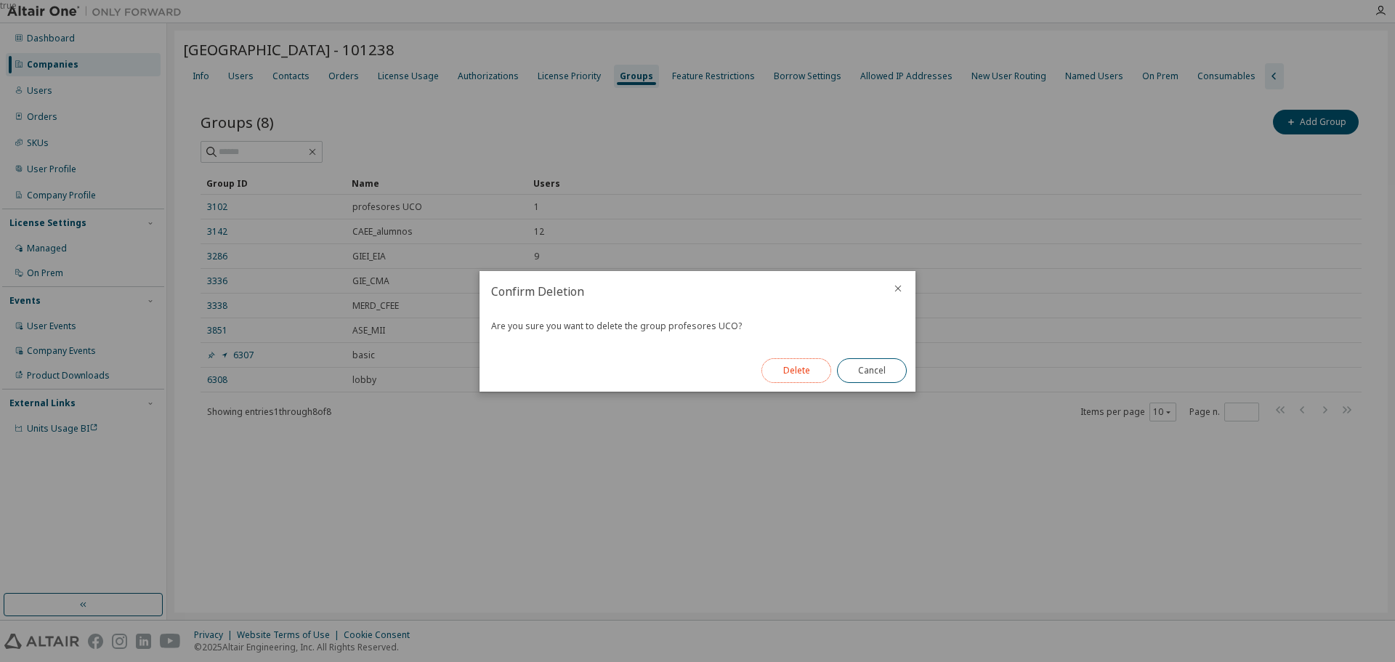
click at [826, 366] on button "Delete" at bounding box center [797, 370] width 70 height 25
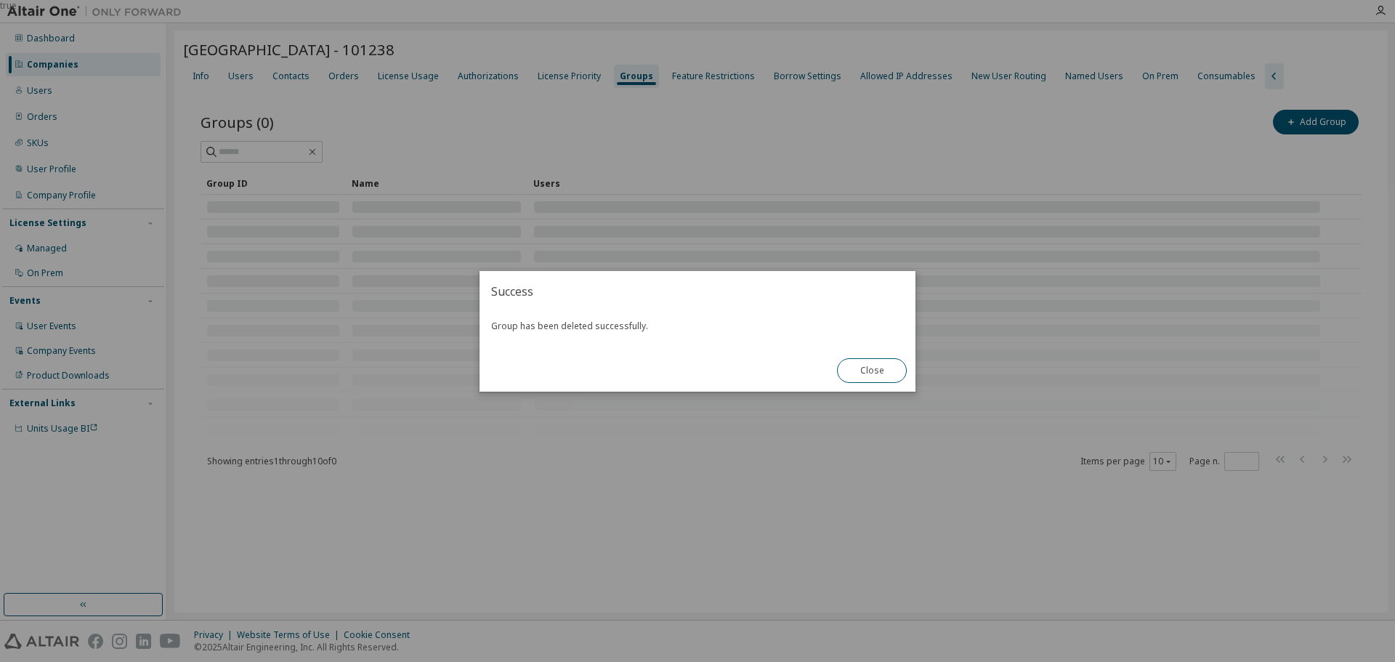
click at [767, 454] on div "true" at bounding box center [697, 331] width 1395 height 662
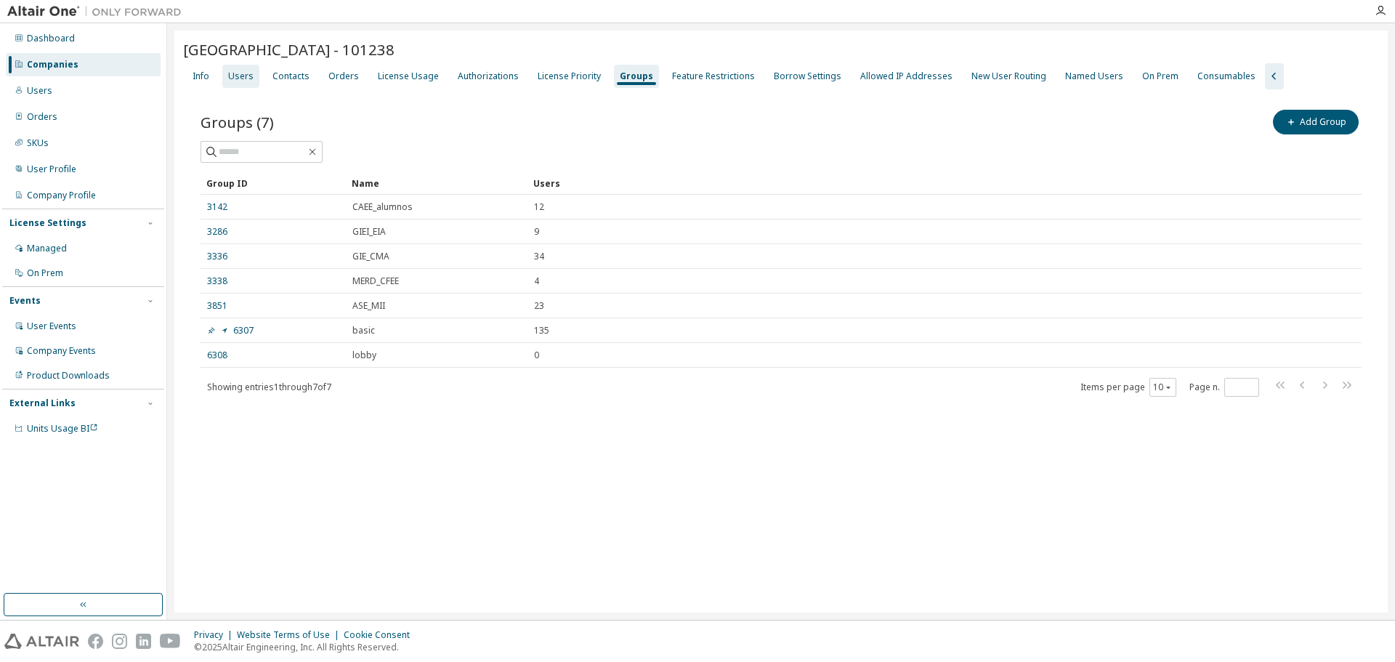
click at [245, 76] on div "Users" at bounding box center [240, 76] width 25 height 12
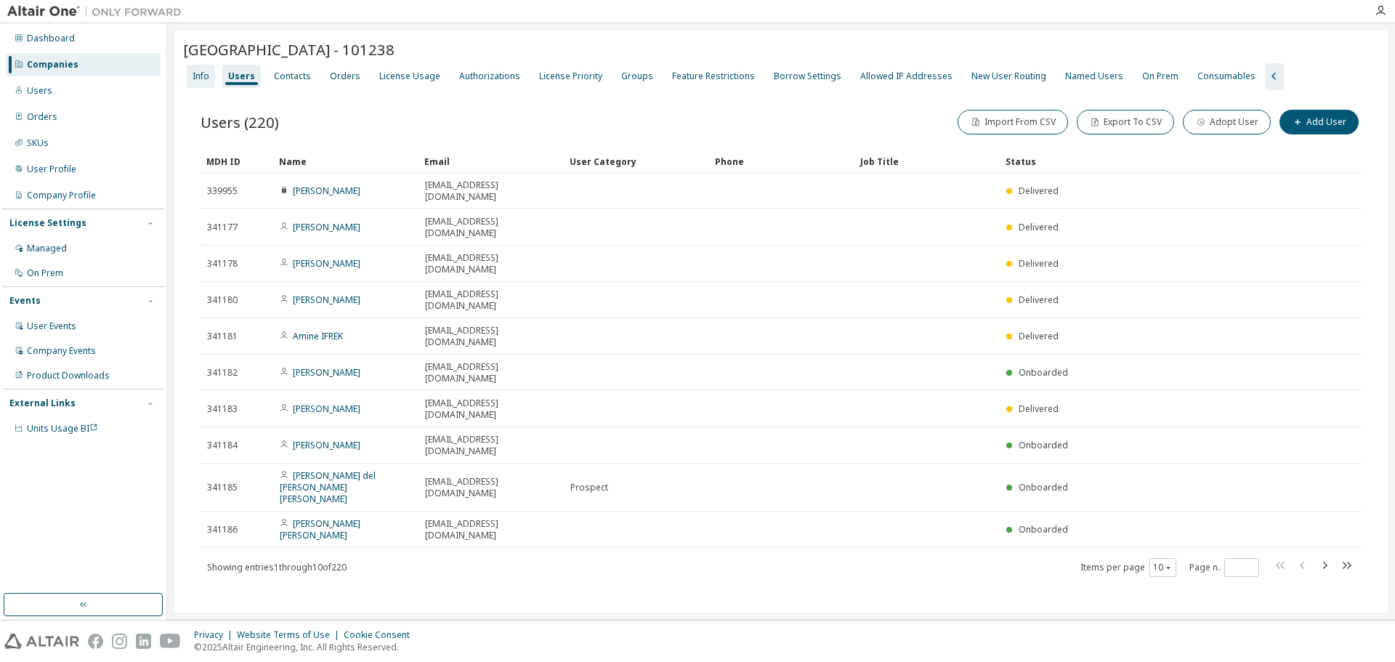
click at [197, 71] on div "Info" at bounding box center [201, 76] width 17 height 12
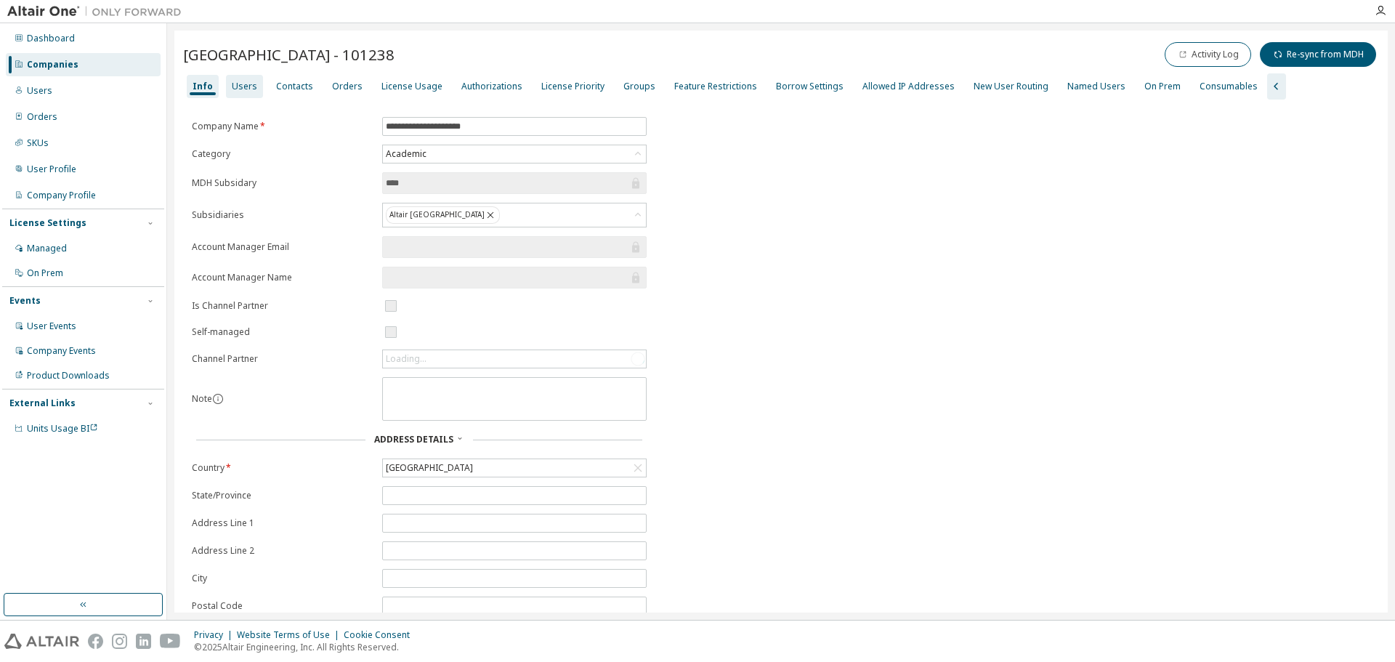
click at [241, 92] on div "Users" at bounding box center [244, 86] width 37 height 23
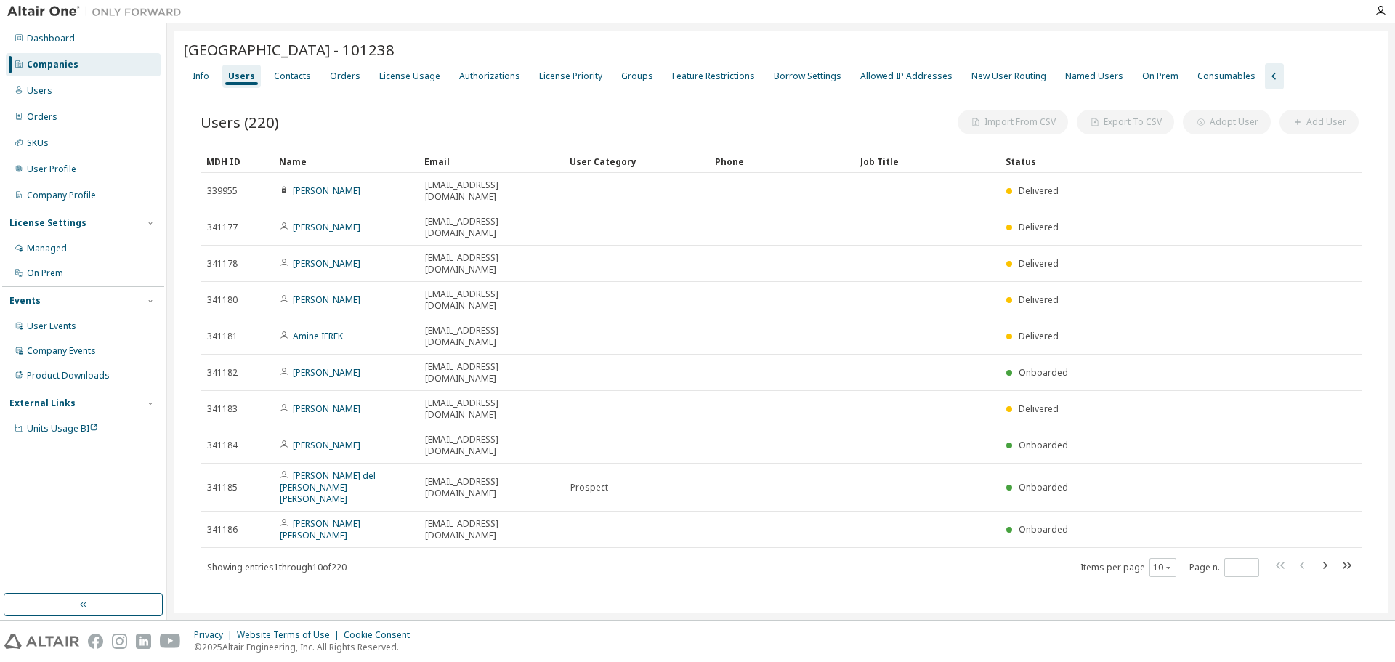
click at [242, 81] on div "Users" at bounding box center [241, 76] width 27 height 12
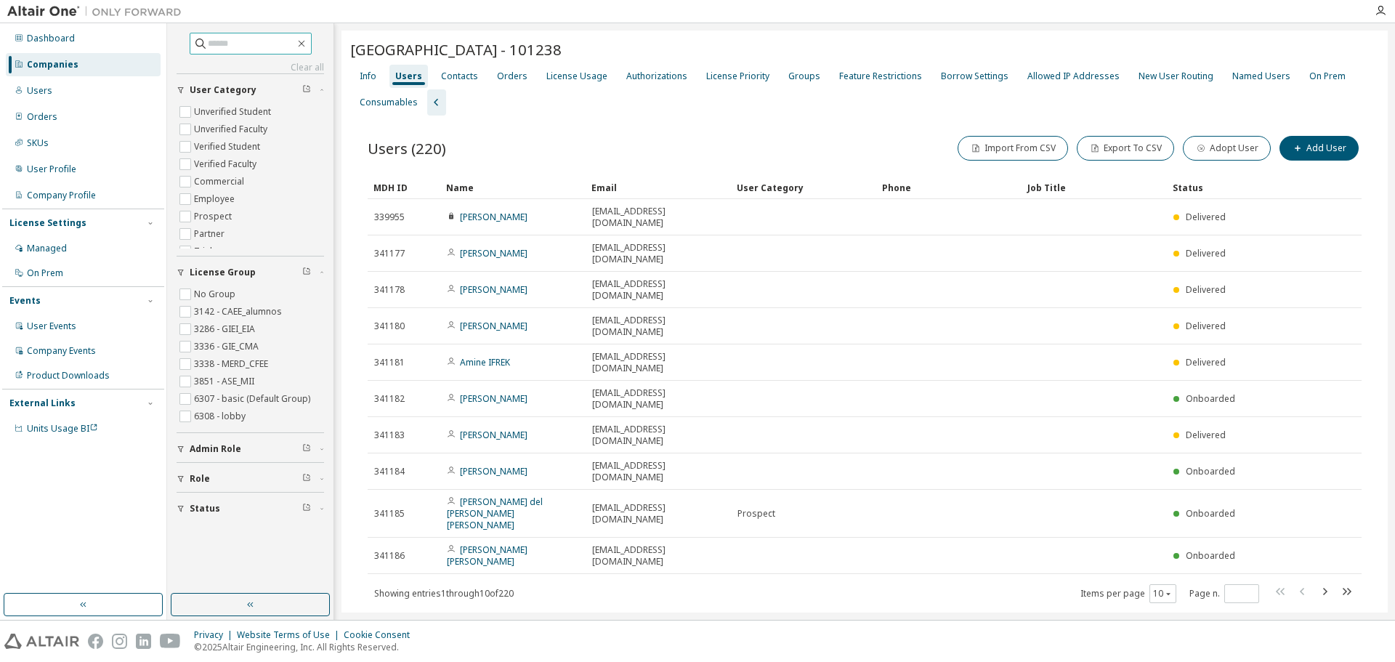
click at [249, 43] on input "text" at bounding box center [251, 43] width 87 height 15
paste input "**********"
type input "**********"
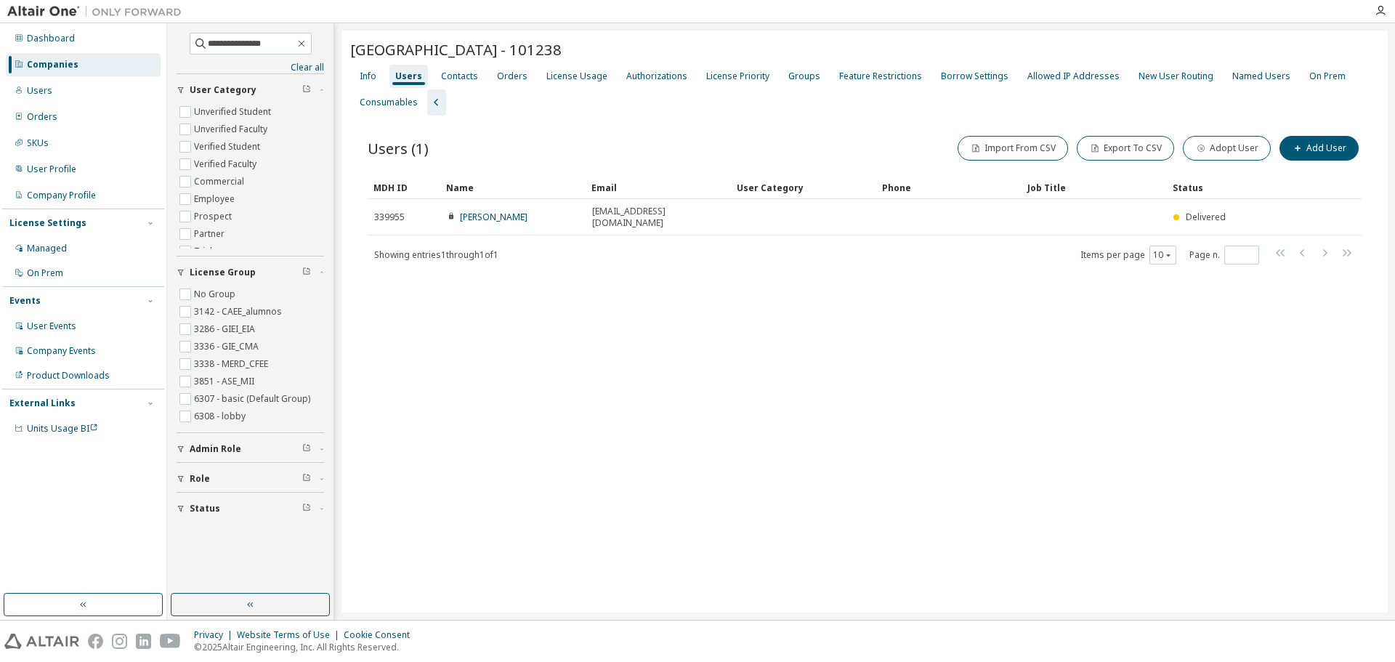
click at [422, 351] on div "University of Cordoba - 101238 Clear Load Save Save As Field Operator Value Sel…" at bounding box center [865, 322] width 1047 height 582
click at [411, 81] on div "Users" at bounding box center [408, 76] width 27 height 12
drag, startPoint x: 566, startPoint y: 51, endPoint x: 347, endPoint y: 57, distance: 218.8
click at [347, 57] on div "University of Cordoba - 101238 Clear Load Save Save As Field Operator Value Sel…" at bounding box center [865, 322] width 1047 height 582
click at [369, 76] on div "Info" at bounding box center [368, 76] width 17 height 12
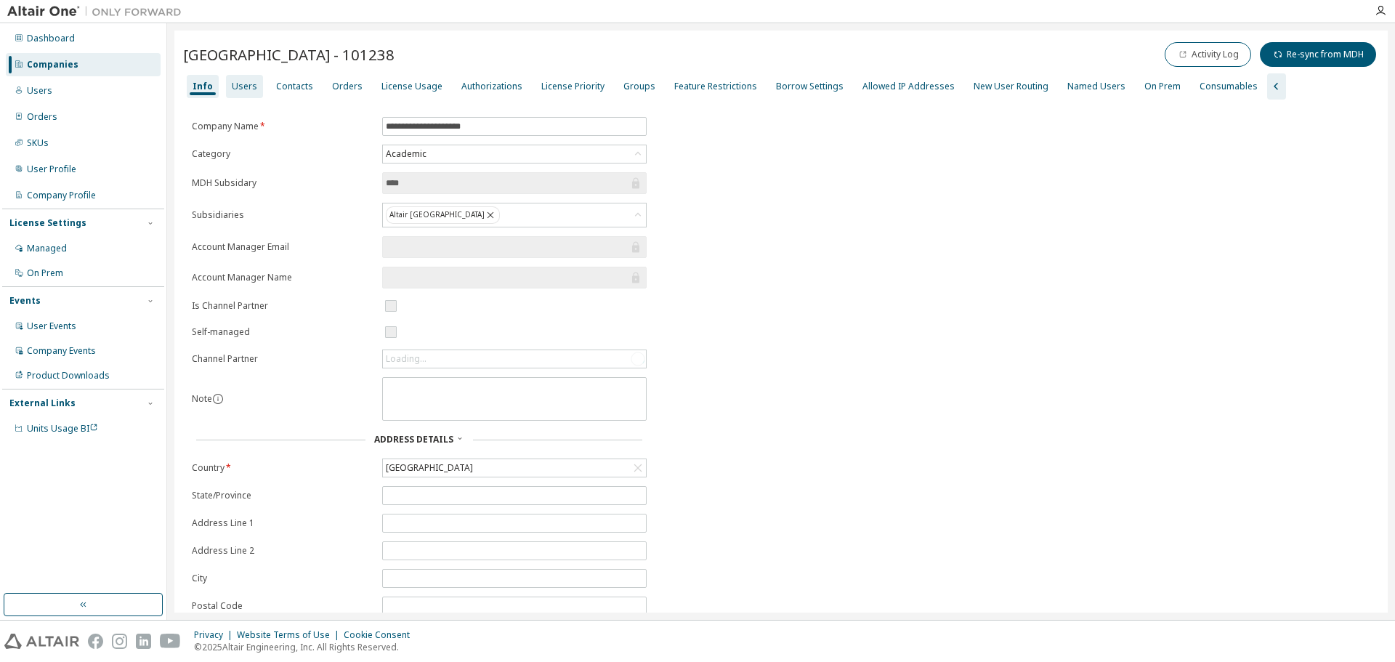
click at [241, 84] on div "Users" at bounding box center [244, 87] width 25 height 12
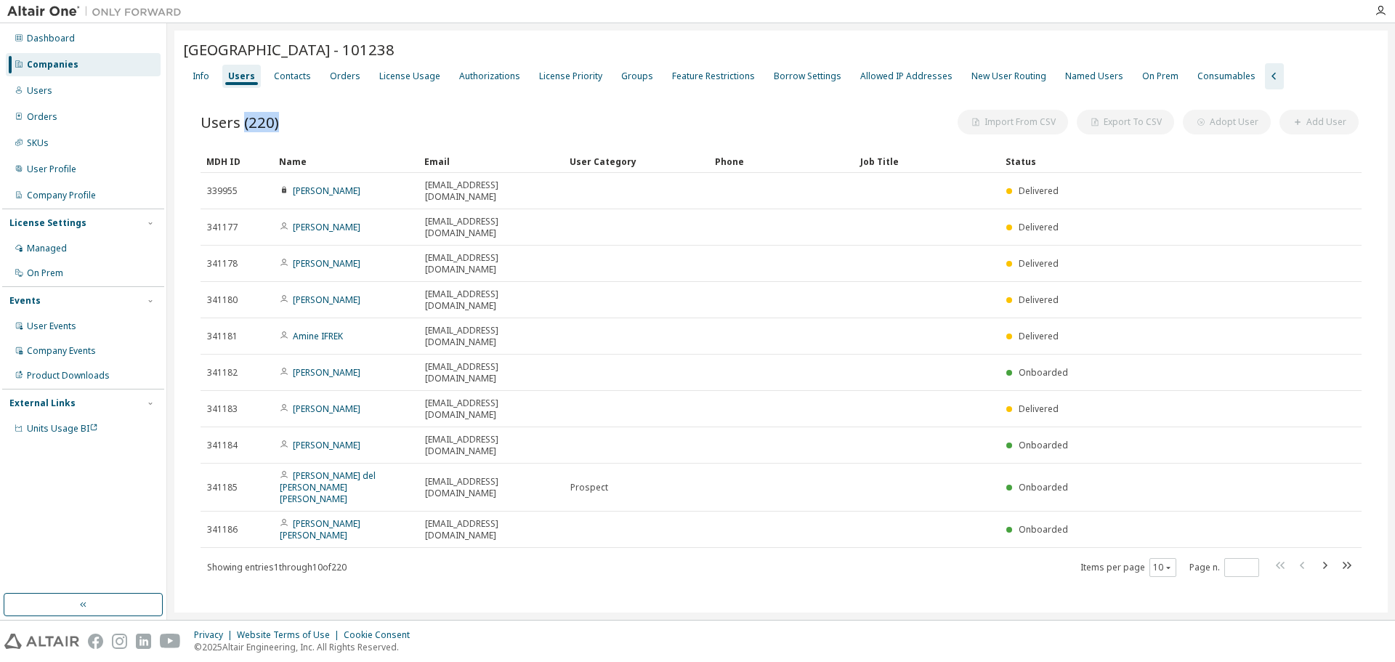
drag, startPoint x: 260, startPoint y: 120, endPoint x: 244, endPoint y: 118, distance: 16.1
click at [244, 118] on span "Users (220)" at bounding box center [240, 122] width 78 height 20
click at [352, 113] on div "Users (220) Import From CSV Export To CSV Adopt User Add User" at bounding box center [781, 122] width 1161 height 31
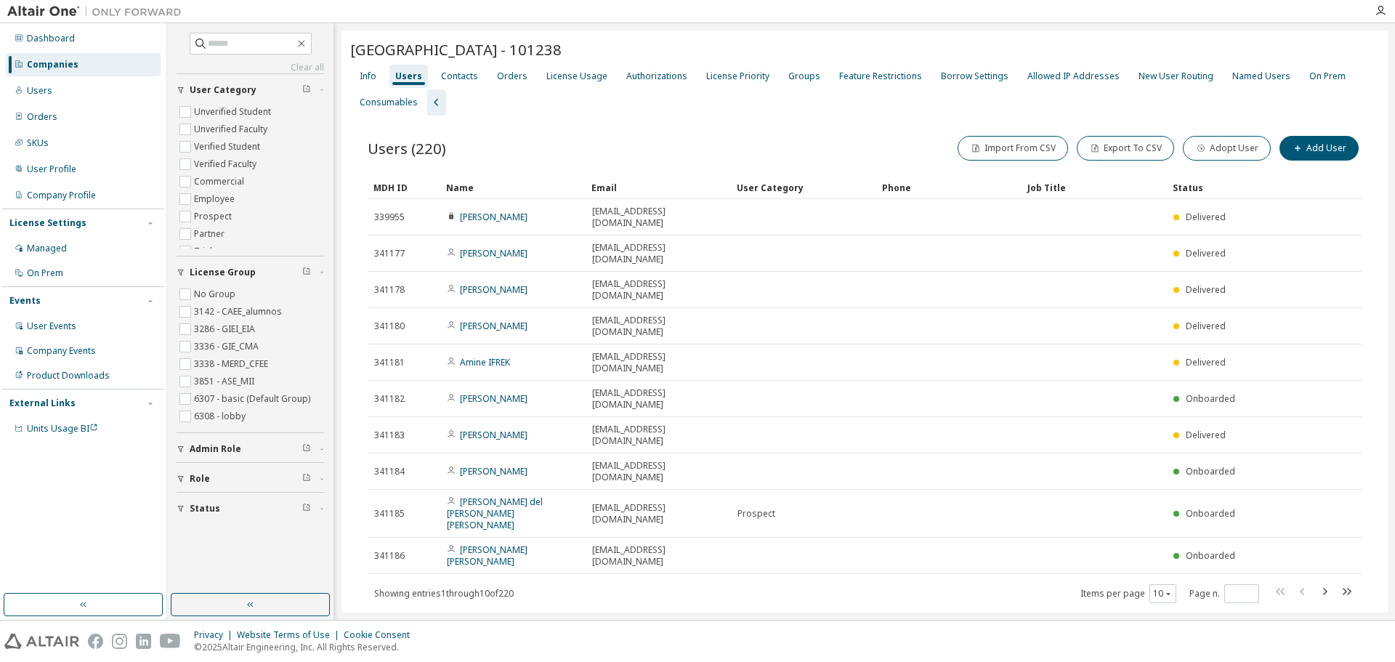
click at [815, 532] on div "Users (220) Import From CSV Export To CSV Adopt User Add User Clear Load Save S…" at bounding box center [864, 379] width 1029 height 526
